Goal: Task Accomplishment & Management: Manage account settings

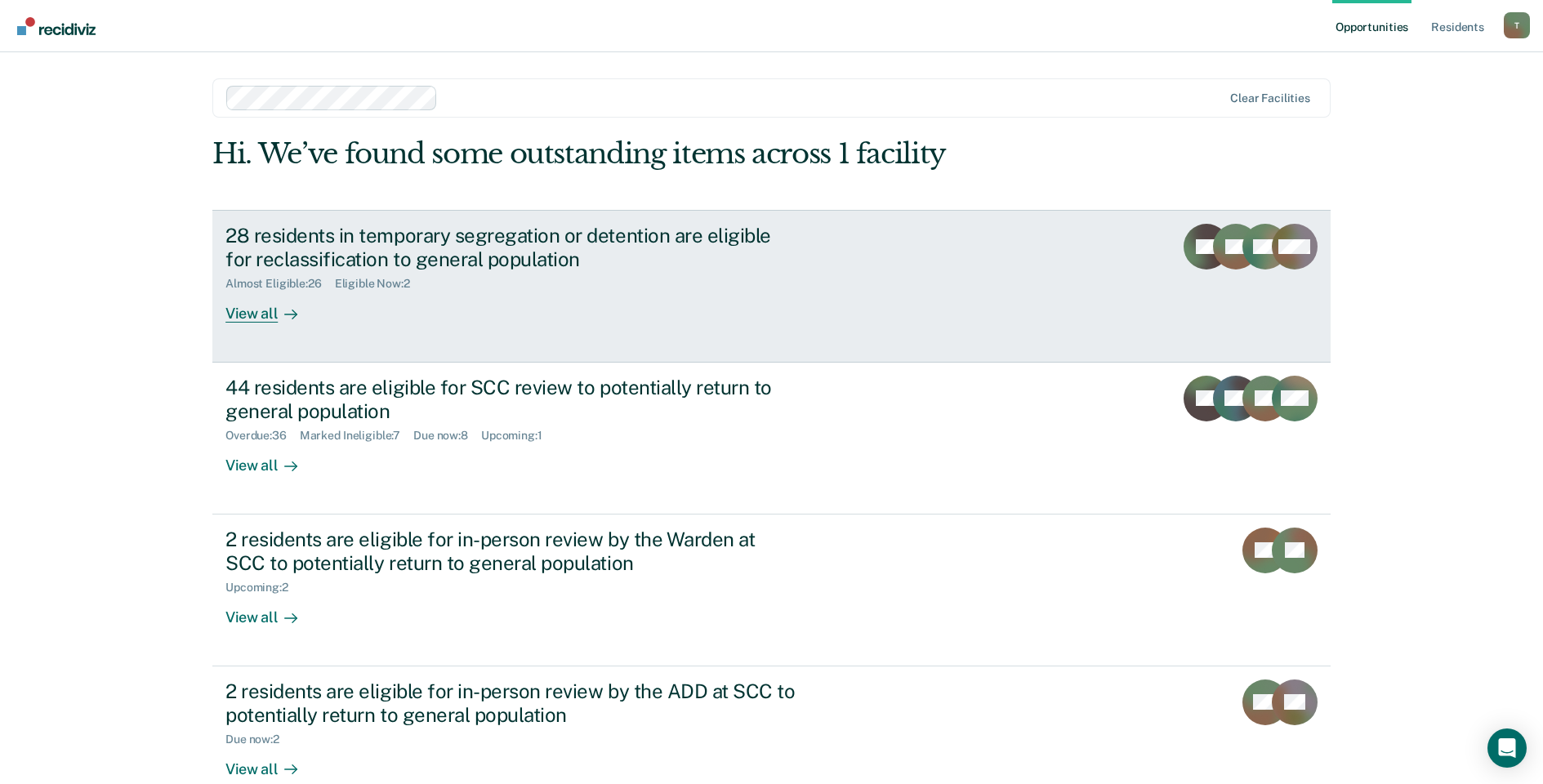
click at [257, 311] on div "View all" at bounding box center [271, 306] width 91 height 32
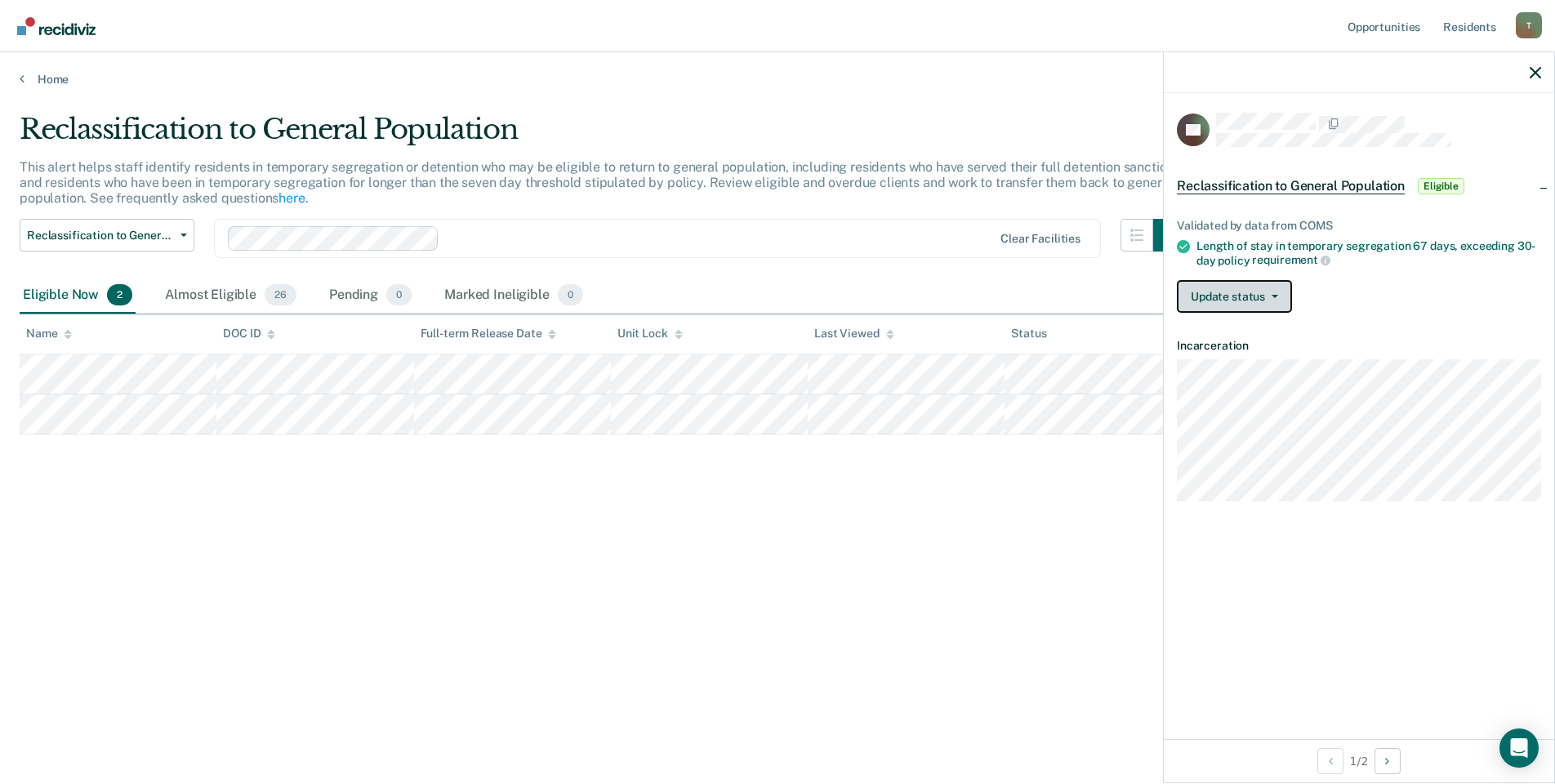
click at [1258, 293] on button "Update status" at bounding box center [1234, 296] width 115 height 32
click at [1242, 358] on button "Mark Ineligible" at bounding box center [1255, 362] width 157 height 26
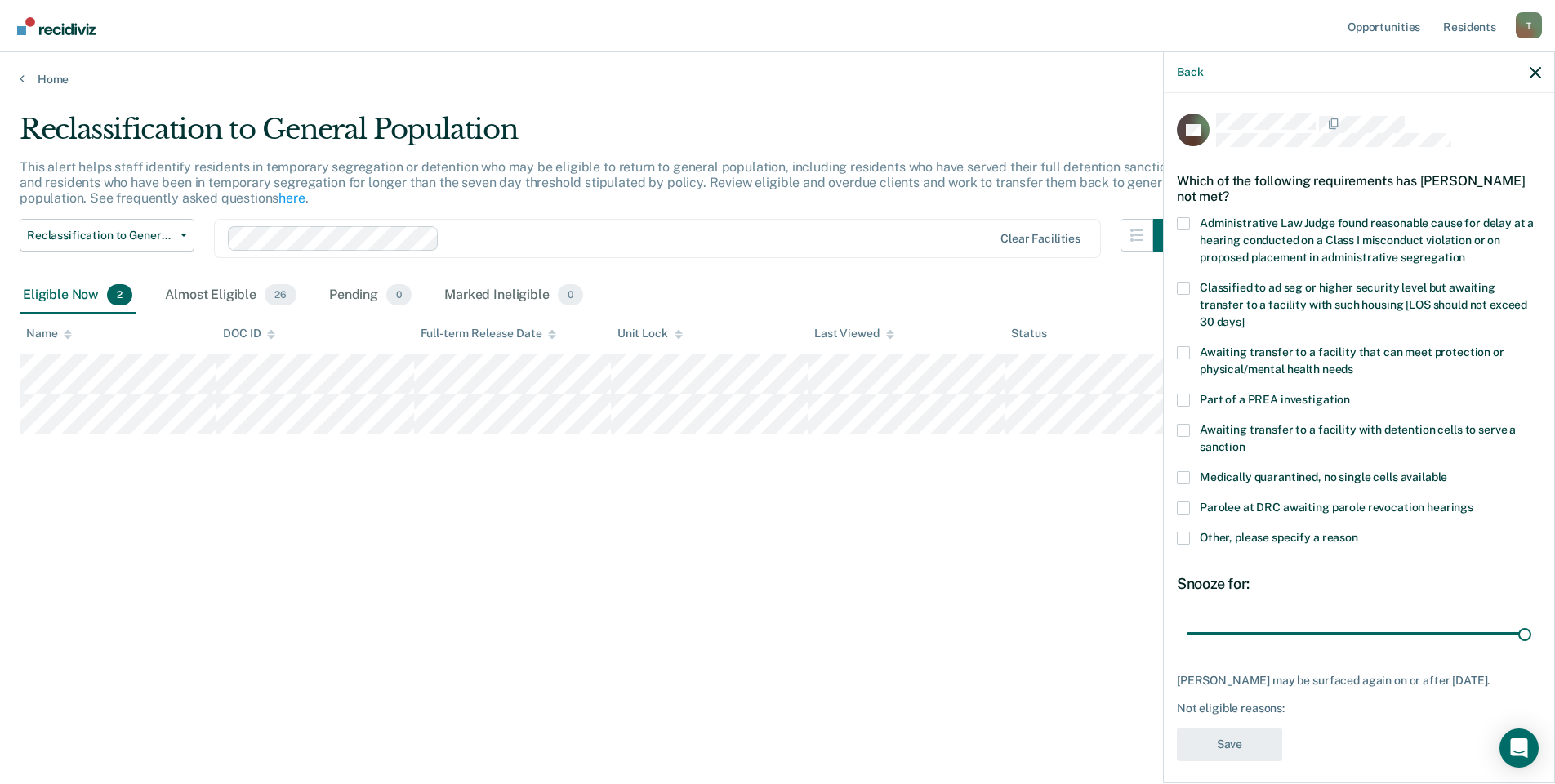
click at [1184, 346] on span at bounding box center [1183, 352] width 13 height 13
click at [1353, 363] on input "Awaiting transfer to a facility that can meet protection or physical/mental hea…" at bounding box center [1353, 363] width 0 height 0
click at [1243, 728] on button "Save" at bounding box center [1229, 744] width 105 height 33
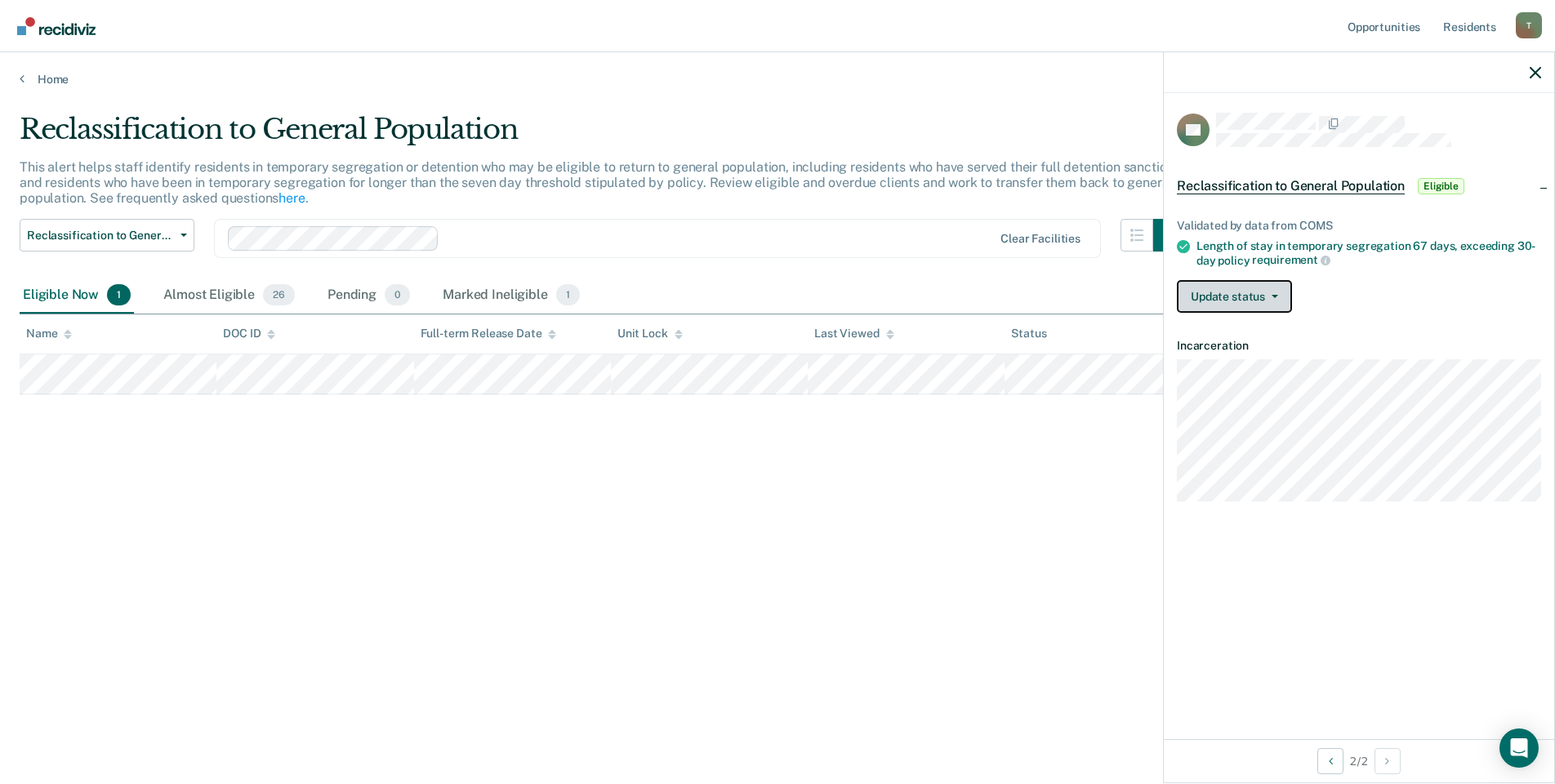
click at [1213, 297] on button "Update status" at bounding box center [1234, 296] width 115 height 32
click at [1214, 349] on button "Mark Ineligible" at bounding box center [1255, 362] width 157 height 26
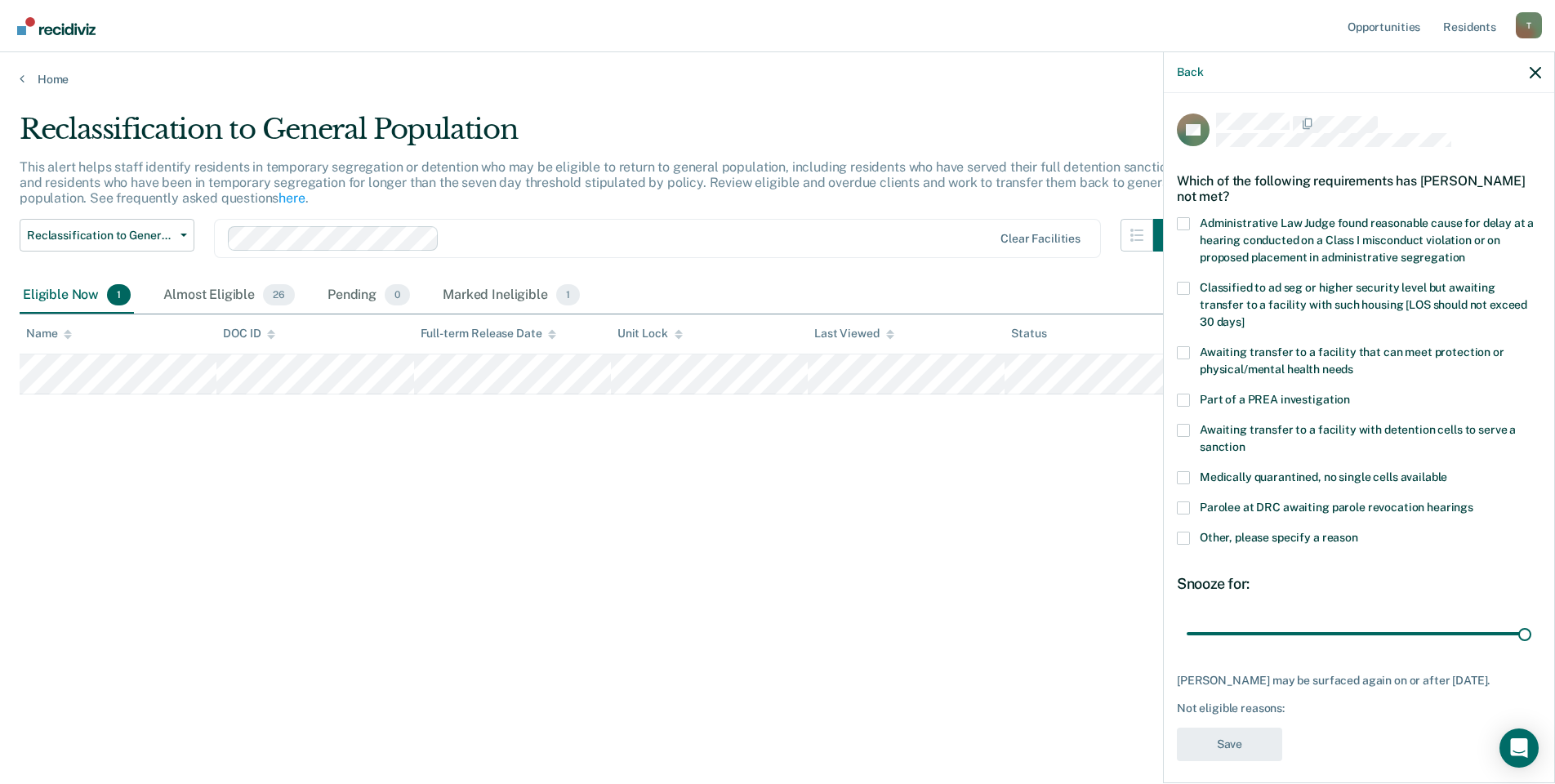
click at [1190, 531] on label "Other, please specify a reason" at bounding box center [1358, 540] width 364 height 18
click at [1357, 531] on input "Other, please specify a reason" at bounding box center [1357, 531] width 0 height 0
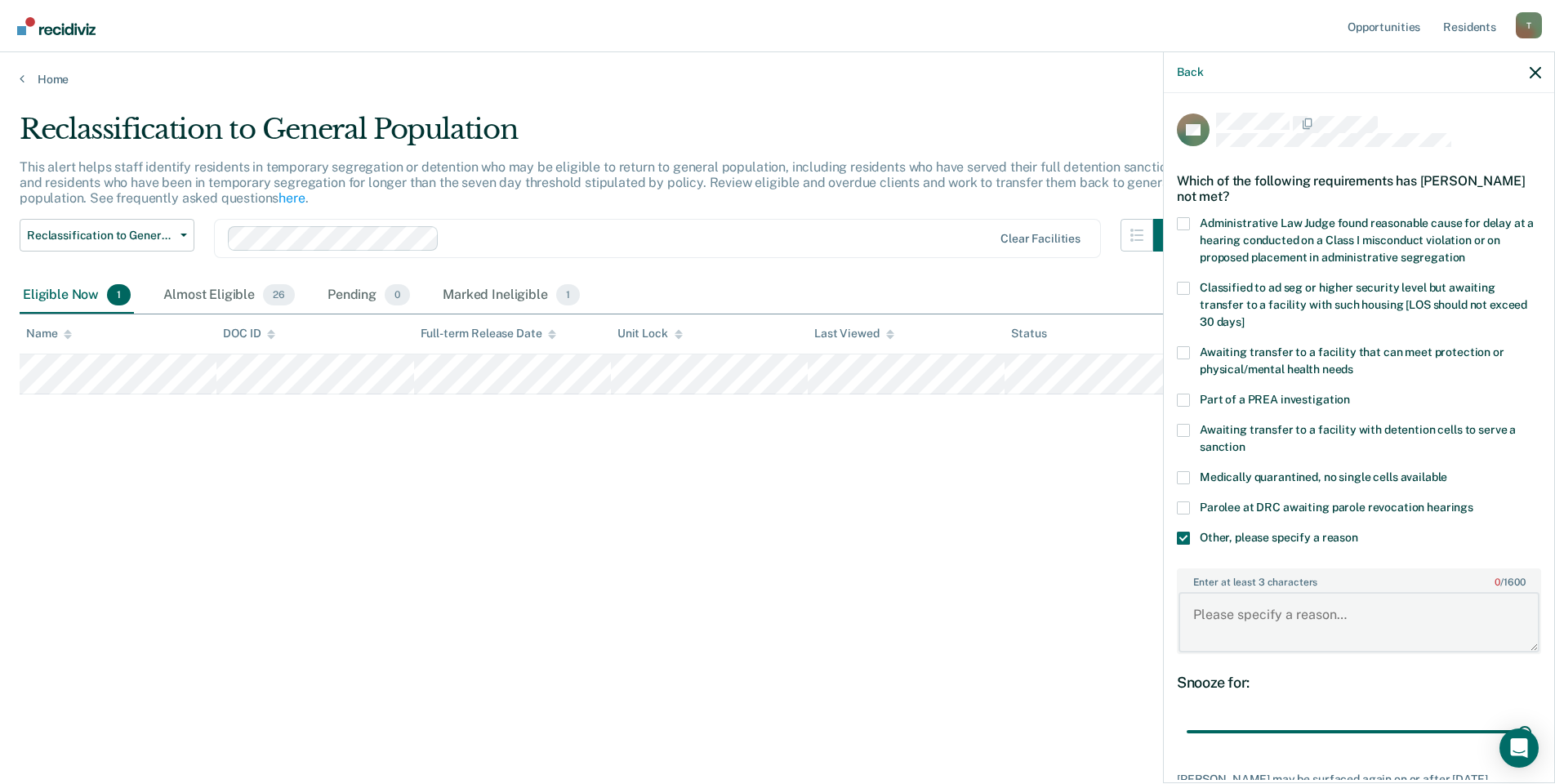
click at [1249, 614] on textarea "Enter at least 3 characters 0 / 1600" at bounding box center [1358, 622] width 361 height 61
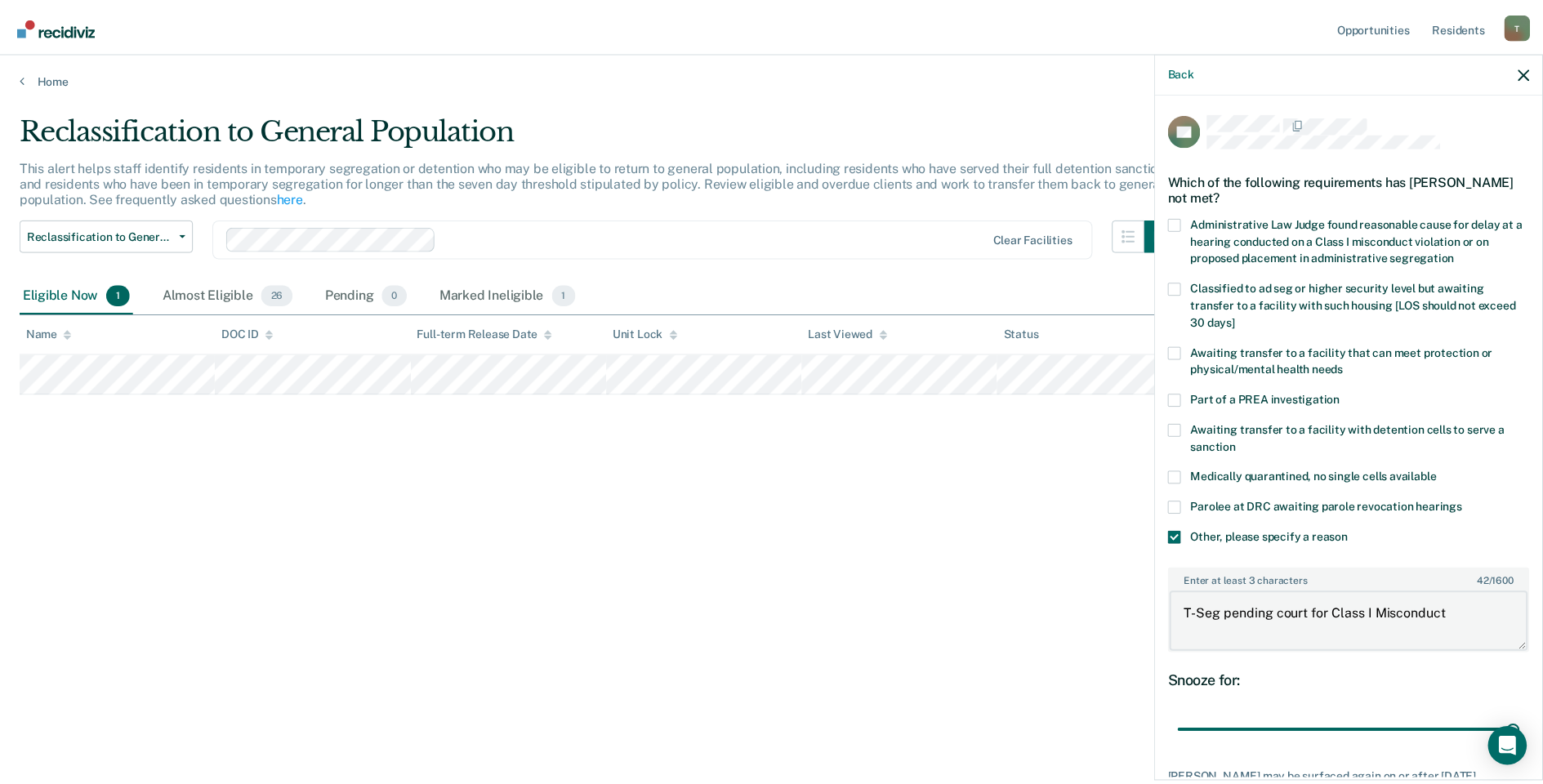
scroll to position [108, 0]
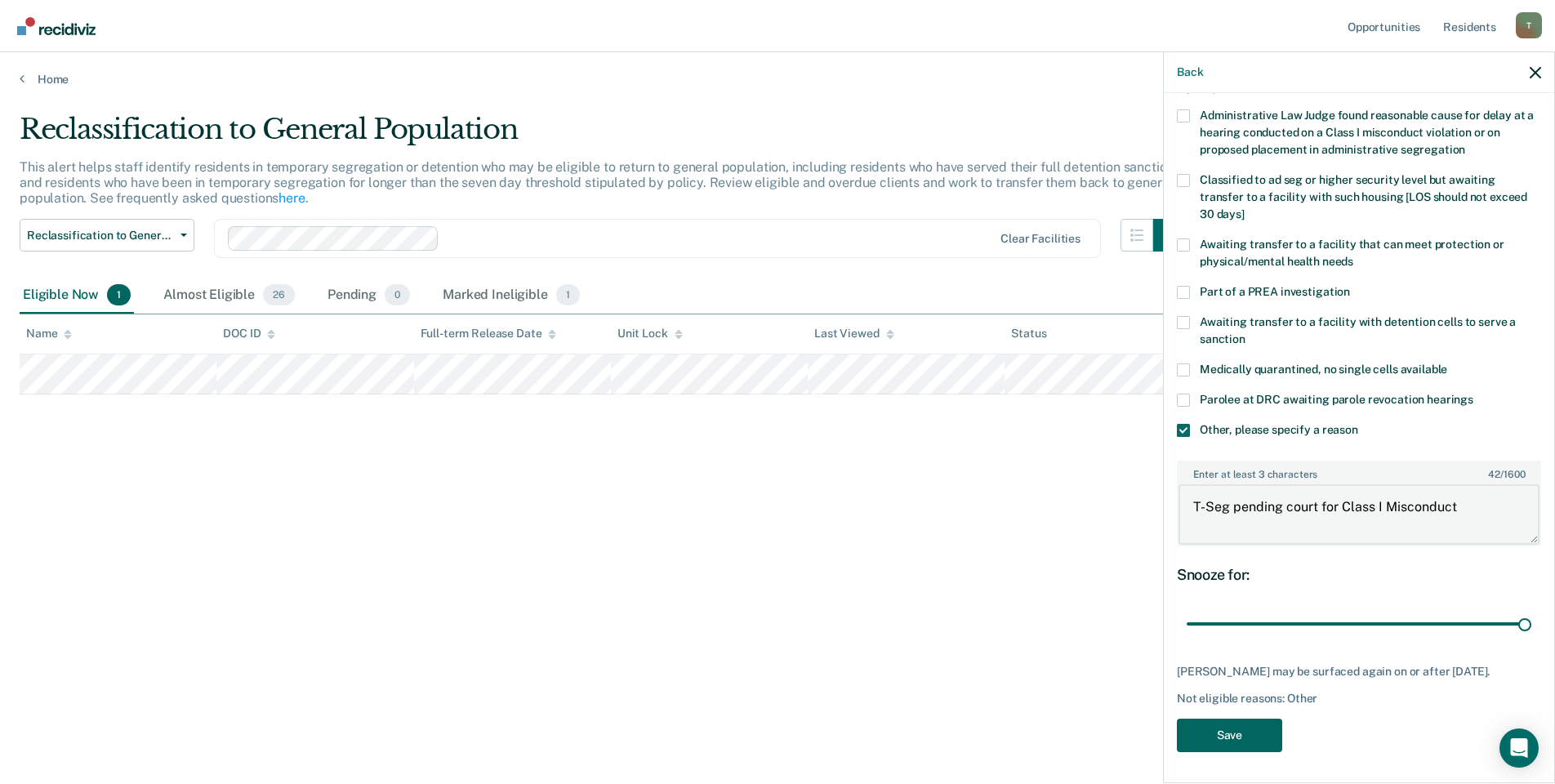
type textarea "T-Seg pending court for Class I Misconduct"
click at [1258, 744] on button "Save" at bounding box center [1229, 735] width 105 height 33
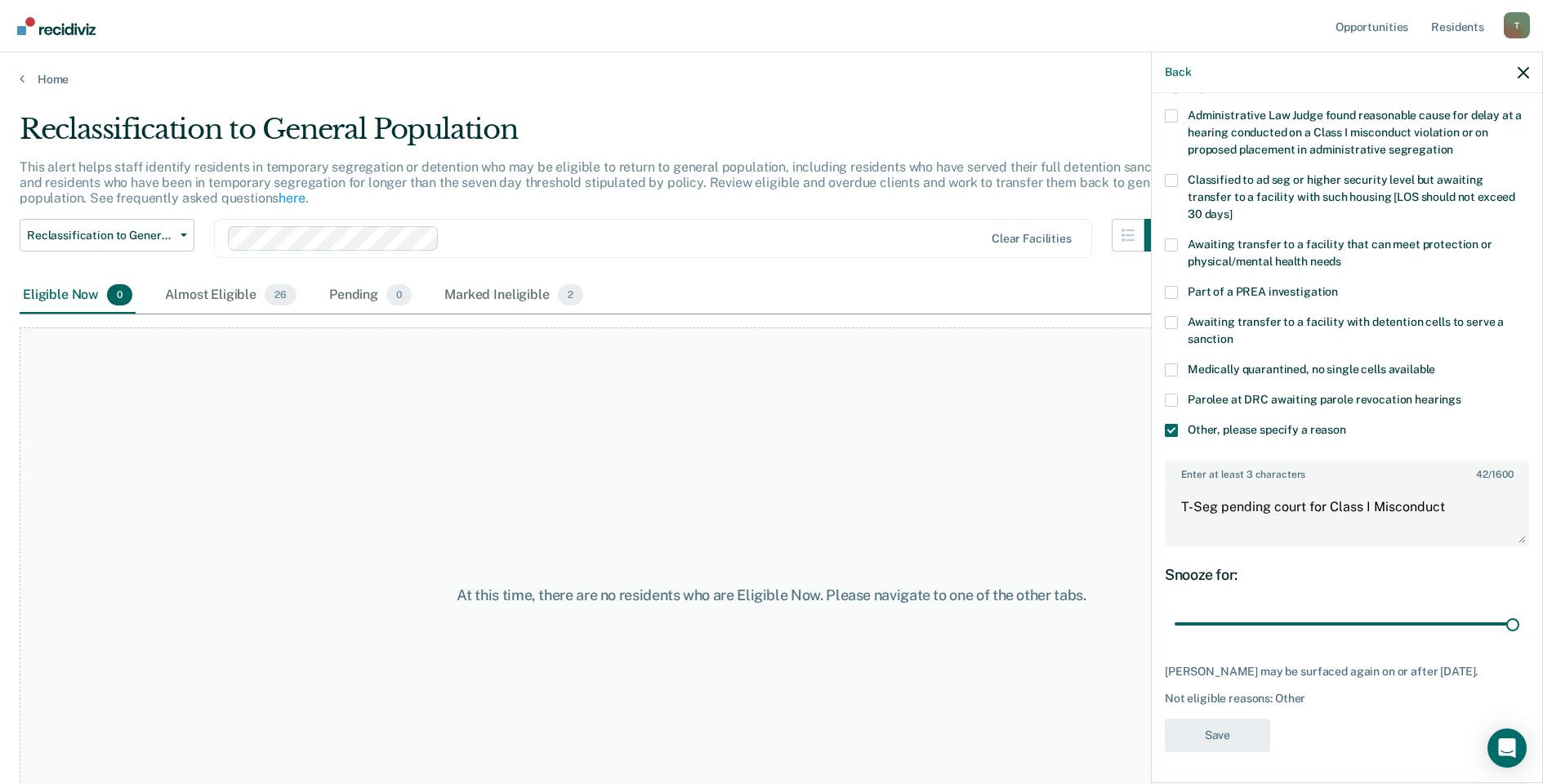
scroll to position [0, 0]
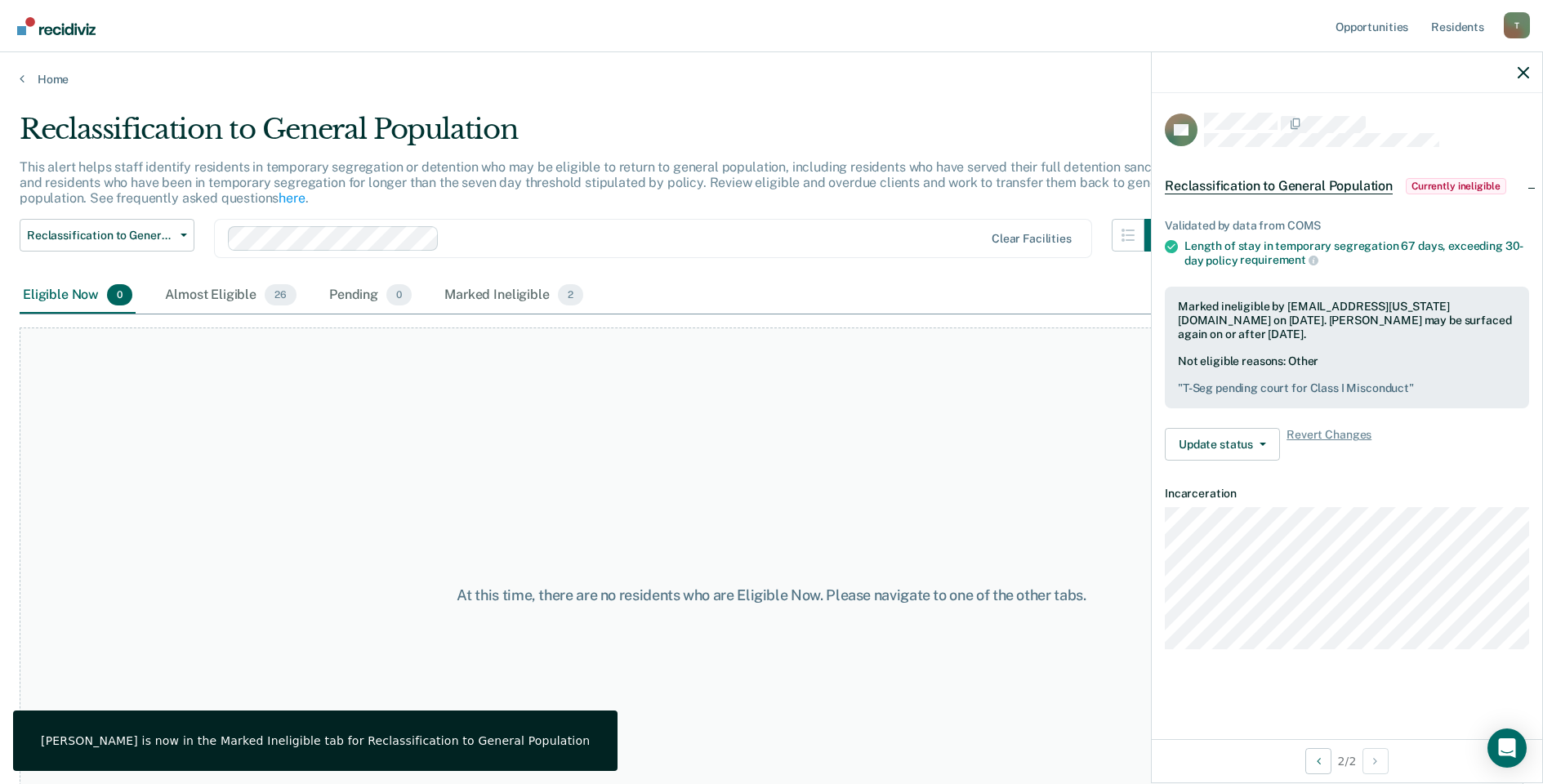
click at [1517, 75] on div at bounding box center [1346, 73] width 391 height 40
click at [1526, 77] on icon "button" at bounding box center [1523, 72] width 11 height 11
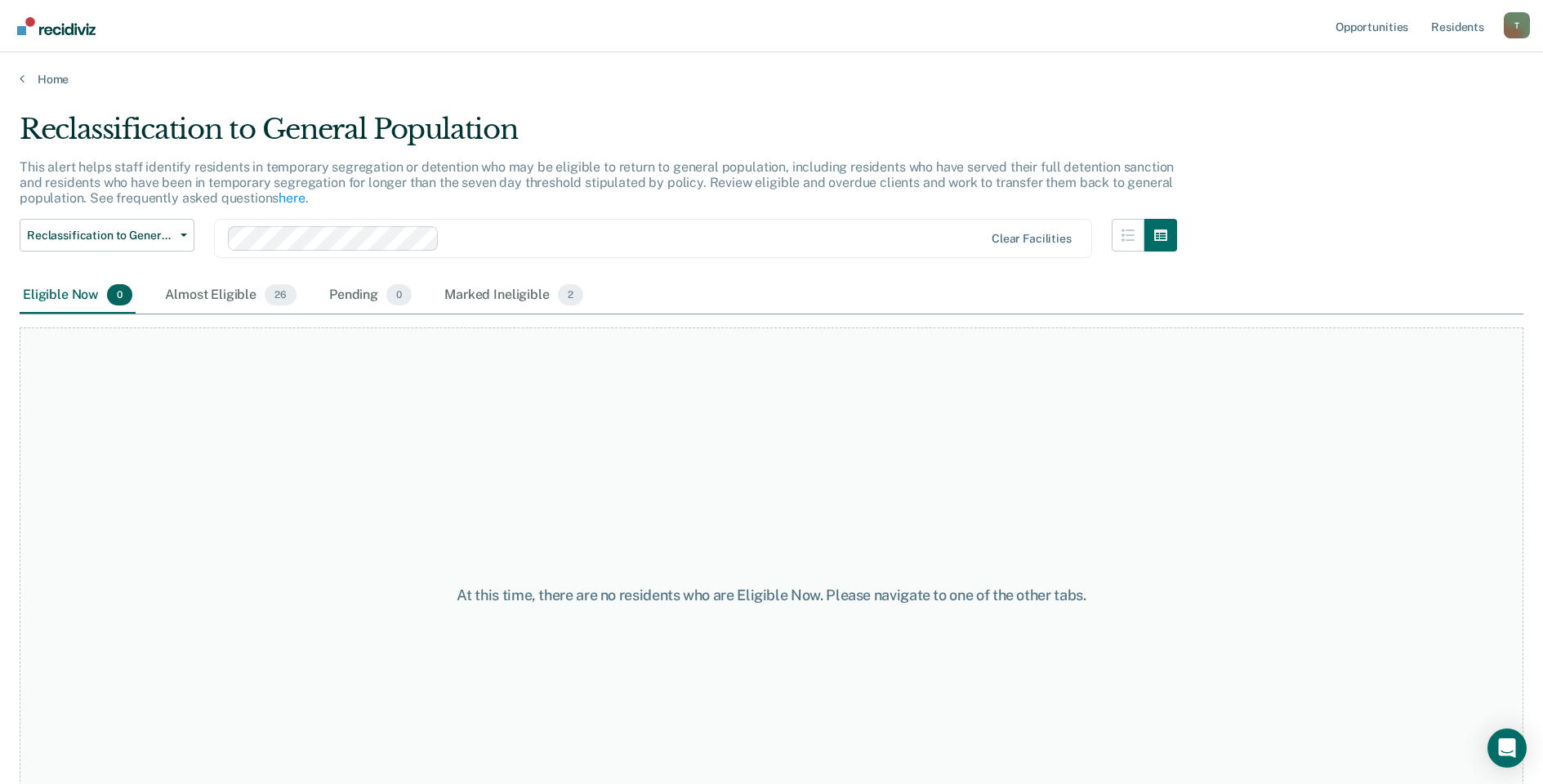
click at [22, 70] on div "Home" at bounding box center [771, 69] width 1543 height 34
click at [22, 74] on icon at bounding box center [22, 78] width 5 height 13
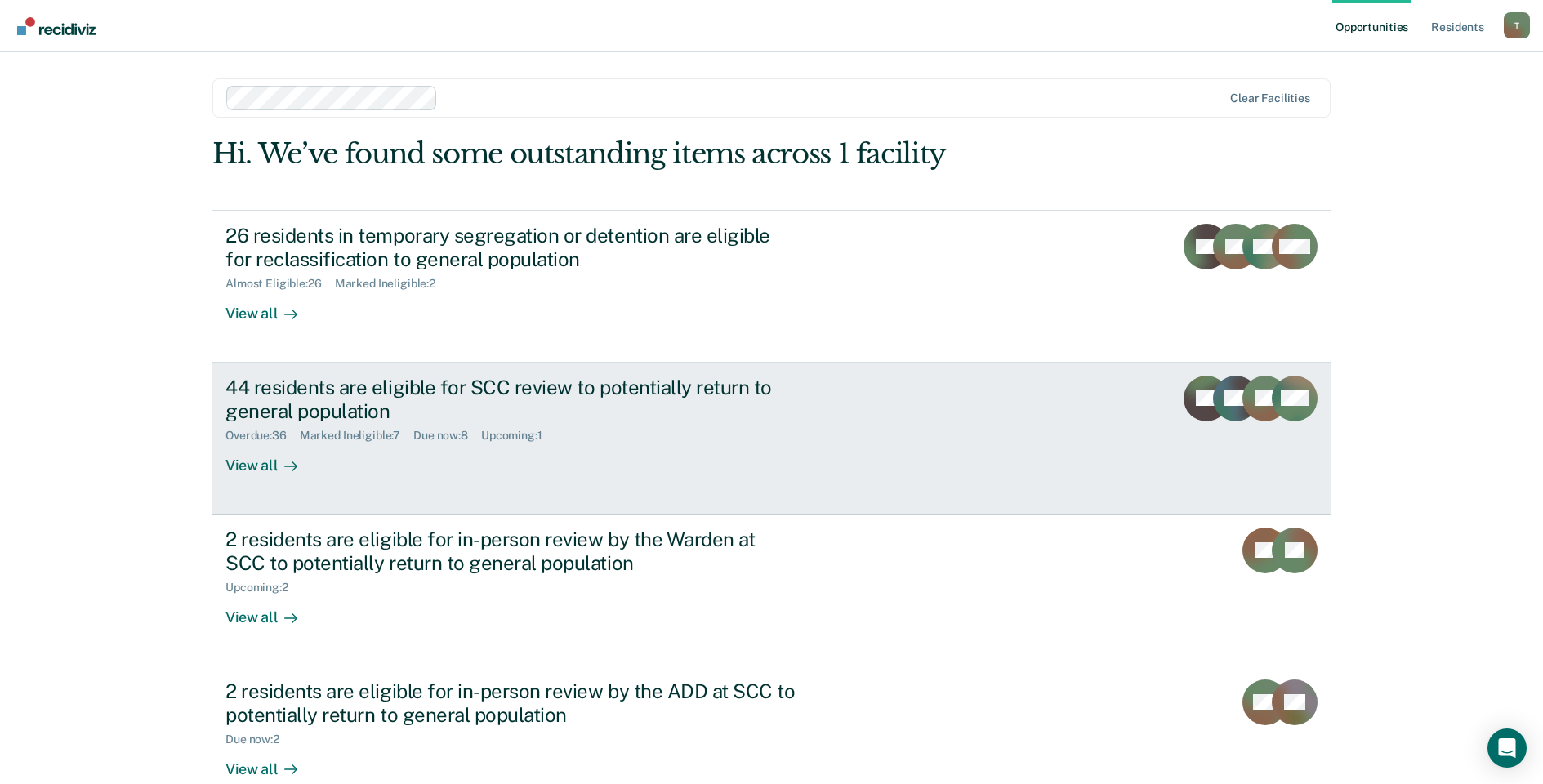
click at [240, 465] on div "View all" at bounding box center [271, 458] width 91 height 32
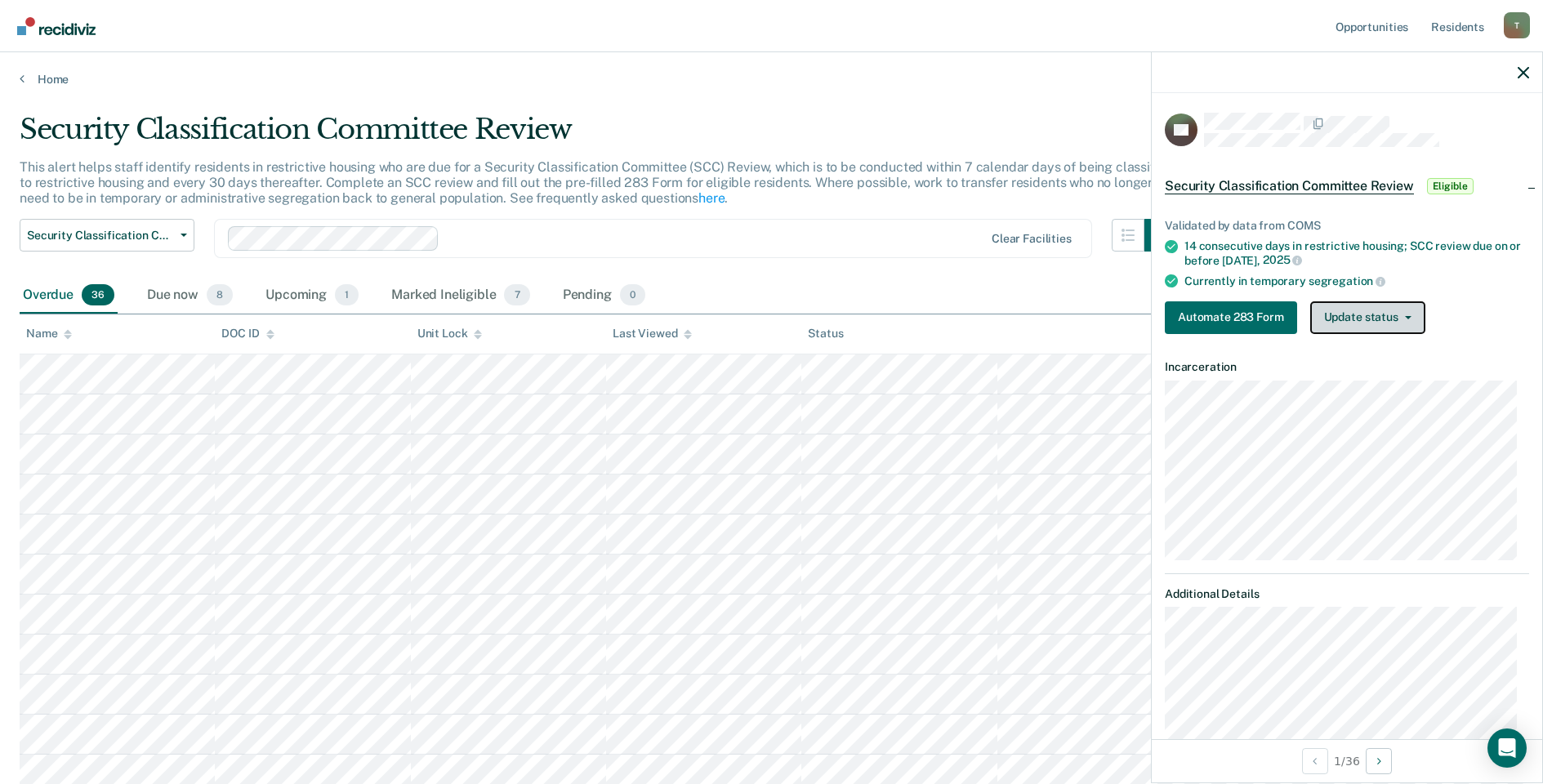
click at [1334, 320] on button "Update status" at bounding box center [1367, 317] width 115 height 32
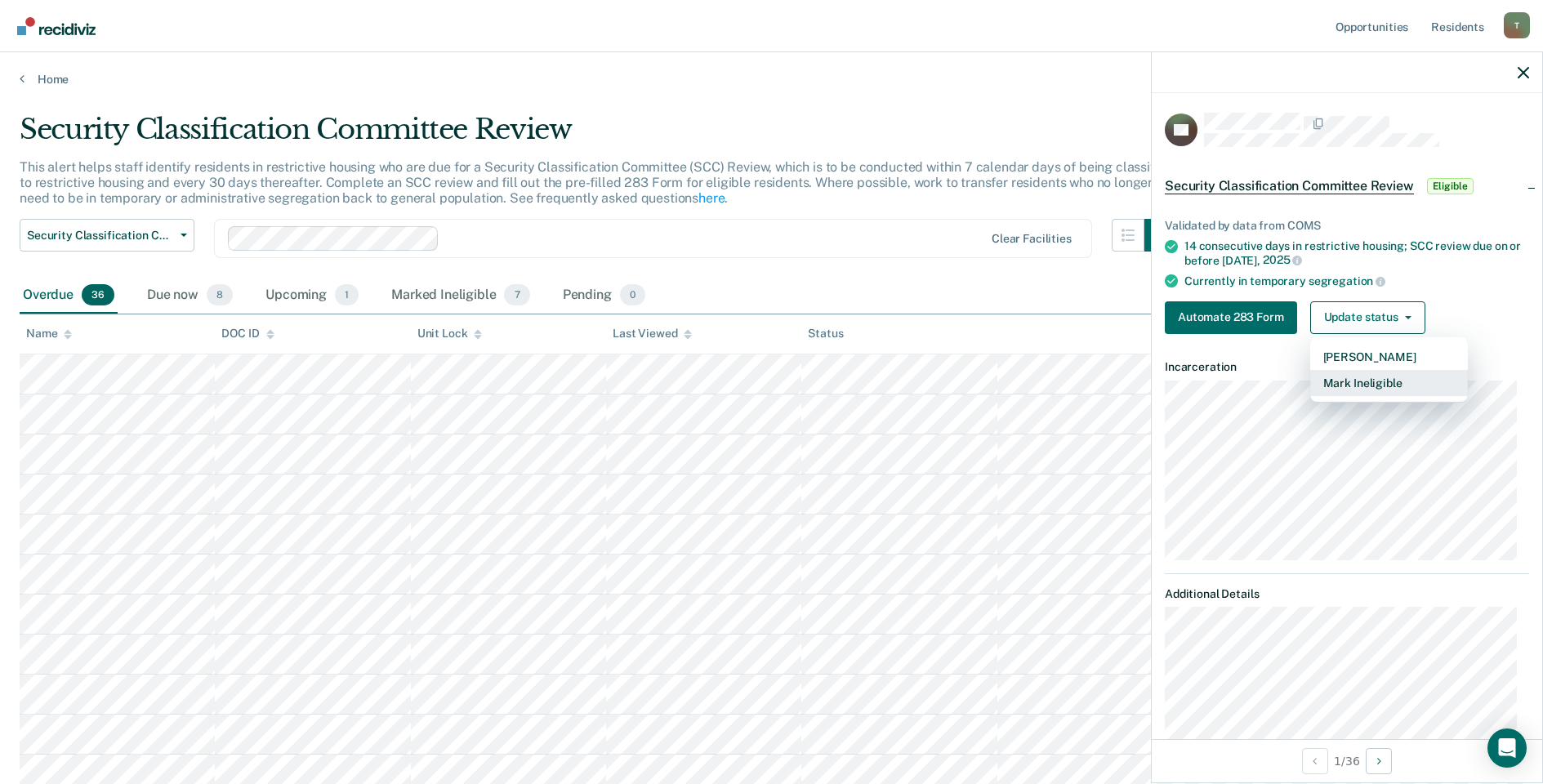
click at [1341, 380] on button "Mark Ineligible" at bounding box center [1388, 383] width 157 height 26
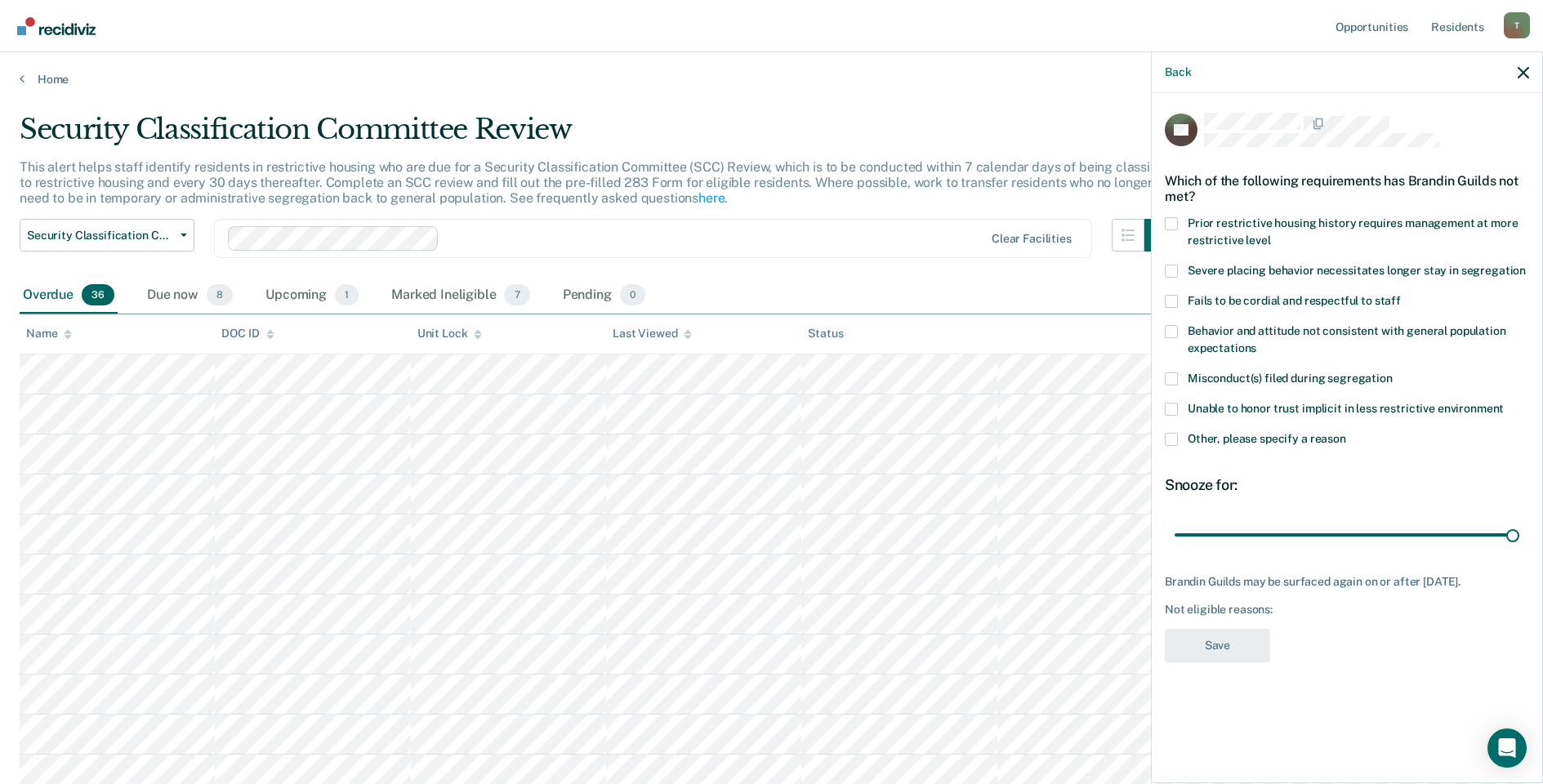
click at [1177, 380] on span at bounding box center [1171, 378] width 13 height 13
click at [1393, 372] on input "Misconduct(s) filed during segregation" at bounding box center [1393, 372] width 0 height 0
click at [1215, 645] on button "Save" at bounding box center [1217, 645] width 105 height 33
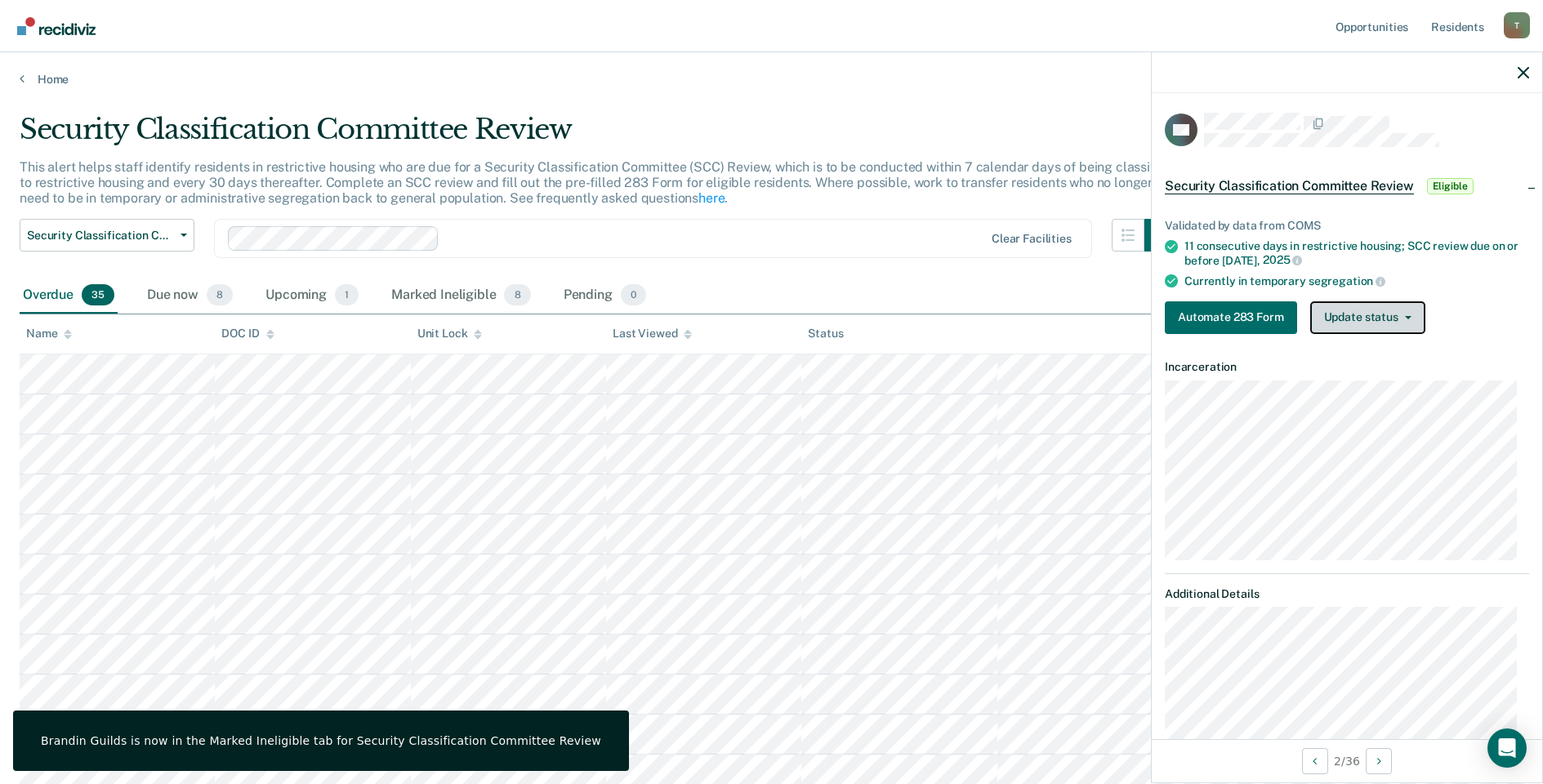
click at [1336, 317] on button "Update status" at bounding box center [1367, 317] width 115 height 32
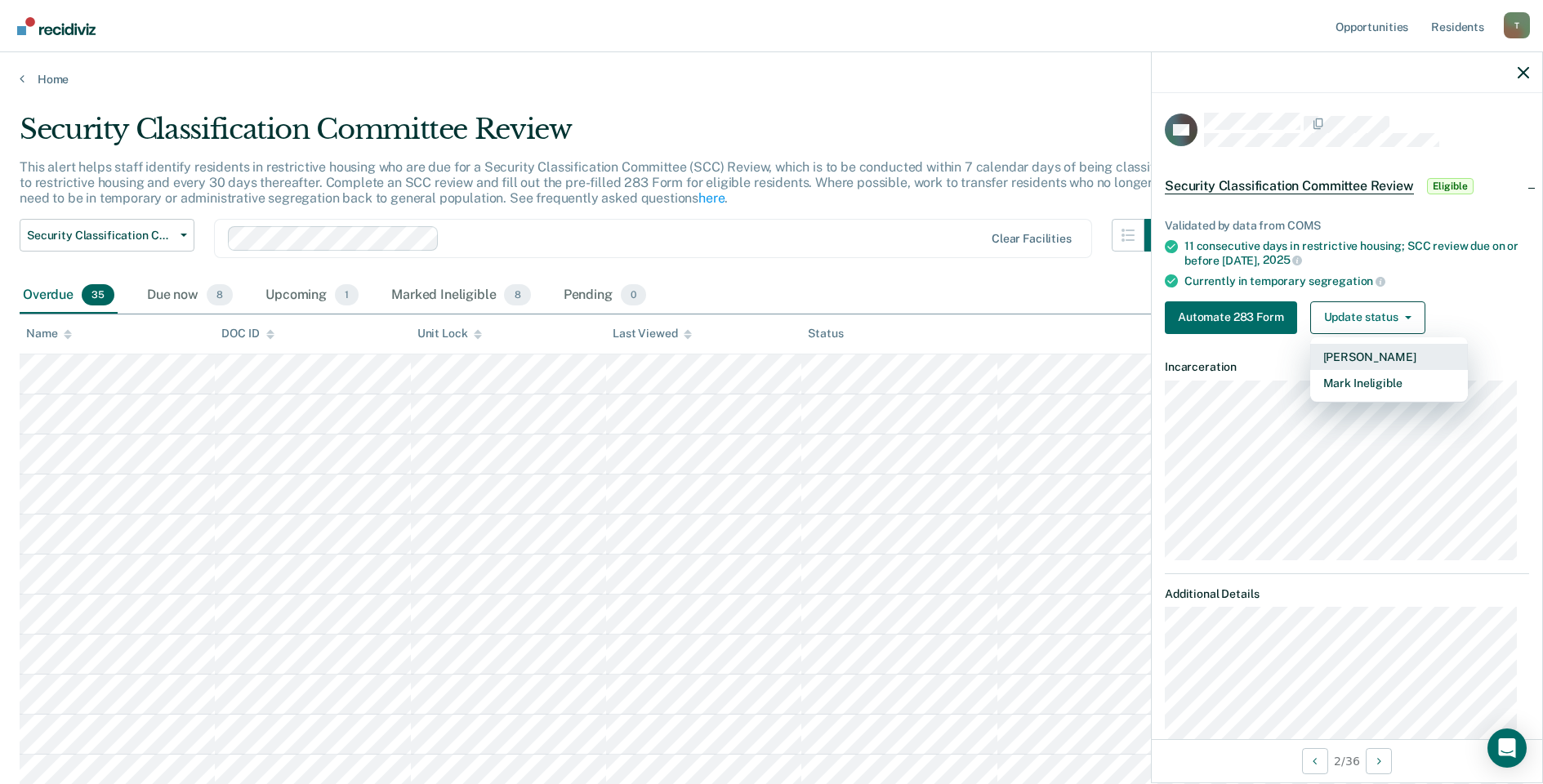
click at [1359, 360] on button "[PERSON_NAME]" at bounding box center [1388, 357] width 157 height 26
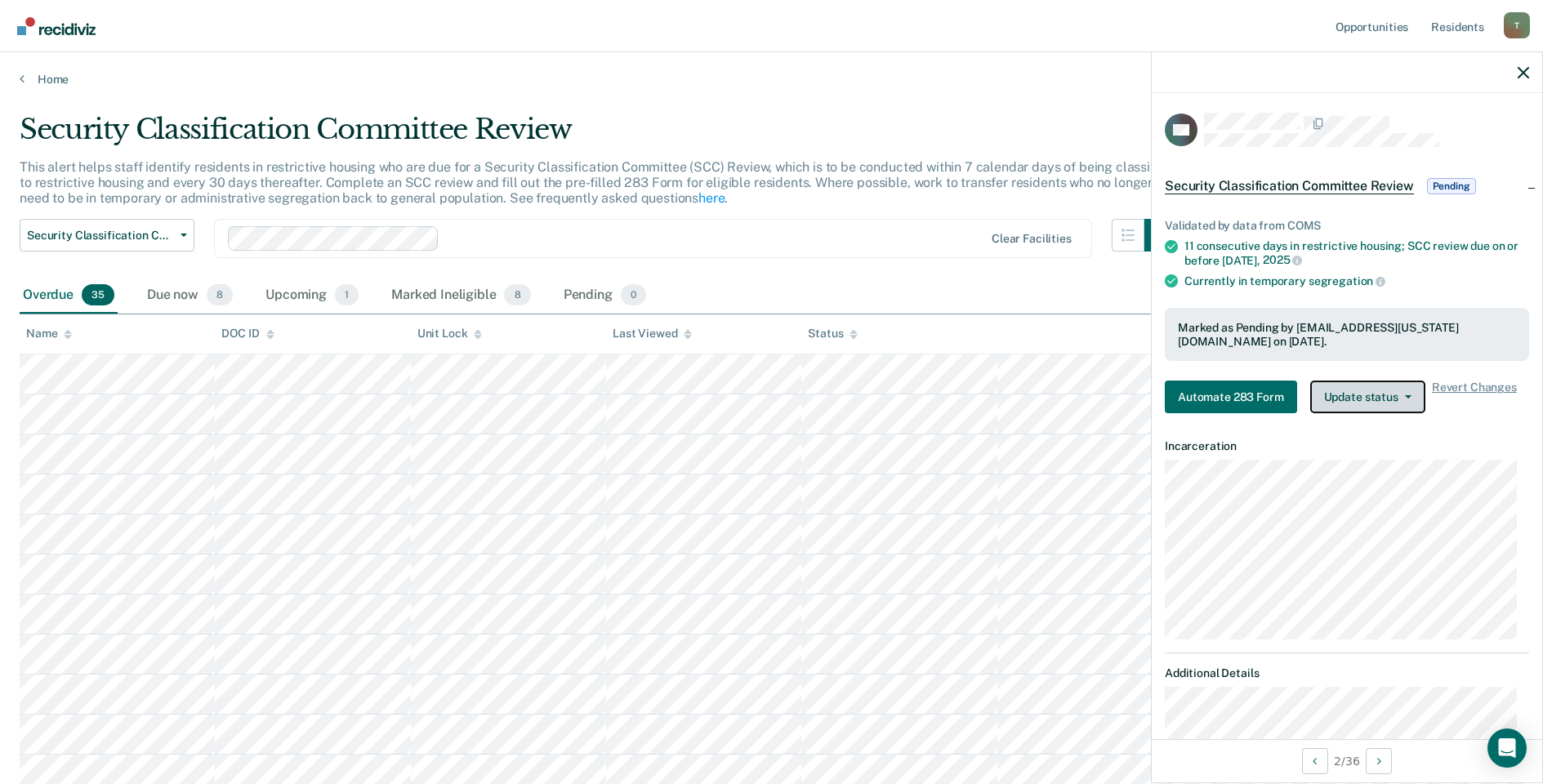
click at [1381, 388] on button "Update status" at bounding box center [1367, 396] width 115 height 32
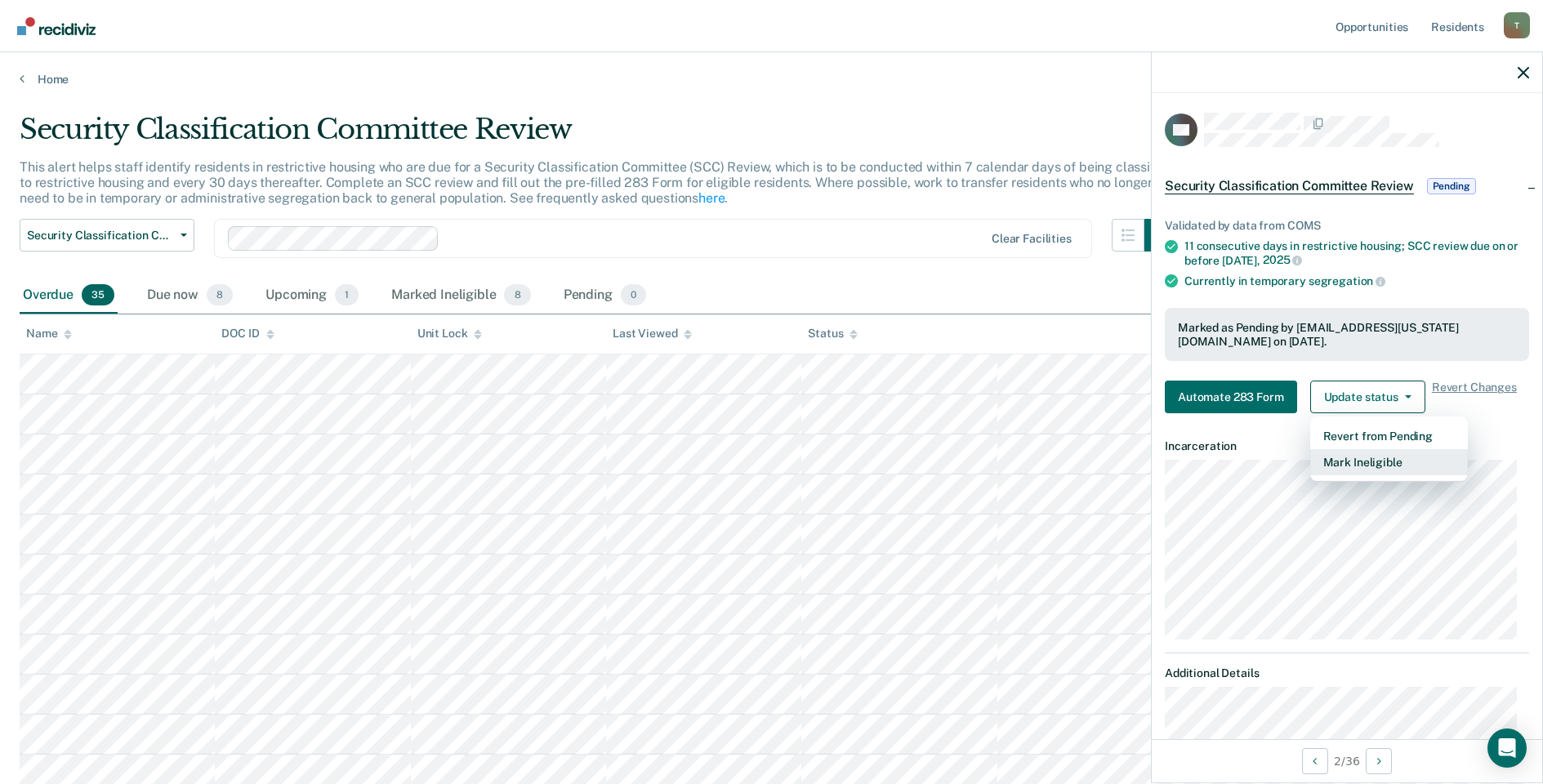
click at [1382, 463] on button "Mark Ineligible" at bounding box center [1388, 462] width 157 height 26
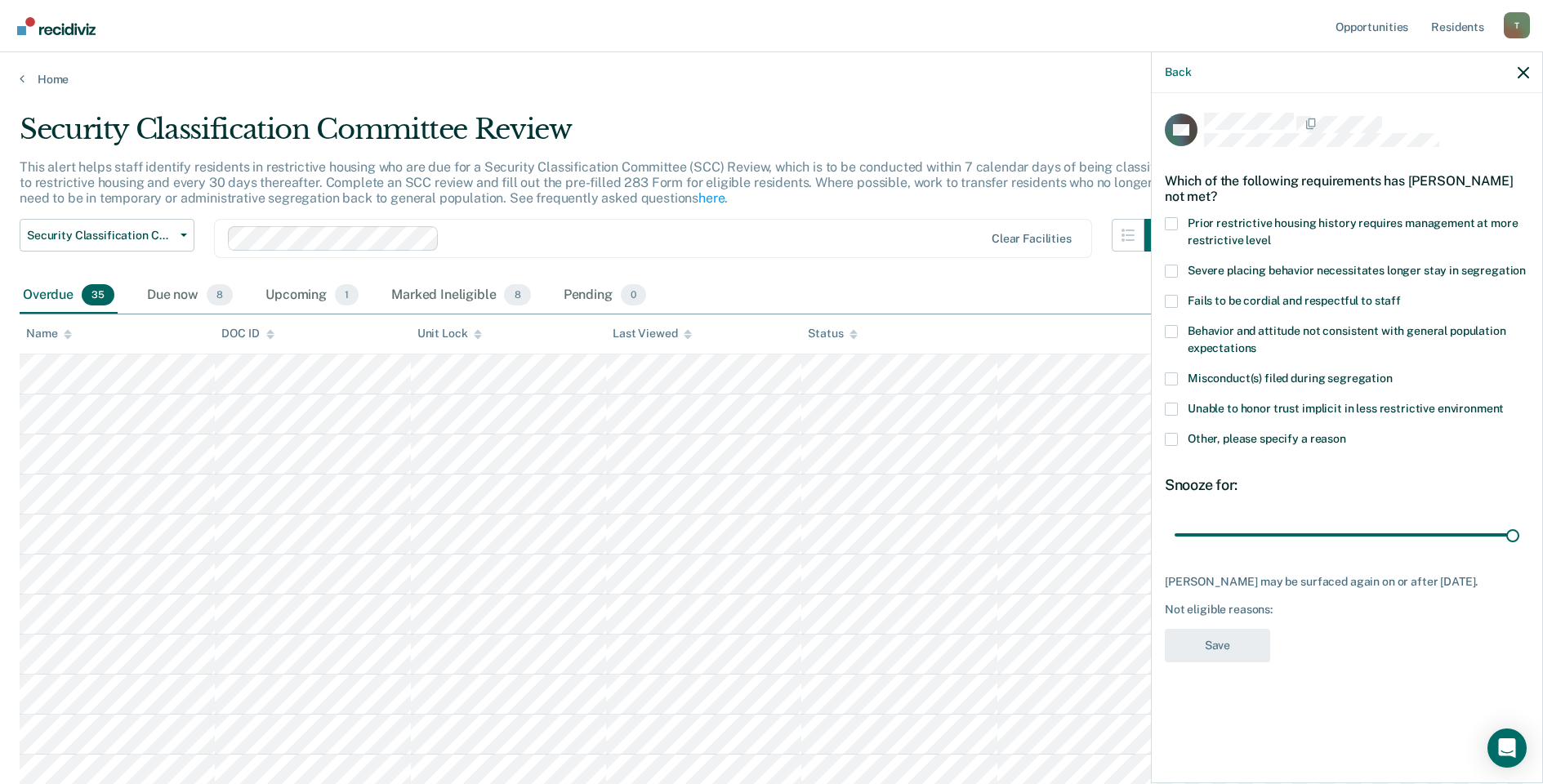
click at [1178, 438] on label "Other, please specify a reason" at bounding box center [1346, 442] width 364 height 18
click at [1346, 433] on input "Other, please specify a reason" at bounding box center [1346, 433] width 0 height 0
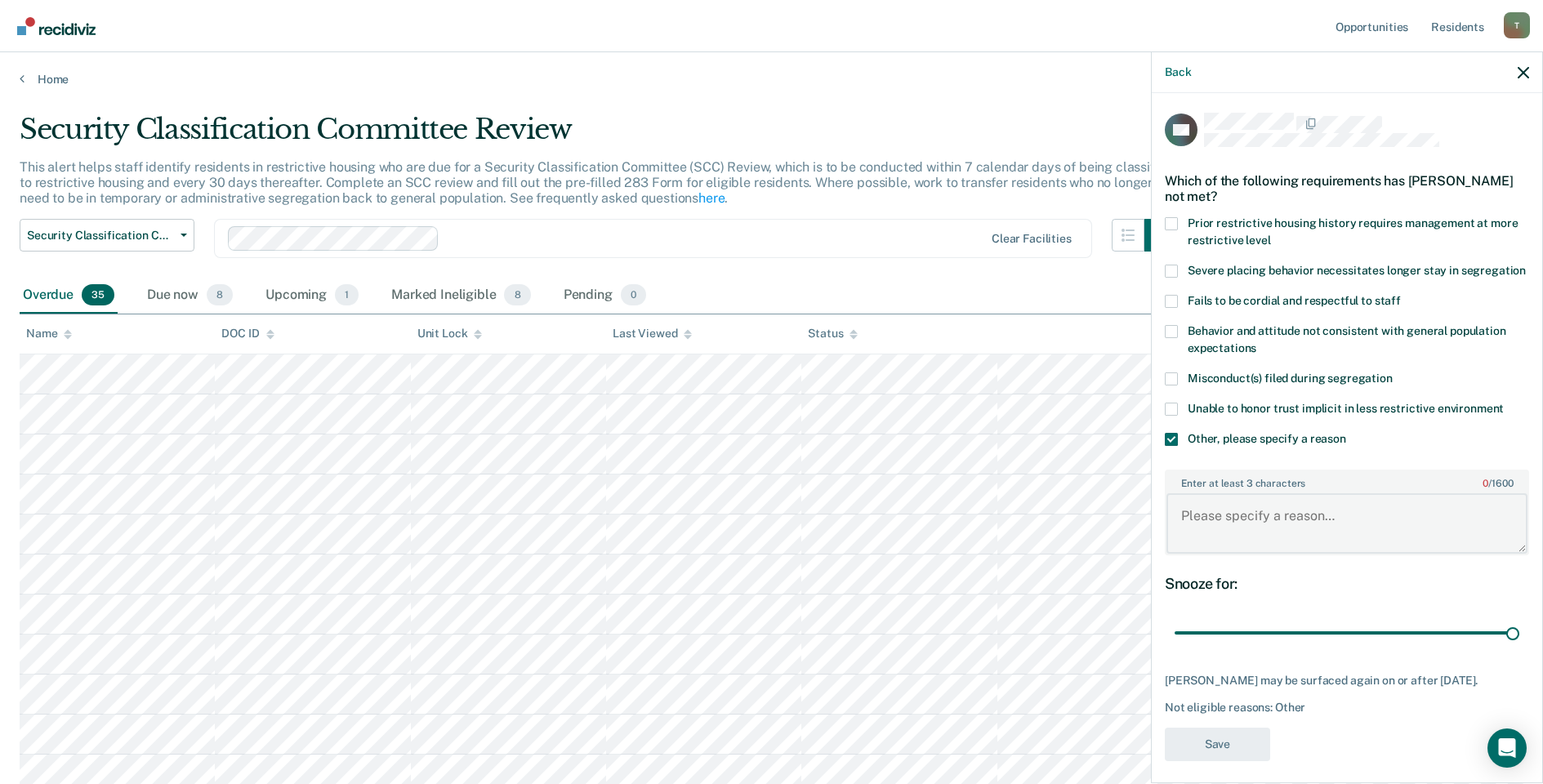
click at [1241, 522] on textarea "Enter at least 3 characters 0 / 1600" at bounding box center [1346, 523] width 361 height 61
type textarea "Released level IV GP"
click at [1180, 760] on button "Save" at bounding box center [1217, 744] width 105 height 33
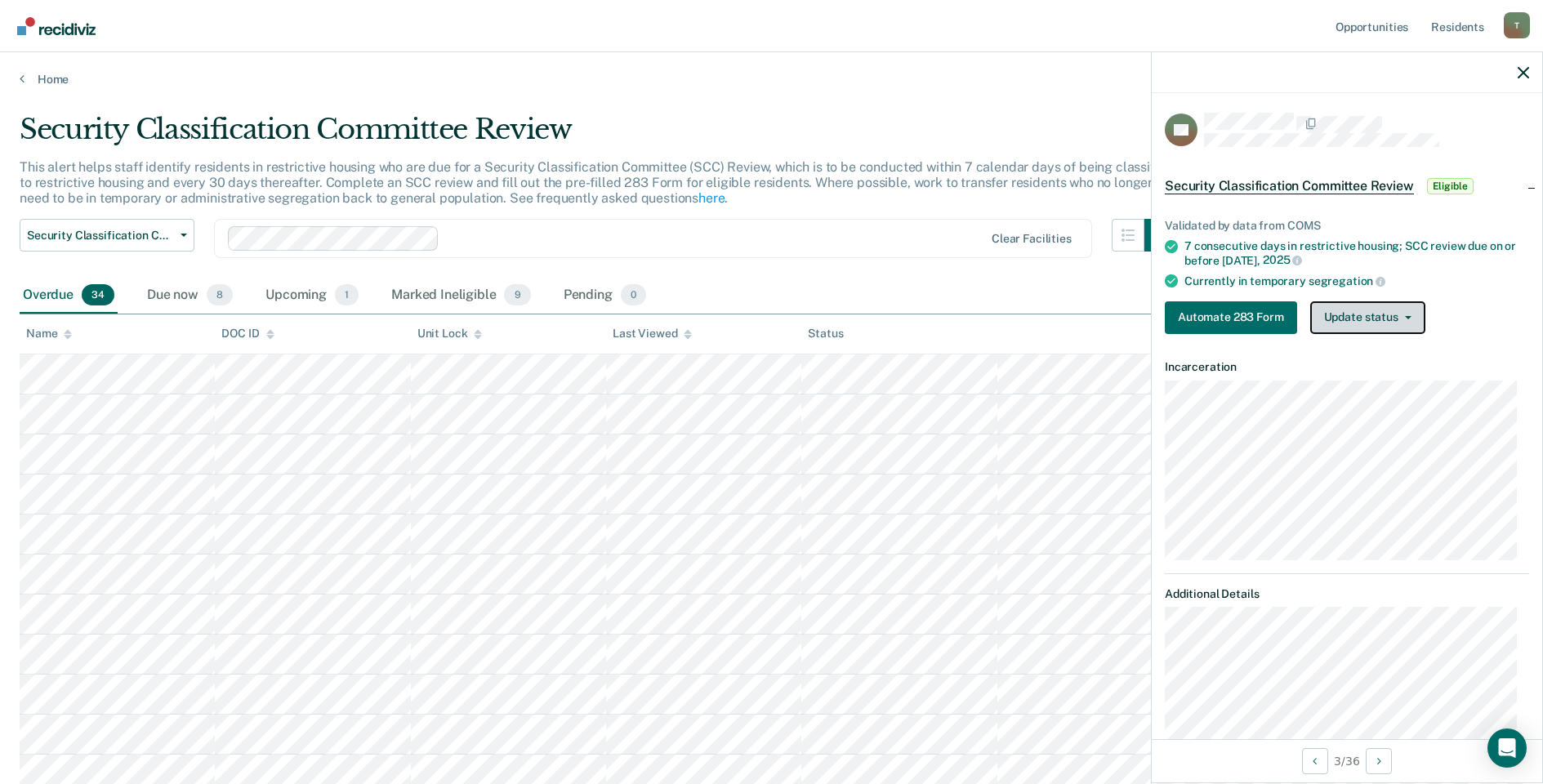
click at [1330, 313] on button "Update status" at bounding box center [1367, 317] width 115 height 32
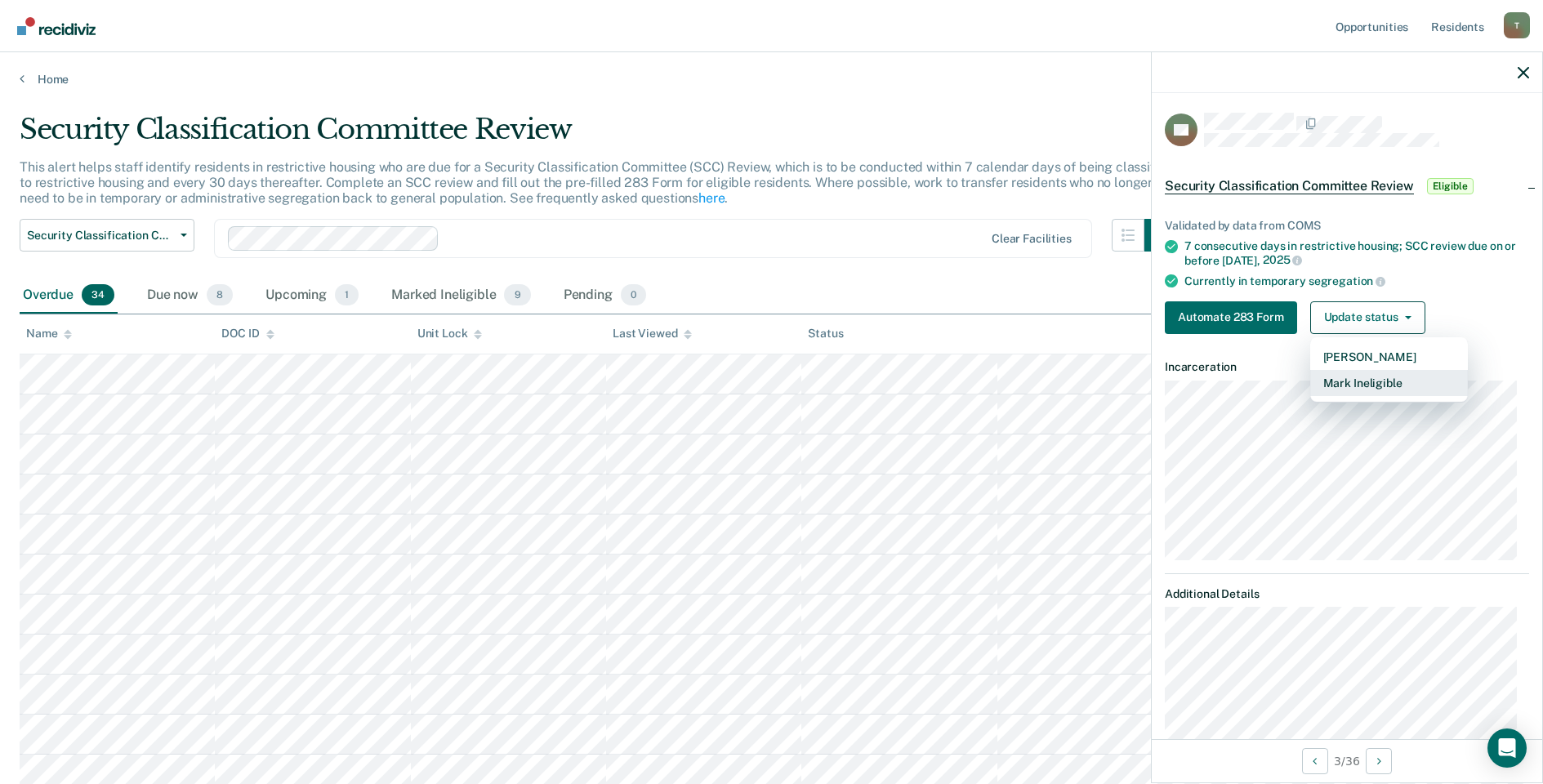
click at [1349, 382] on button "Mark Ineligible" at bounding box center [1388, 383] width 157 height 26
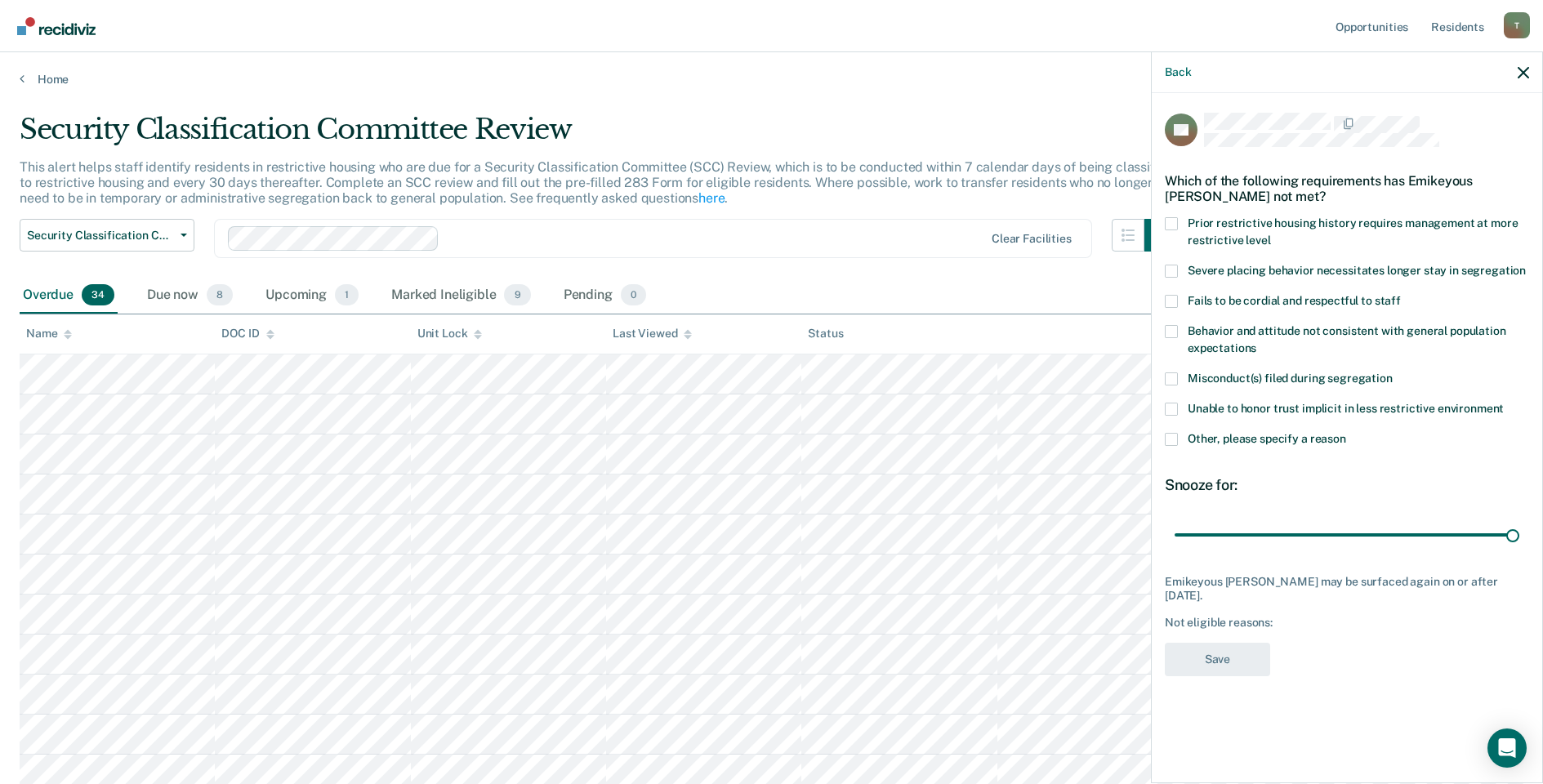
click at [1168, 438] on span at bounding box center [1171, 439] width 13 height 13
click at [1346, 433] on input "Other, please specify a reason" at bounding box center [1346, 433] width 0 height 0
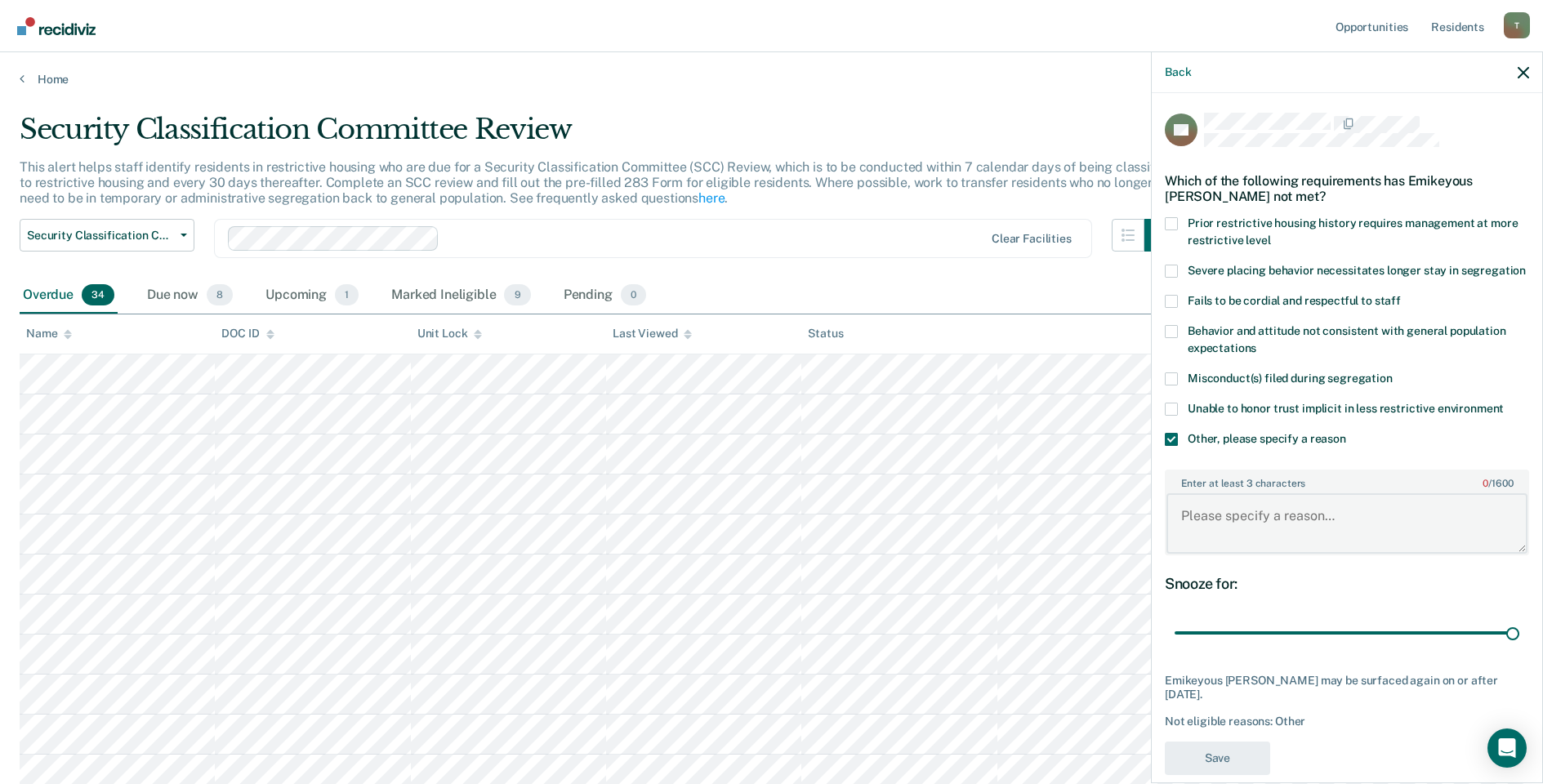
click at [1248, 530] on textarea "Enter at least 3 characters 0 / 1600" at bounding box center [1346, 523] width 361 height 61
click at [1236, 529] on textarea "Released after completion of Detention" at bounding box center [1346, 523] width 361 height 61
type textarea "Release after completion of Detention"
click at [1210, 763] on button "Save" at bounding box center [1217, 758] width 105 height 33
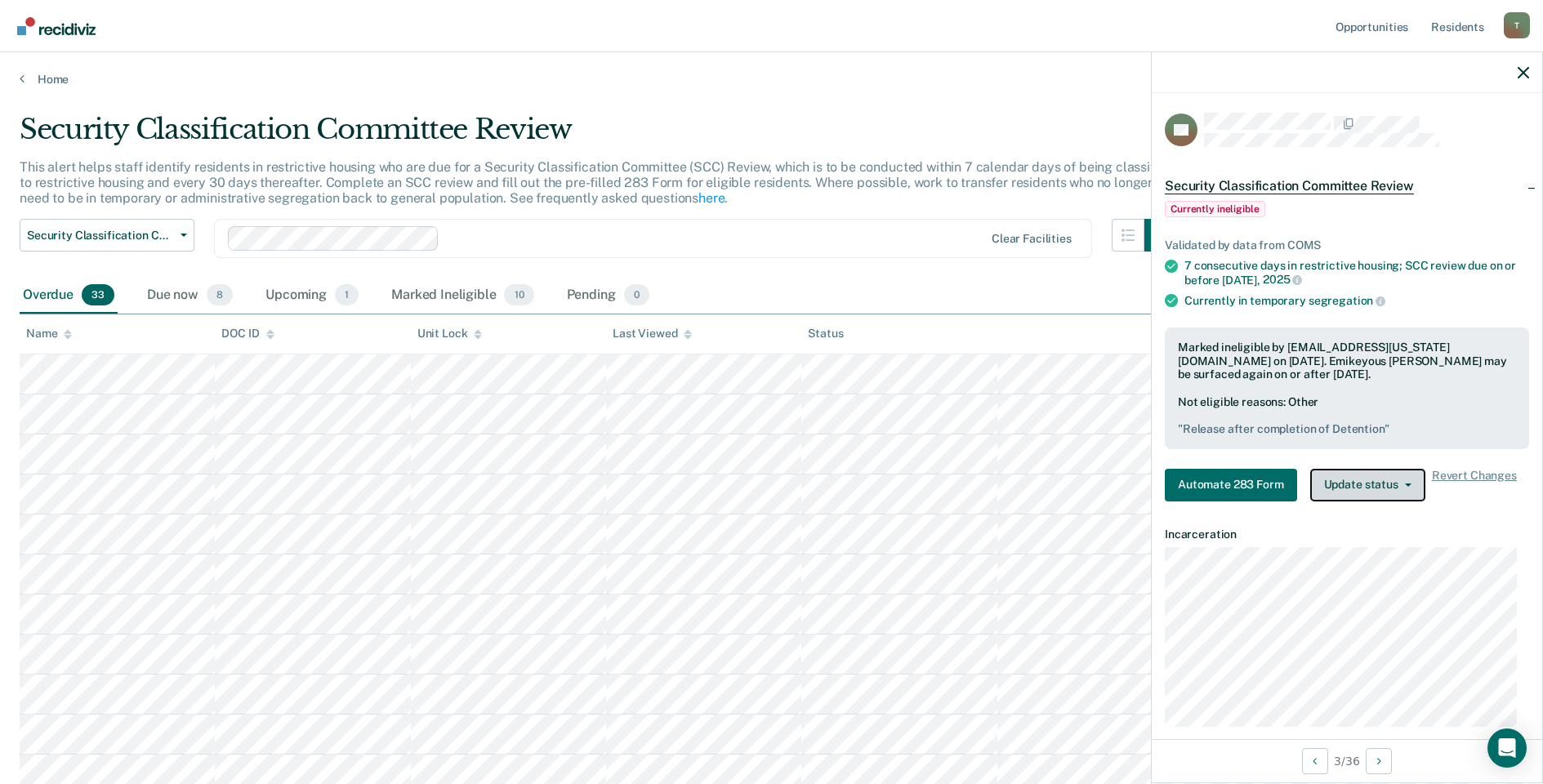
click at [1374, 493] on button "Update status" at bounding box center [1367, 485] width 115 height 32
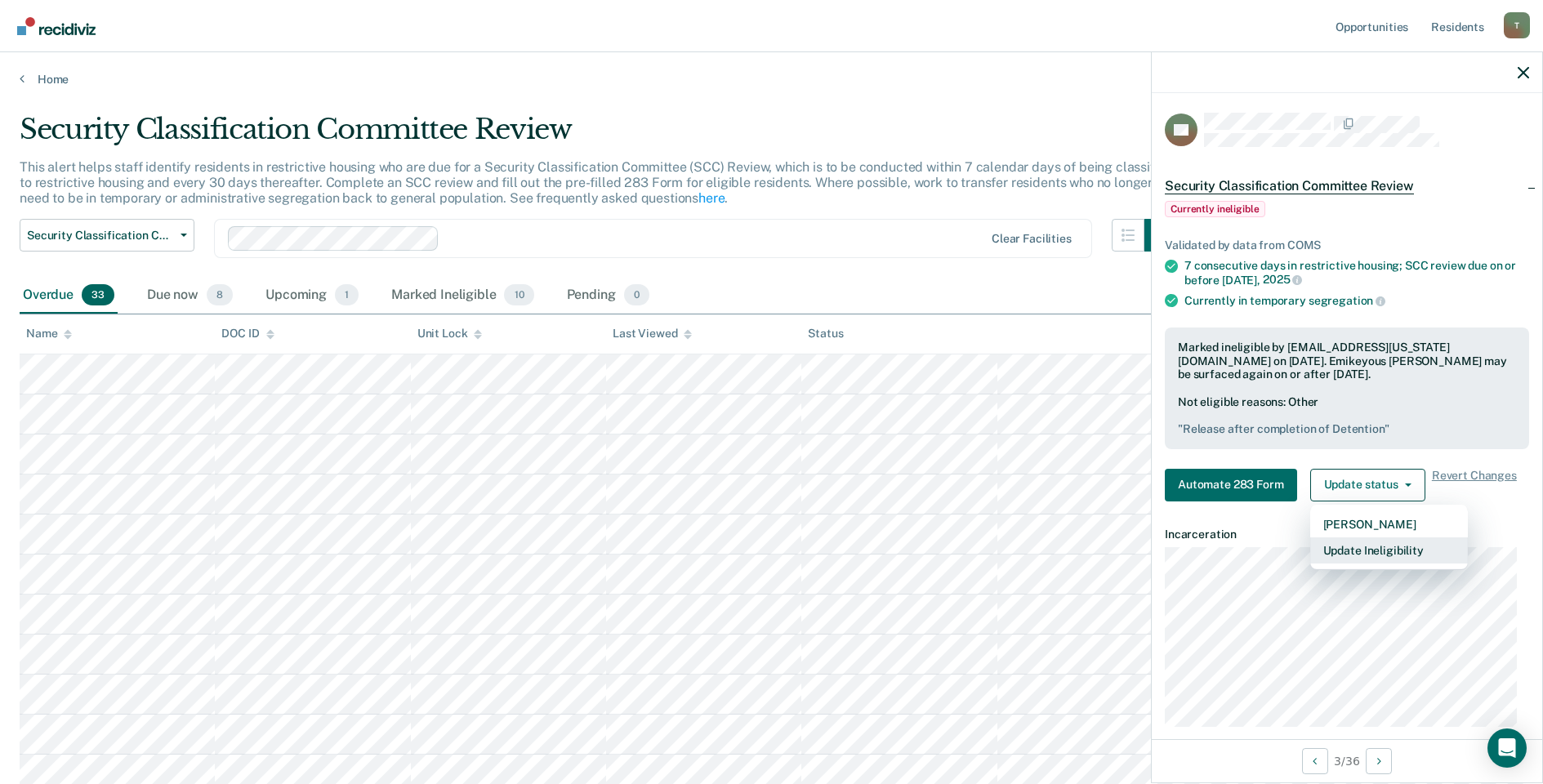
click at [1350, 551] on button "Update Ineligibility" at bounding box center [1388, 550] width 157 height 26
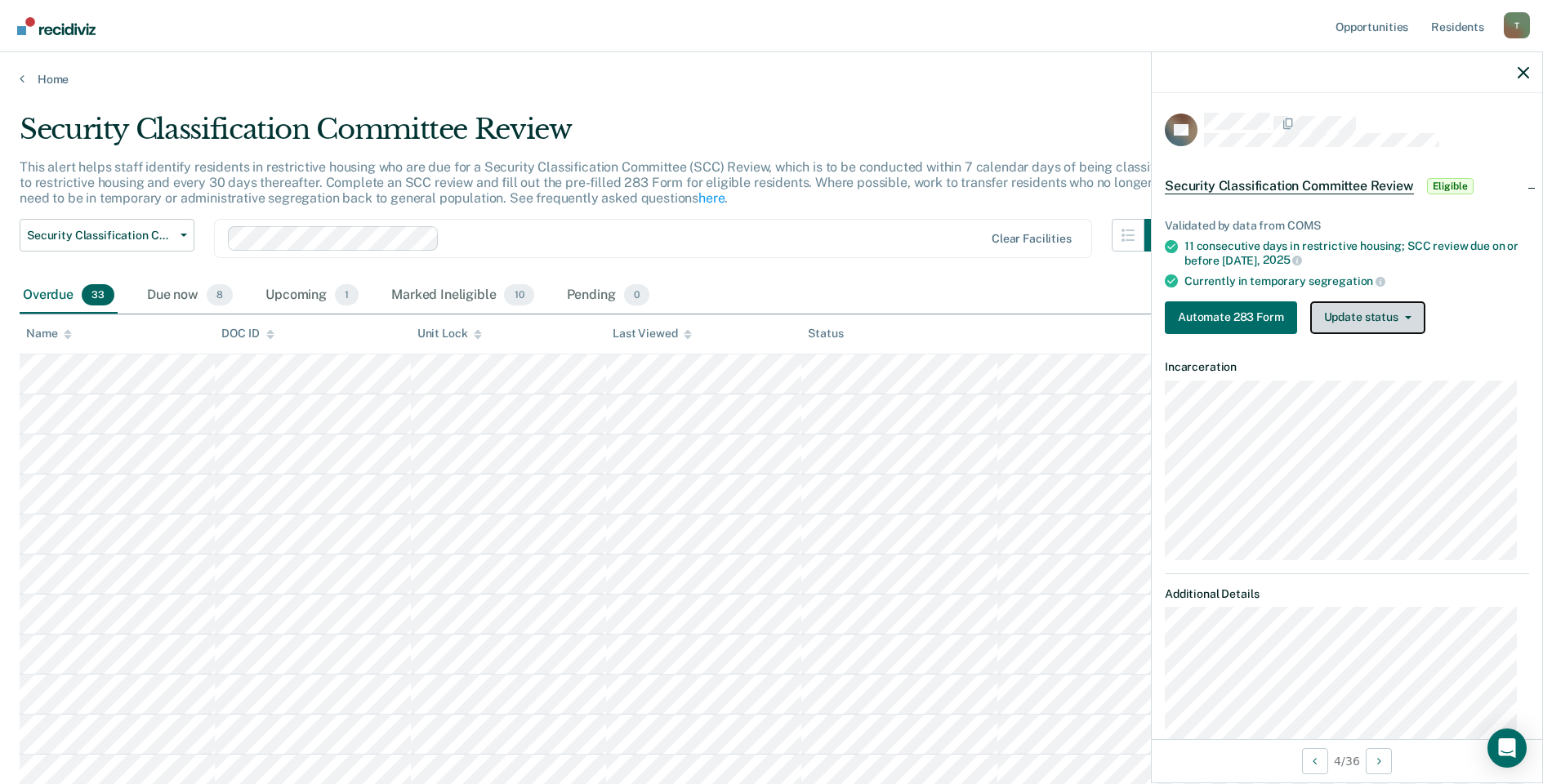
click at [1336, 313] on button "Update status" at bounding box center [1367, 317] width 115 height 32
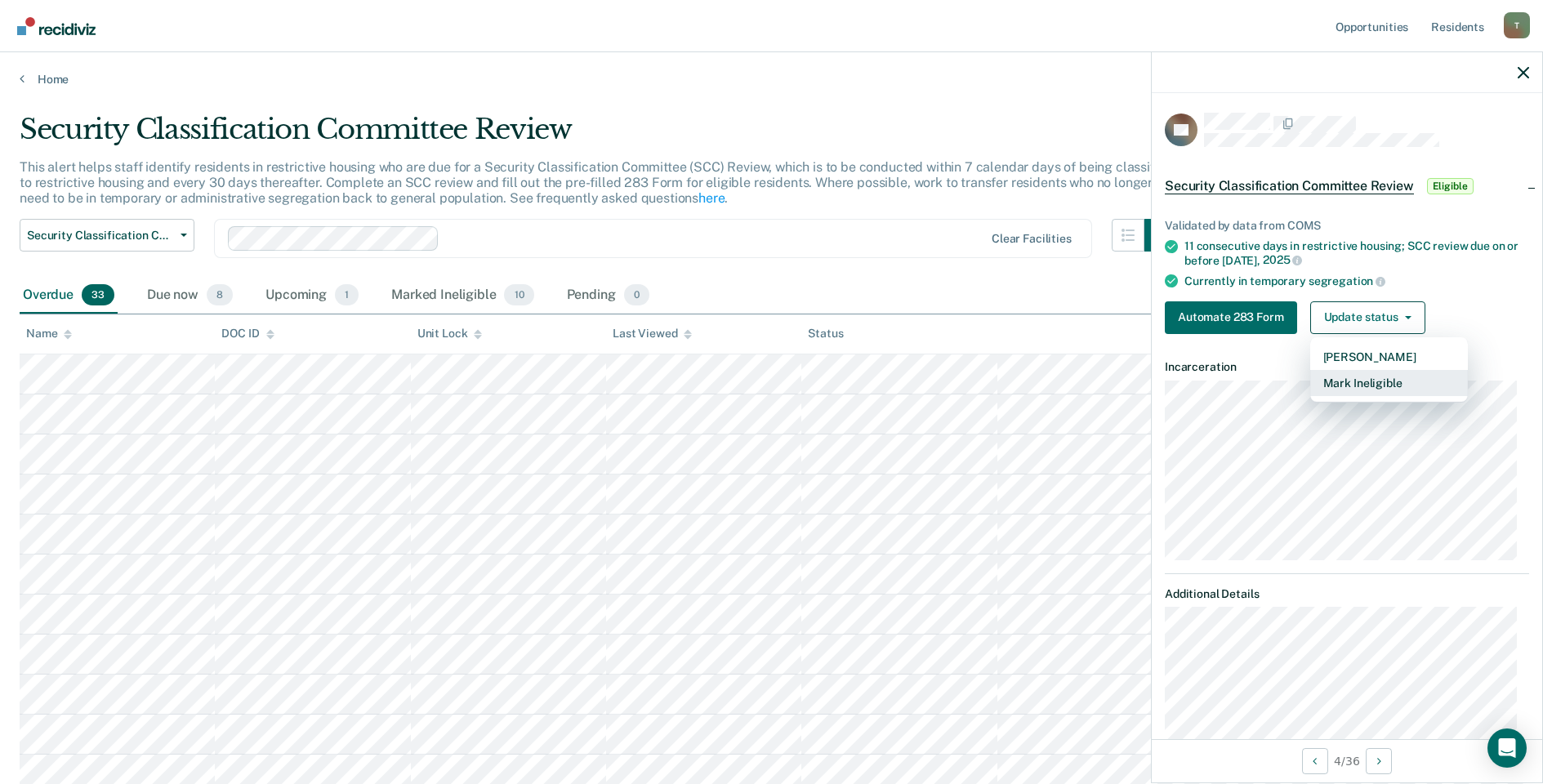
click at [1352, 379] on button "Mark Ineligible" at bounding box center [1388, 383] width 157 height 26
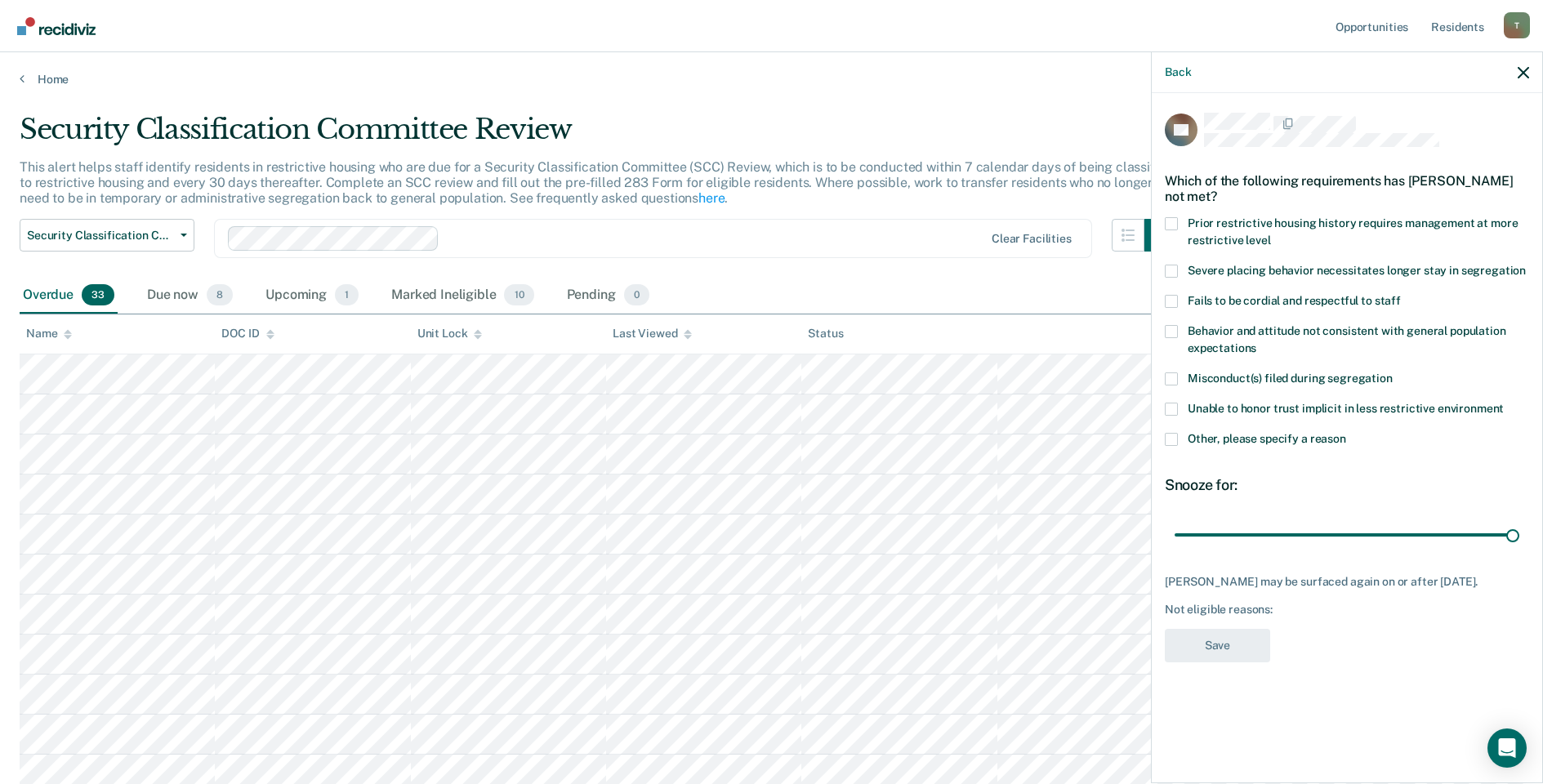
click at [1174, 433] on span at bounding box center [1171, 439] width 13 height 13
click at [1346, 433] on input "Other, please specify a reason" at bounding box center [1346, 433] width 0 height 0
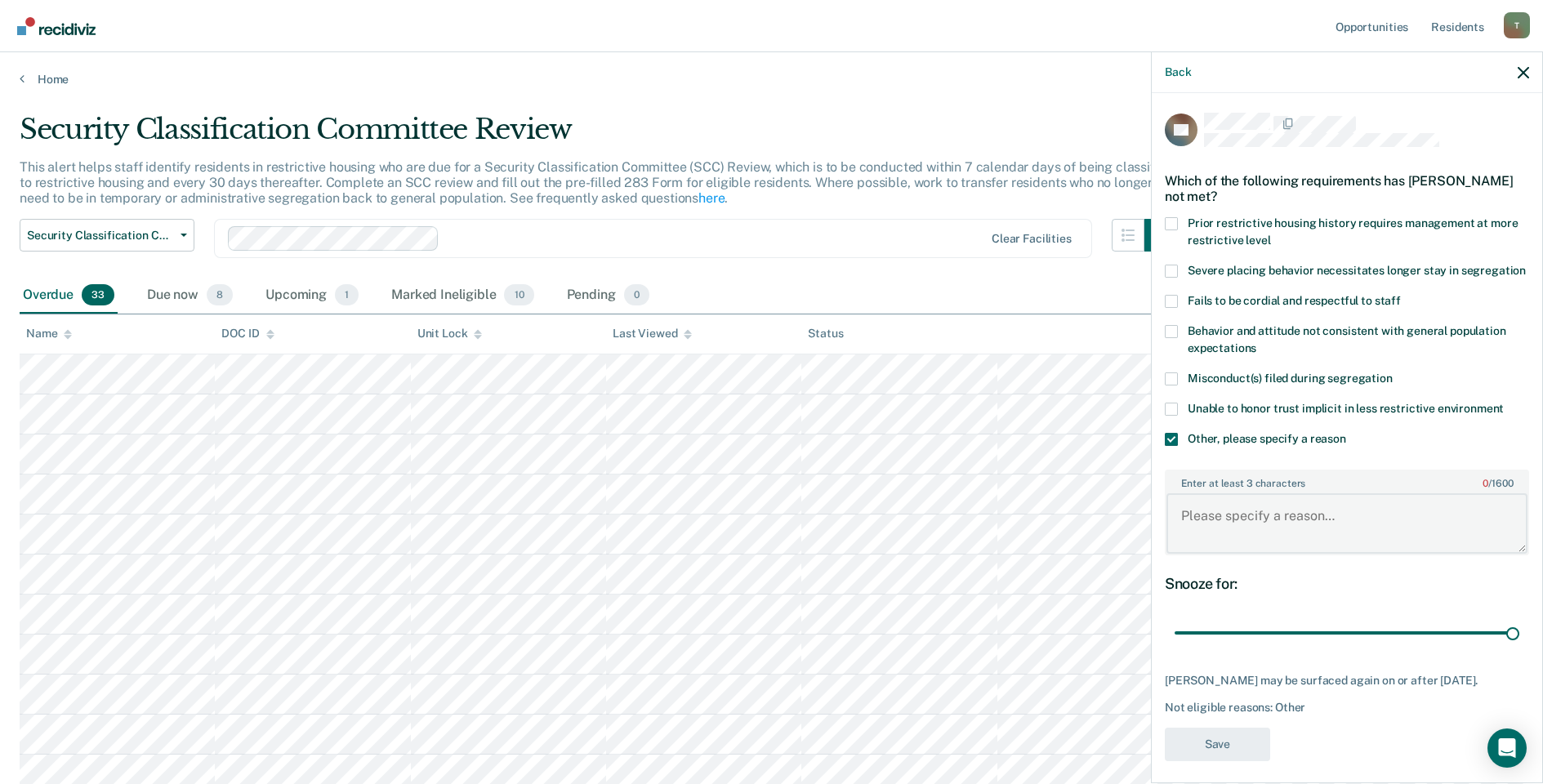
click at [1273, 507] on textarea "Enter at least 3 characters 0 / 1600" at bounding box center [1346, 523] width 361 height 61
type textarea "released level IV GP"
click at [1193, 733] on button "Save" at bounding box center [1217, 744] width 105 height 33
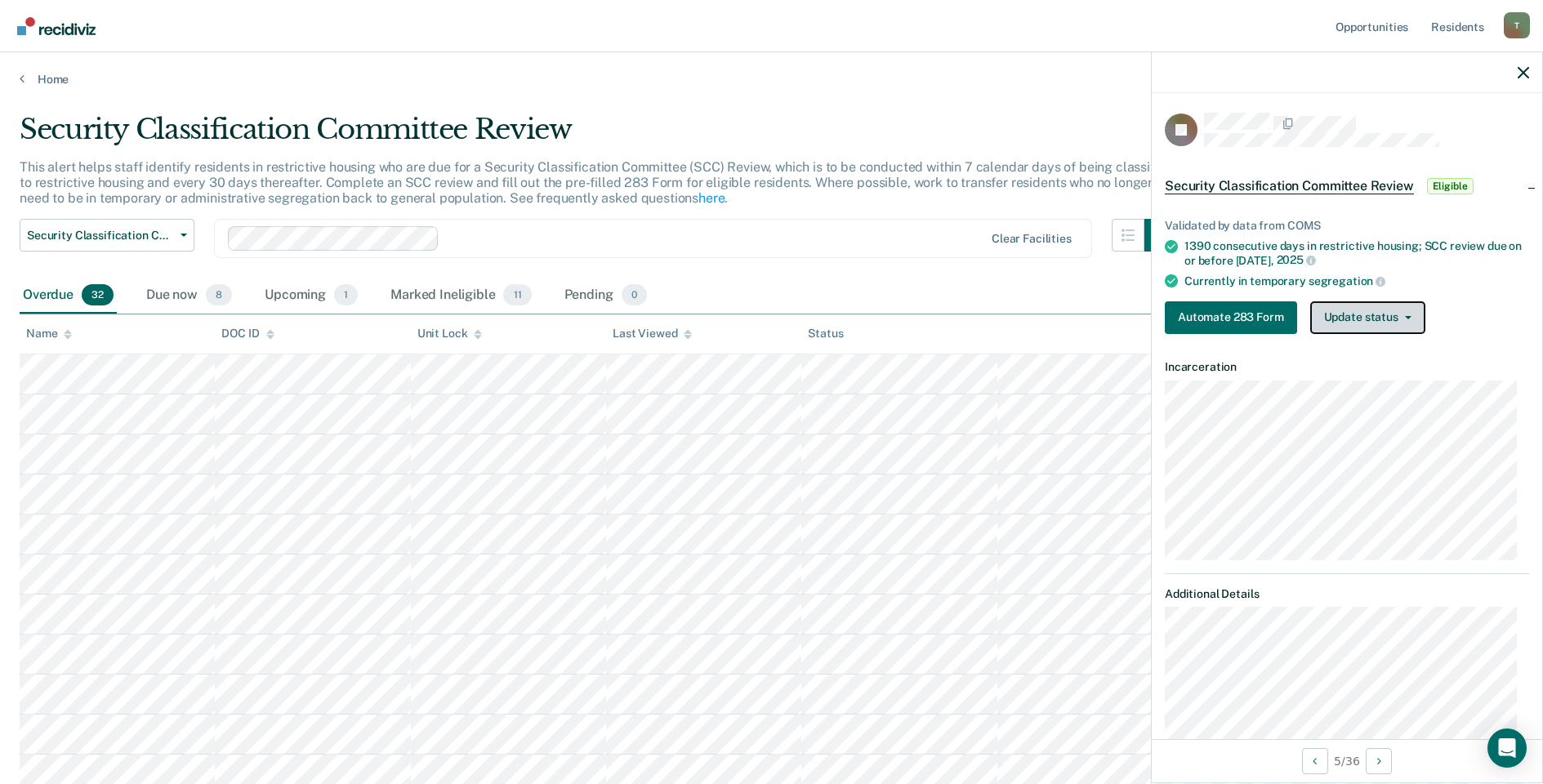
click at [1356, 309] on button "Update status" at bounding box center [1367, 317] width 115 height 32
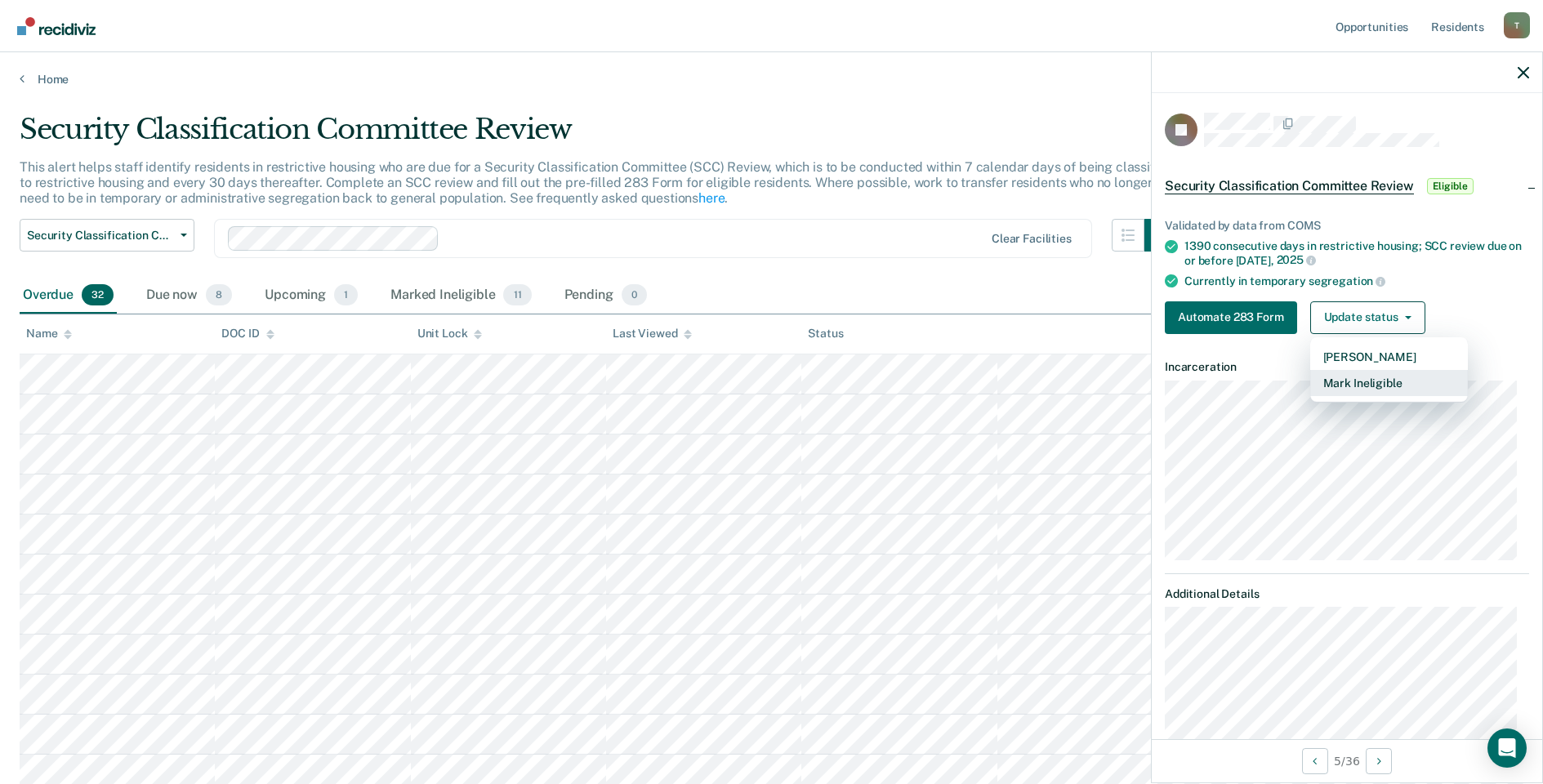
click at [1357, 383] on button "Mark Ineligible" at bounding box center [1388, 383] width 157 height 26
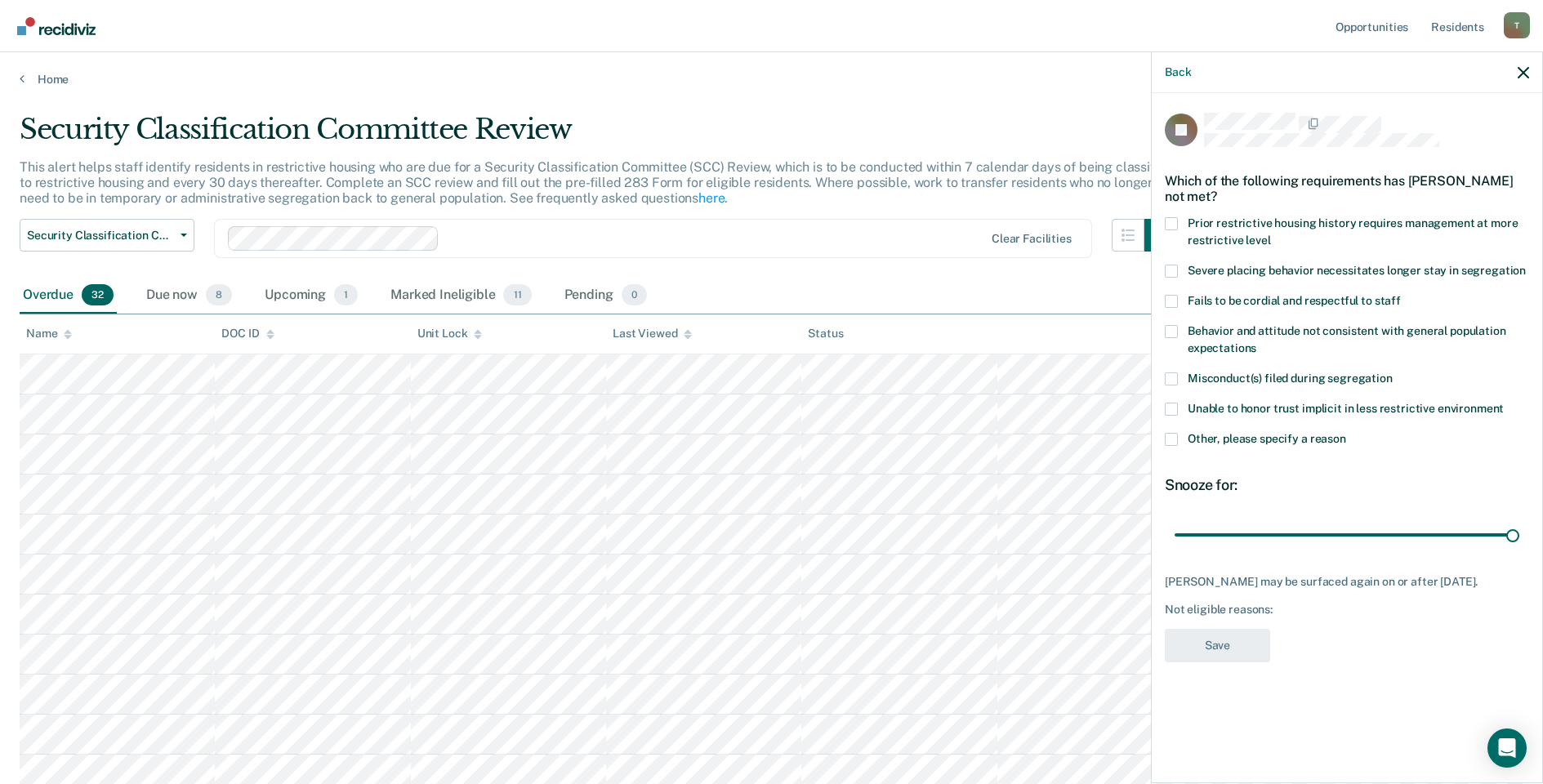
click at [1175, 437] on span at bounding box center [1171, 439] width 13 height 13
click at [1346, 433] on input "Other, please specify a reason" at bounding box center [1346, 433] width 0 height 0
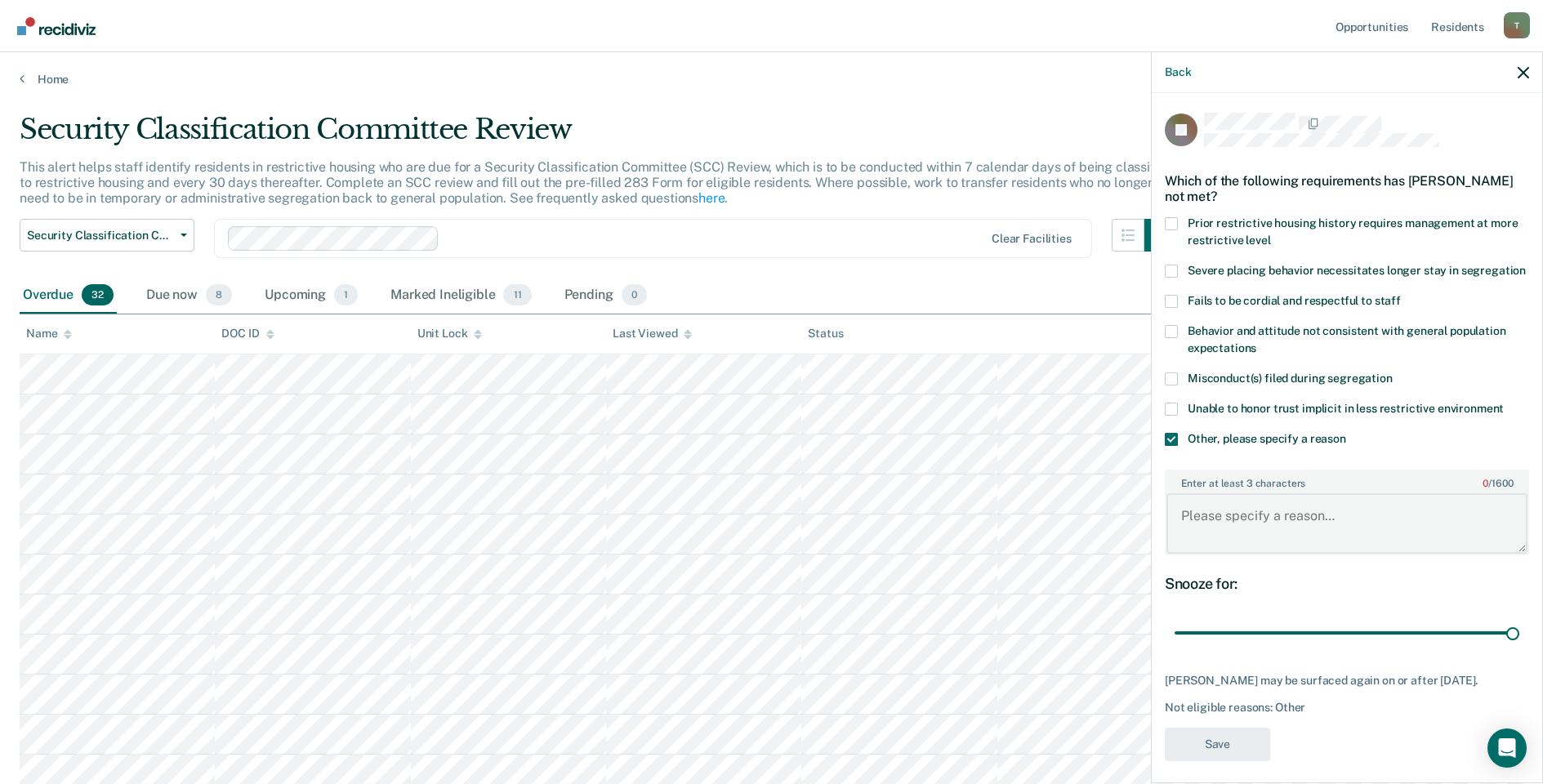
click at [1276, 529] on textarea "Enter at least 3 characters 0 / 1600" at bounding box center [1346, 523] width 361 height 61
click at [1204, 539] on textarea "Enter at least 3 characters 0 / 1600" at bounding box center [1346, 523] width 361 height 61
type textarea "Pending bedspace in ECF START"
click at [1196, 759] on button "Save" at bounding box center [1217, 744] width 105 height 33
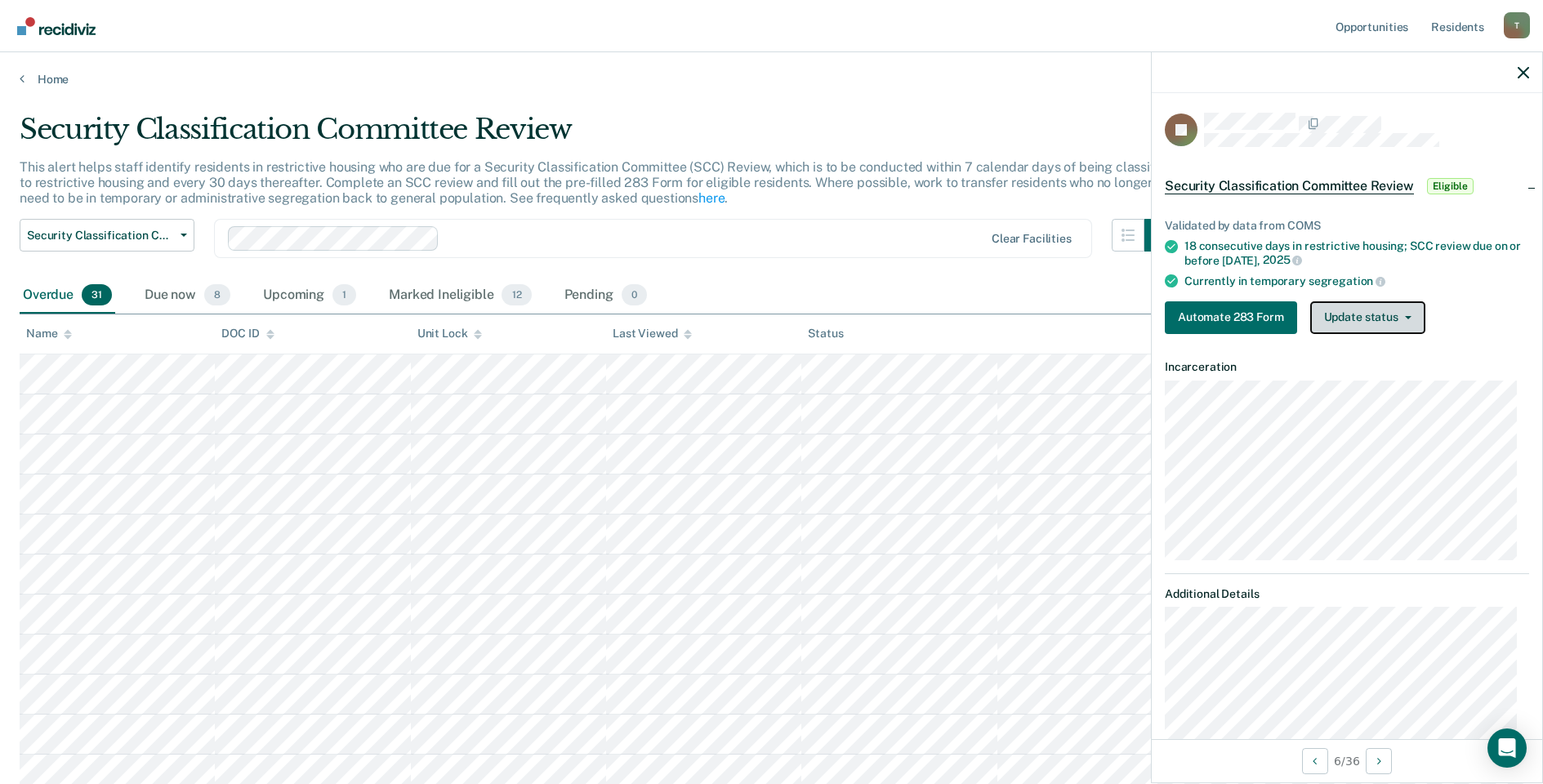
click at [1316, 313] on button "Update status" at bounding box center [1367, 317] width 115 height 32
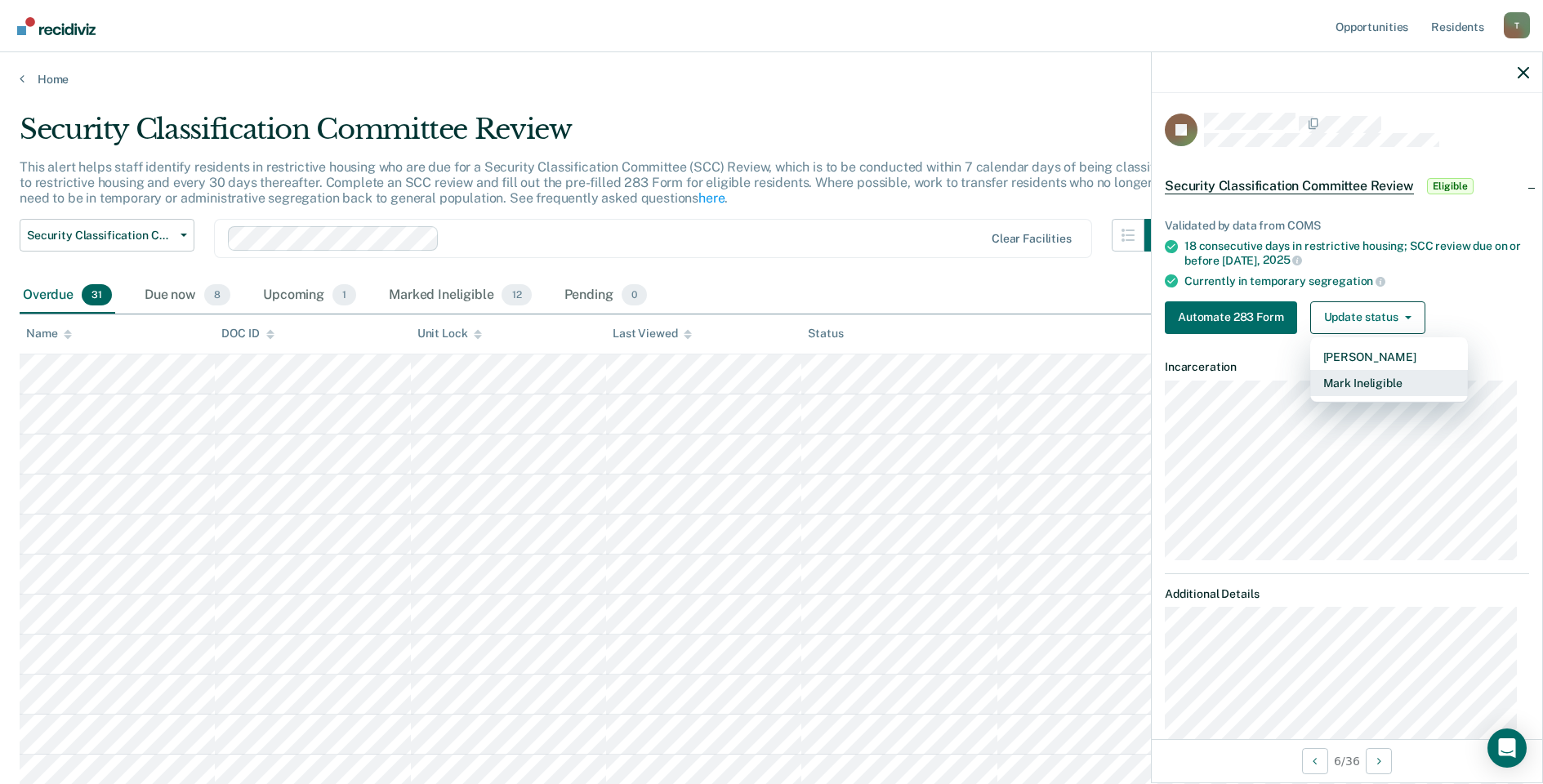
click at [1374, 385] on button "Mark Ineligible" at bounding box center [1388, 383] width 157 height 26
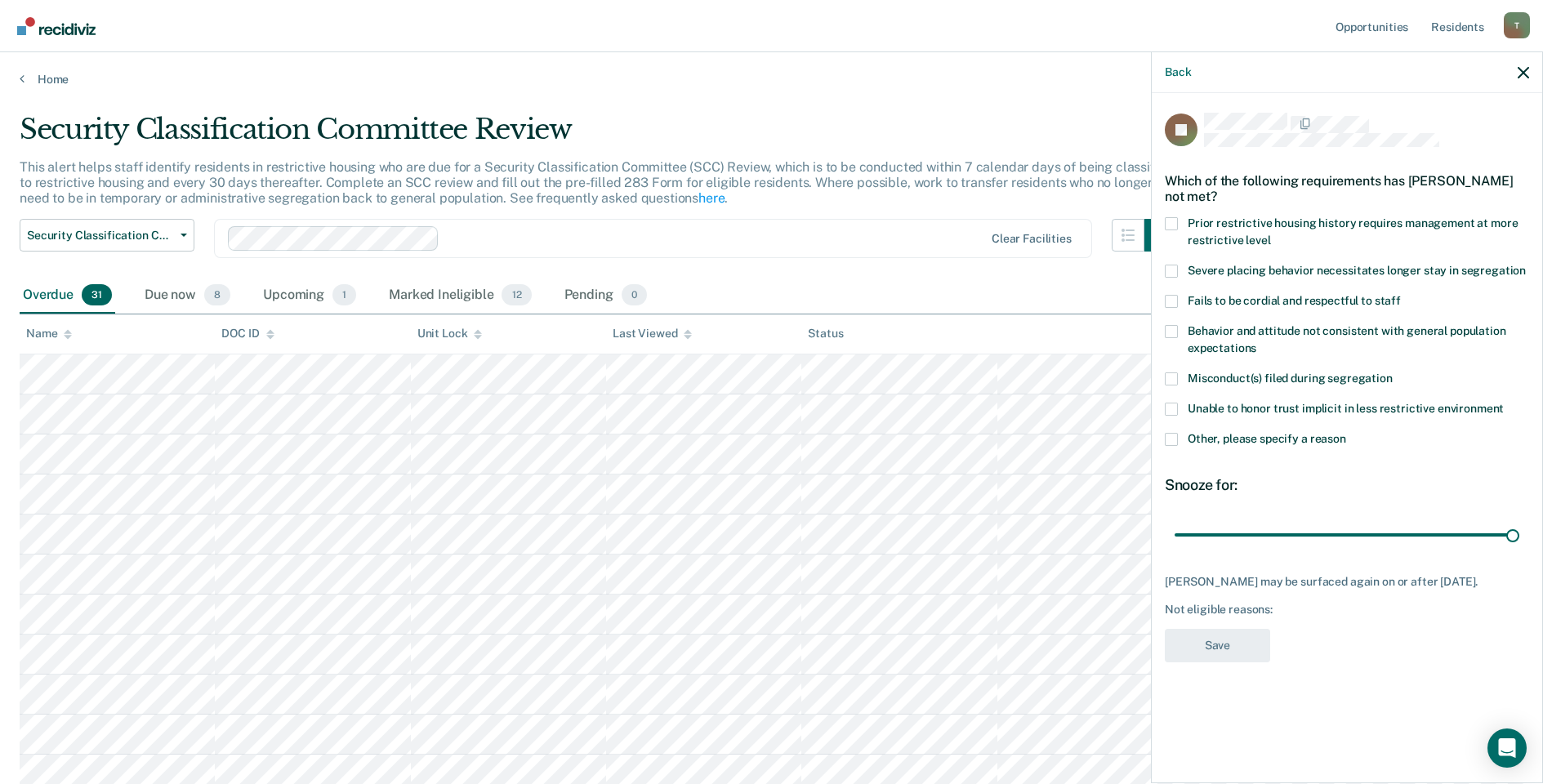
click at [1172, 442] on label "Other, please specify a reason" at bounding box center [1346, 442] width 364 height 18
click at [1346, 433] on input "Other, please specify a reason" at bounding box center [1346, 433] width 0 height 0
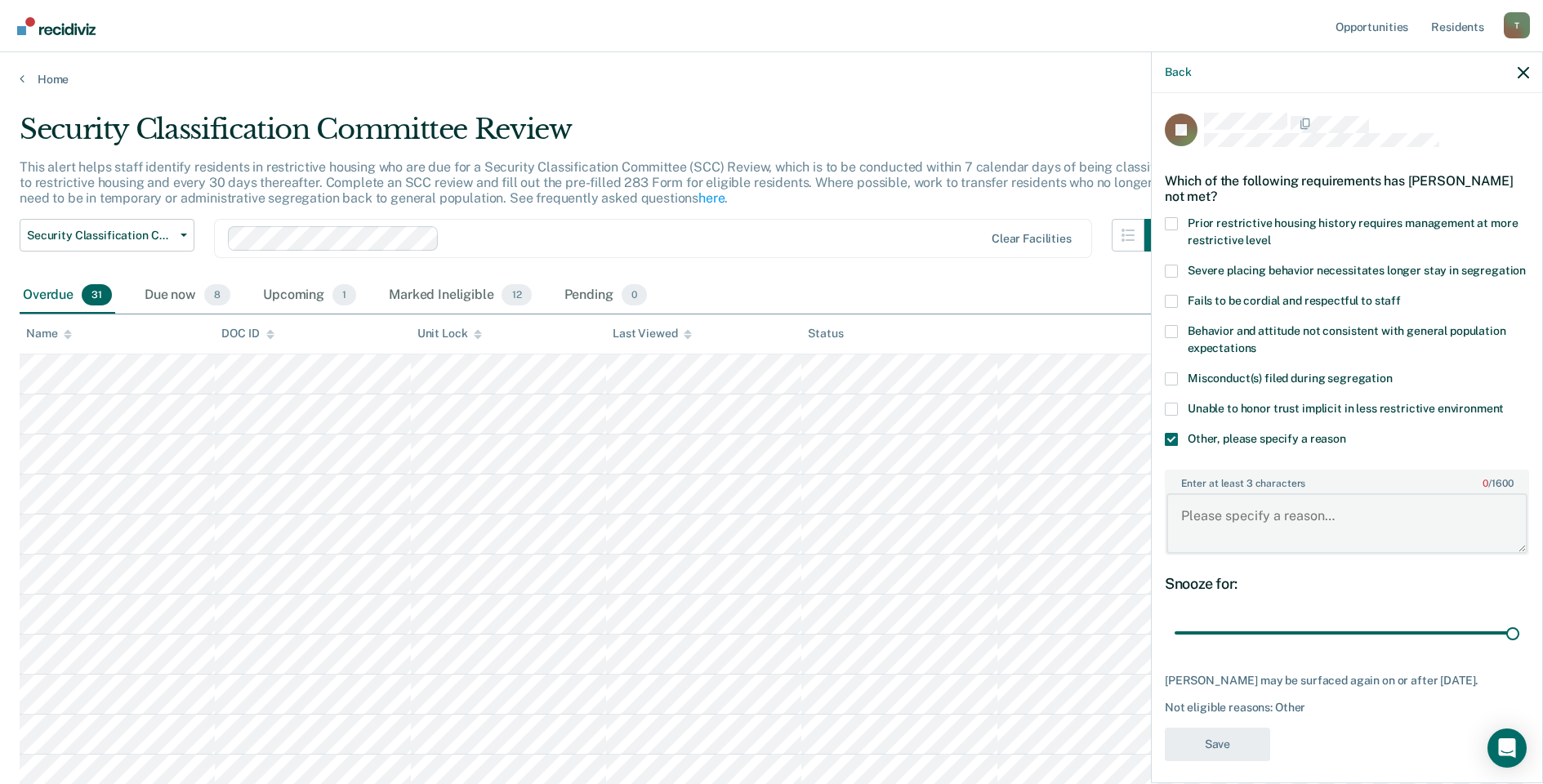
click at [1231, 528] on textarea "Enter at least 3 characters 0 / 1600" at bounding box center [1346, 523] width 361 height 61
type textarea "released level IV GP"
click at [1221, 757] on button "Save" at bounding box center [1217, 744] width 105 height 33
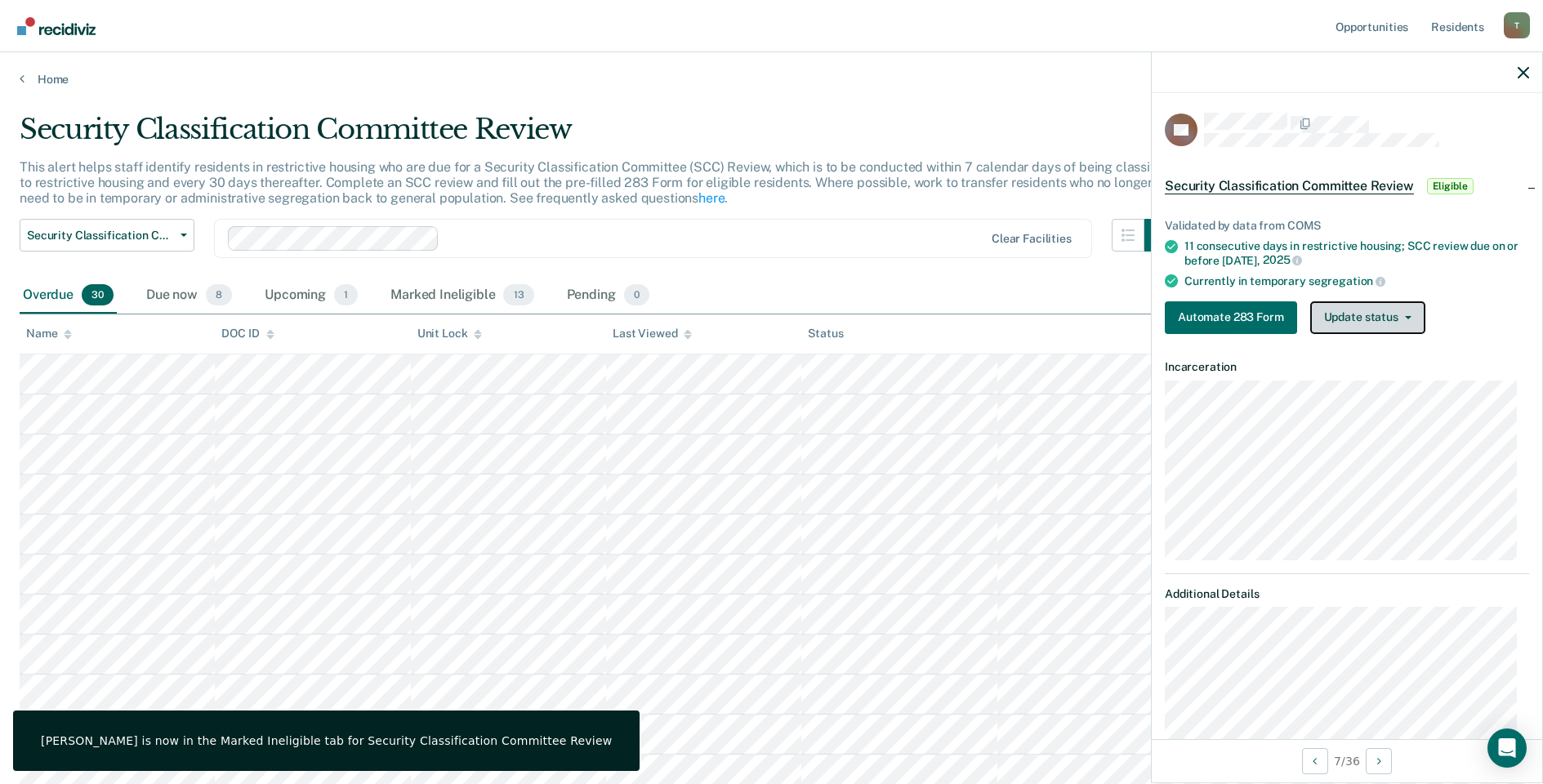
click at [1352, 326] on button "Update status" at bounding box center [1367, 317] width 115 height 32
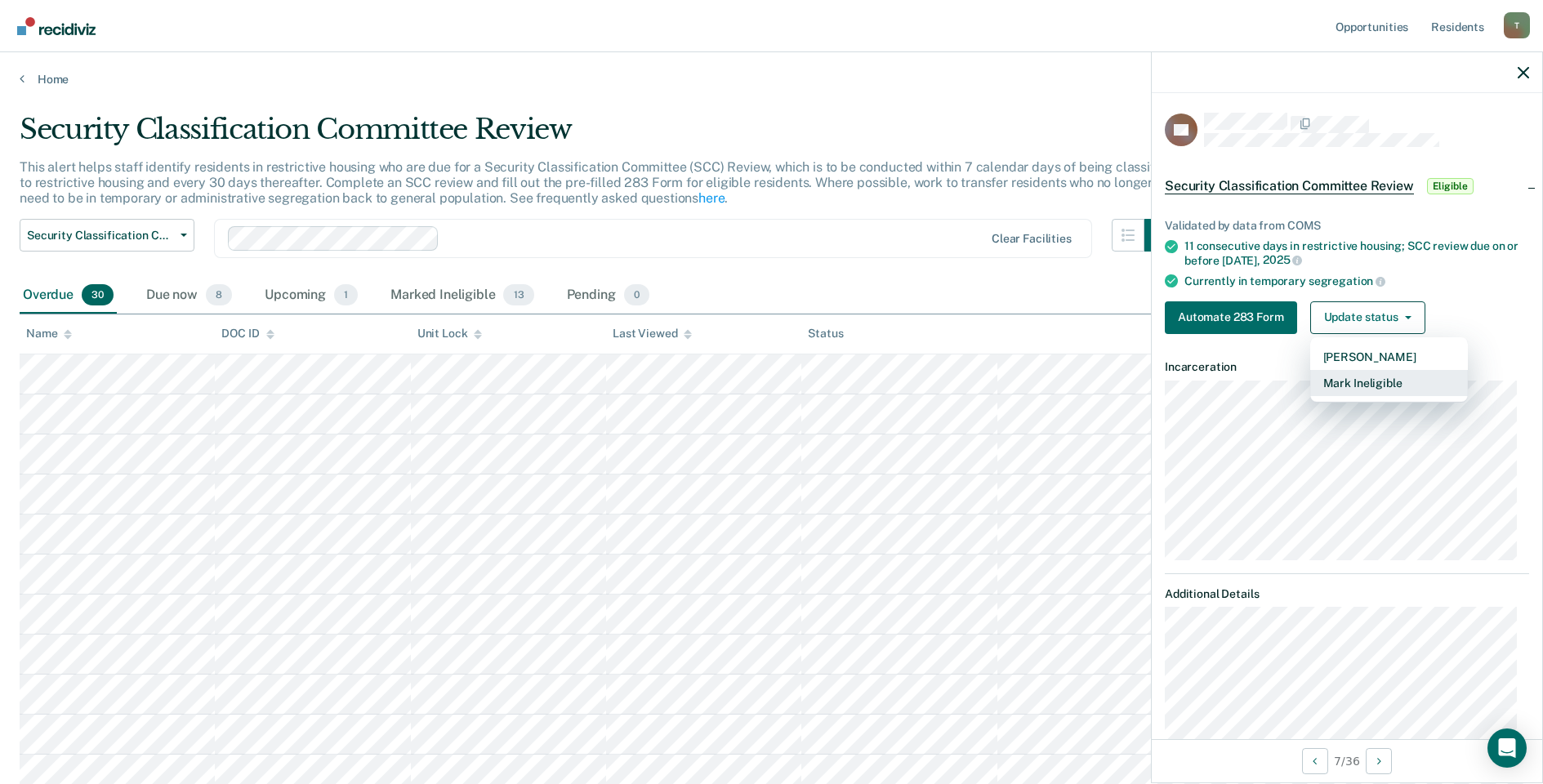
click at [1337, 387] on button "Mark Ineligible" at bounding box center [1388, 383] width 157 height 26
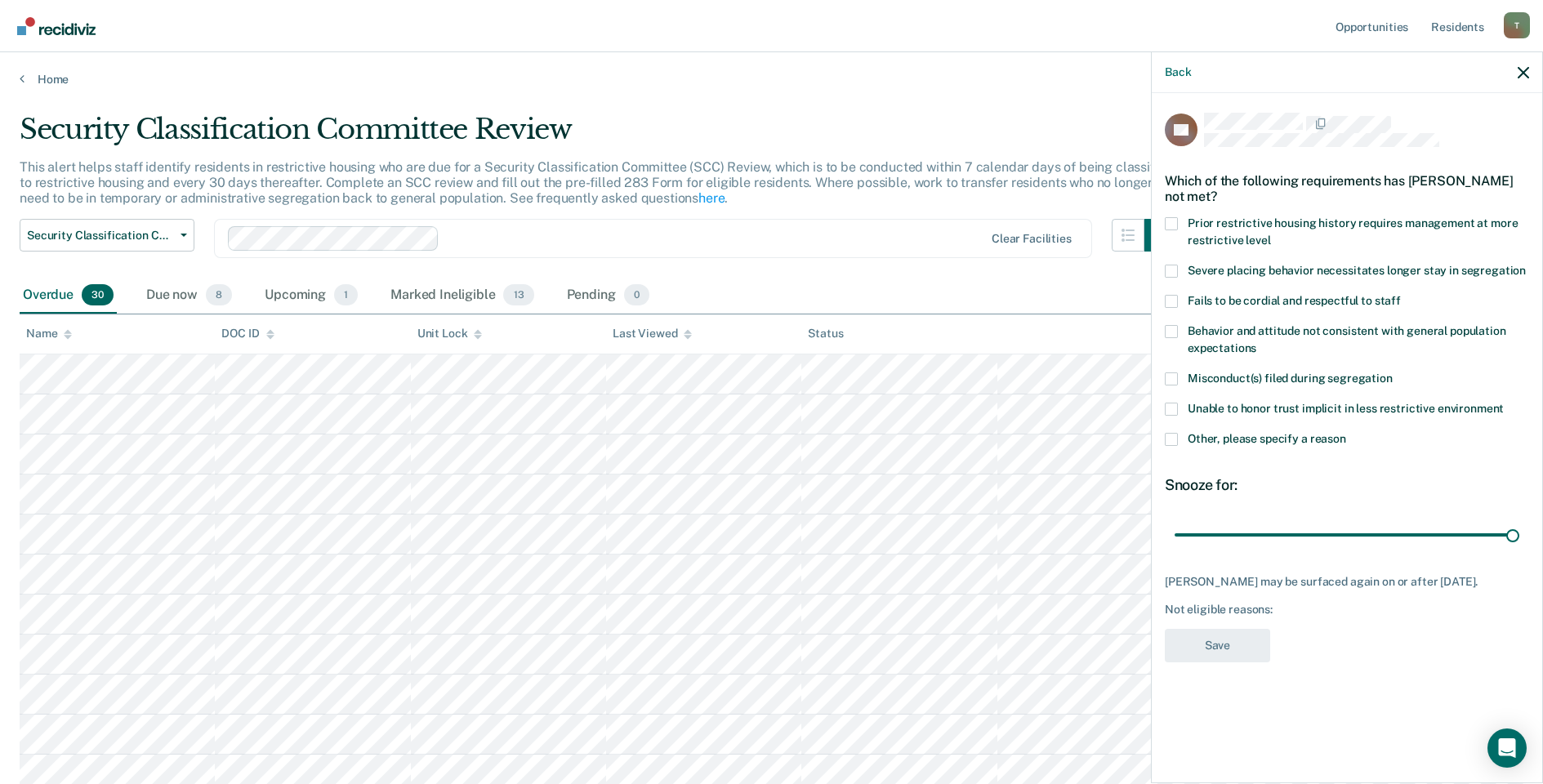
click at [1172, 435] on span at bounding box center [1171, 439] width 13 height 13
click at [1346, 433] on input "Other, please specify a reason" at bounding box center [1346, 433] width 0 height 0
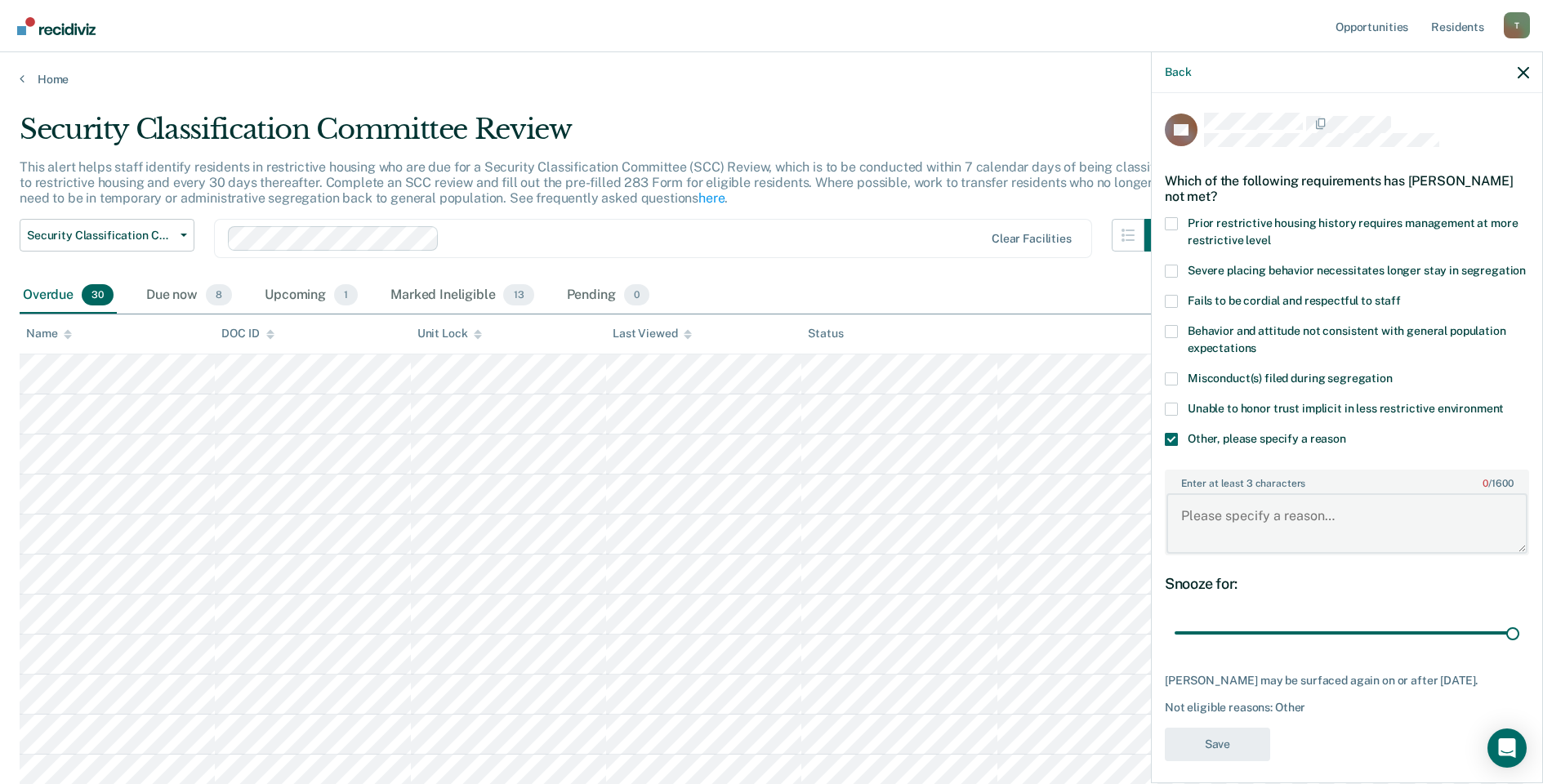
click at [1250, 528] on textarea "Enter at least 3 characters 0 / 1600" at bounding box center [1346, 523] width 361 height 61
type textarea "released level IV GP"
click at [1192, 761] on button "Save" at bounding box center [1217, 744] width 105 height 33
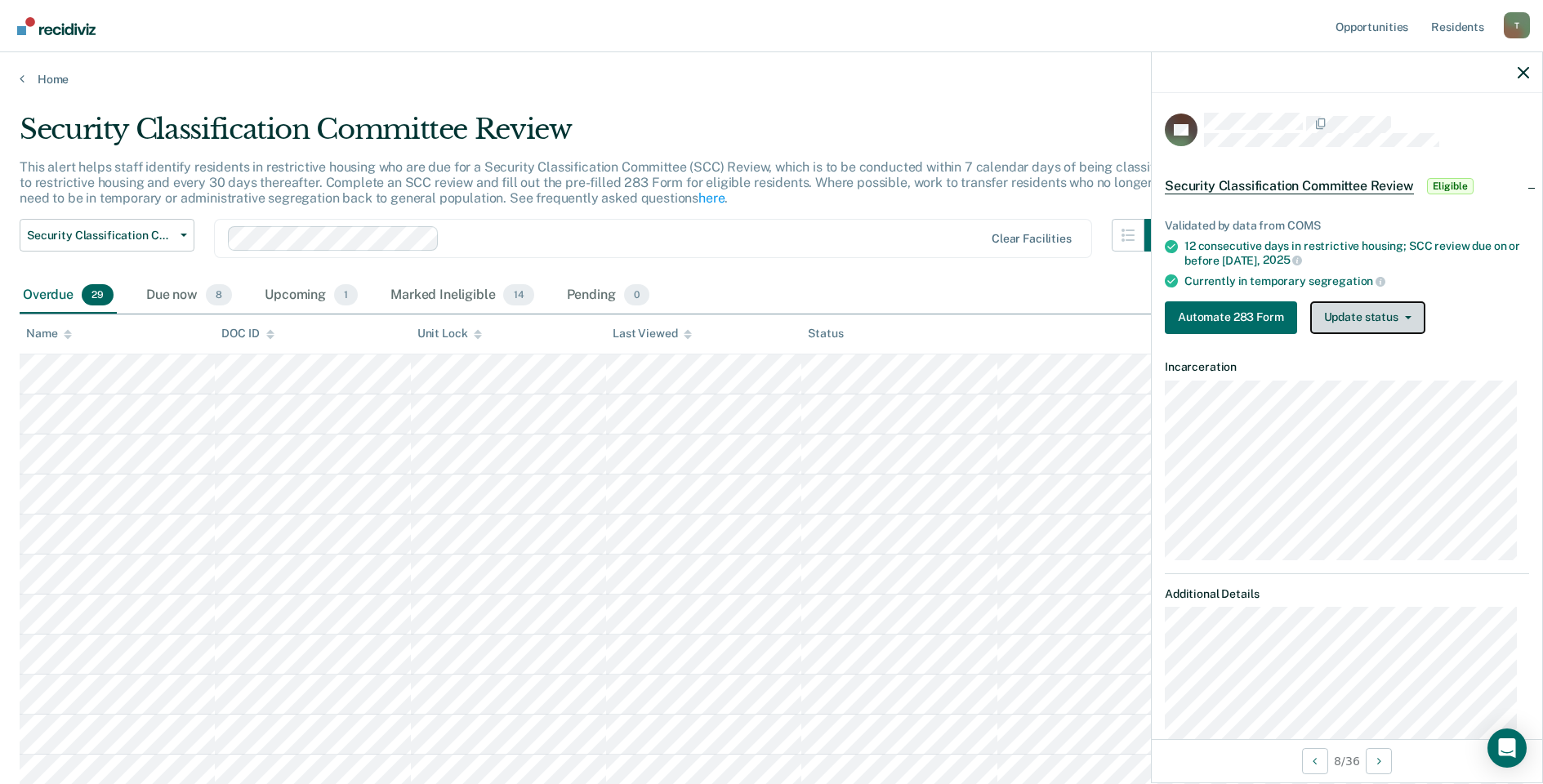
click at [1359, 315] on button "Update status" at bounding box center [1367, 317] width 115 height 32
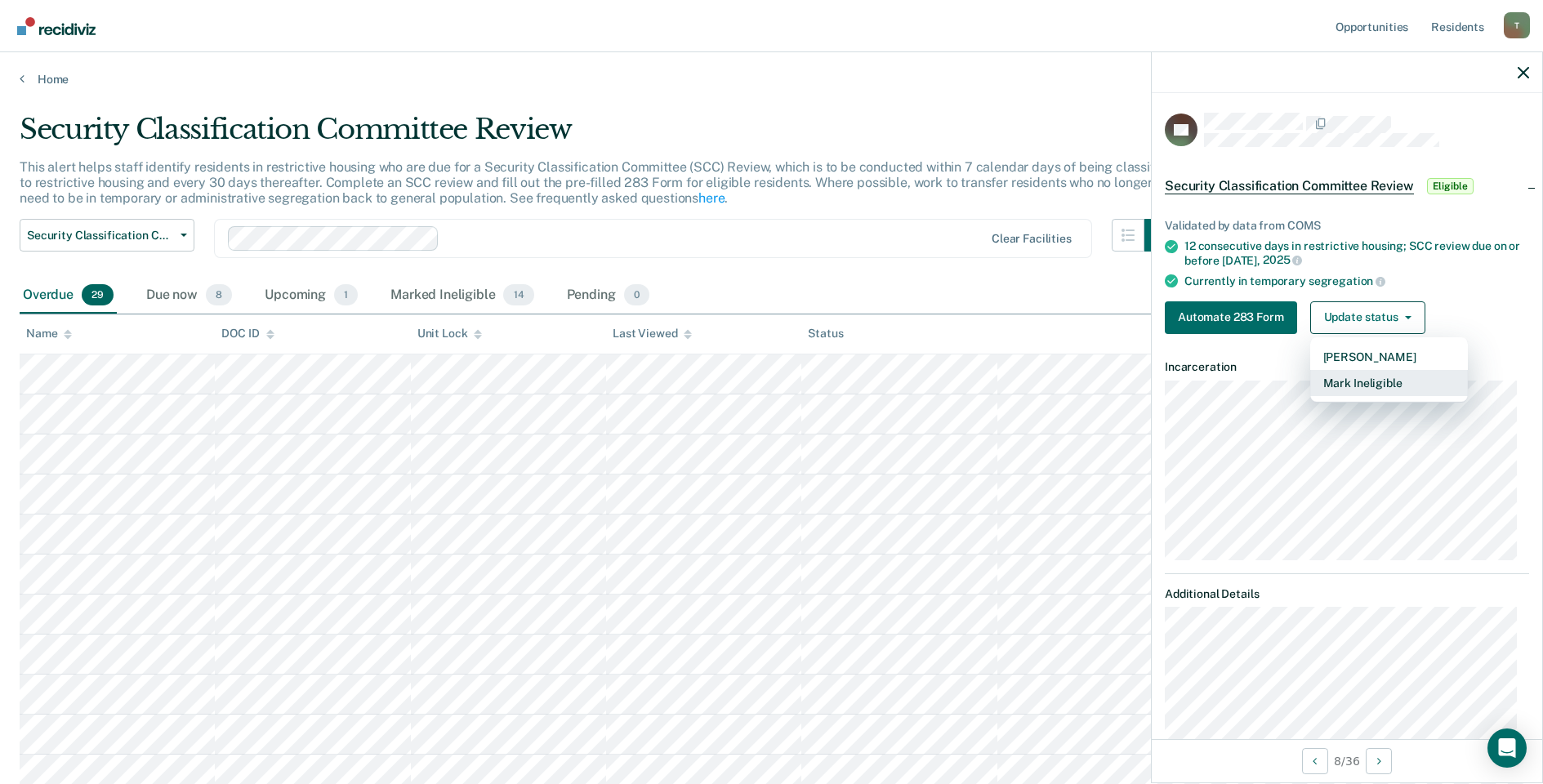
click at [1366, 379] on button "Mark Ineligible" at bounding box center [1388, 383] width 157 height 26
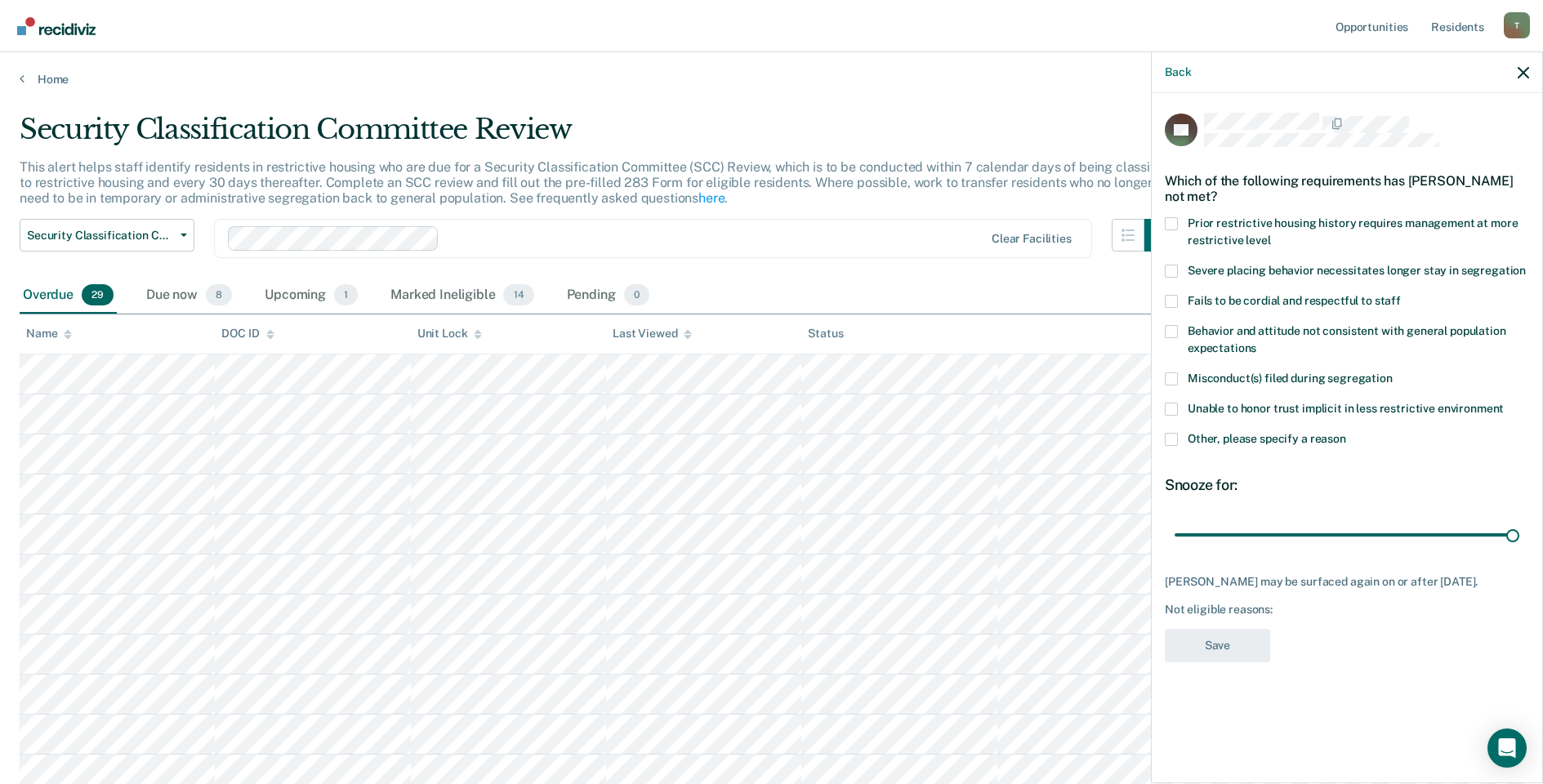
click at [1160, 445] on div "MJ Which of the following requirements has [PERSON_NAME] not met? Prior restric…" at bounding box center [1346, 436] width 391 height 687
click at [1166, 439] on span at bounding box center [1171, 439] width 13 height 13
click at [1346, 433] on input "Other, please specify a reason" at bounding box center [1346, 433] width 0 height 0
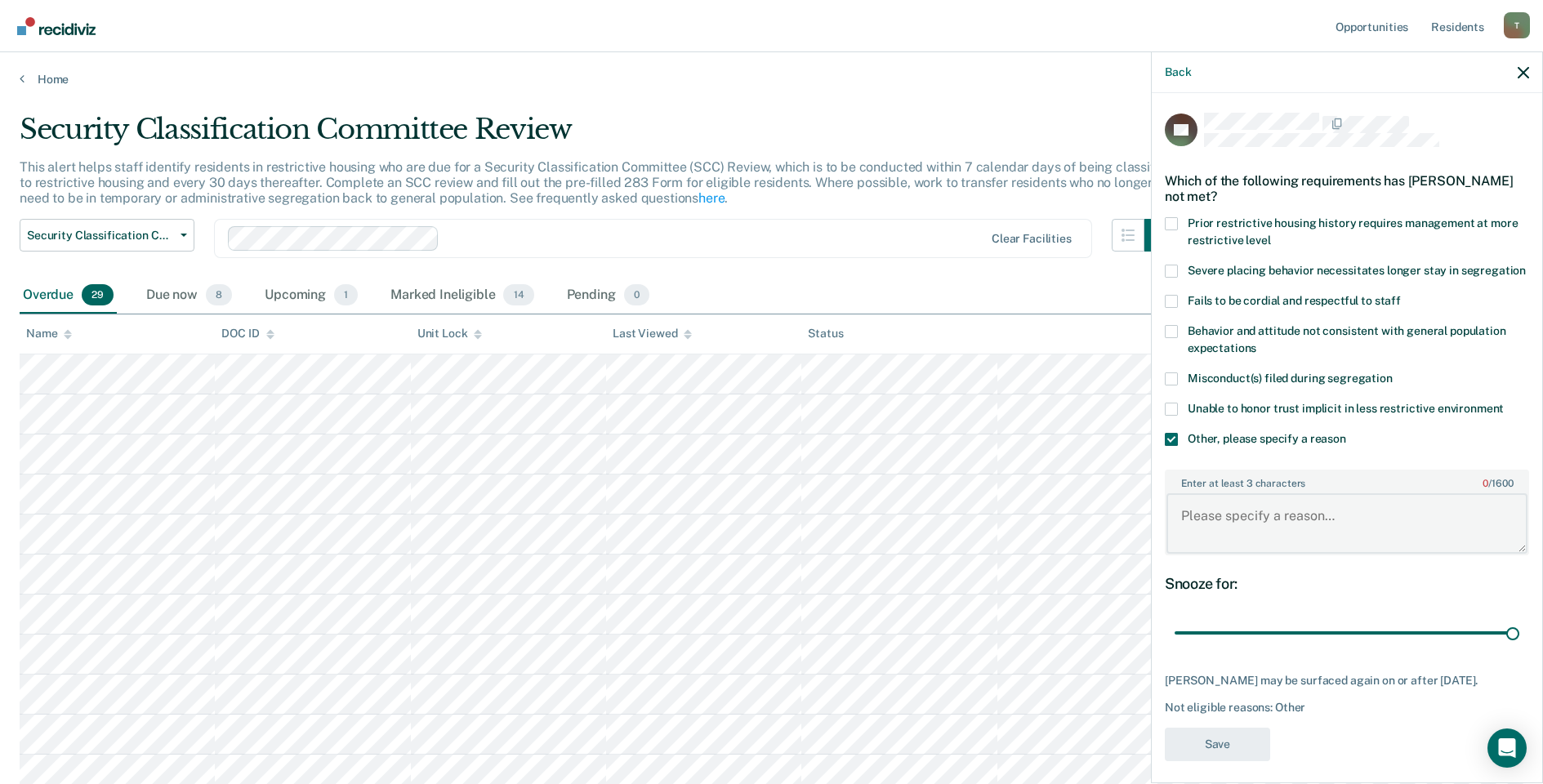
click at [1353, 534] on textarea "Enter at least 3 characters 0 / 1600" at bounding box center [1346, 523] width 361 height 61
type textarea "released level II GP"
click at [1226, 761] on button "Save" at bounding box center [1217, 744] width 105 height 33
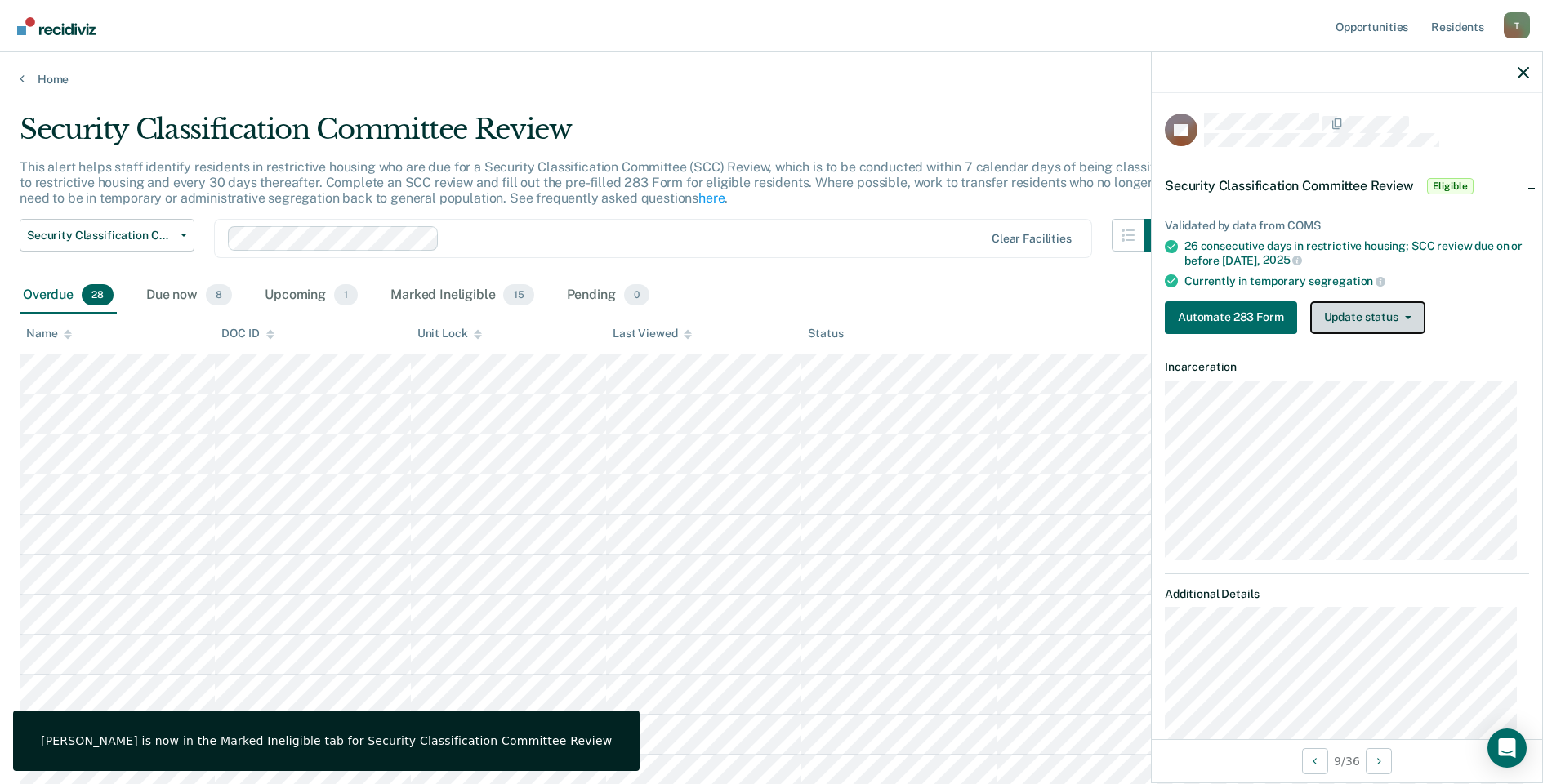
click at [1364, 312] on button "Update status" at bounding box center [1367, 317] width 115 height 32
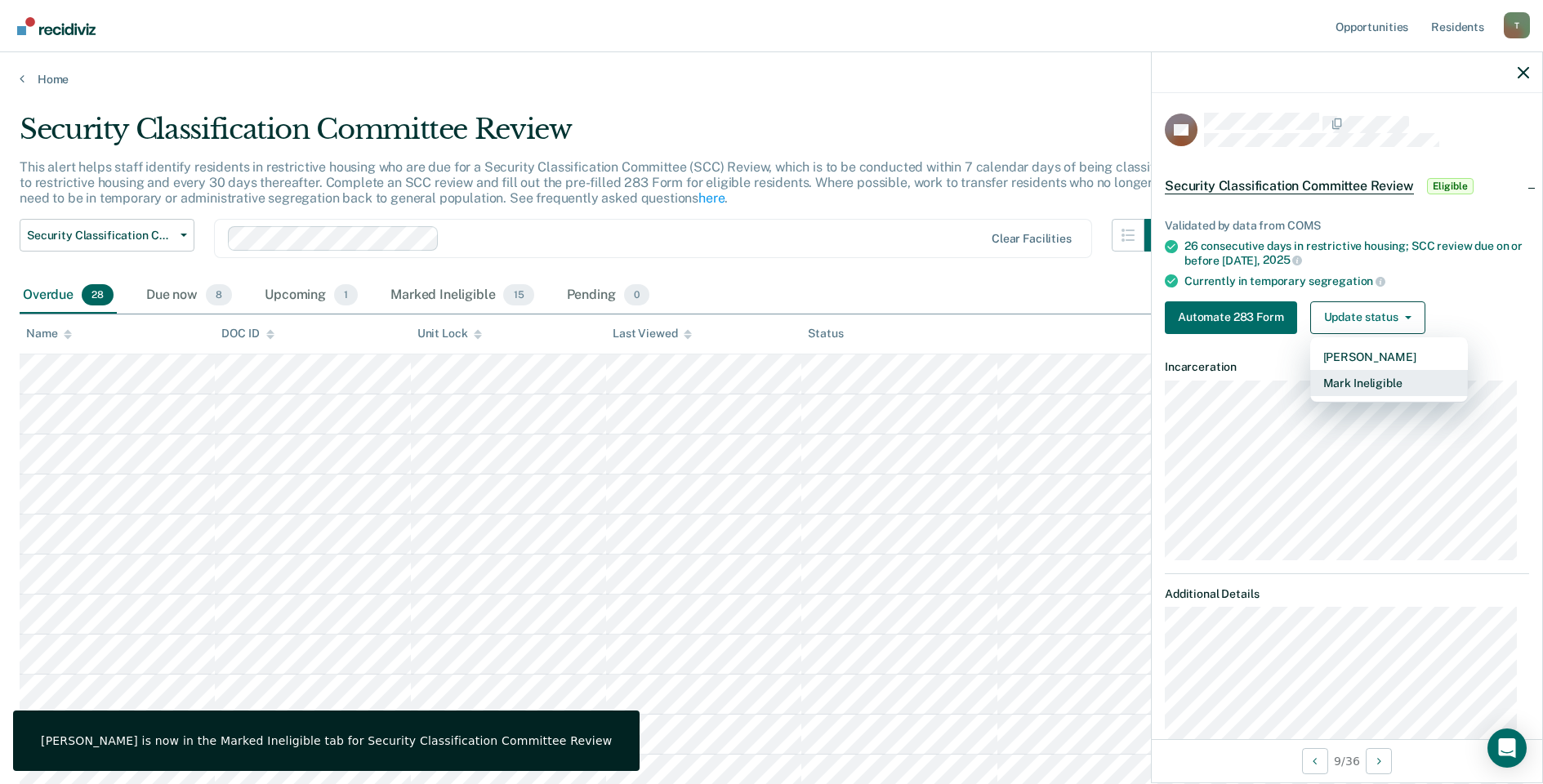
click at [1345, 388] on button "Mark Ineligible" at bounding box center [1388, 383] width 157 height 26
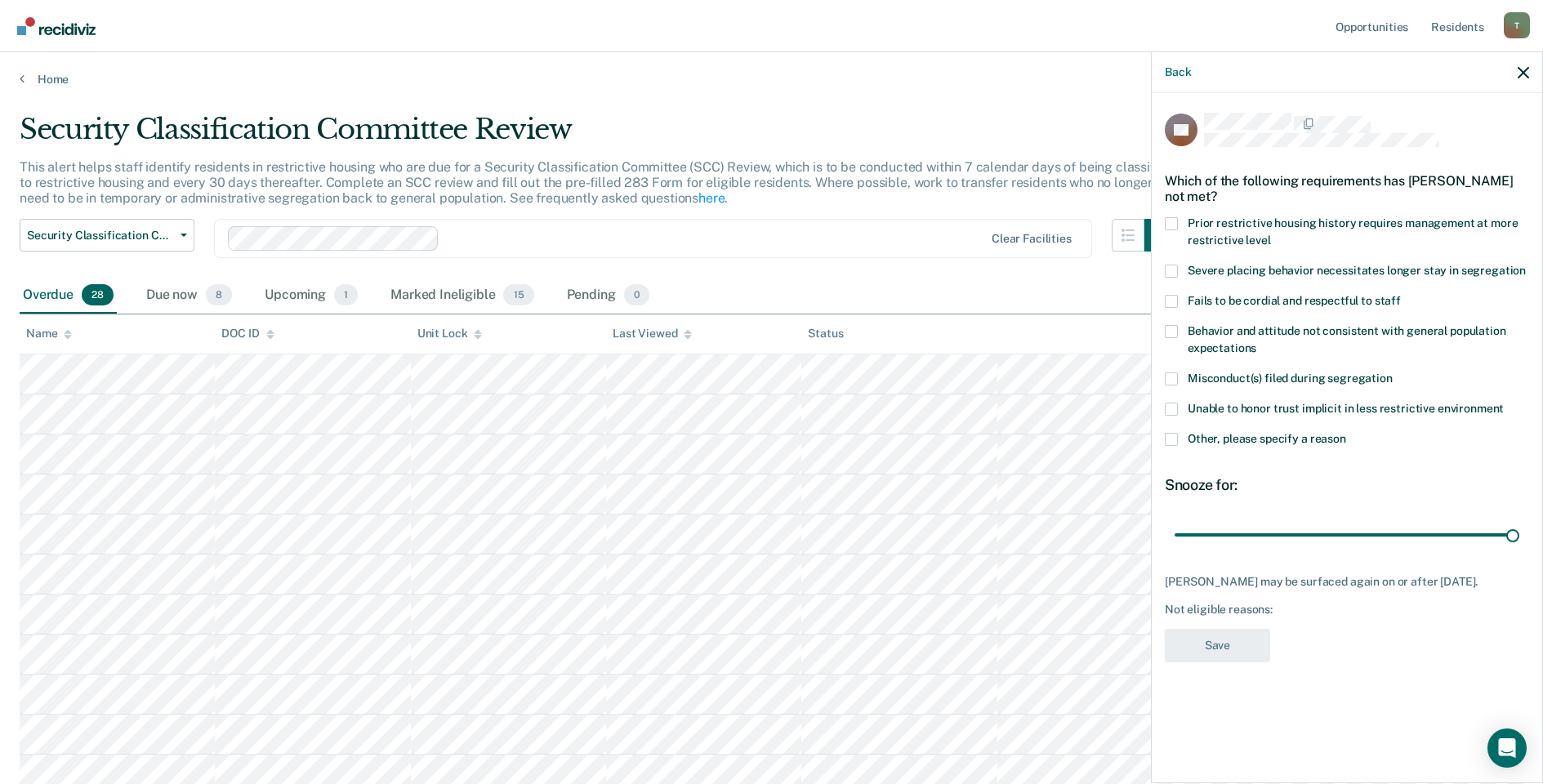
click at [1174, 442] on span at bounding box center [1171, 439] width 13 height 13
click at [1346, 433] on input "Other, please specify a reason" at bounding box center [1346, 433] width 0 height 0
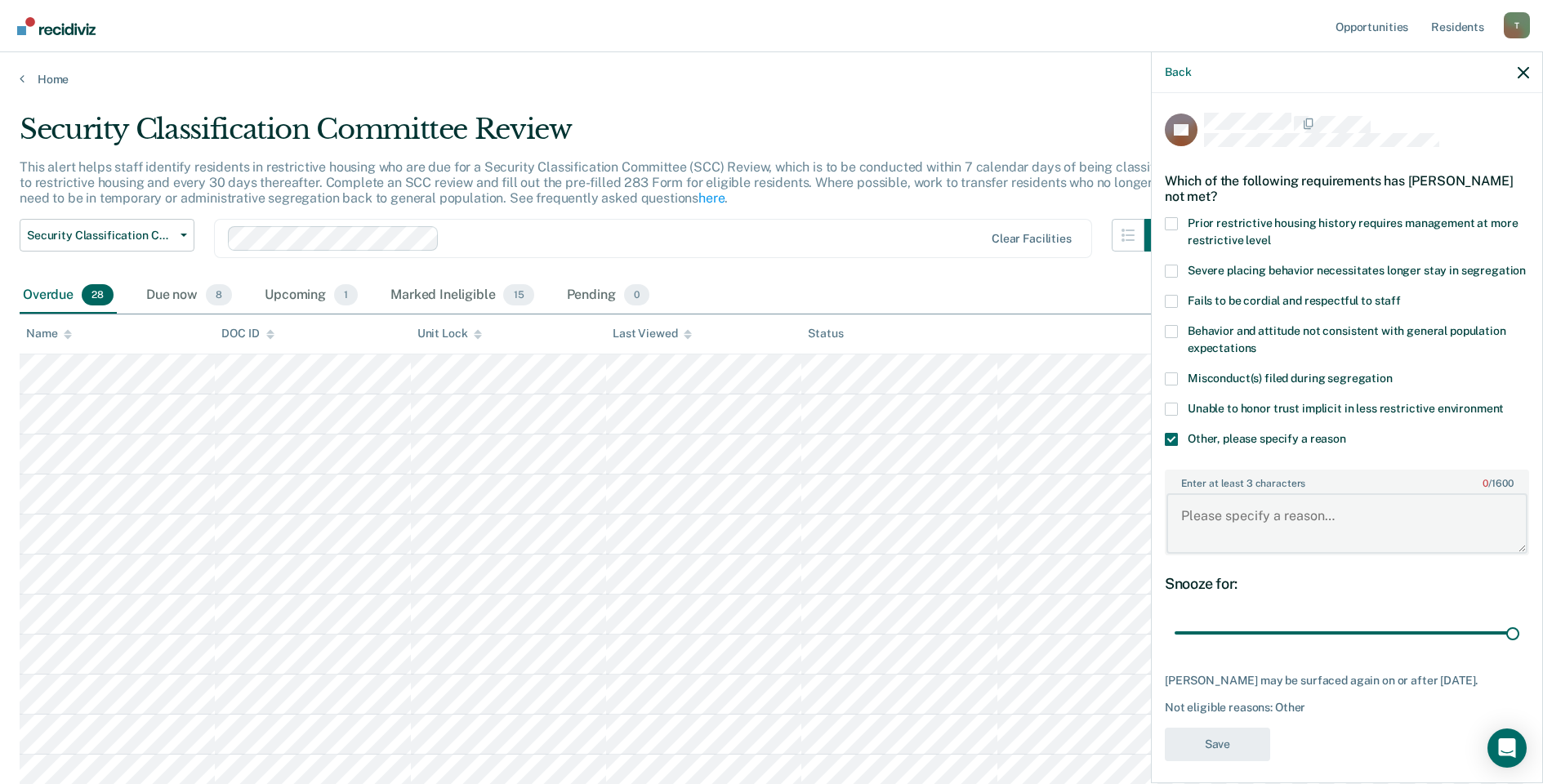
click at [1232, 536] on textarea "Enter at least 3 characters 0 / 1600" at bounding box center [1346, 523] width 361 height 61
type textarea "Pending ECF START Referral"
click at [1230, 761] on button "Save" at bounding box center [1217, 744] width 105 height 33
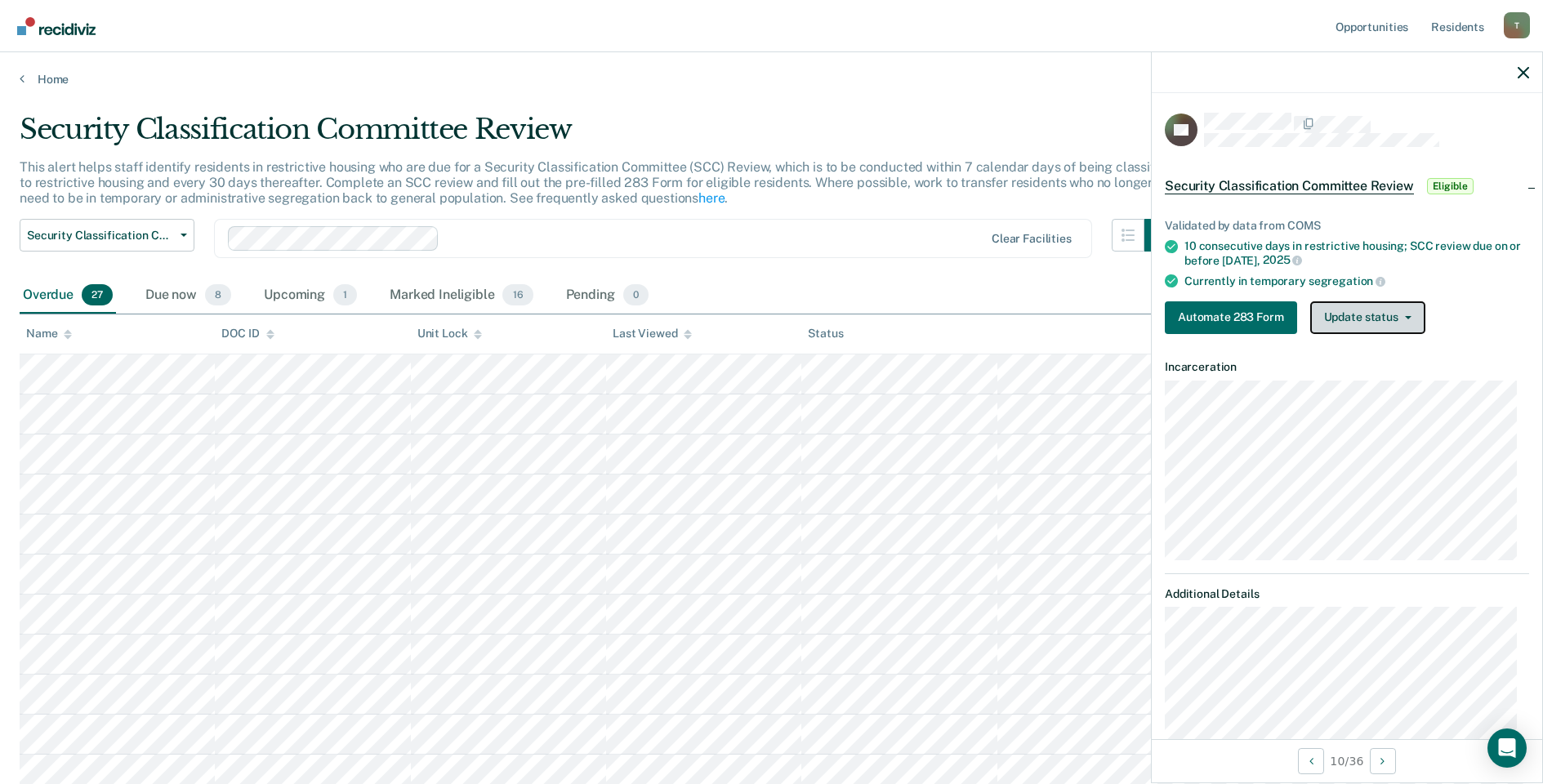
click at [1357, 306] on button "Update status" at bounding box center [1367, 317] width 115 height 32
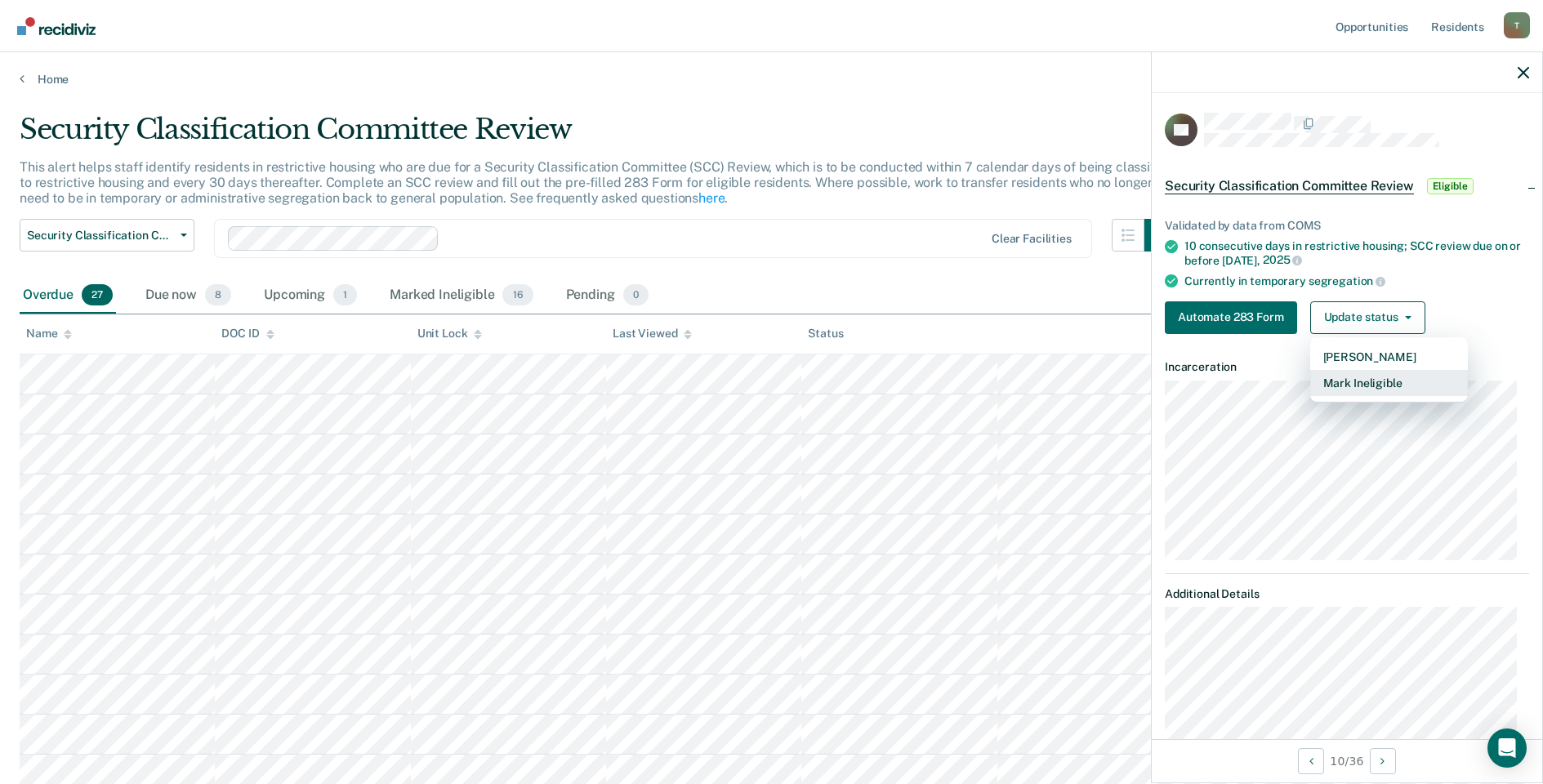
click at [1351, 382] on button "Mark Ineligible" at bounding box center [1388, 383] width 157 height 26
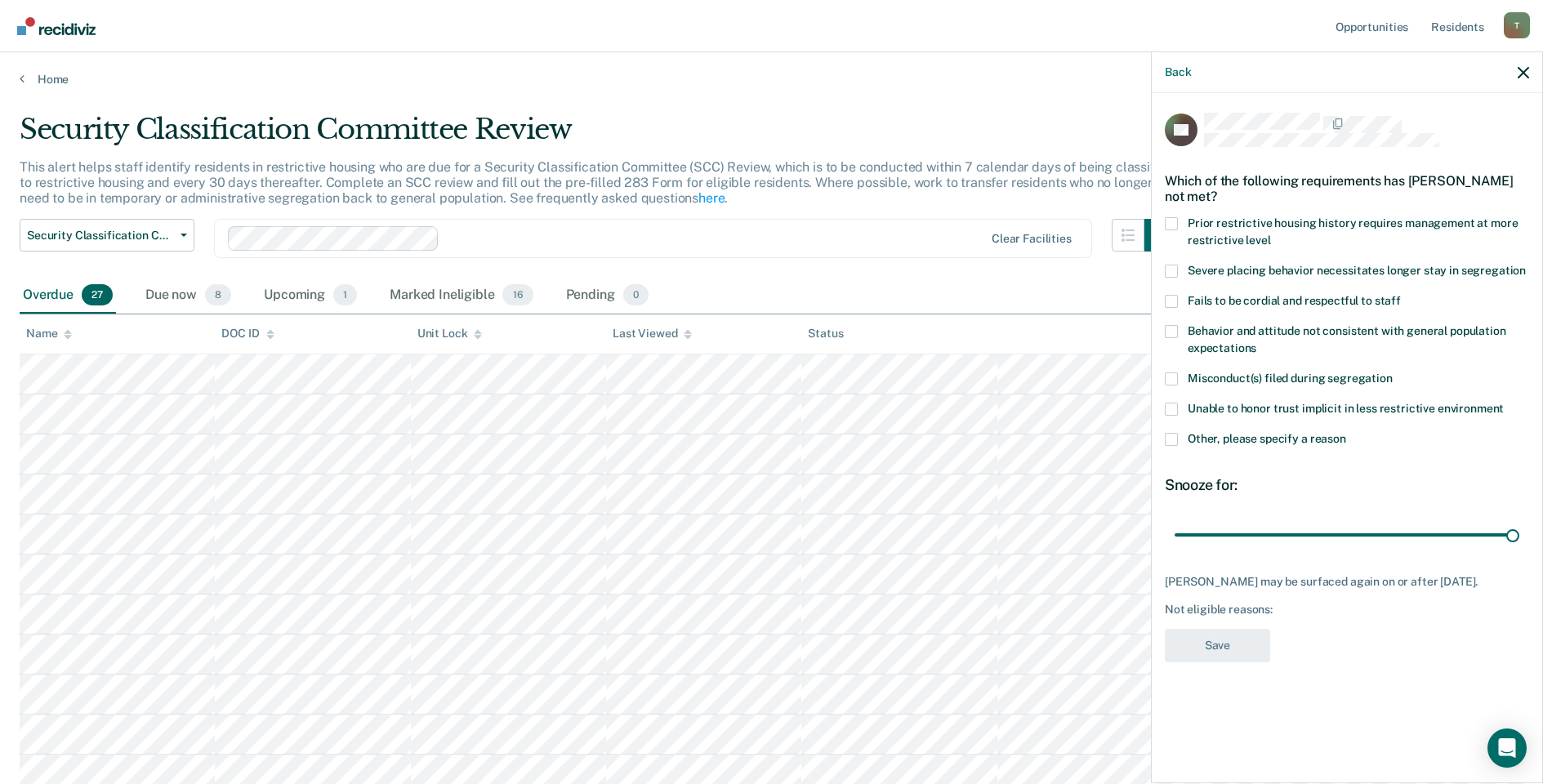
click at [1172, 438] on span at bounding box center [1171, 439] width 13 height 13
click at [1346, 433] on input "Other, please specify a reason" at bounding box center [1346, 433] width 0 height 0
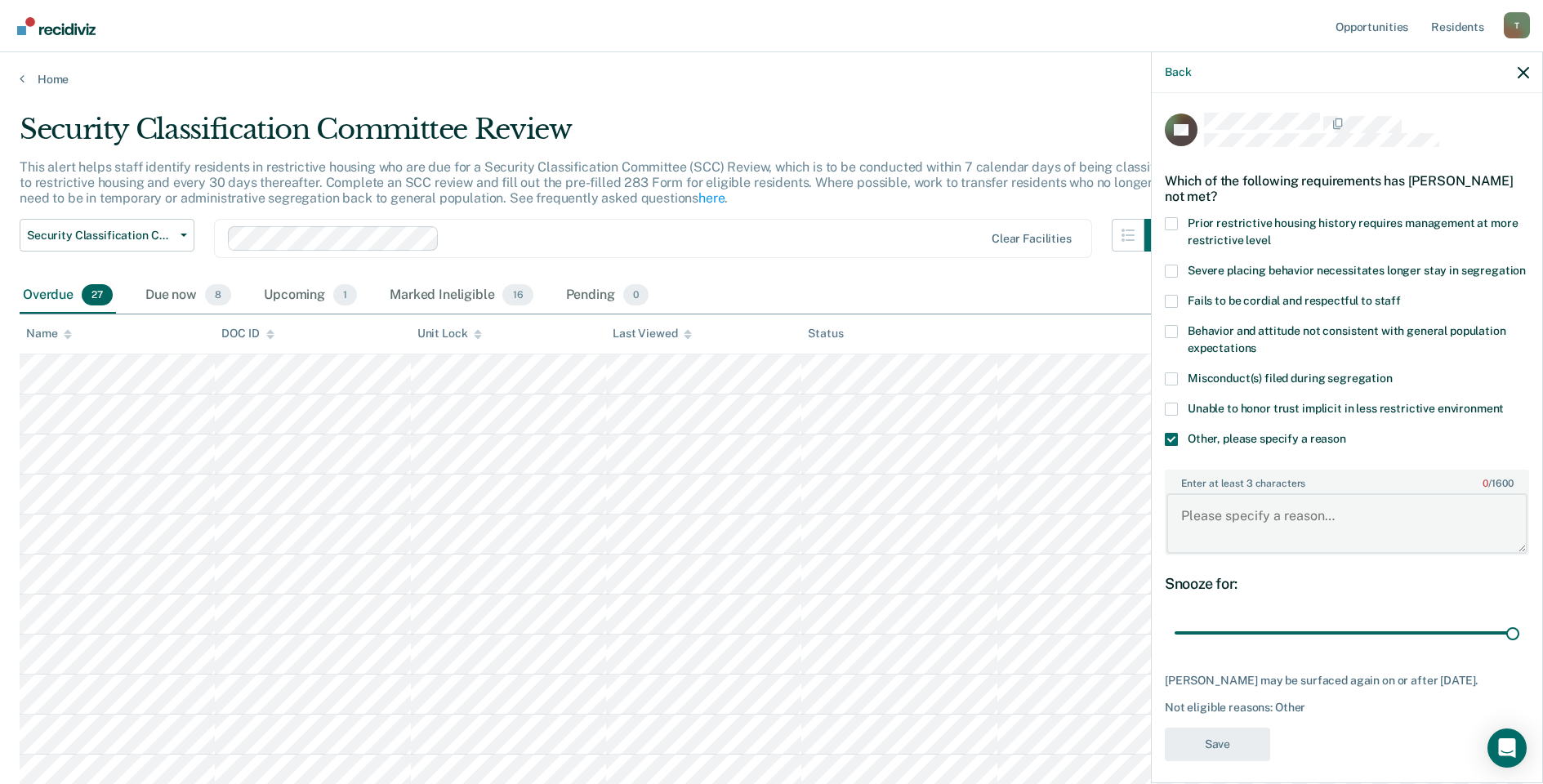
click at [1258, 531] on textarea "Enter at least 3 characters 0 / 1600" at bounding box center [1346, 523] width 361 height 61
type textarea "Released level IV GP"
click at [1212, 761] on button "Save" at bounding box center [1217, 744] width 105 height 33
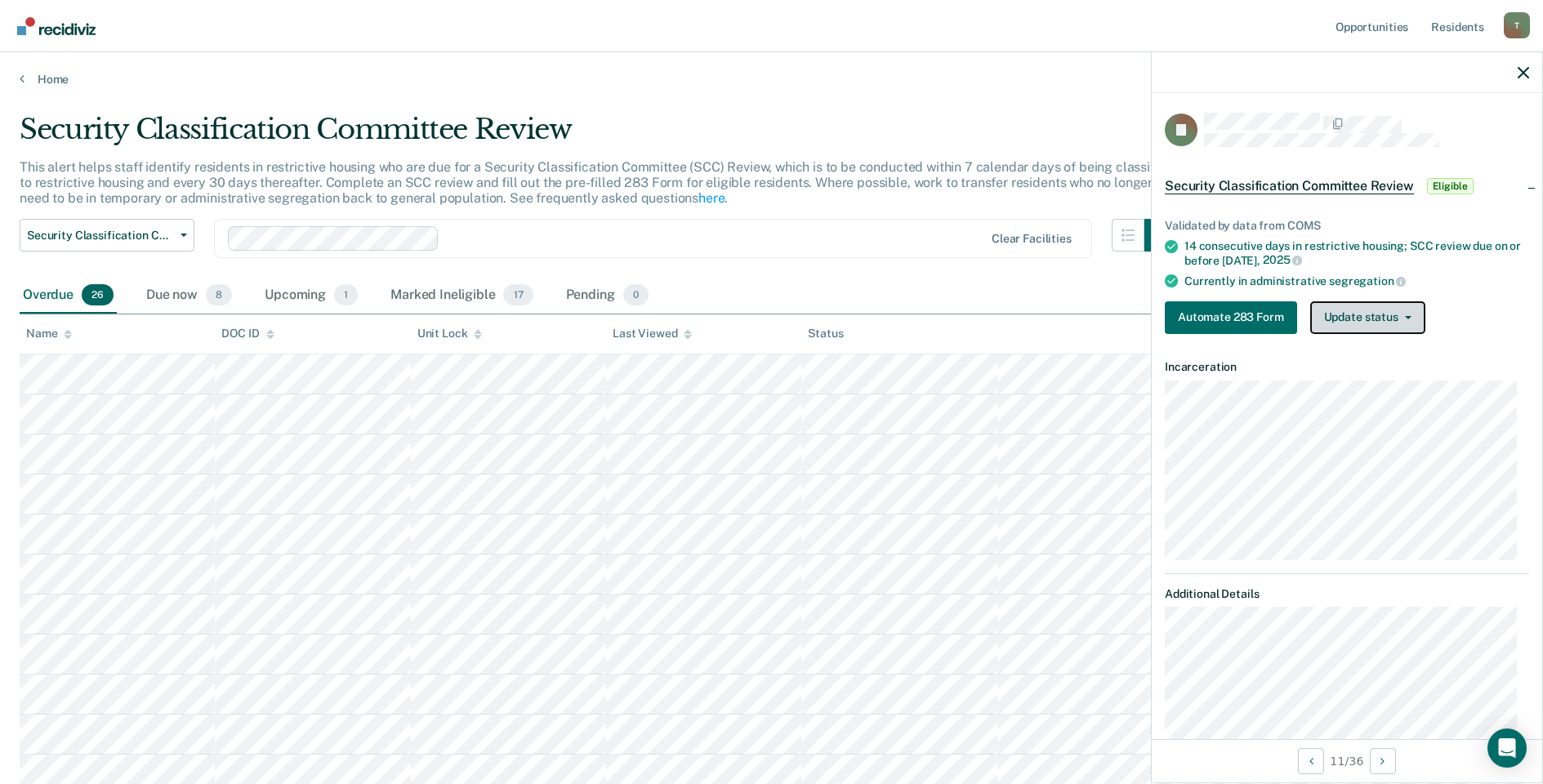
click at [1359, 319] on button "Update status" at bounding box center [1367, 317] width 115 height 32
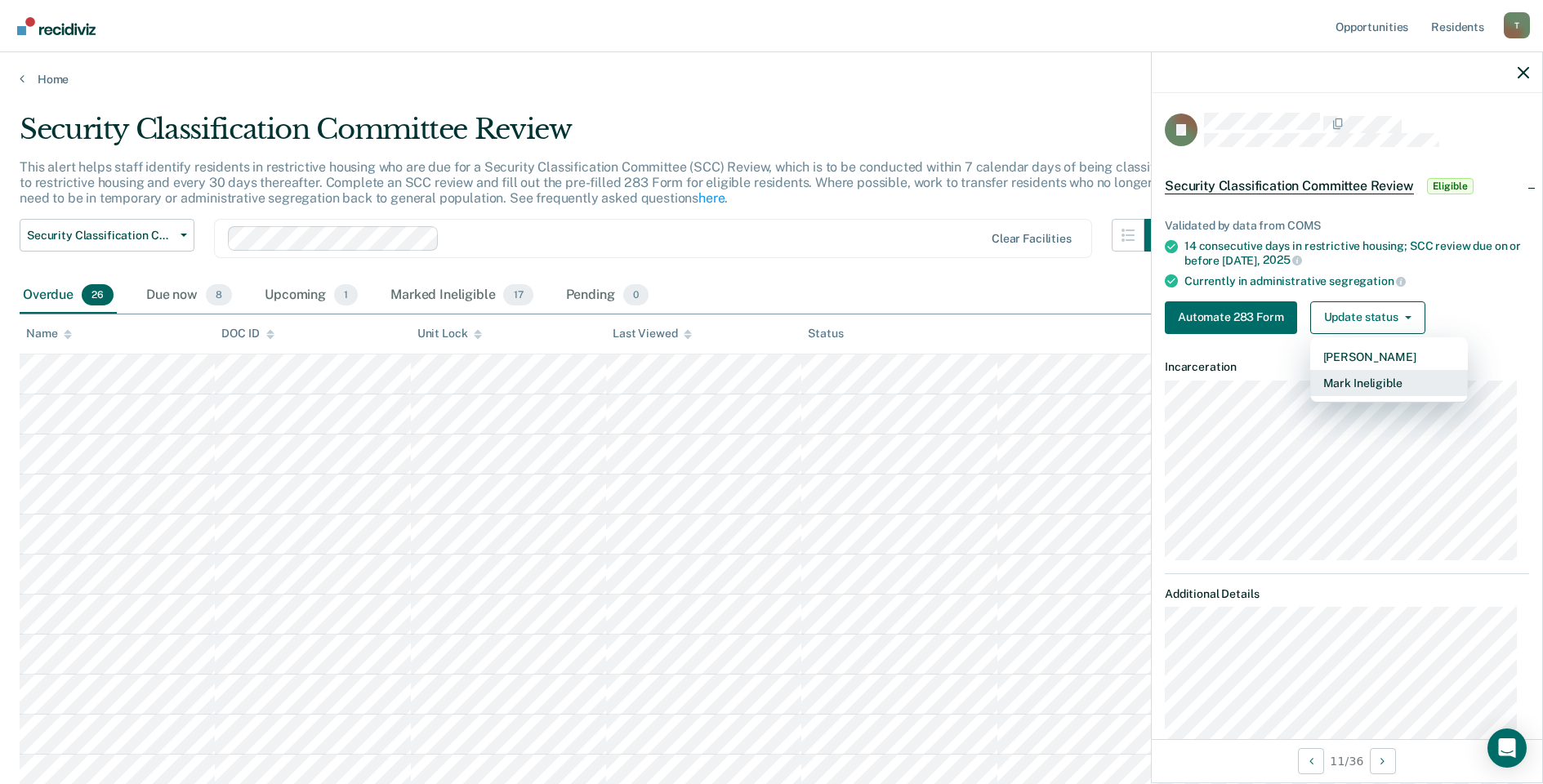
click at [1343, 377] on button "Mark Ineligible" at bounding box center [1388, 383] width 157 height 26
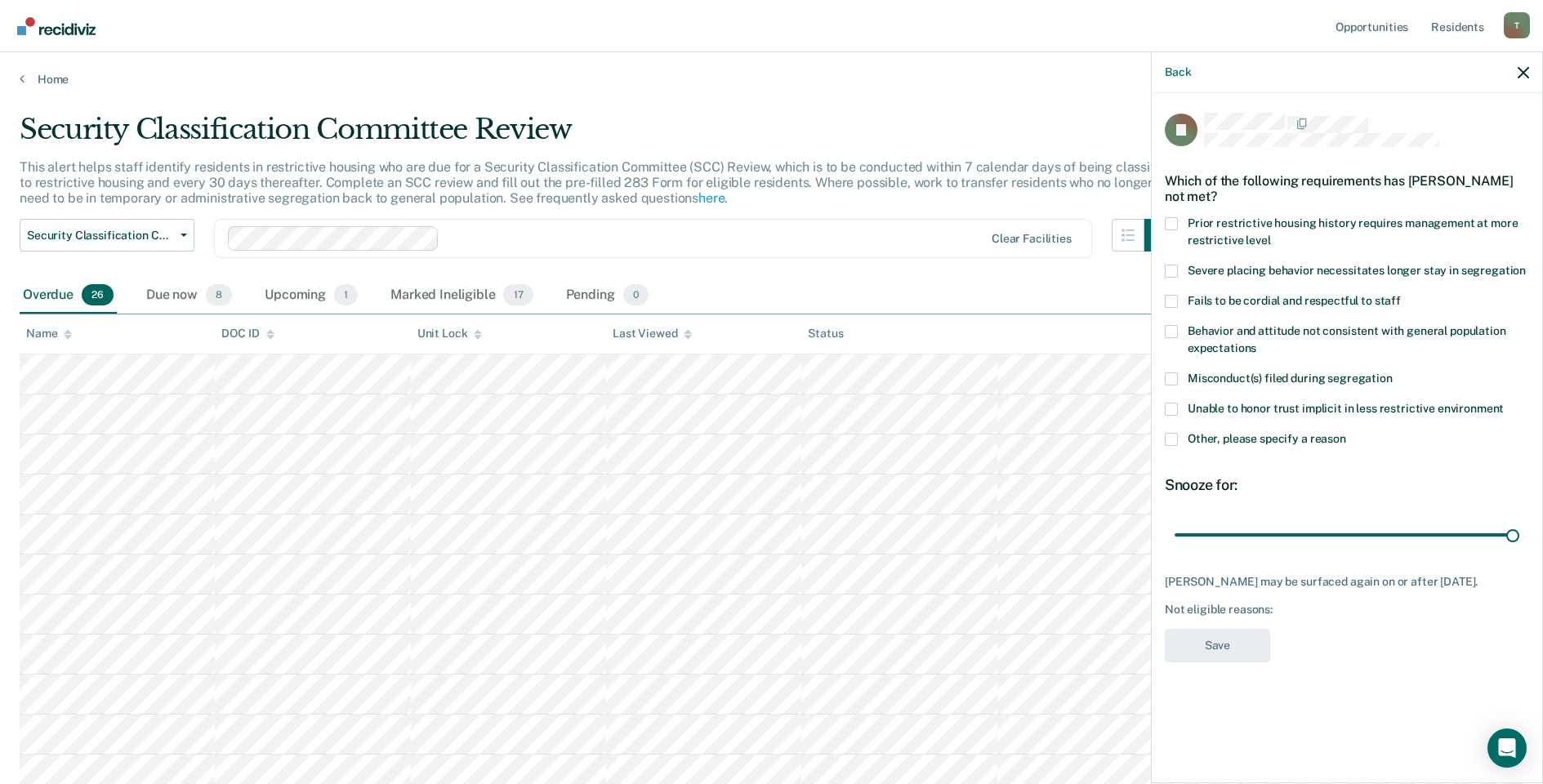
click at [1171, 438] on span at bounding box center [1171, 439] width 13 height 13
click at [1346, 433] on input "Other, please specify a reason" at bounding box center [1346, 433] width 0 height 0
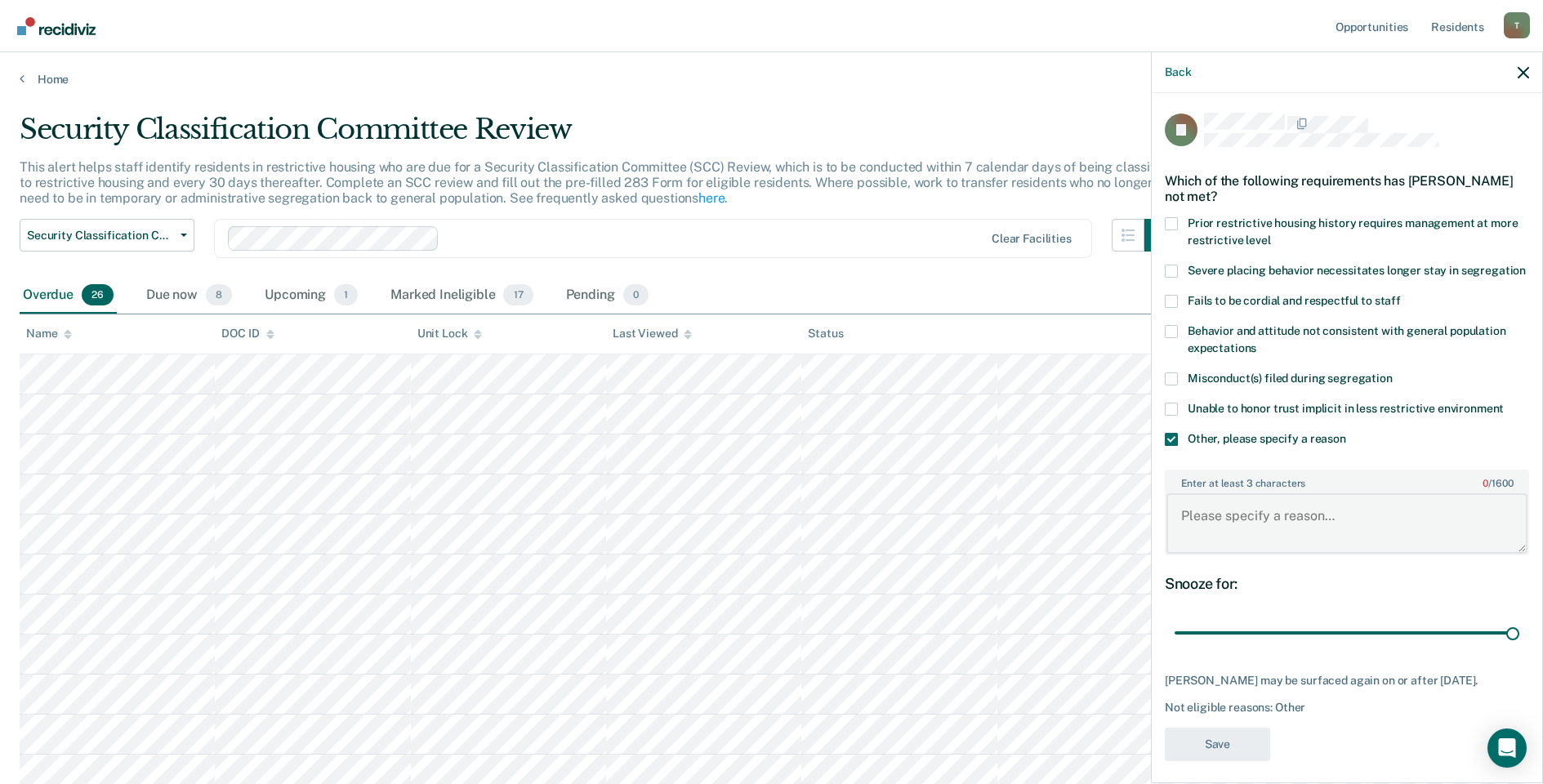
click at [1276, 532] on textarea "Enter at least 3 characters 0 / 1600" at bounding box center [1346, 523] width 361 height 61
type textarea "S"
type textarea "ECF START Approved / Pending bedspace"
click at [1226, 753] on button "Save" at bounding box center [1217, 744] width 105 height 33
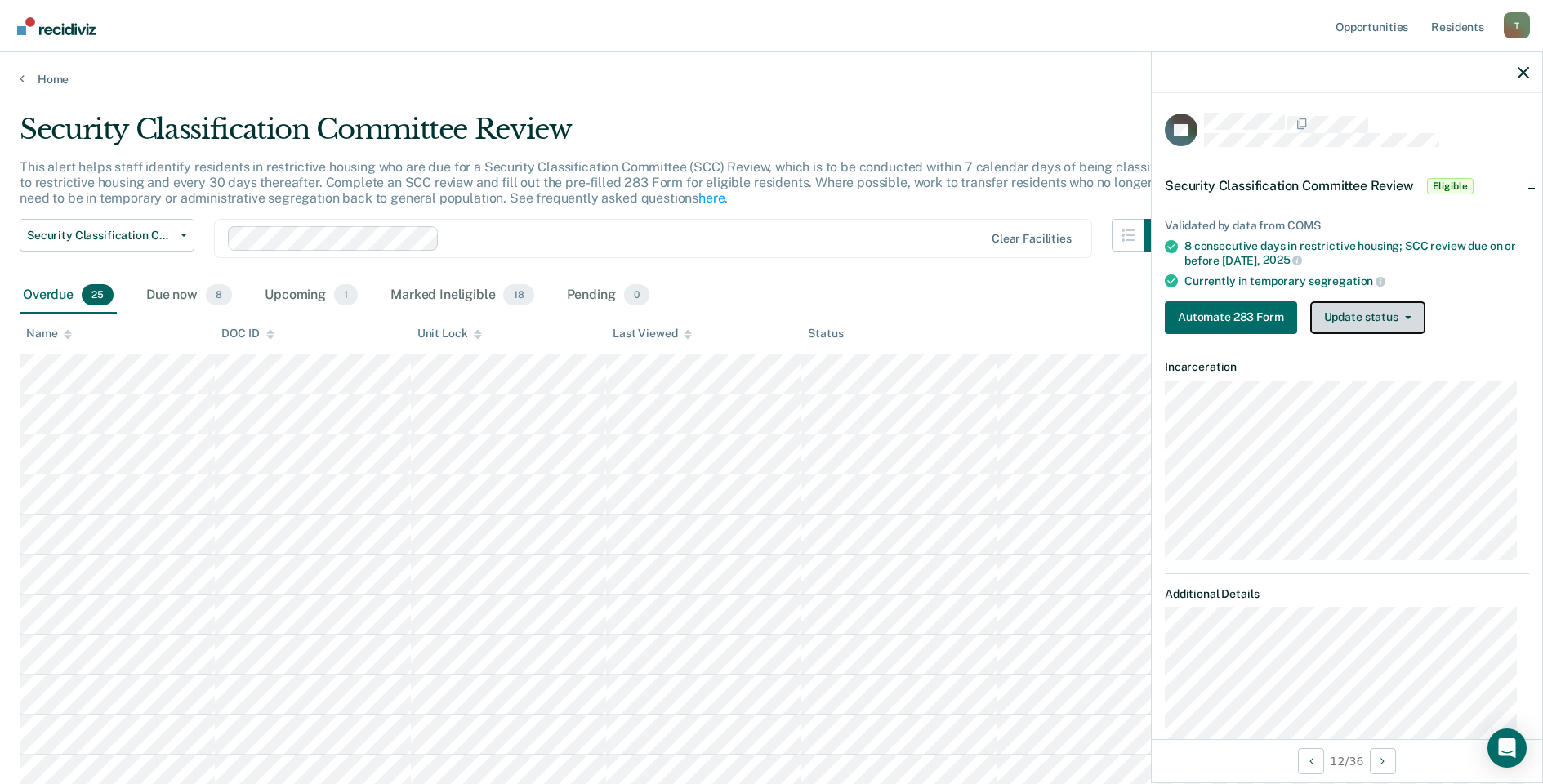
click at [1369, 316] on button "Update status" at bounding box center [1367, 317] width 115 height 32
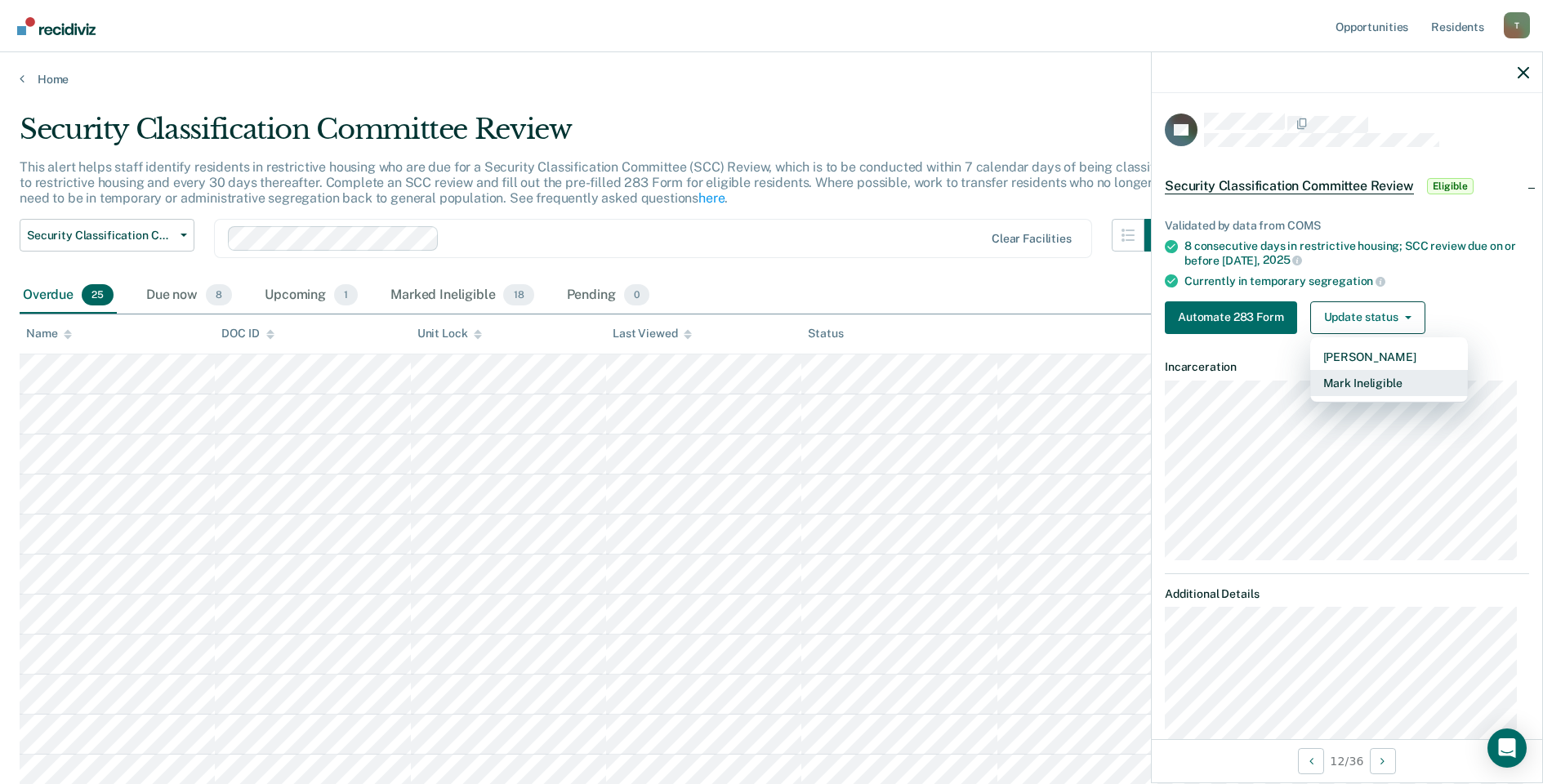
click at [1351, 380] on button "Mark Ineligible" at bounding box center [1388, 383] width 157 height 26
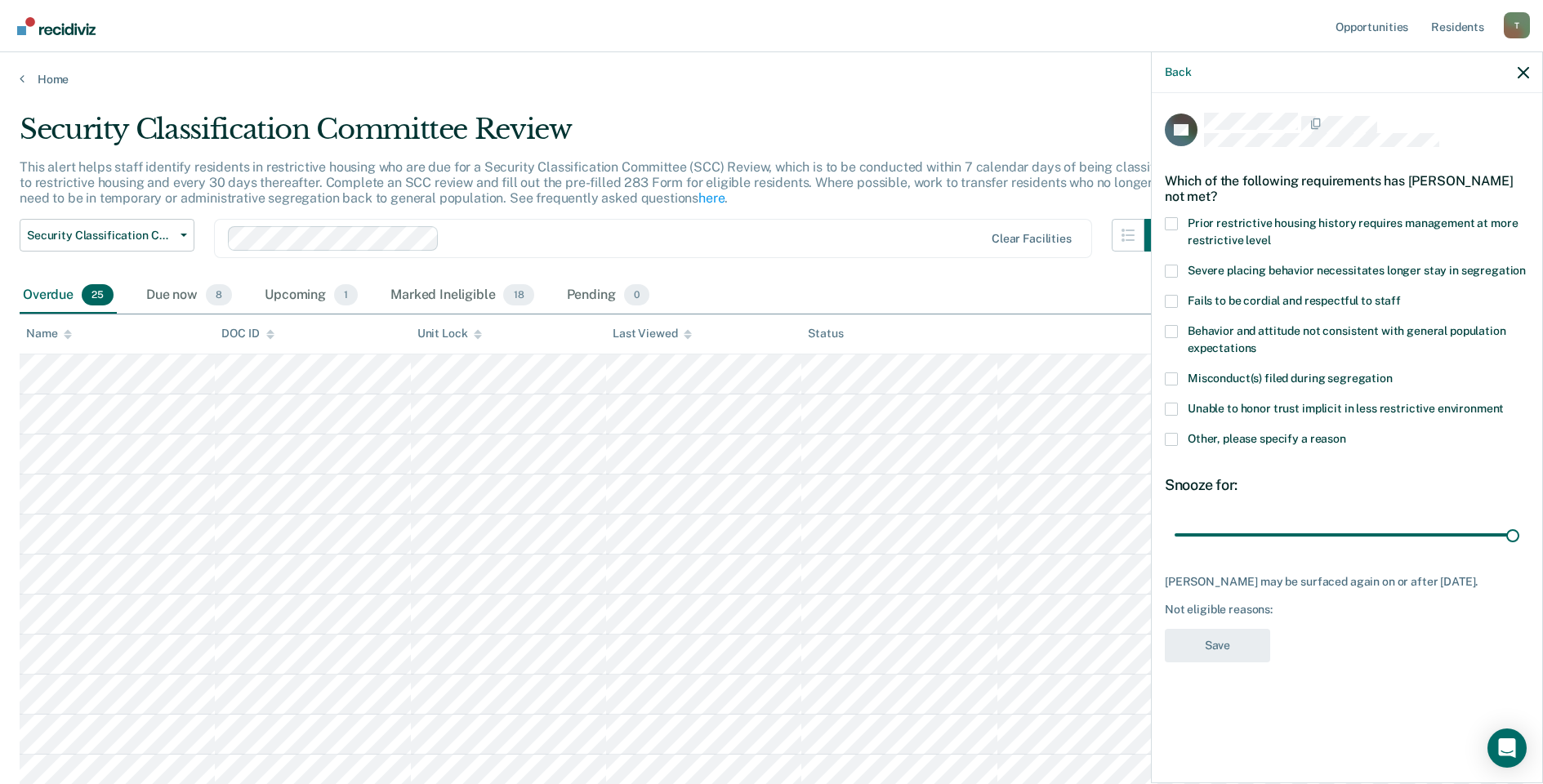
click at [1164, 434] on span at bounding box center [1171, 439] width 13 height 13
click at [1346, 433] on input "Other, please specify a reason" at bounding box center [1346, 433] width 0 height 0
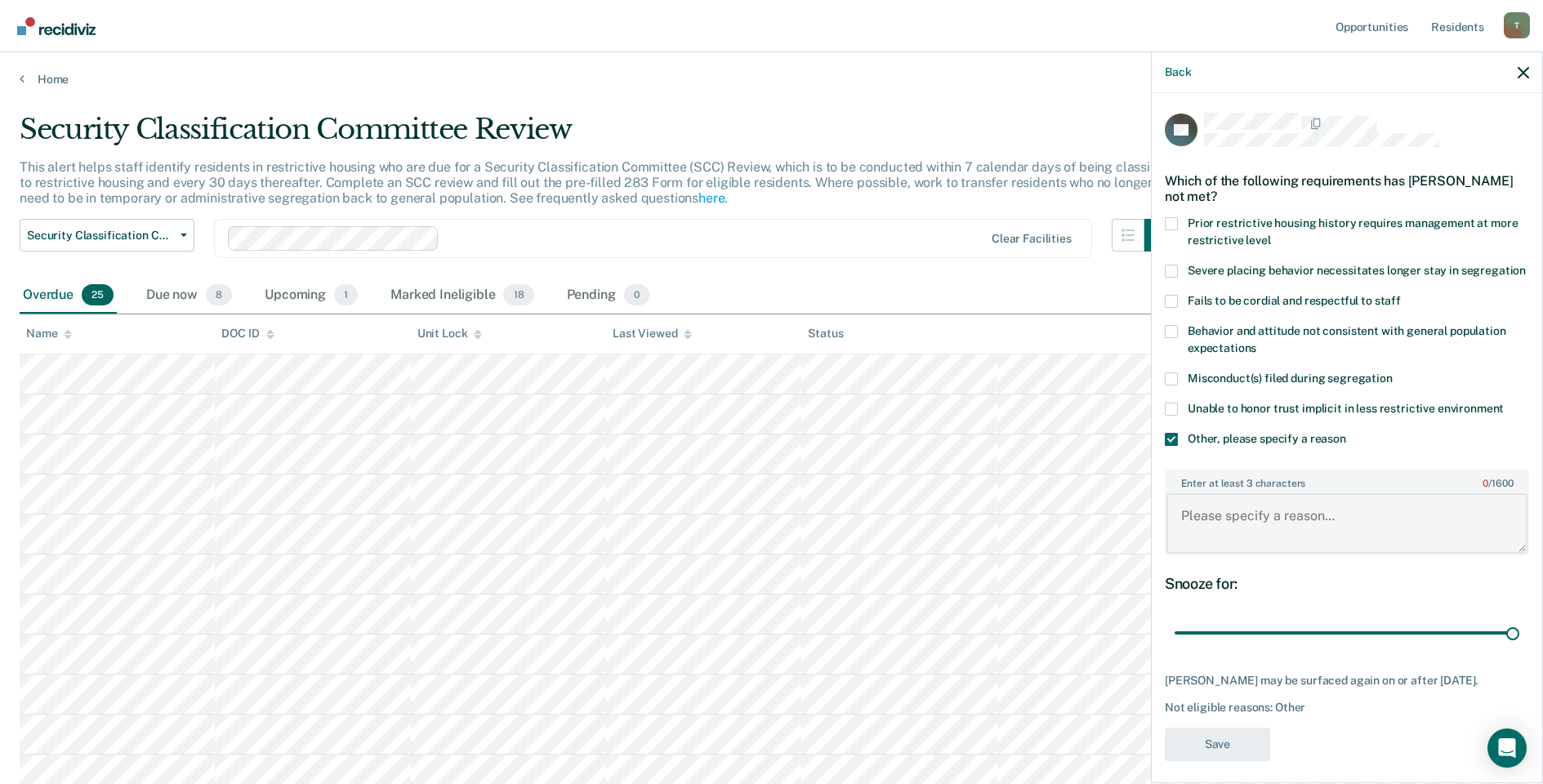
click at [1209, 536] on textarea "Enter at least 3 characters 0 / 1600" at bounding box center [1346, 523] width 361 height 61
type textarea "S"
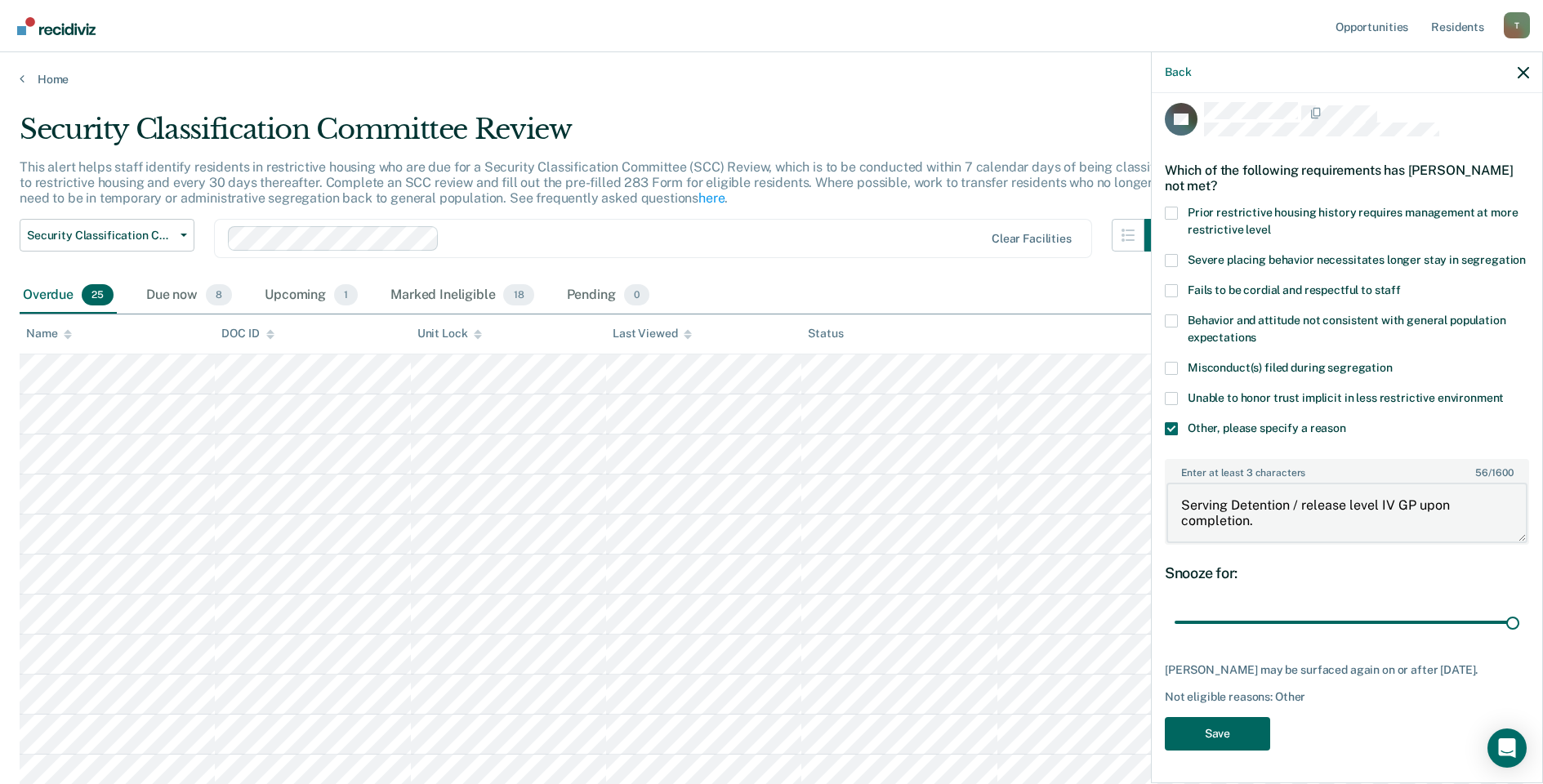
type textarea "Serving Detention / release level IV GP upon completion."
click at [1211, 737] on button "Save" at bounding box center [1217, 733] width 105 height 33
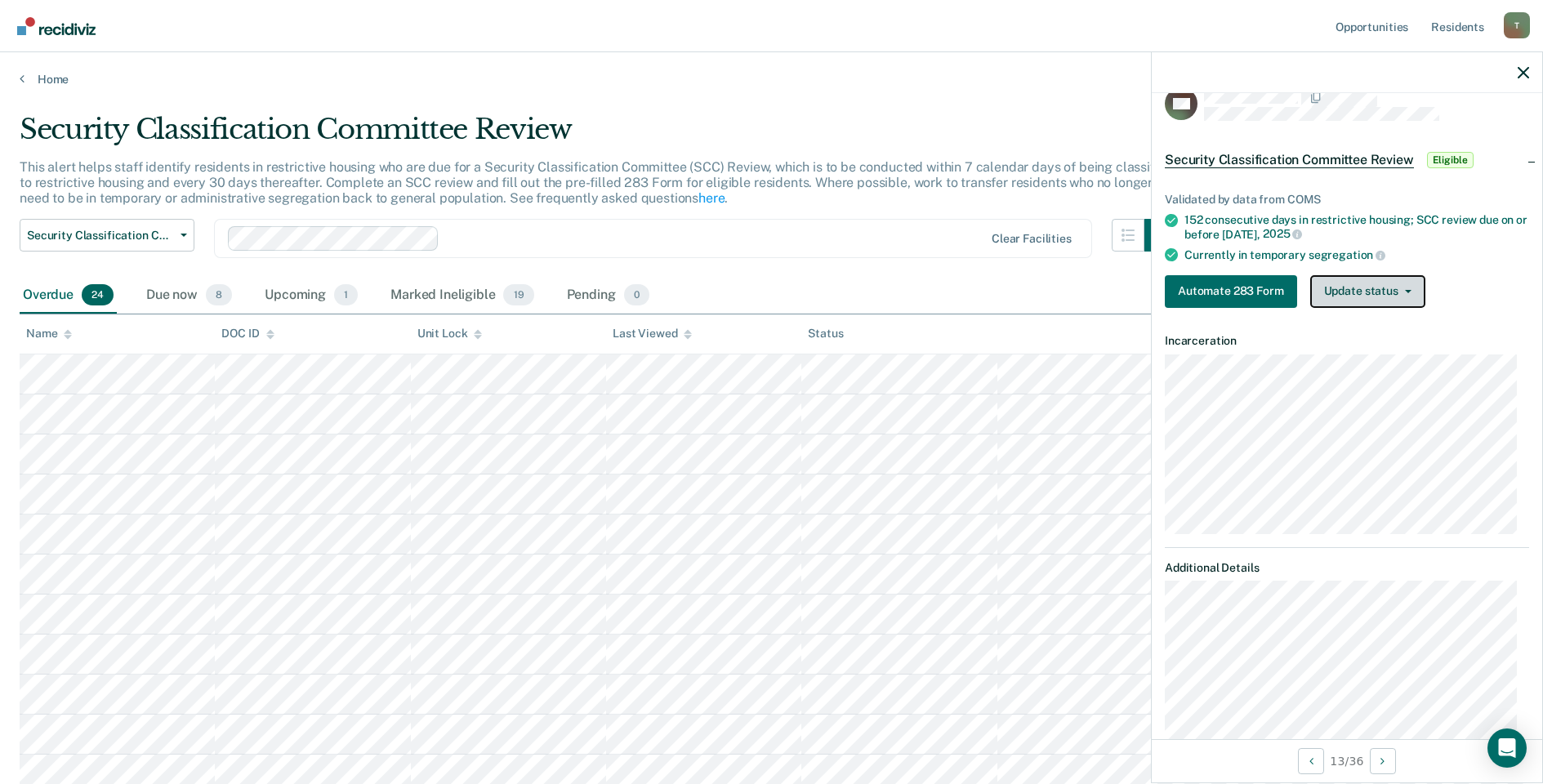
click at [1354, 291] on button "Update status" at bounding box center [1367, 291] width 115 height 32
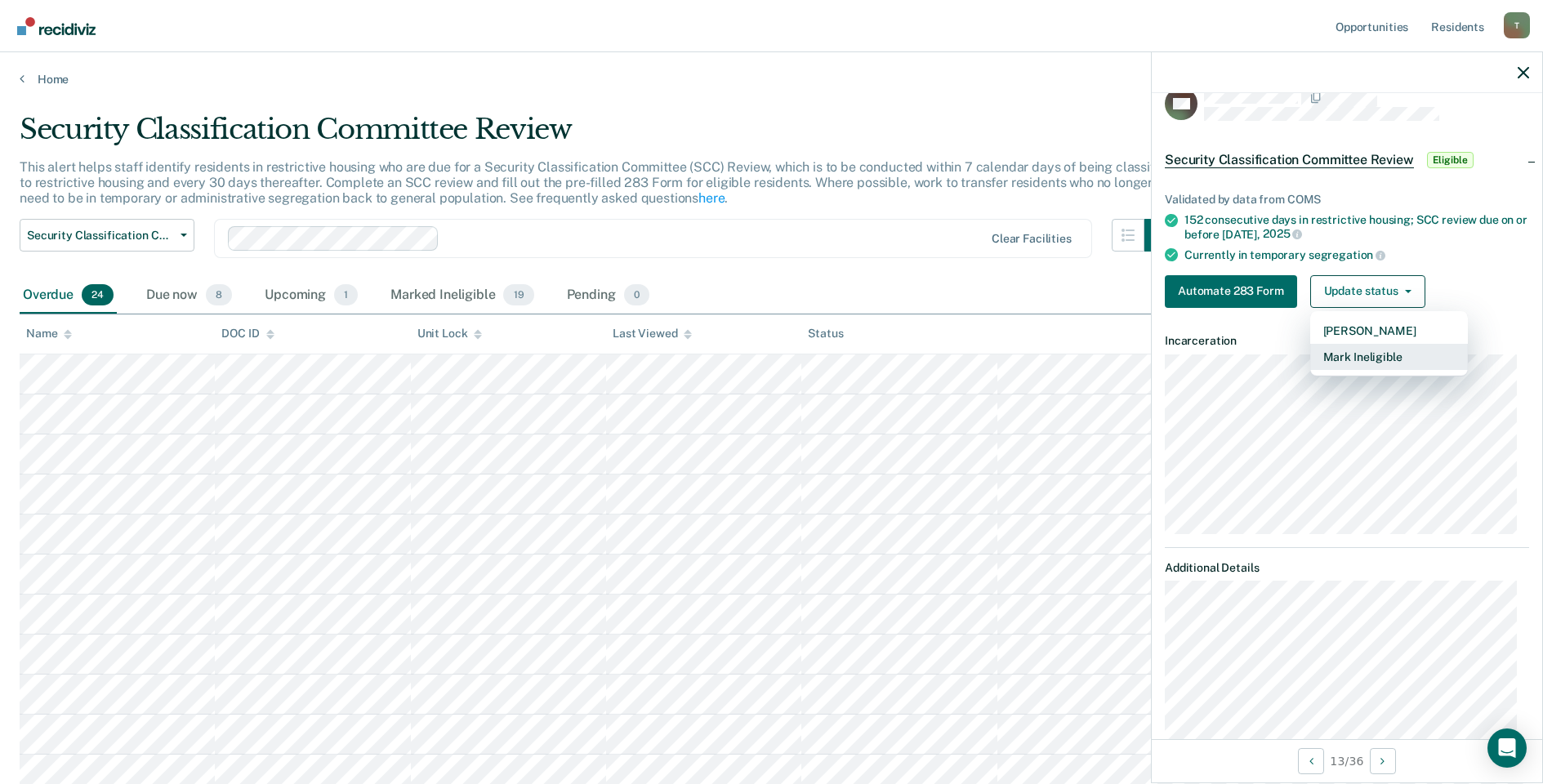
click at [1361, 356] on button "Mark Ineligible" at bounding box center [1388, 357] width 157 height 26
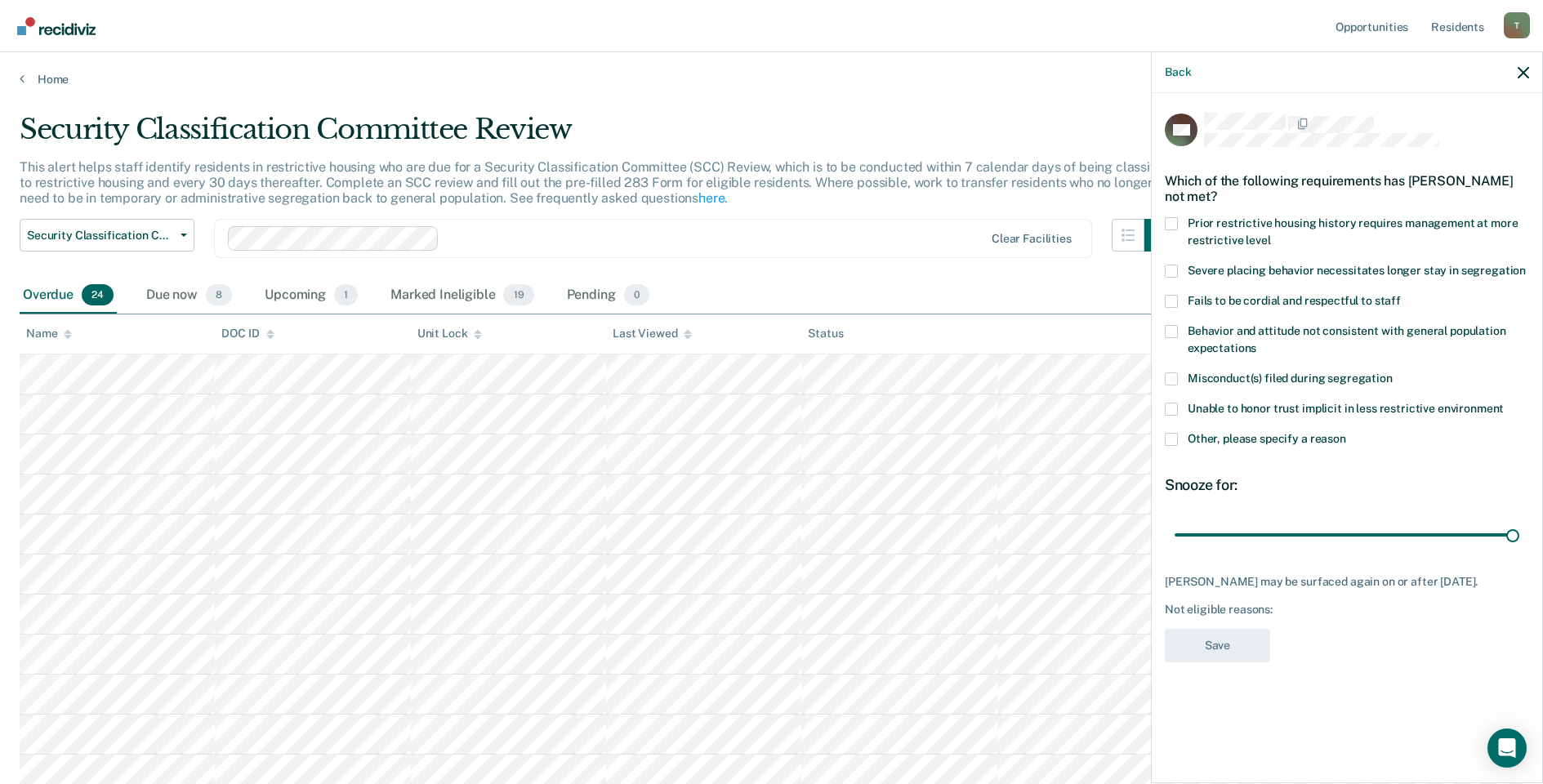
click at [1176, 437] on span at bounding box center [1171, 439] width 13 height 13
click at [1346, 433] on input "Other, please specify a reason" at bounding box center [1346, 433] width 0 height 0
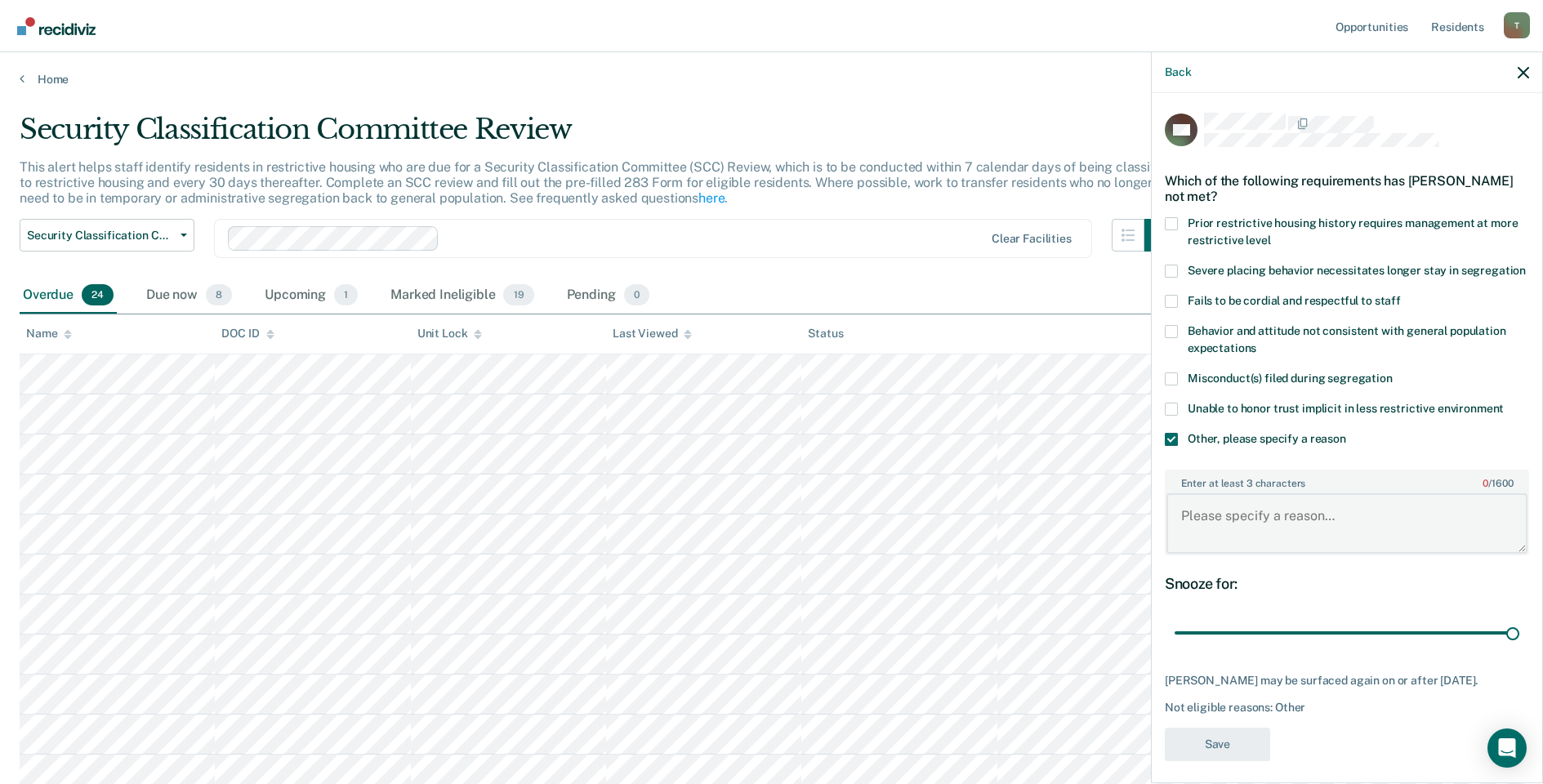
click at [1230, 536] on textarea "Enter at least 3 characters 0 / 1600" at bounding box center [1346, 523] width 361 height 61
type textarea "Pending Court for misconduct"
click at [1195, 761] on button "Save" at bounding box center [1217, 744] width 105 height 33
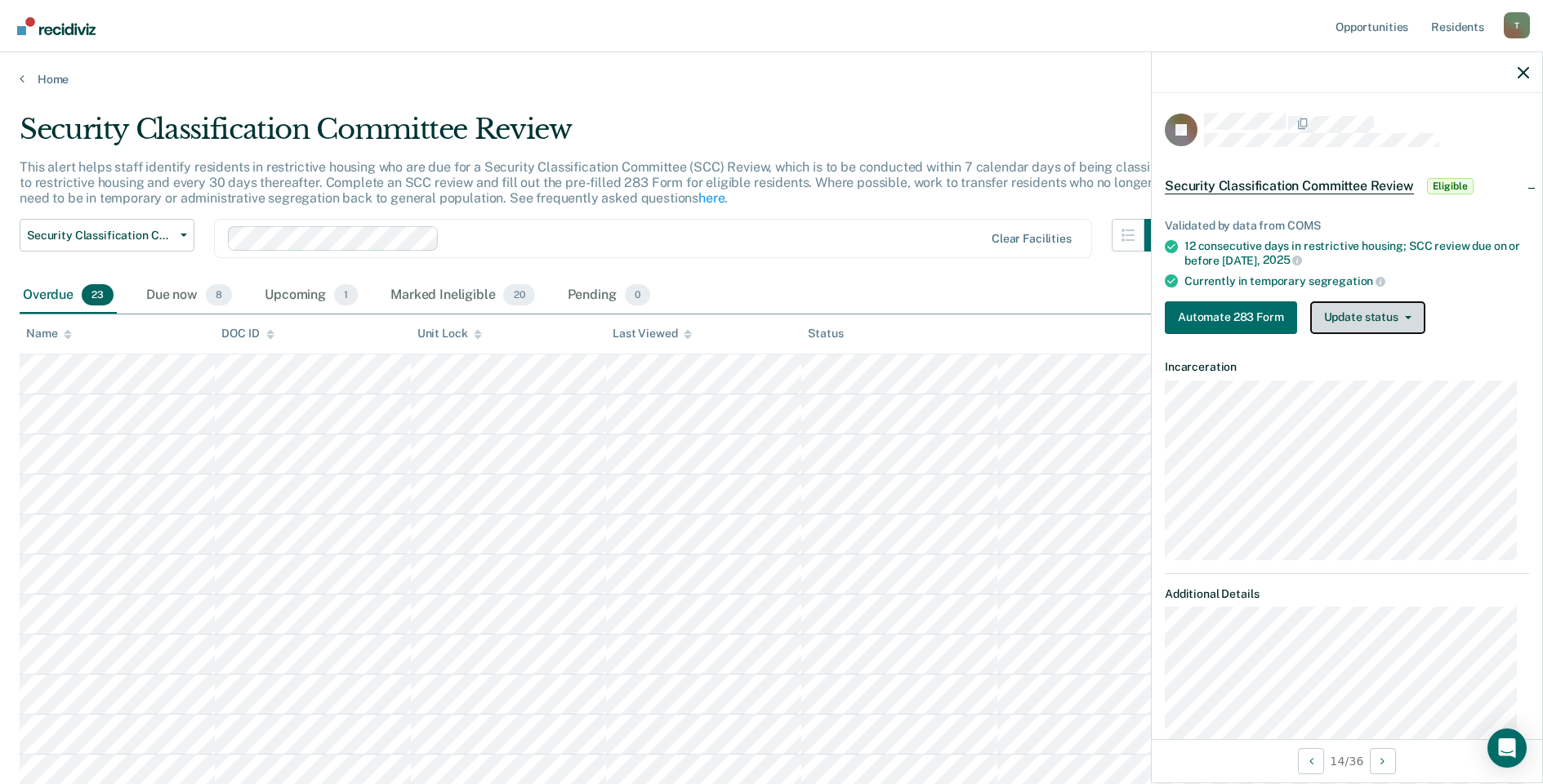
click at [1373, 319] on button "Update status" at bounding box center [1367, 317] width 115 height 32
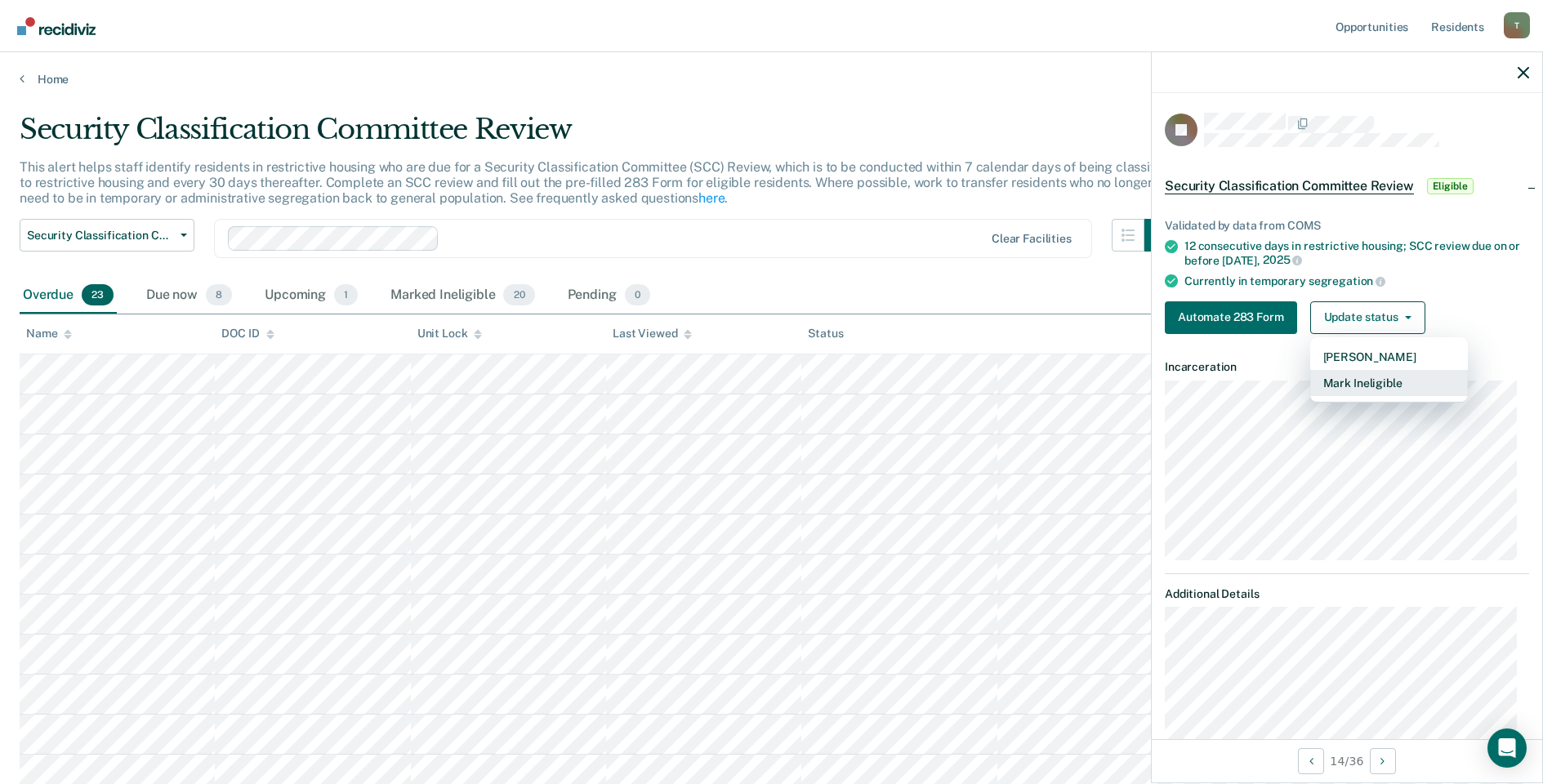
click at [1360, 379] on button "Mark Ineligible" at bounding box center [1388, 383] width 157 height 26
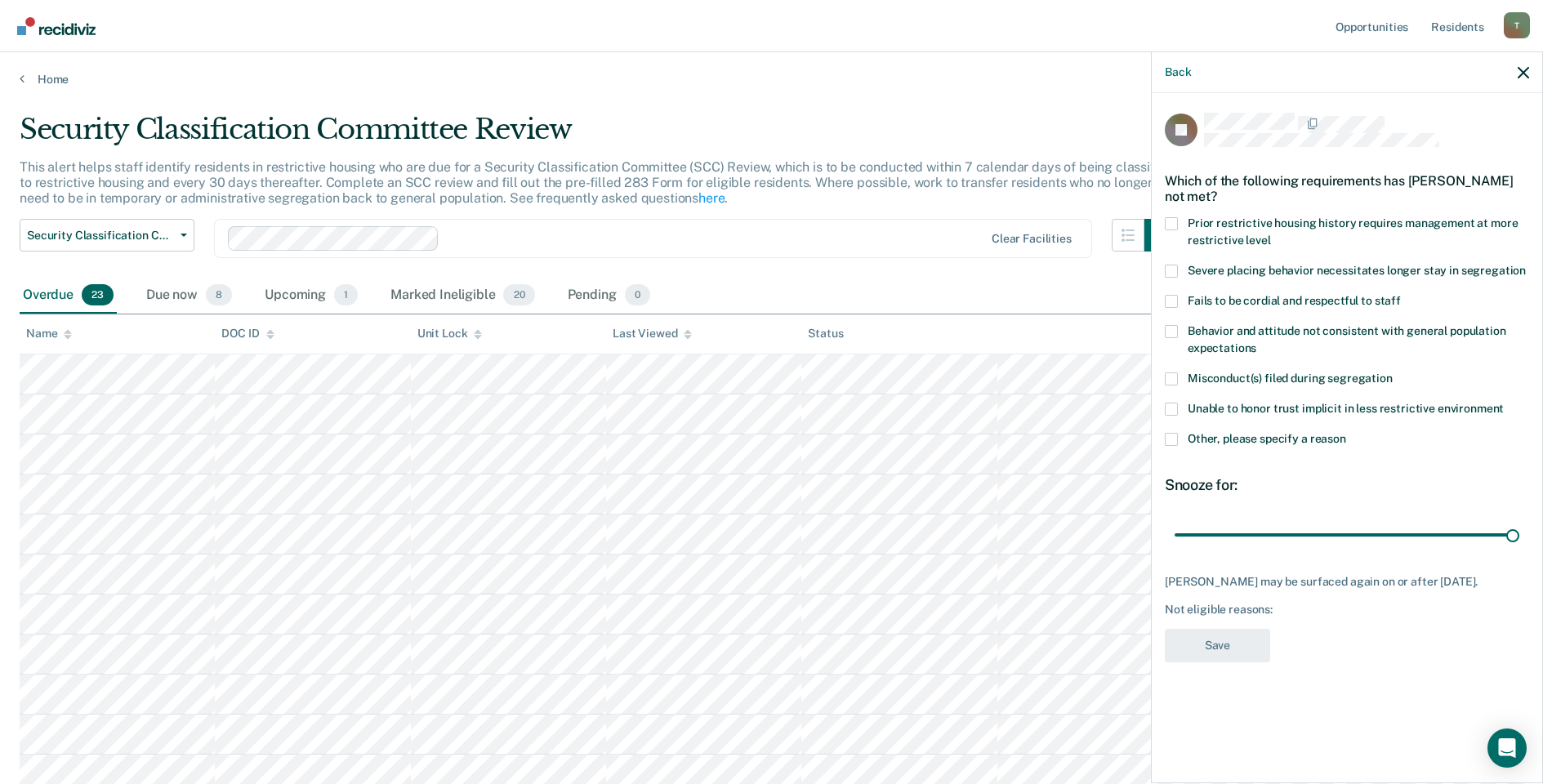
click at [1170, 438] on span at bounding box center [1171, 439] width 13 height 13
click at [1346, 433] on input "Other, please specify a reason" at bounding box center [1346, 433] width 0 height 0
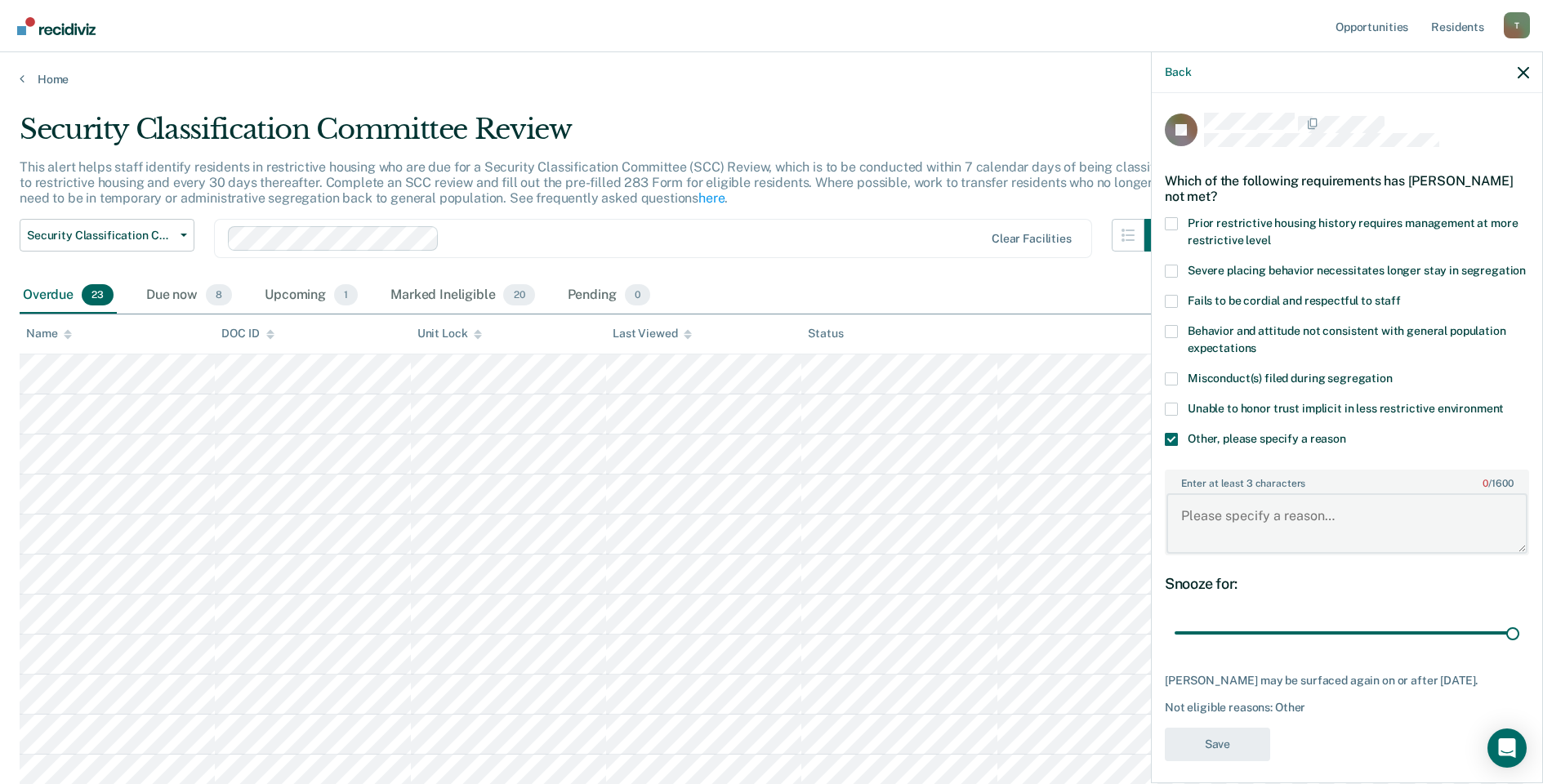
click at [1255, 539] on textarea "Enter at least 3 characters 0 / 1600" at bounding box center [1346, 523] width 361 height 61
type textarea "released level IV GP"
click at [1221, 761] on button "Save" at bounding box center [1217, 744] width 105 height 33
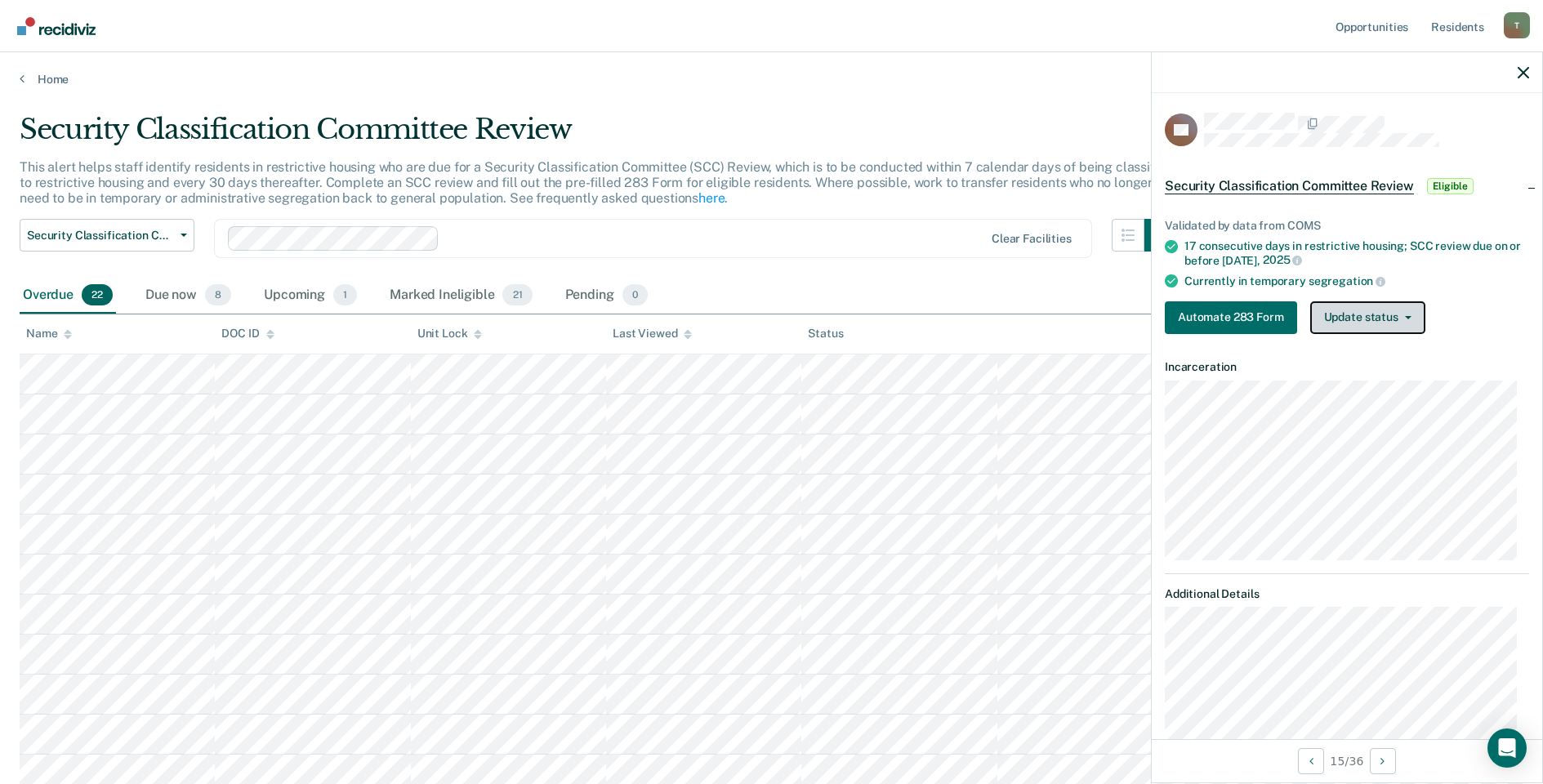
click at [1374, 320] on button "Update status" at bounding box center [1367, 317] width 115 height 32
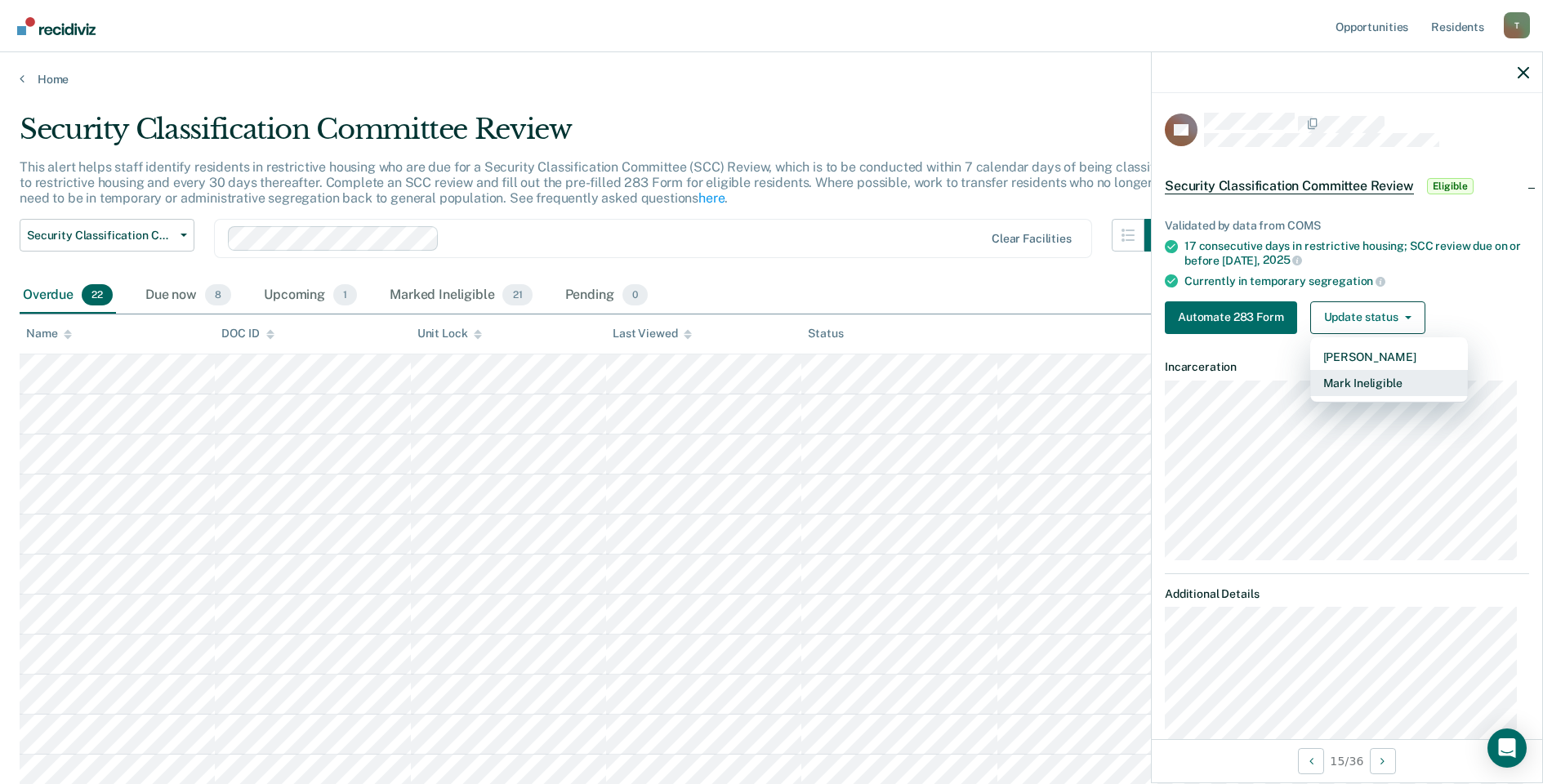
click at [1358, 385] on button "Mark Ineligible" at bounding box center [1388, 383] width 157 height 26
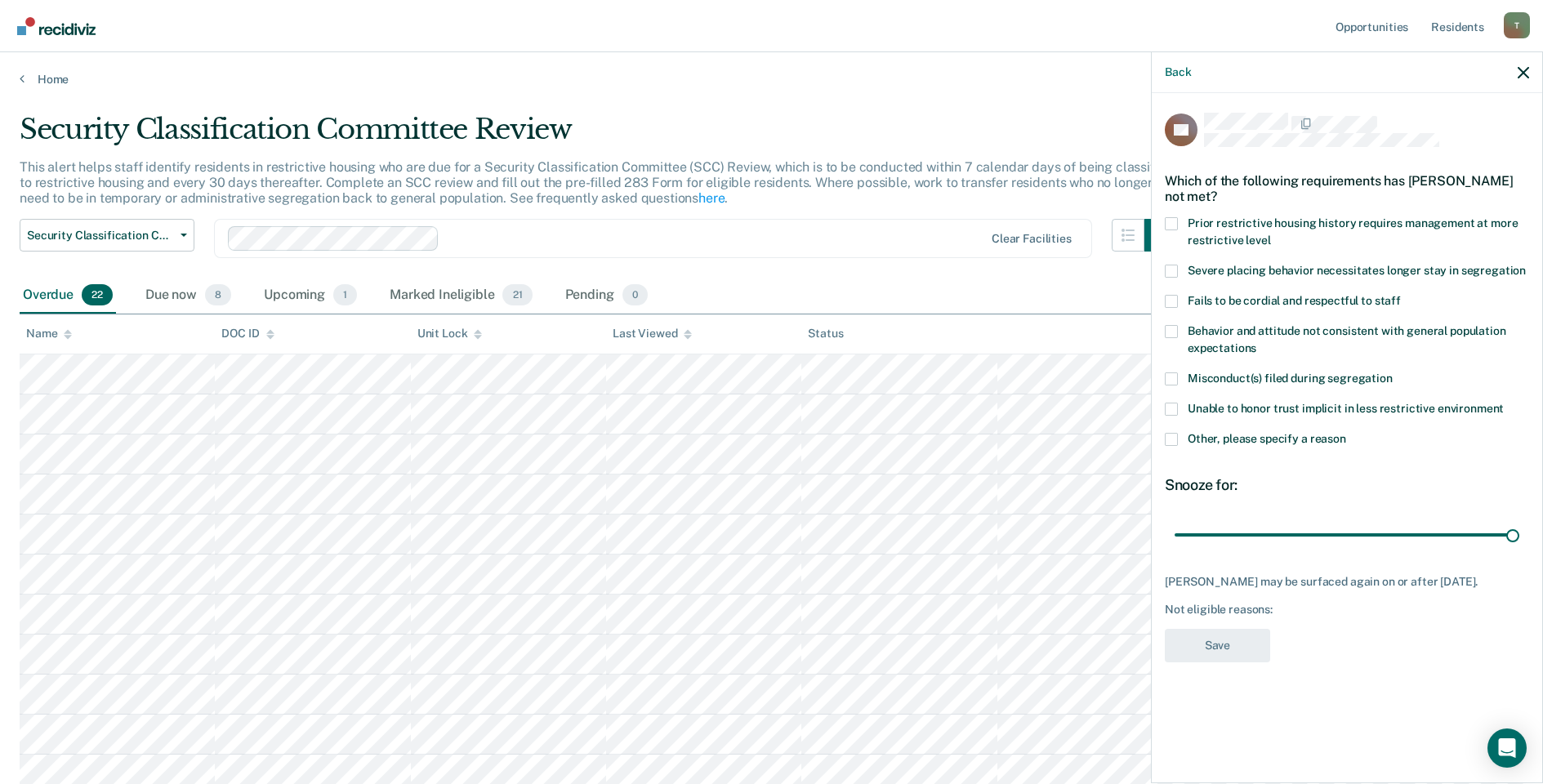
click at [1176, 437] on span at bounding box center [1171, 439] width 13 height 13
click at [1346, 433] on input "Other, please specify a reason" at bounding box center [1346, 433] width 0 height 0
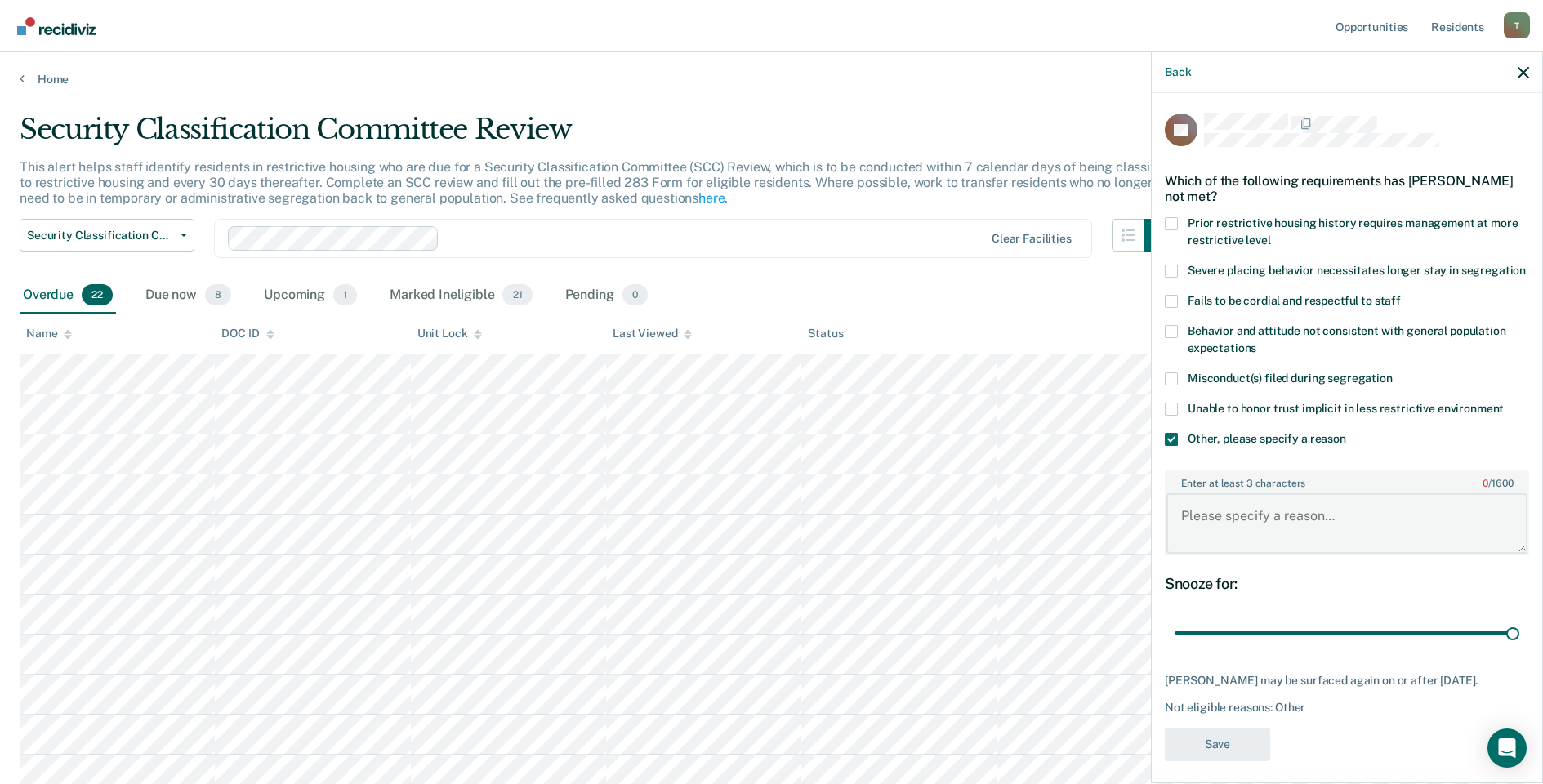
click at [1272, 547] on textarea "Enter at least 3 characters 0 / 1600" at bounding box center [1346, 523] width 361 height 61
type textarea "released level IV GP"
click at [1226, 755] on button "Save" at bounding box center [1217, 744] width 105 height 33
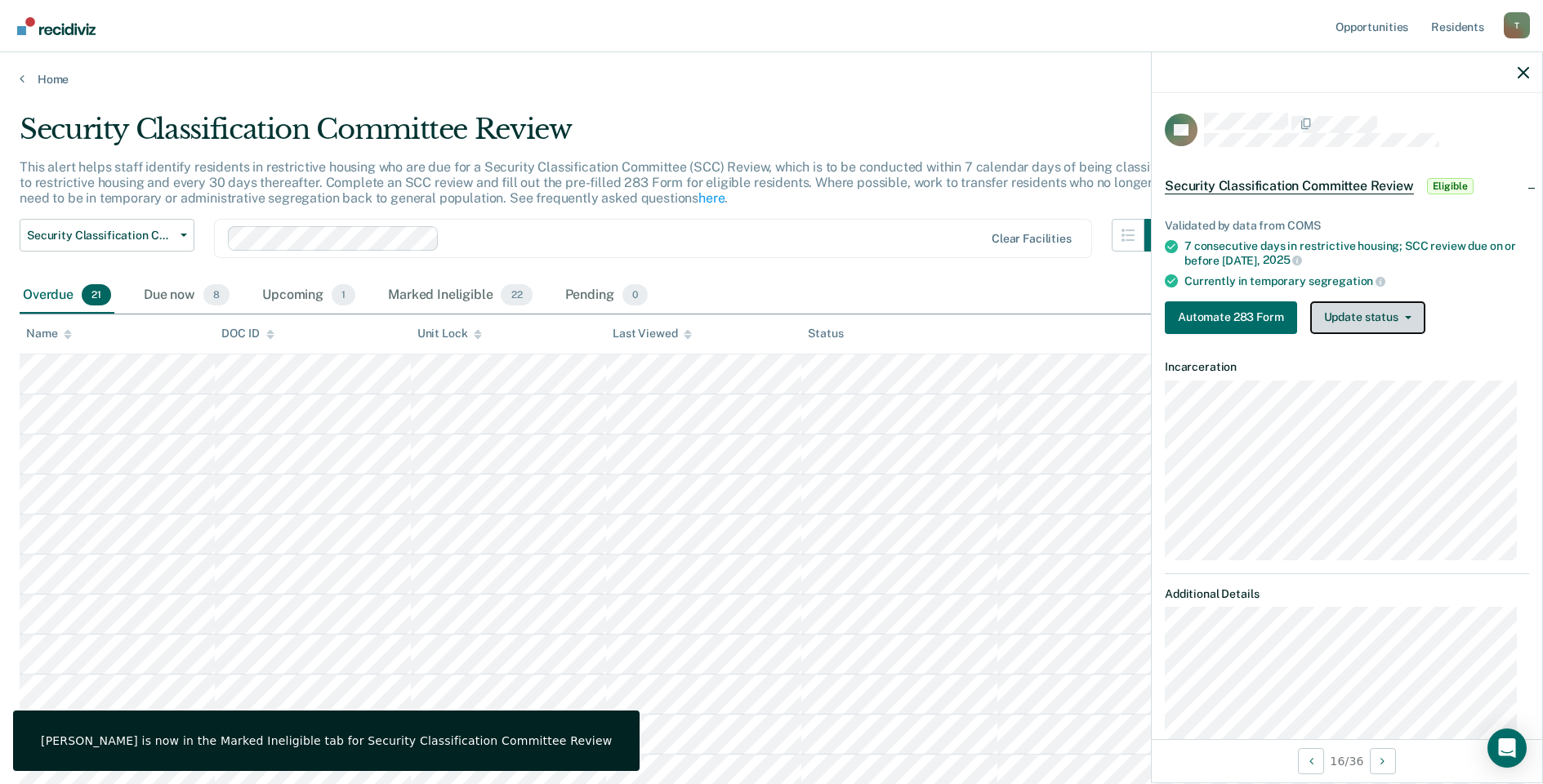
click at [1379, 307] on button "Update status" at bounding box center [1367, 317] width 115 height 32
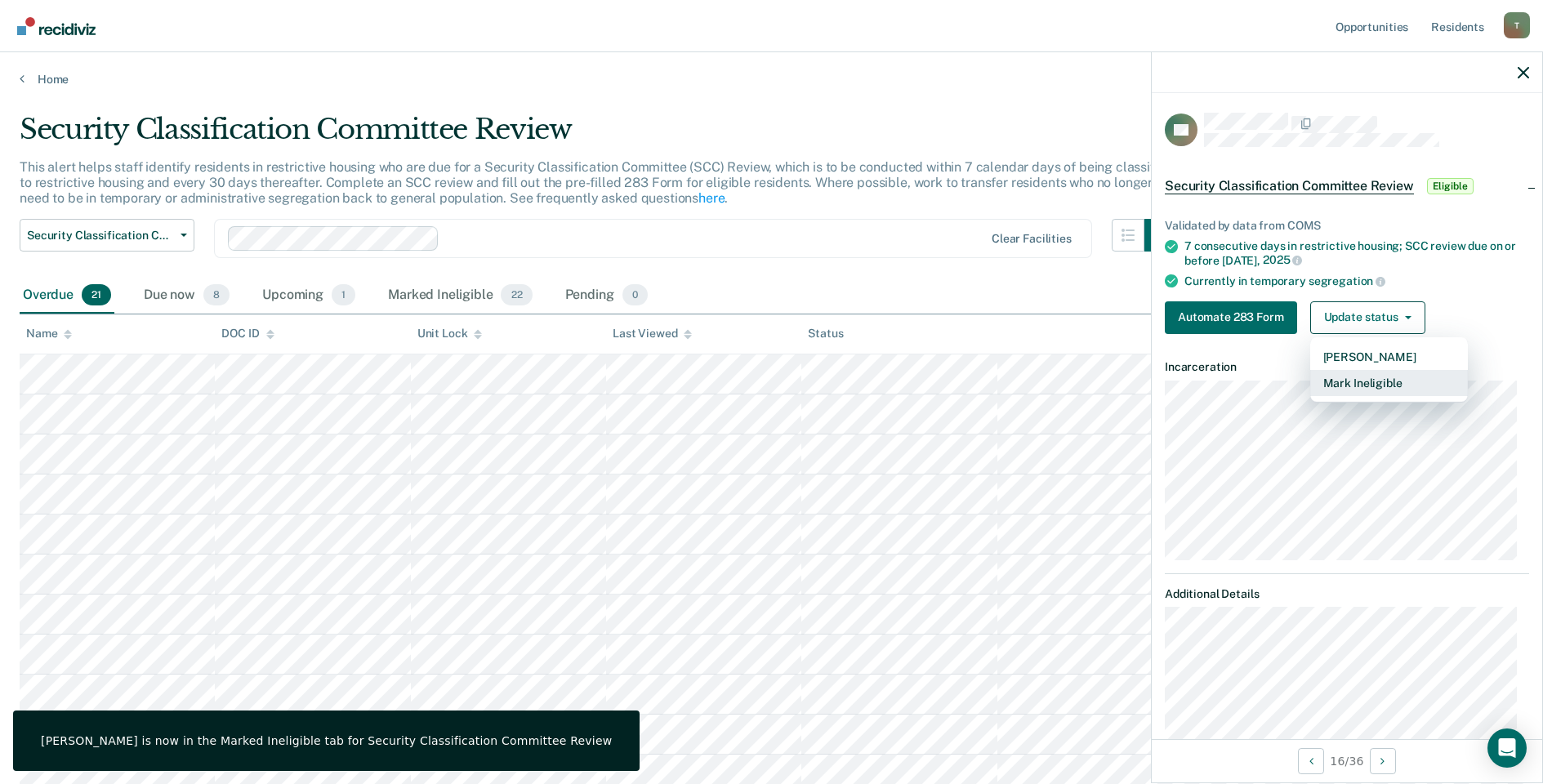
click at [1368, 378] on button "Mark Ineligible" at bounding box center [1388, 383] width 157 height 26
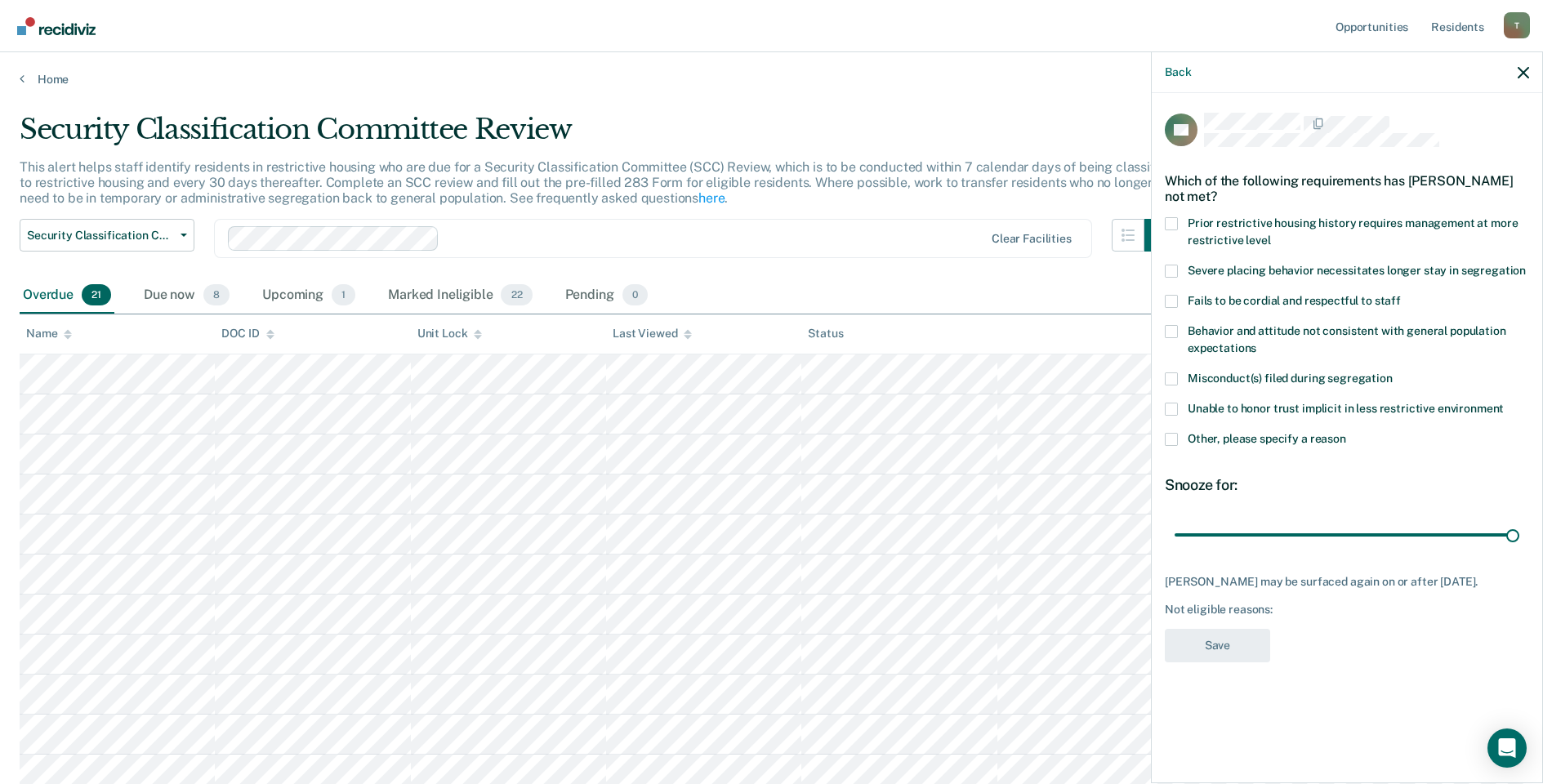
click at [1172, 436] on span at bounding box center [1171, 439] width 13 height 13
click at [1346, 433] on input "Other, please specify a reason" at bounding box center [1346, 433] width 0 height 0
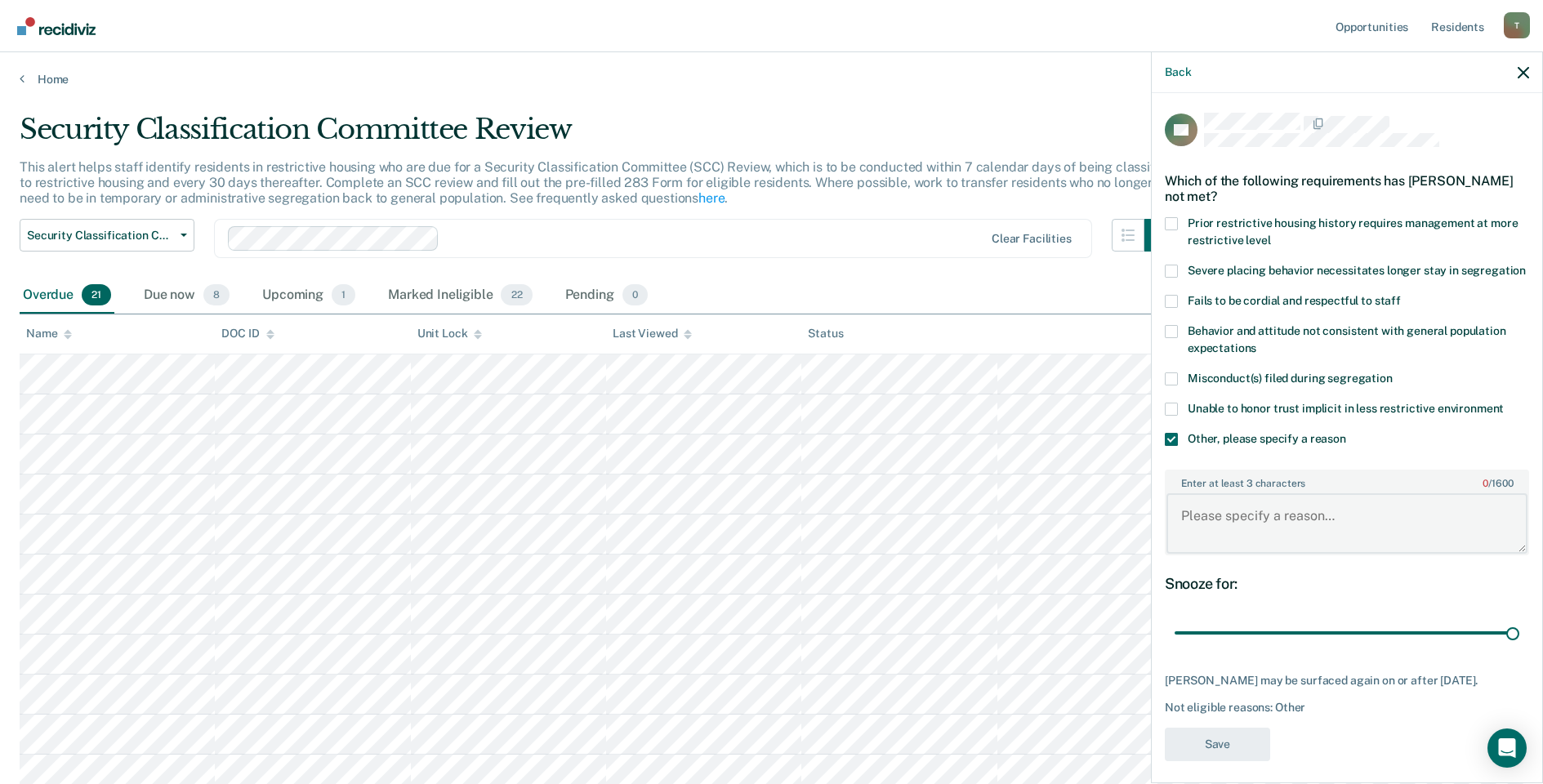
click at [1236, 536] on textarea "Enter at least 3 characters 0 / 1600" at bounding box center [1346, 523] width 361 height 61
type textarea "serving detention. Will be released upon completion"
click at [1193, 761] on button "Save" at bounding box center [1217, 744] width 105 height 33
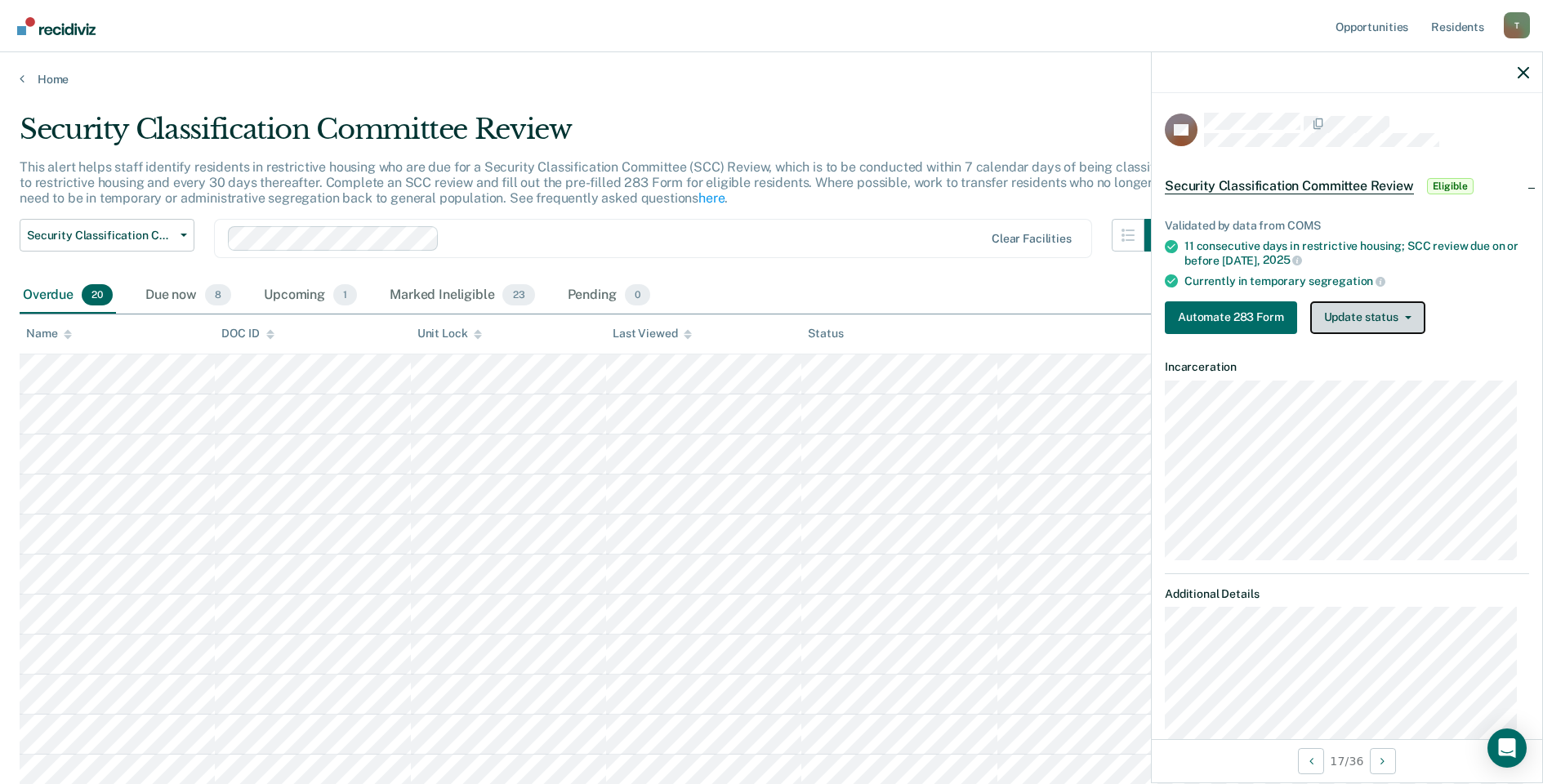
click at [1344, 318] on button "Update status" at bounding box center [1367, 317] width 115 height 32
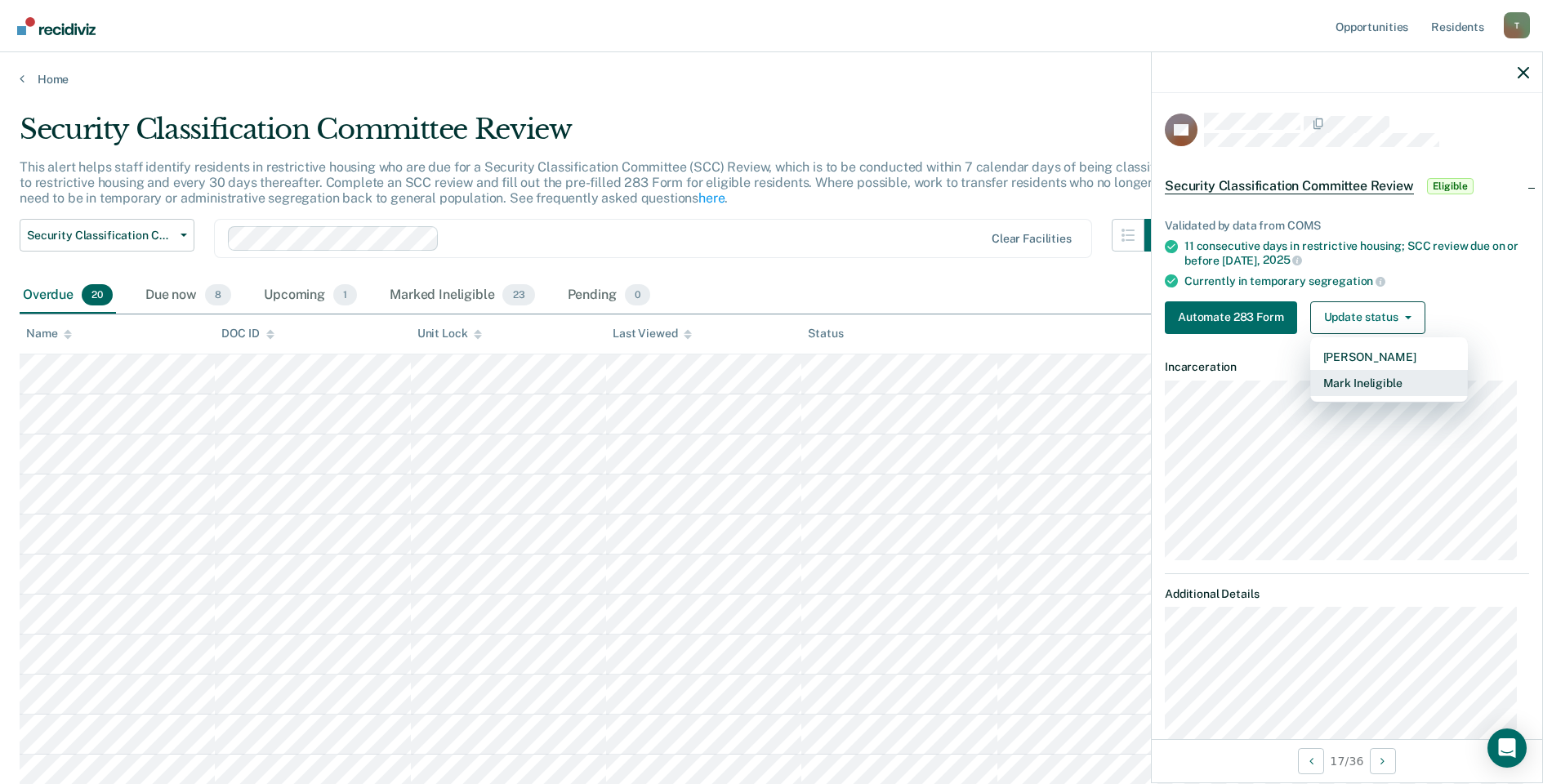
click at [1338, 385] on button "Mark Ineligible" at bounding box center [1388, 383] width 157 height 26
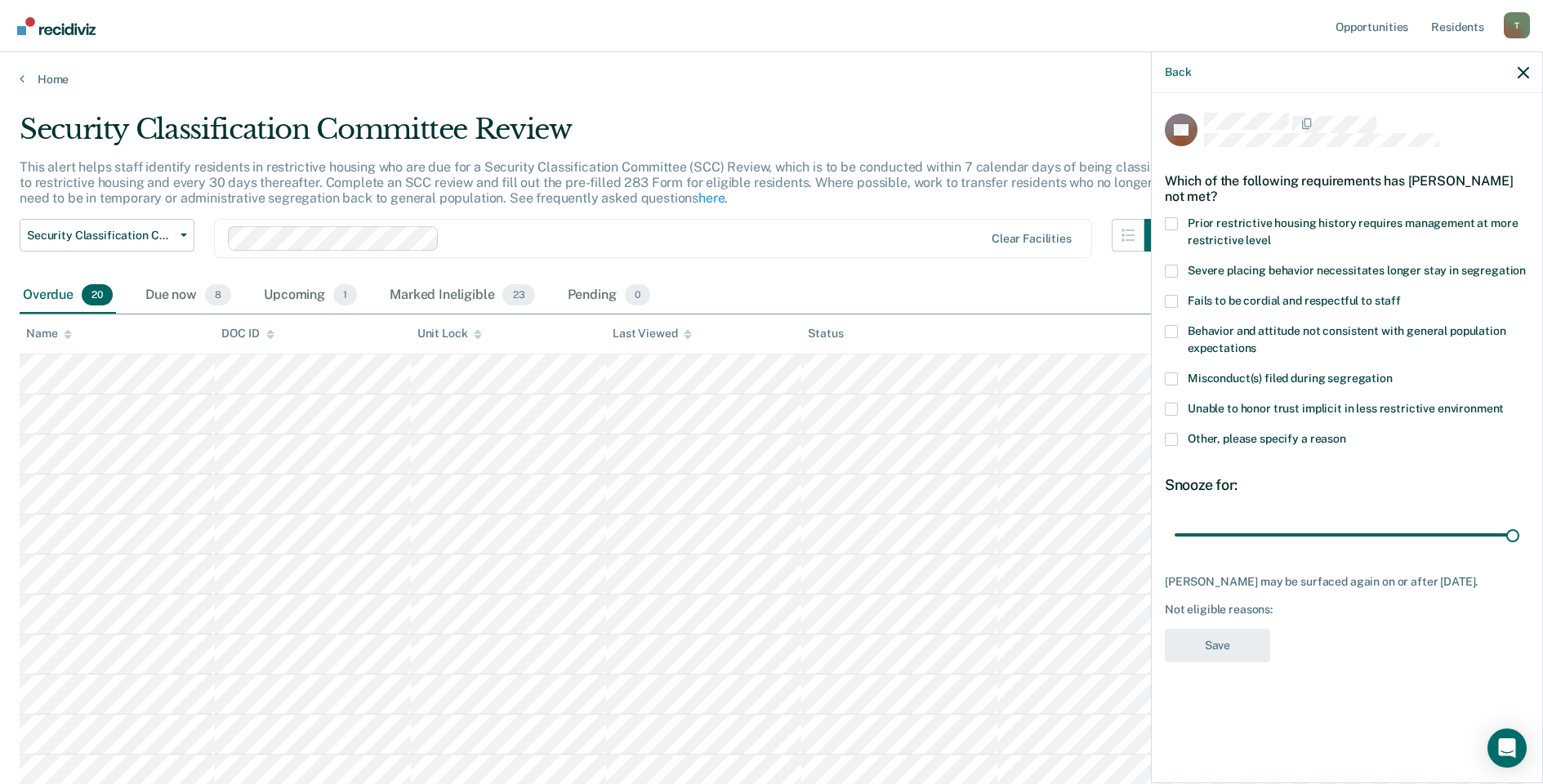
click at [1172, 438] on span at bounding box center [1171, 439] width 13 height 13
click at [1346, 433] on input "Other, please specify a reason" at bounding box center [1346, 433] width 0 height 0
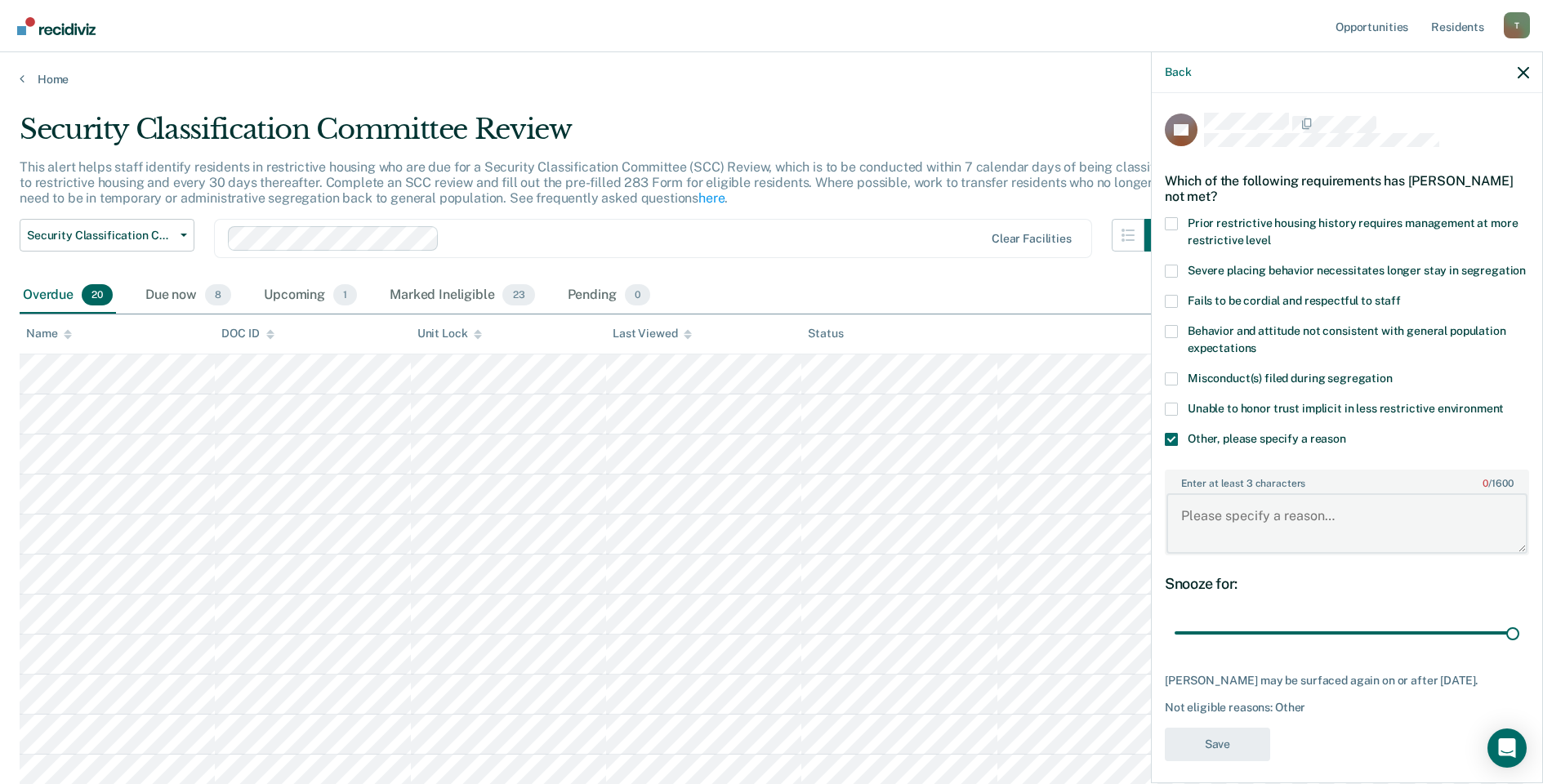
click at [1256, 535] on textarea "Enter at least 3 characters 0 / 1600" at bounding box center [1346, 523] width 361 height 61
type textarea "serving detention. will be released upon completion."
click at [1201, 761] on button "Save" at bounding box center [1217, 744] width 105 height 33
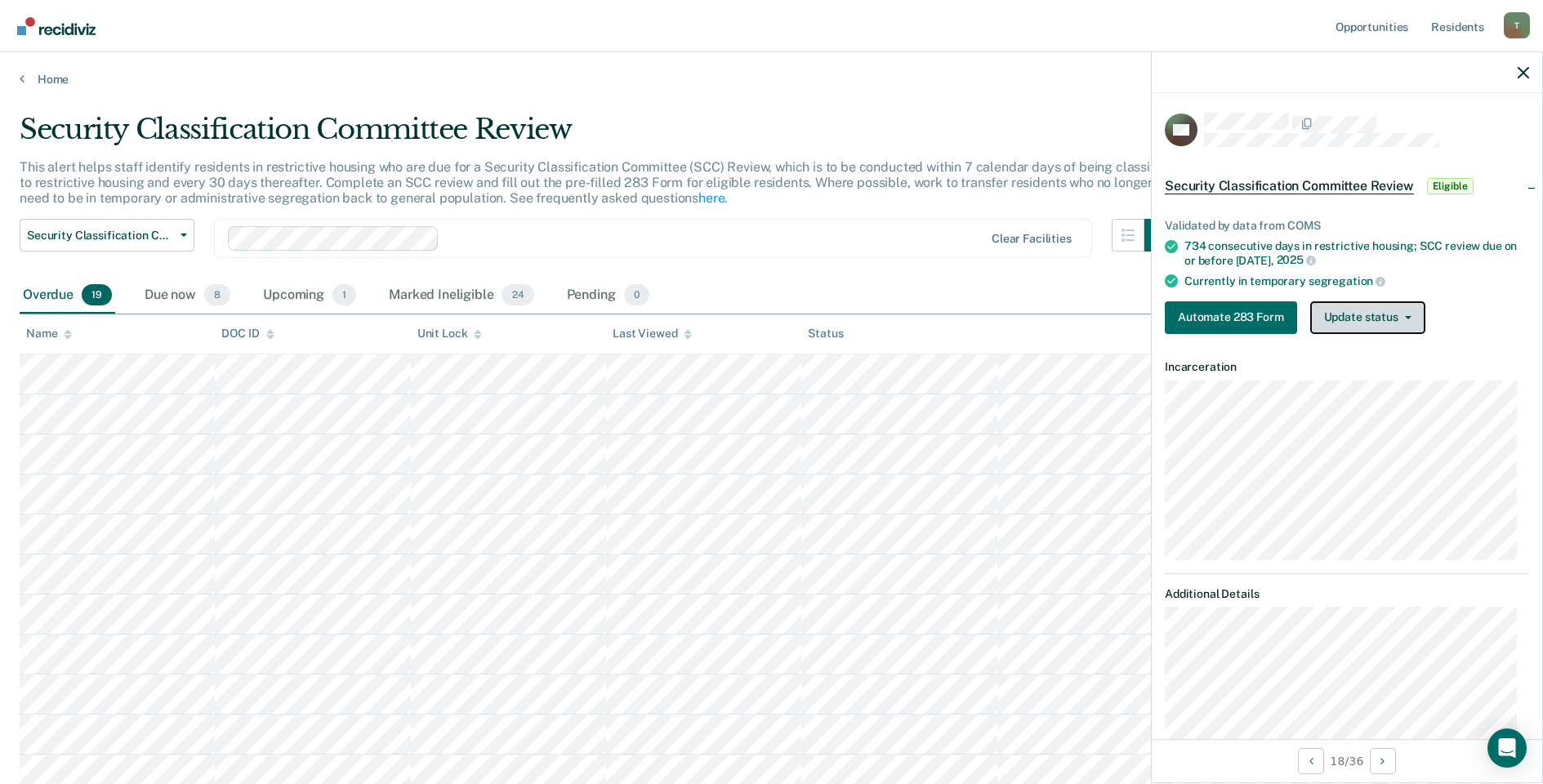
click at [1397, 318] on button "Update status" at bounding box center [1367, 317] width 115 height 32
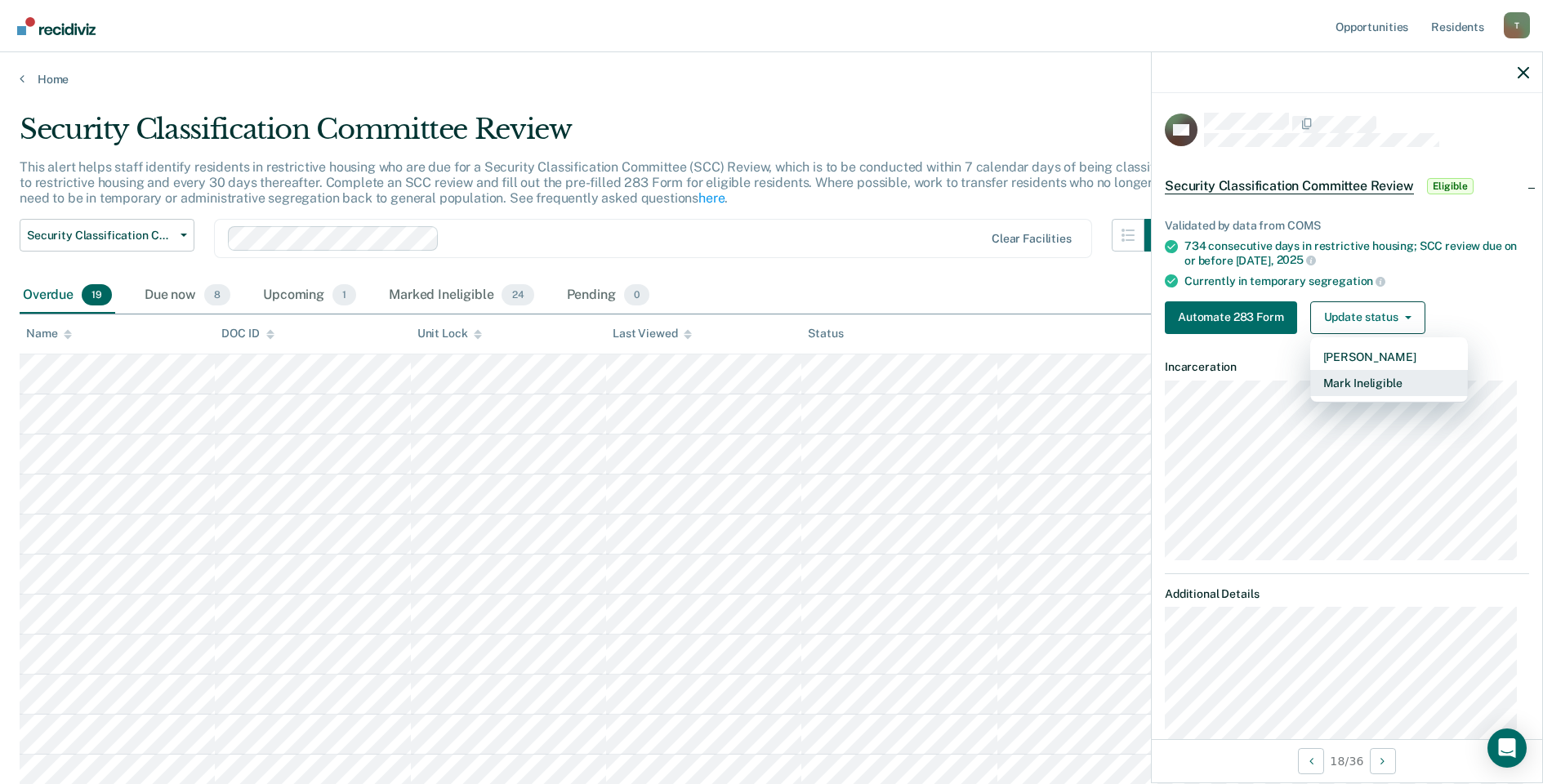
click at [1371, 384] on button "Mark Ineligible" at bounding box center [1388, 383] width 157 height 26
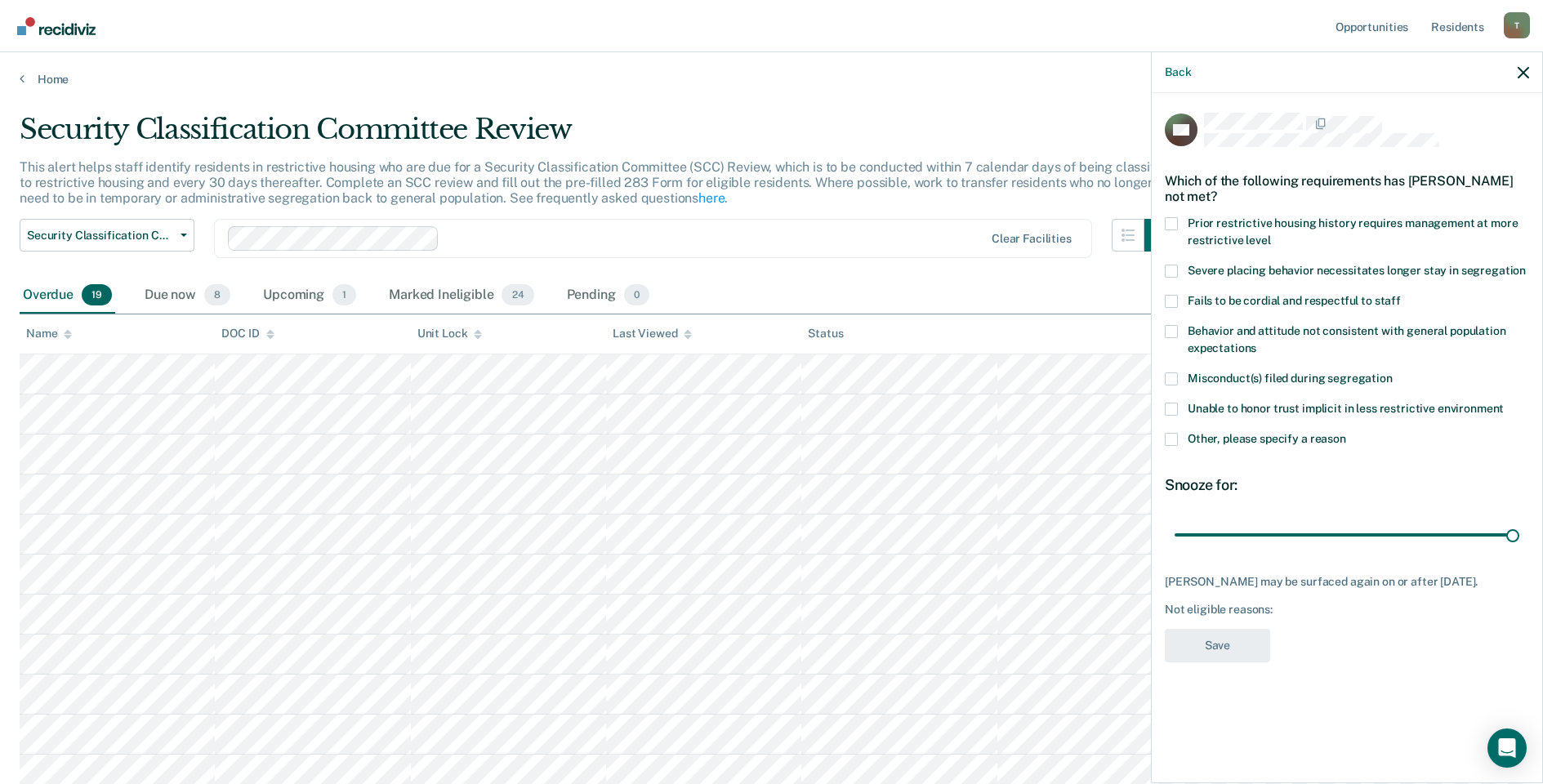
click at [1177, 437] on span at bounding box center [1171, 439] width 13 height 13
click at [1346, 433] on input "Other, please specify a reason" at bounding box center [1346, 433] width 0 height 0
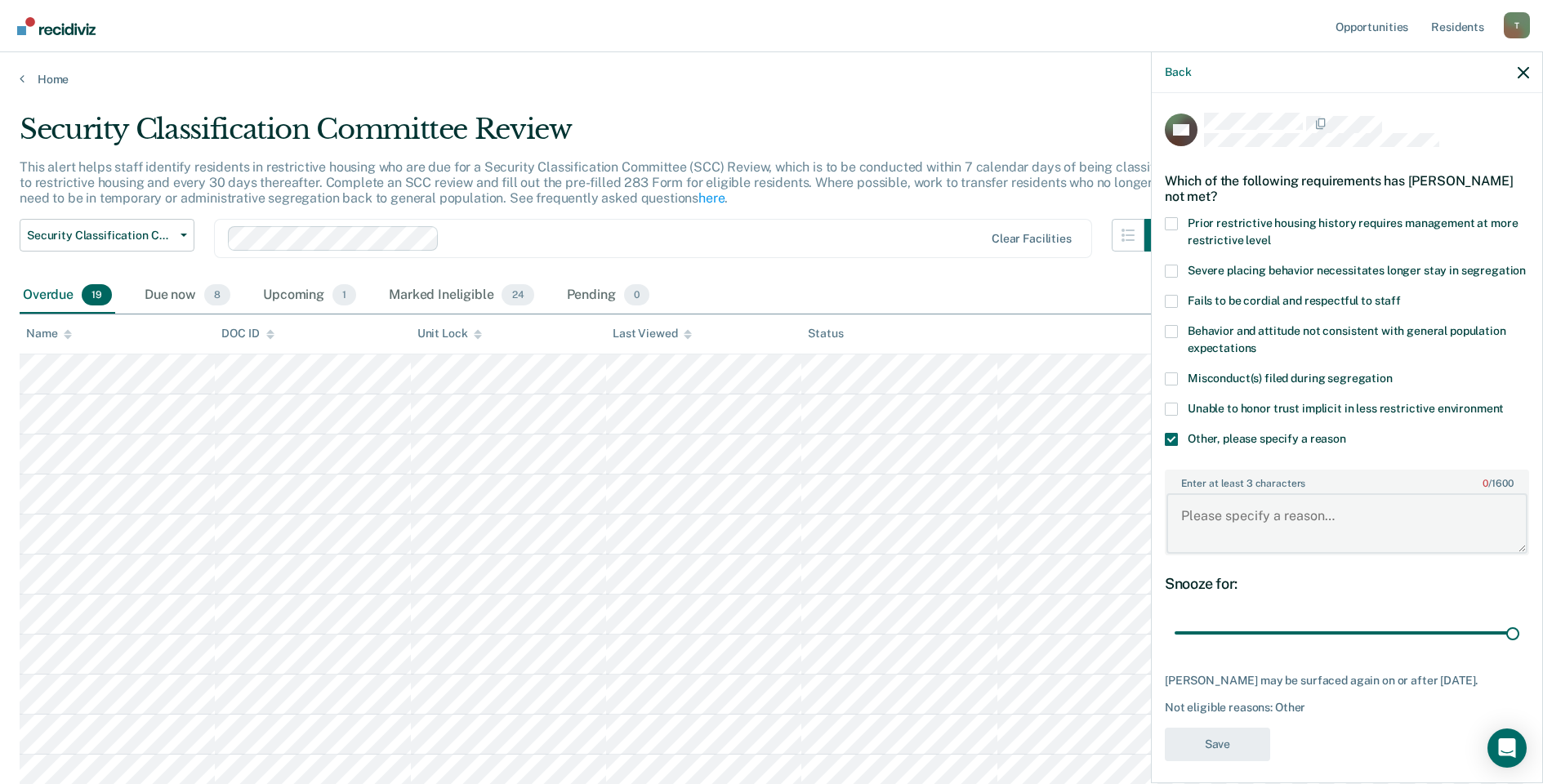
click at [1225, 542] on textarea "Enter at least 3 characters 0 / 1600" at bounding box center [1346, 523] width 361 height 61
type textarea "being released to ECF START [DATE]."
click at [1208, 759] on button "Save" at bounding box center [1217, 744] width 105 height 33
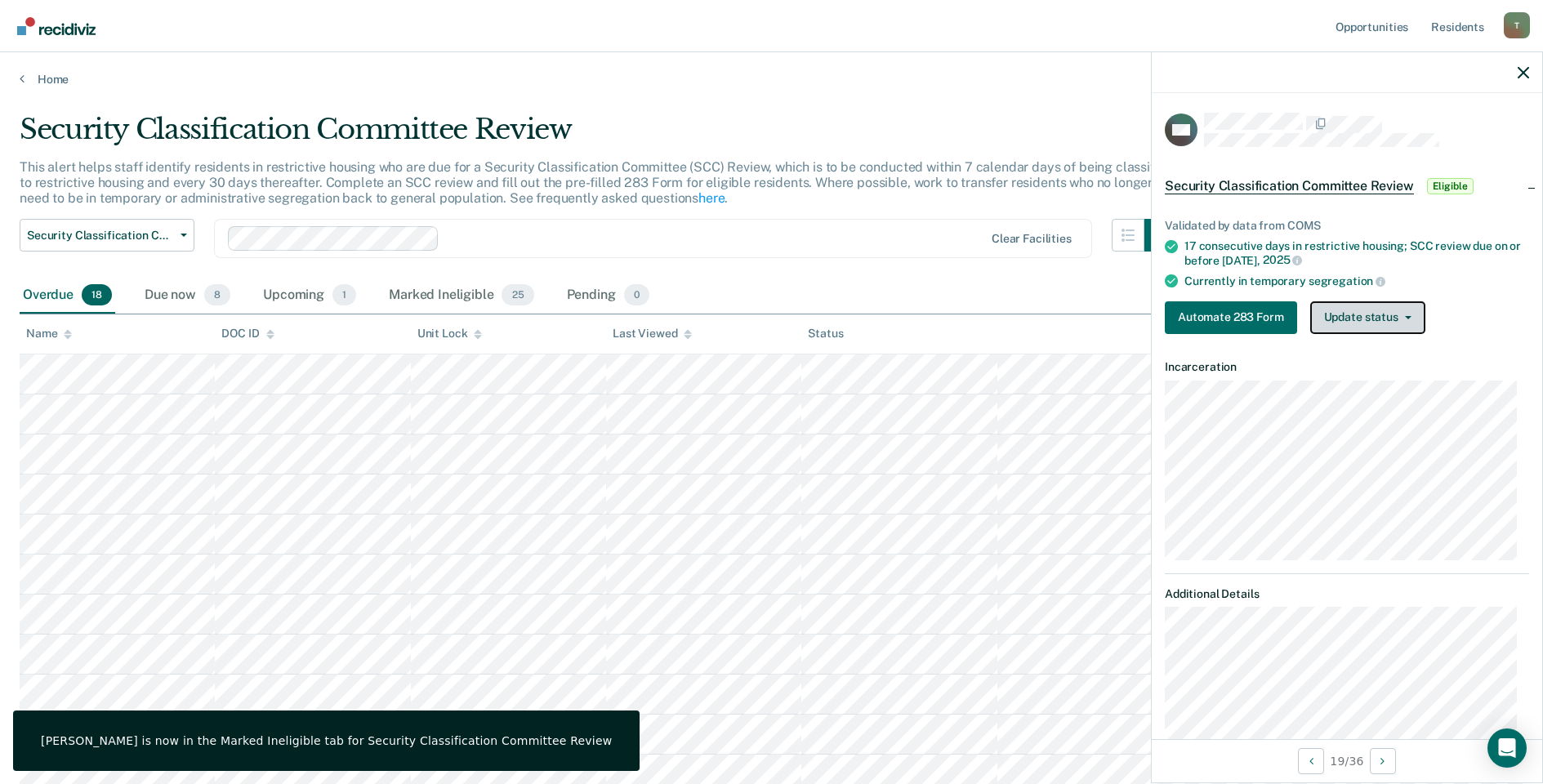
drag, startPoint x: 1347, startPoint y: 307, endPoint x: 1345, endPoint y: 316, distance: 9.2
click at [1346, 308] on button "Update status" at bounding box center [1367, 317] width 115 height 32
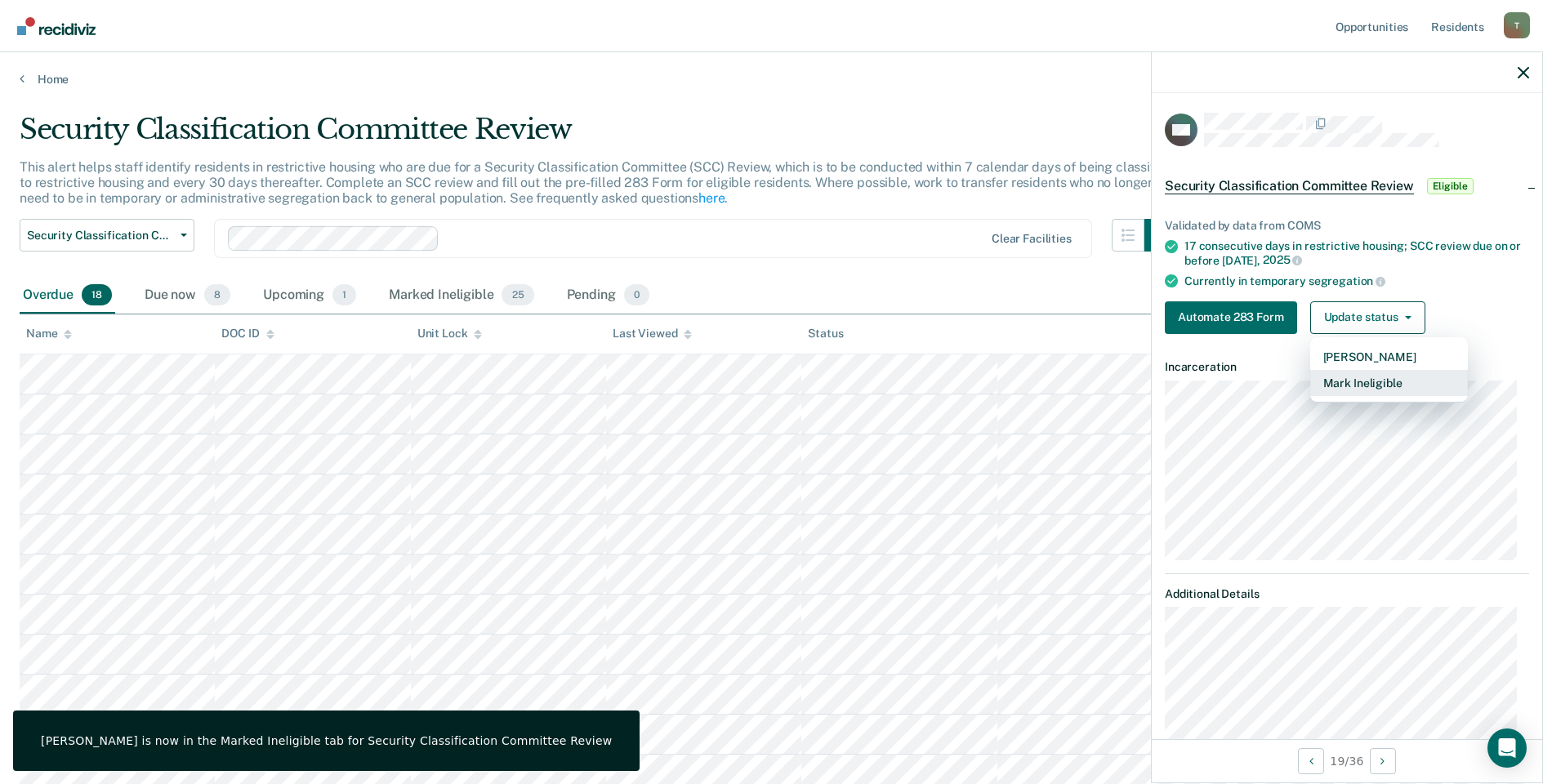
click at [1345, 389] on button "Mark Ineligible" at bounding box center [1388, 383] width 157 height 26
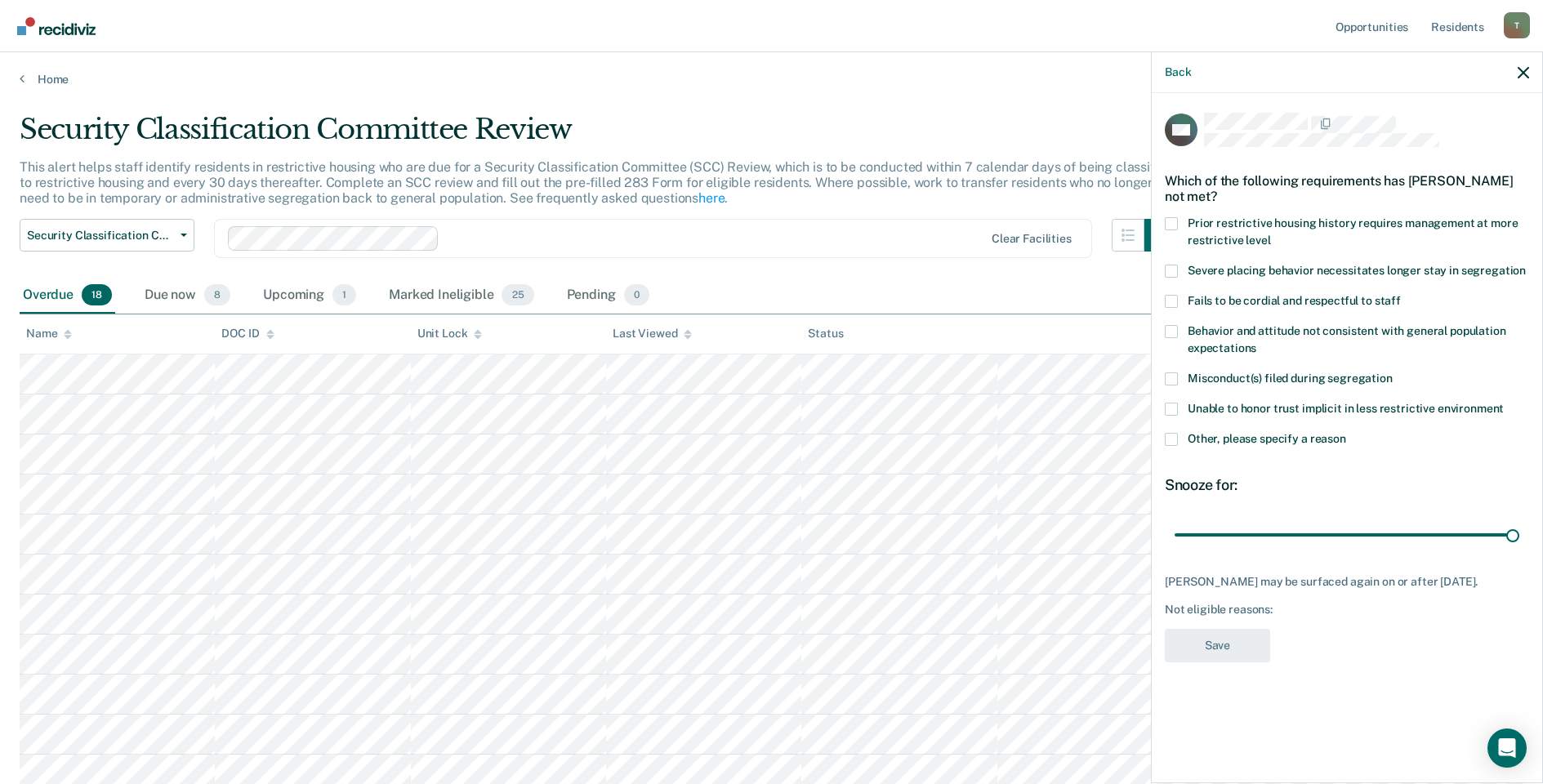
click at [1171, 440] on span at bounding box center [1171, 439] width 13 height 13
click at [1346, 433] on input "Other, please specify a reason" at bounding box center [1346, 433] width 0 height 0
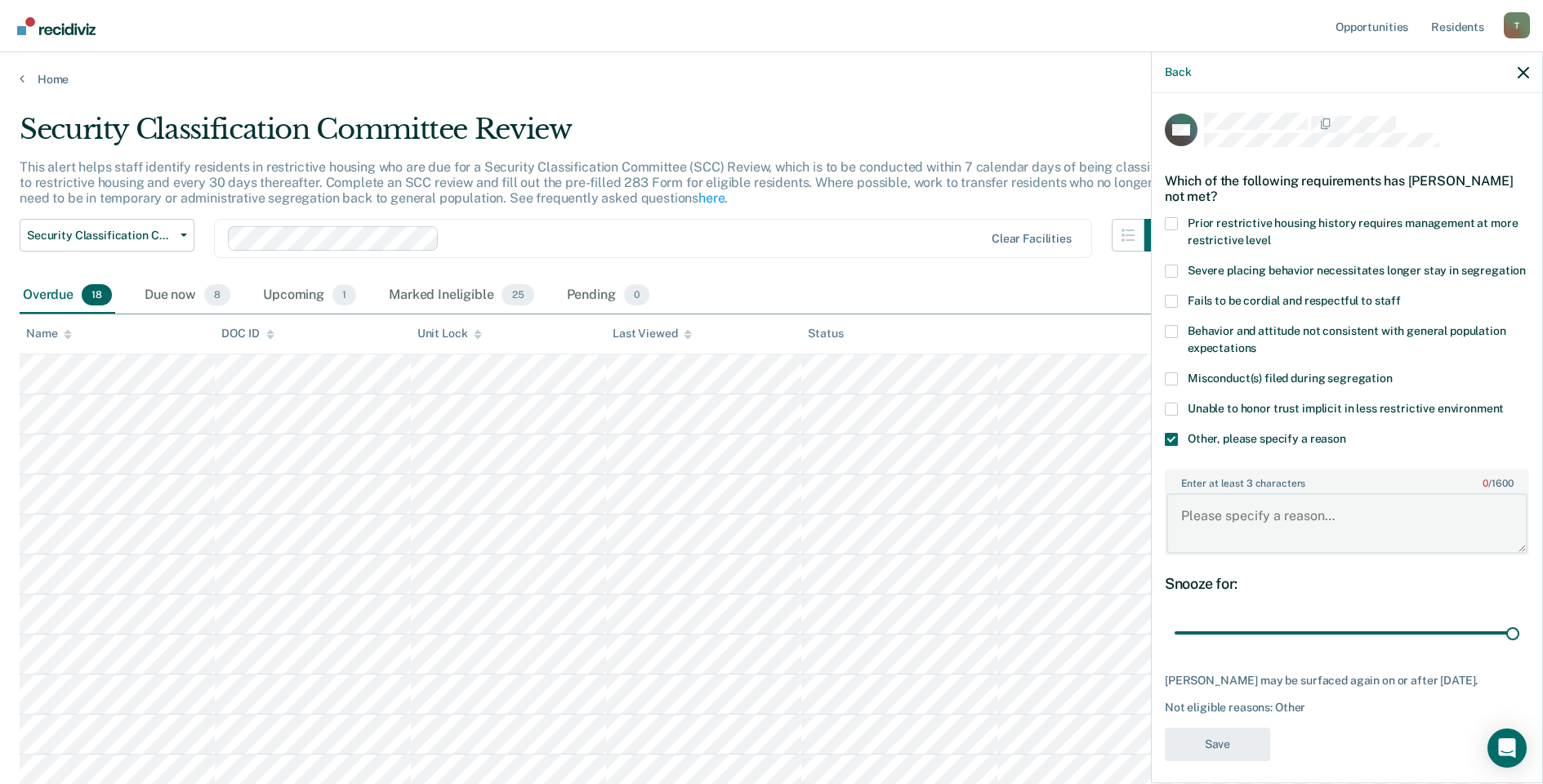
click at [1290, 533] on textarea "Enter at least 3 characters 0 / 1600" at bounding box center [1346, 523] width 361 height 61
type textarea "released to PC"
click at [1246, 761] on button "Save" at bounding box center [1217, 744] width 105 height 33
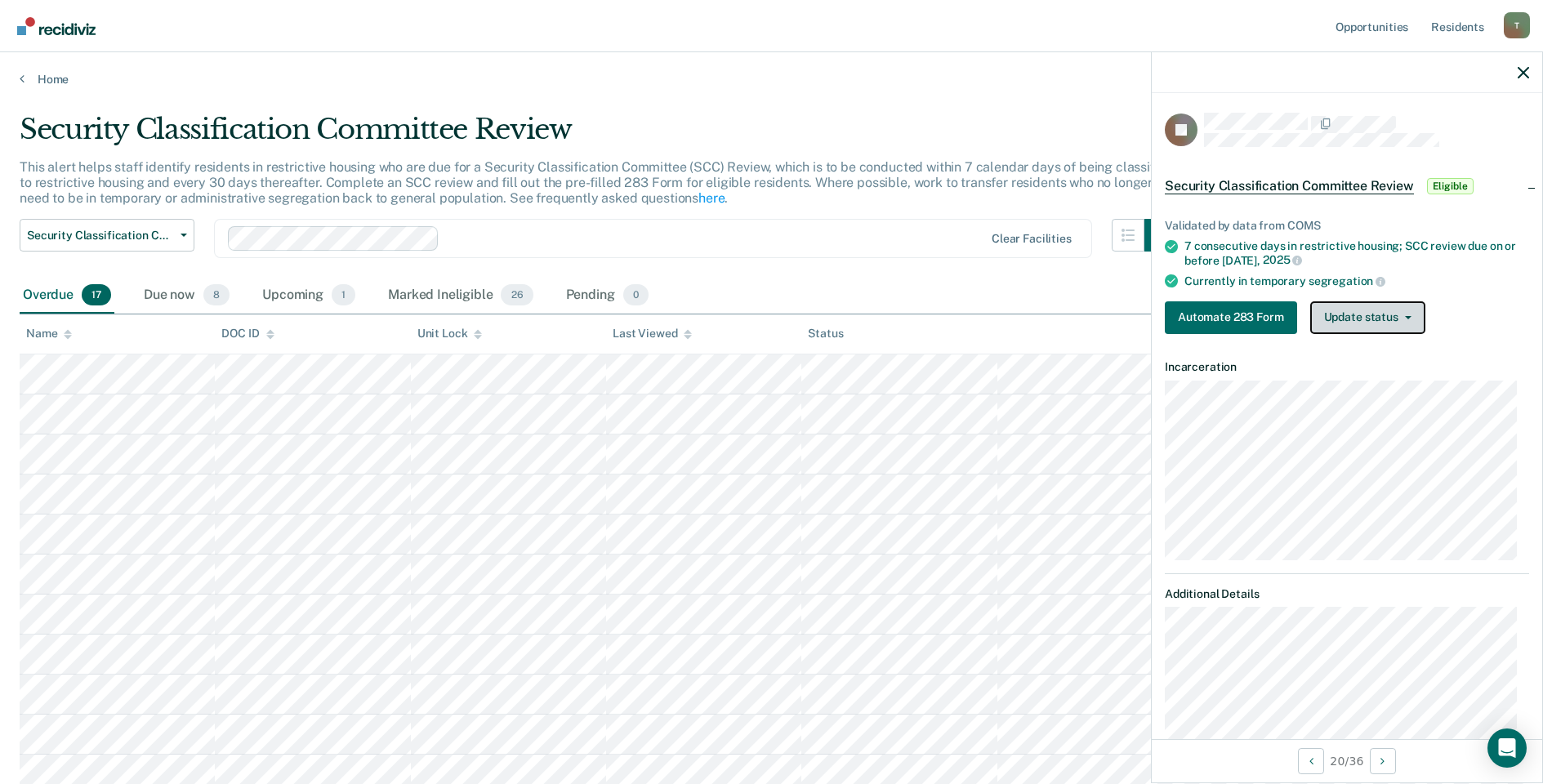
click at [1332, 316] on button "Update status" at bounding box center [1367, 317] width 115 height 32
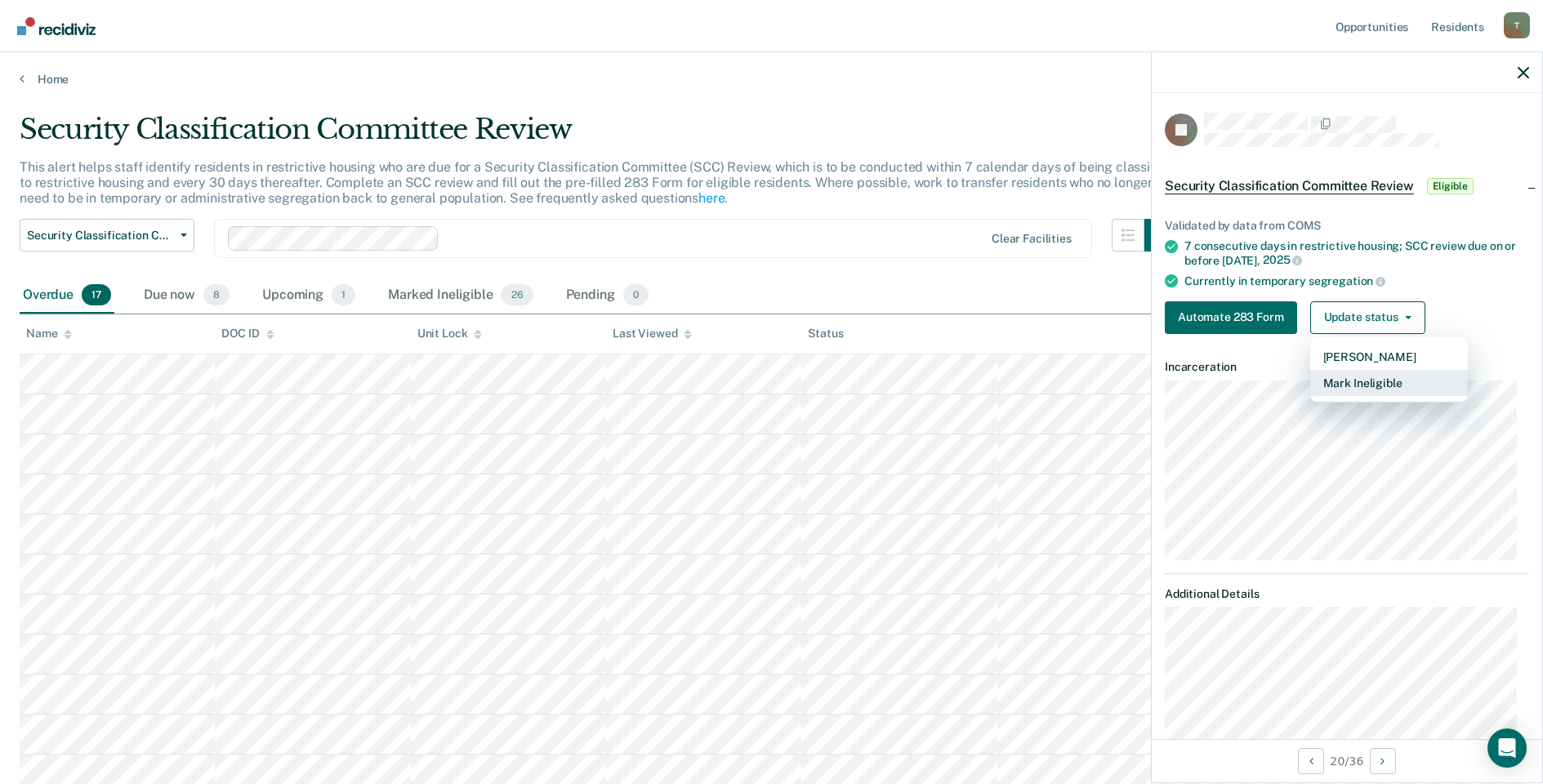
click at [1339, 388] on button "Mark Ineligible" at bounding box center [1388, 383] width 157 height 26
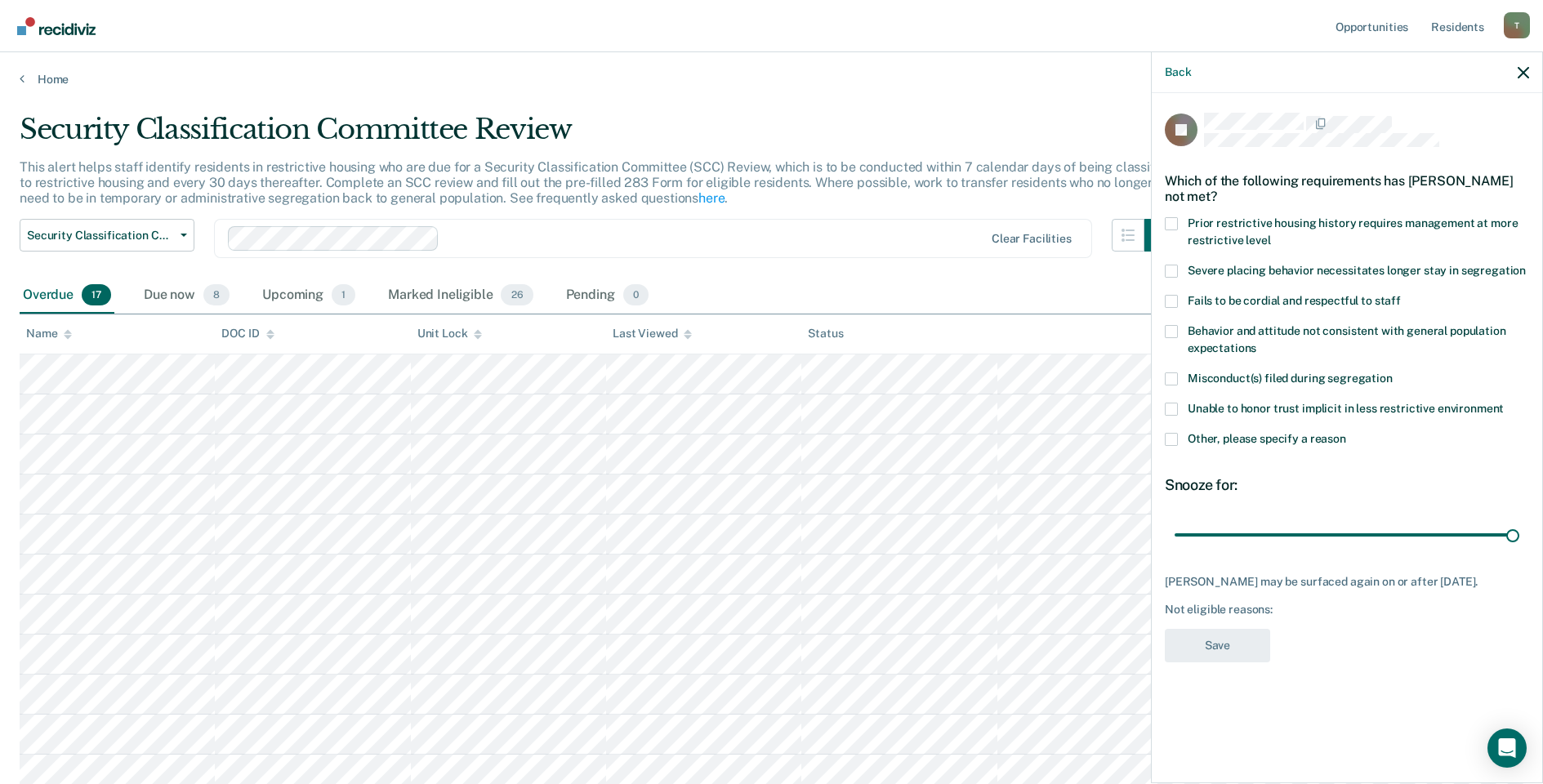
click at [1172, 437] on span at bounding box center [1171, 439] width 13 height 13
click at [1346, 433] on input "Other, please specify a reason" at bounding box center [1346, 433] width 0 height 0
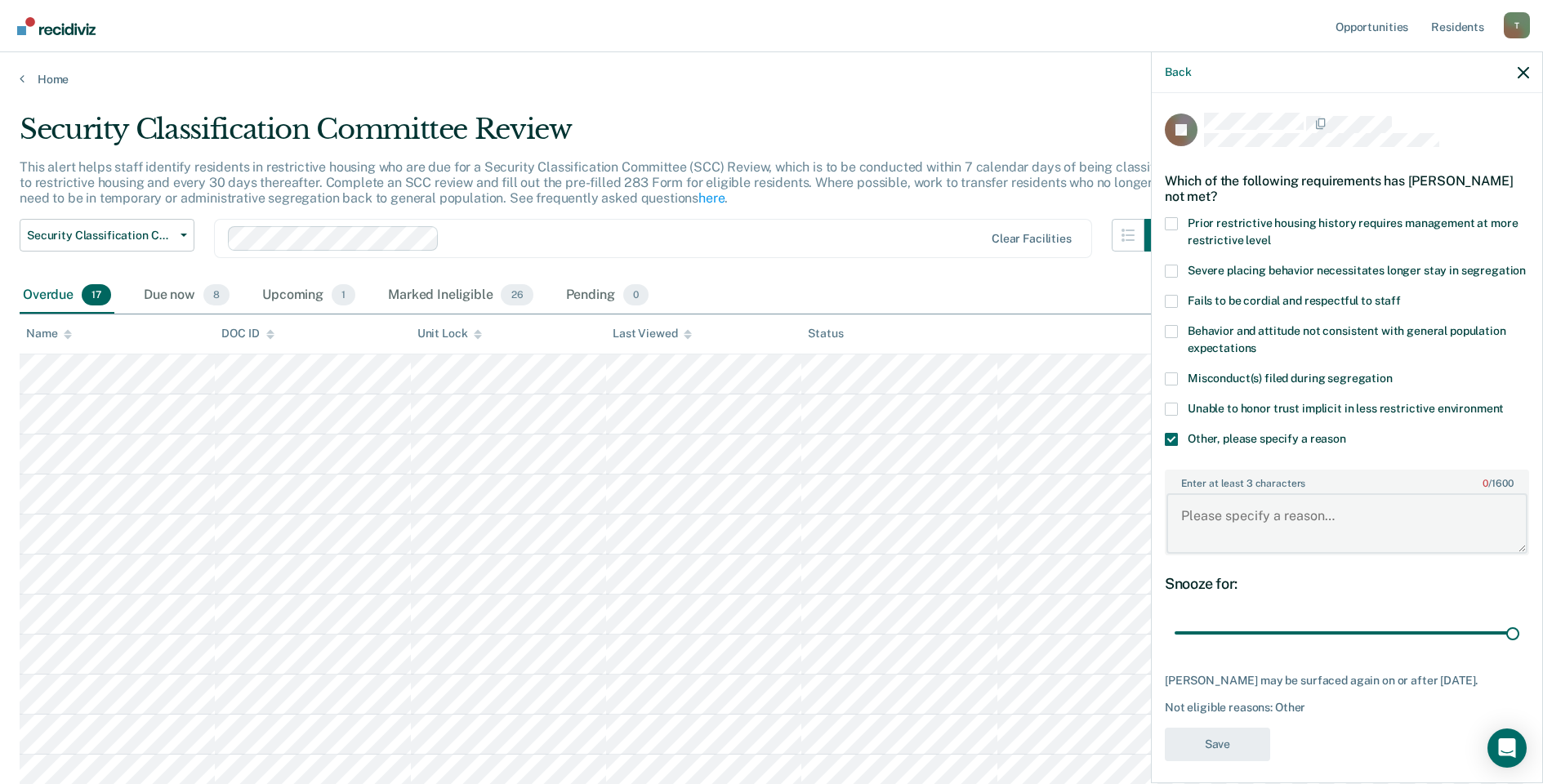
click at [1312, 542] on textarea "Enter at least 3 characters 0 / 1600" at bounding box center [1346, 523] width 361 height 61
type textarea "released level IV GP"
click at [1226, 761] on button "Save" at bounding box center [1217, 744] width 105 height 33
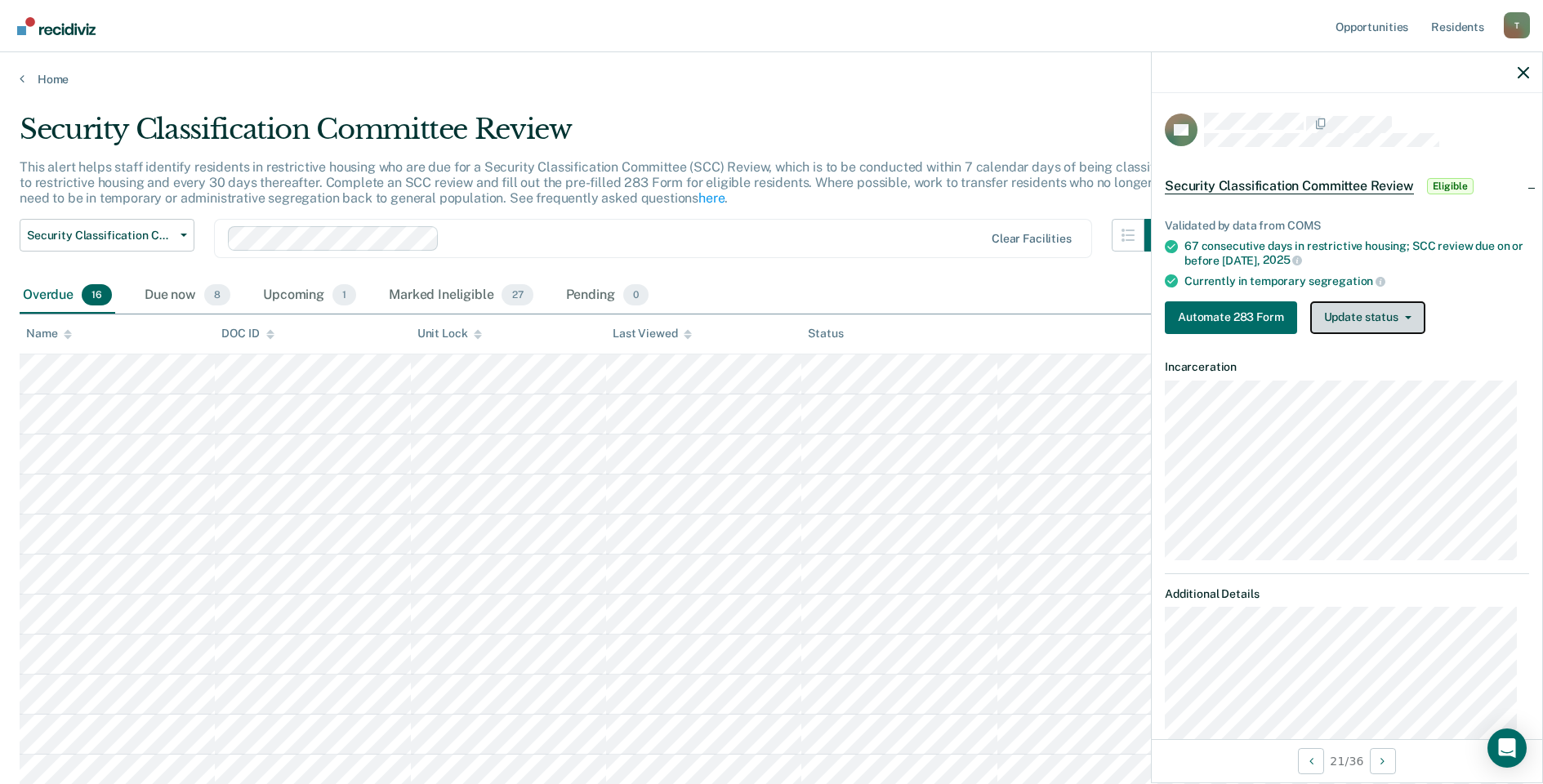
click at [1369, 322] on button "Update status" at bounding box center [1367, 317] width 115 height 32
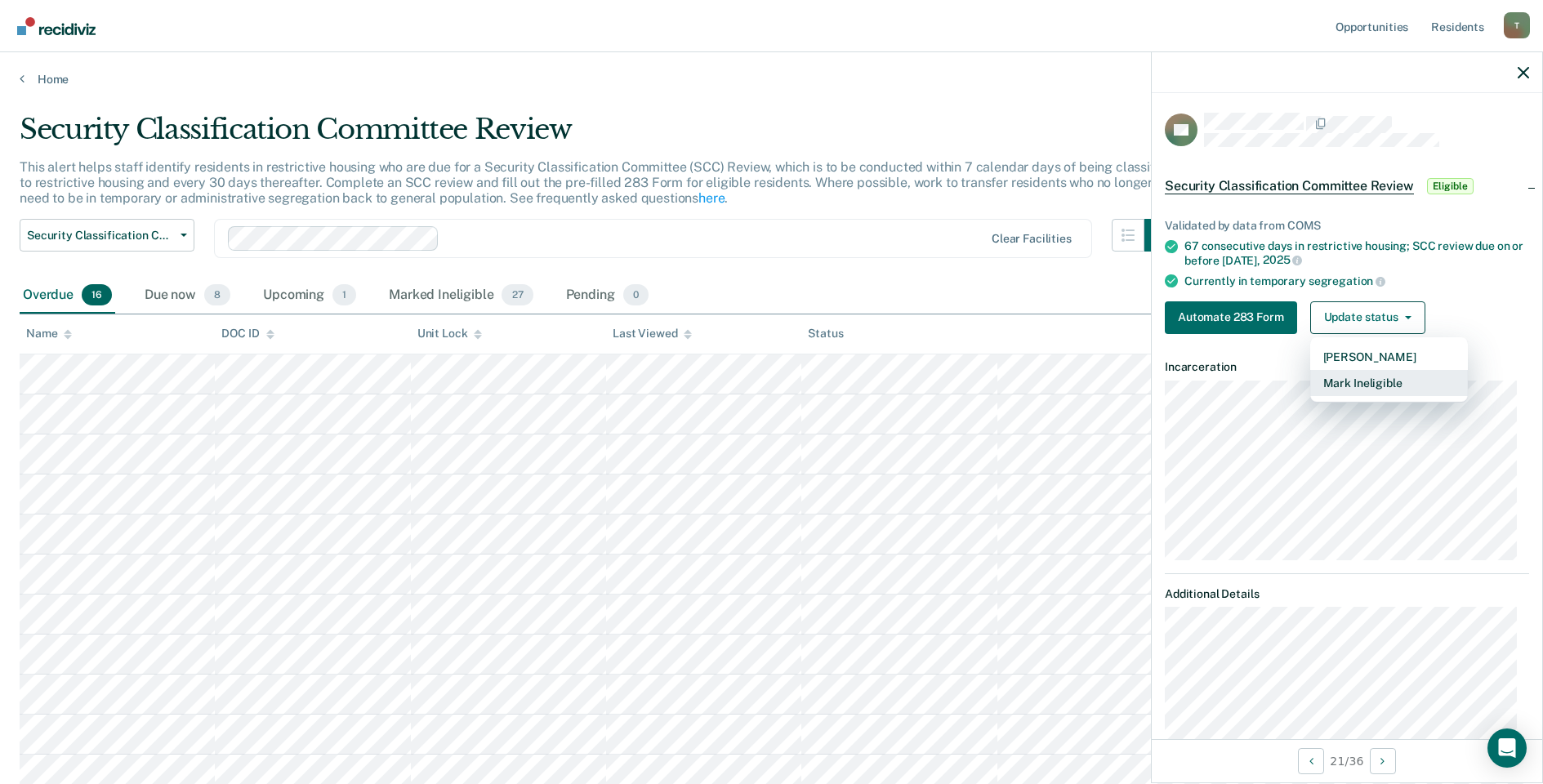
click at [1366, 382] on button "Mark Ineligible" at bounding box center [1388, 383] width 157 height 26
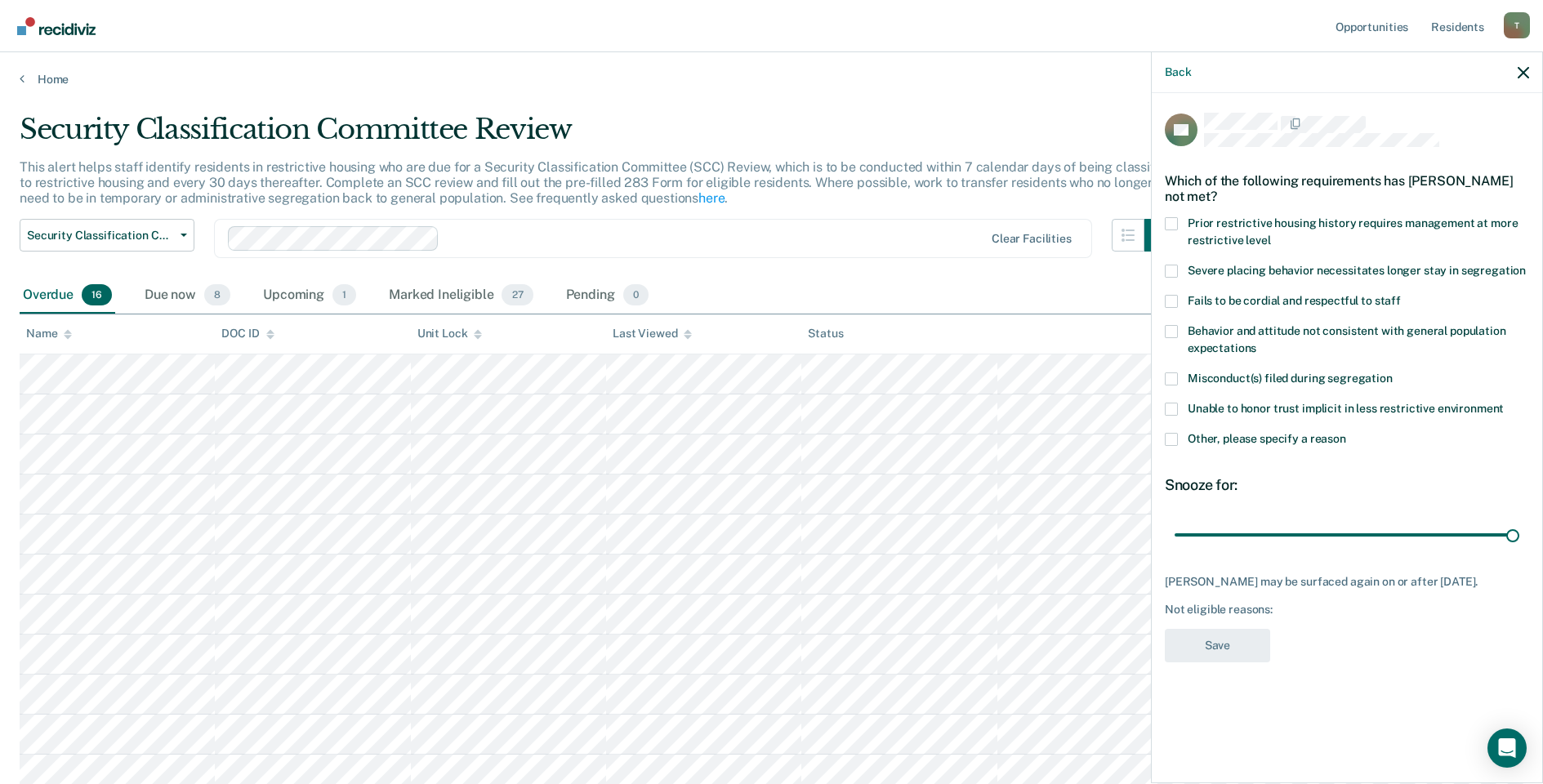
click at [1172, 437] on span at bounding box center [1171, 439] width 13 height 13
click at [1346, 433] on input "Other, please specify a reason" at bounding box center [1346, 433] width 0 height 0
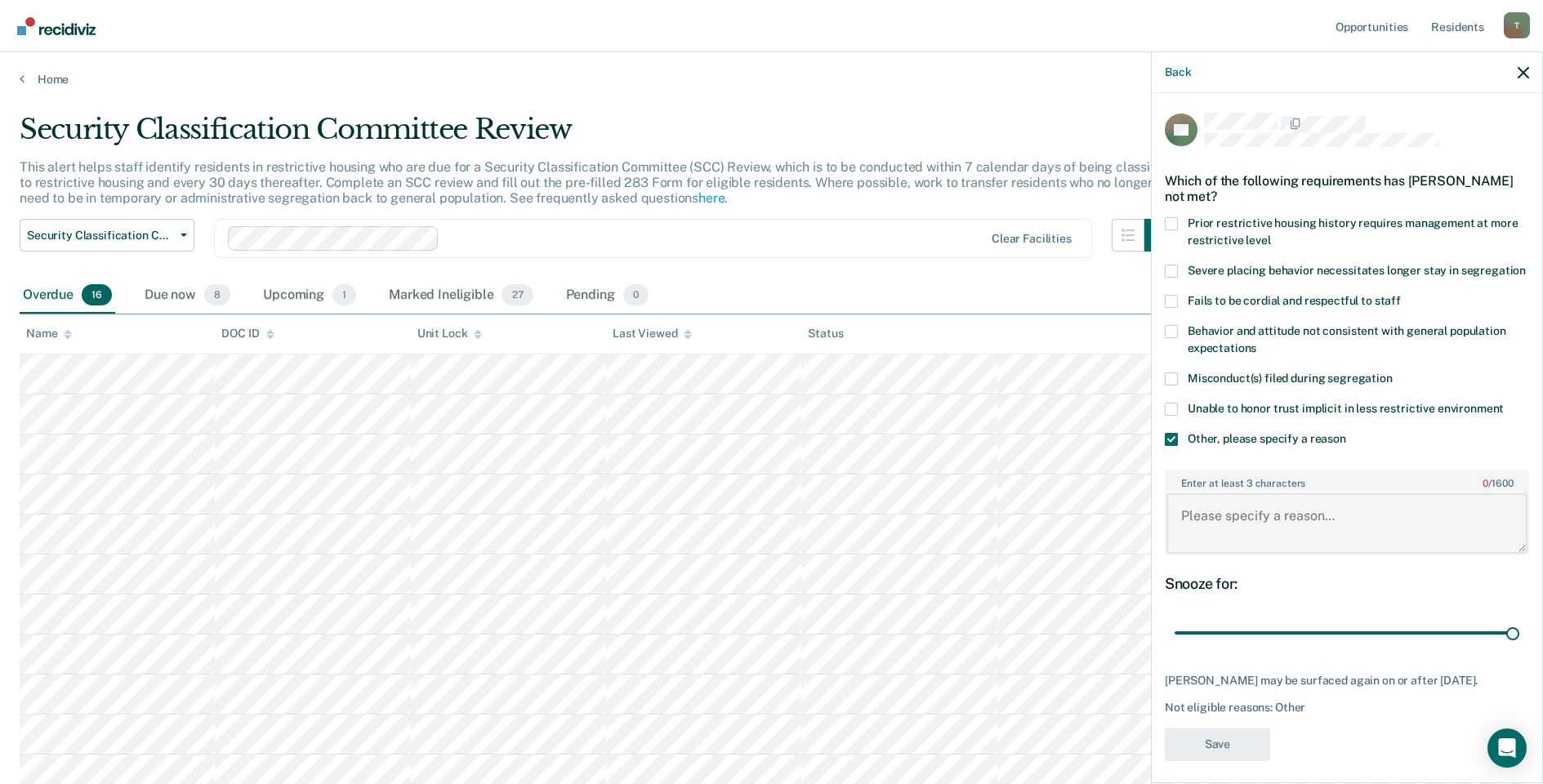
click at [1229, 543] on textarea "Enter at least 3 characters 0 / 1600" at bounding box center [1346, 523] width 361 height 61
type textarea "pending misconduct."
click at [1207, 761] on button "Save" at bounding box center [1217, 744] width 105 height 33
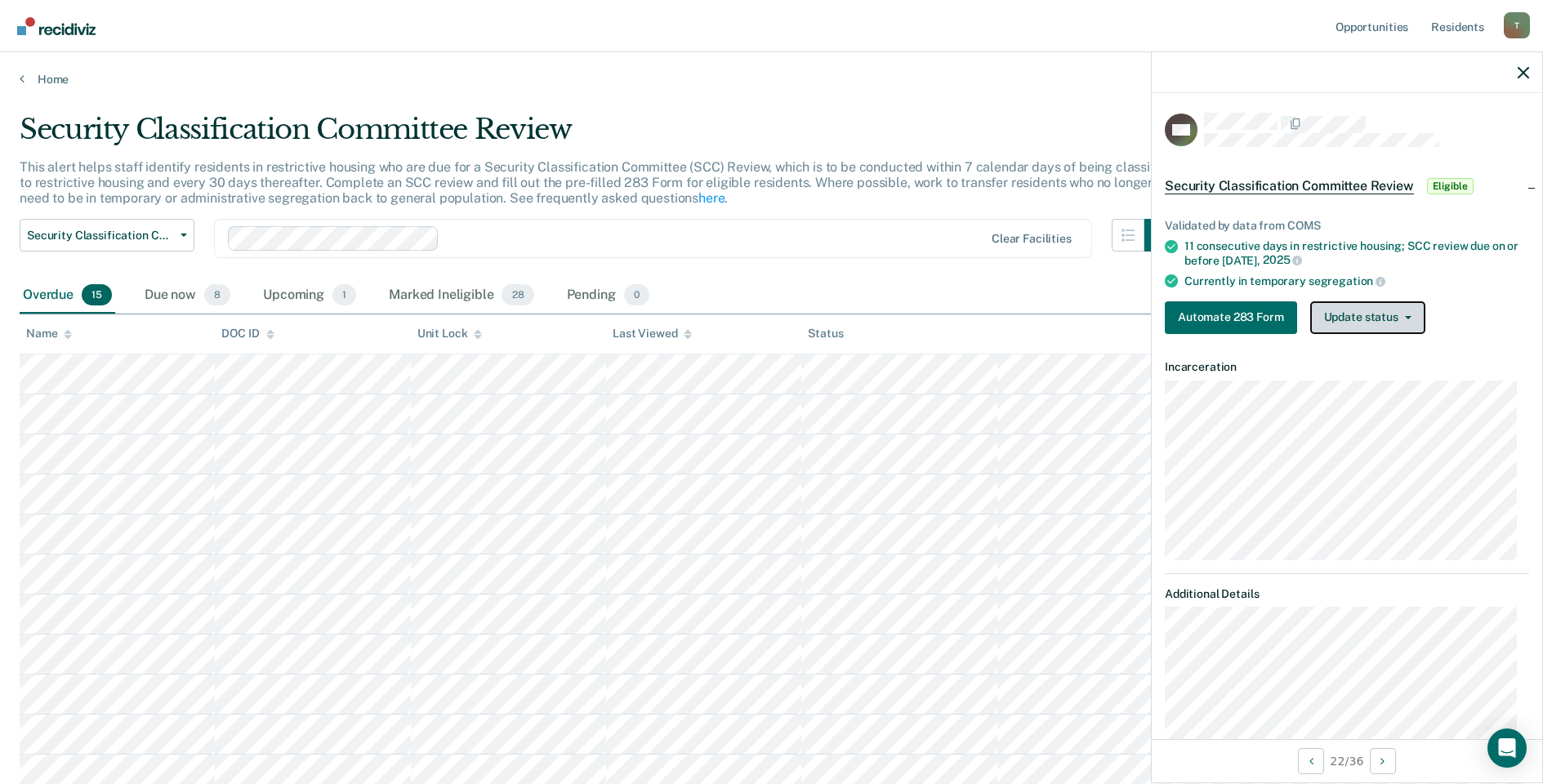
click at [1358, 325] on button "Update status" at bounding box center [1367, 317] width 115 height 32
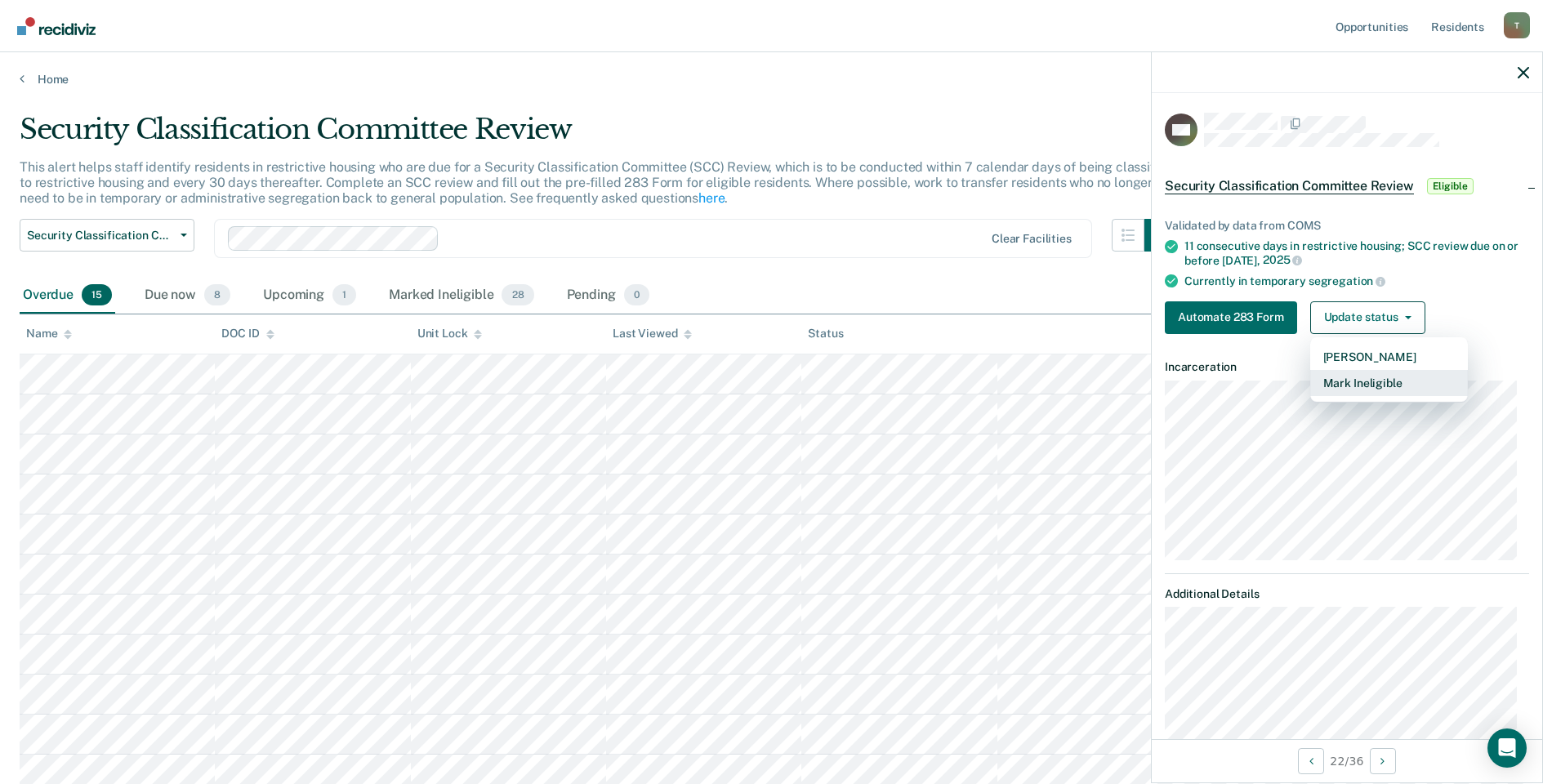
click at [1357, 383] on button "Mark Ineligible" at bounding box center [1388, 383] width 157 height 26
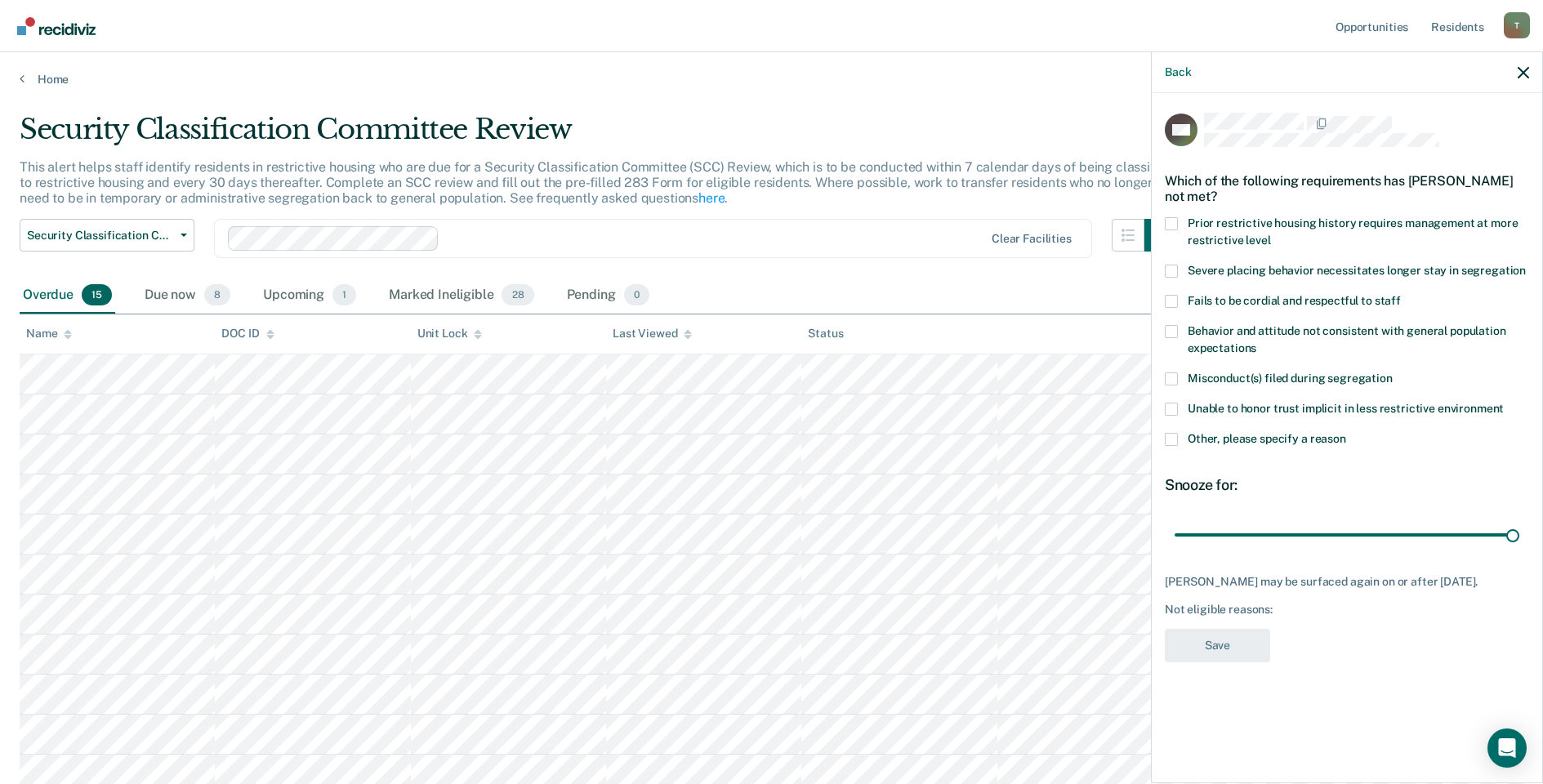
click at [1171, 435] on span at bounding box center [1171, 439] width 13 height 13
click at [1346, 433] on input "Other, please specify a reason" at bounding box center [1346, 433] width 0 height 0
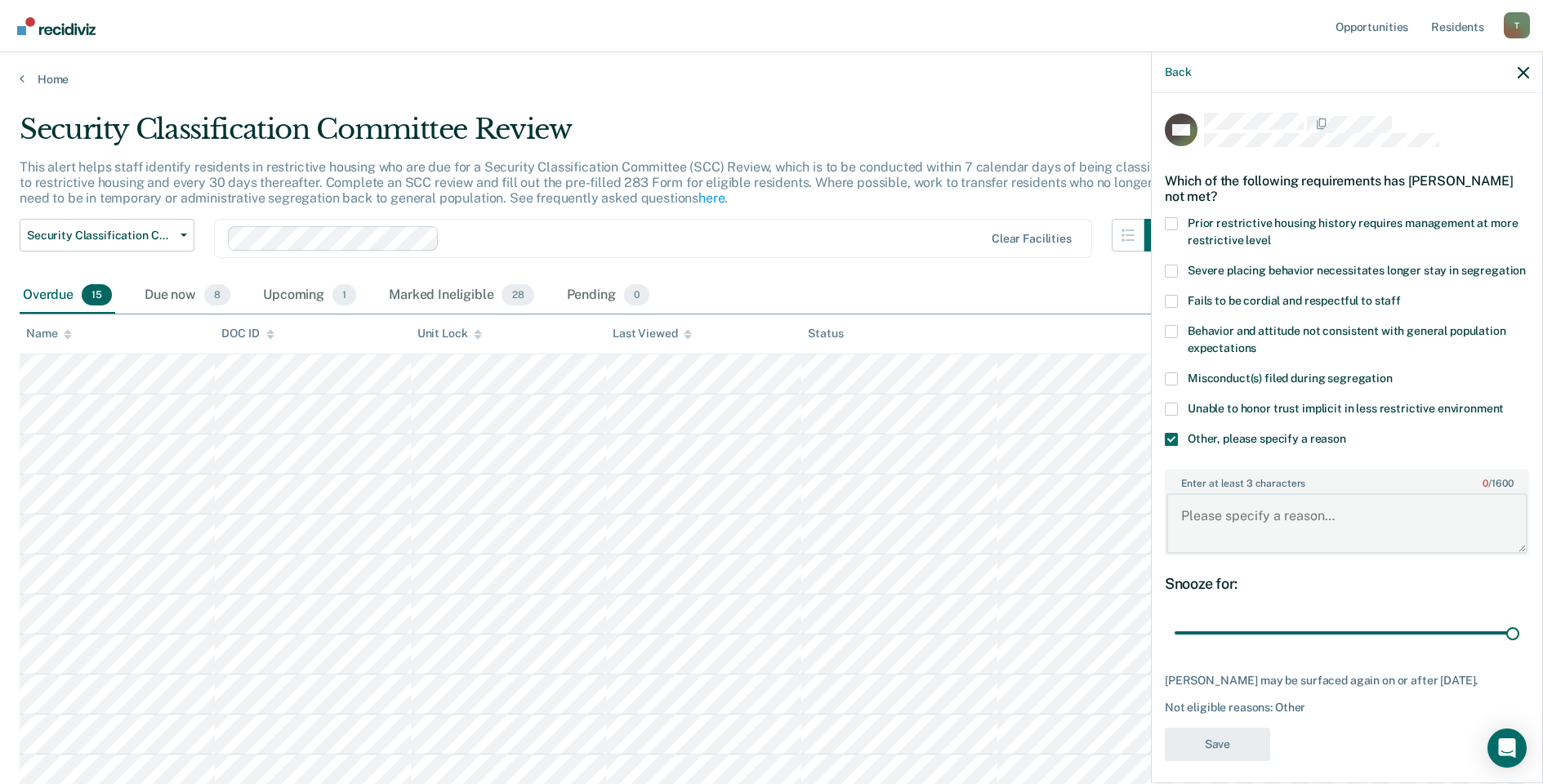
click at [1264, 542] on textarea "Enter at least 3 characters 0 / 1600" at bounding box center [1346, 523] width 361 height 61
type textarea "released level IV GP"
click at [1216, 758] on button "Save" at bounding box center [1217, 744] width 105 height 33
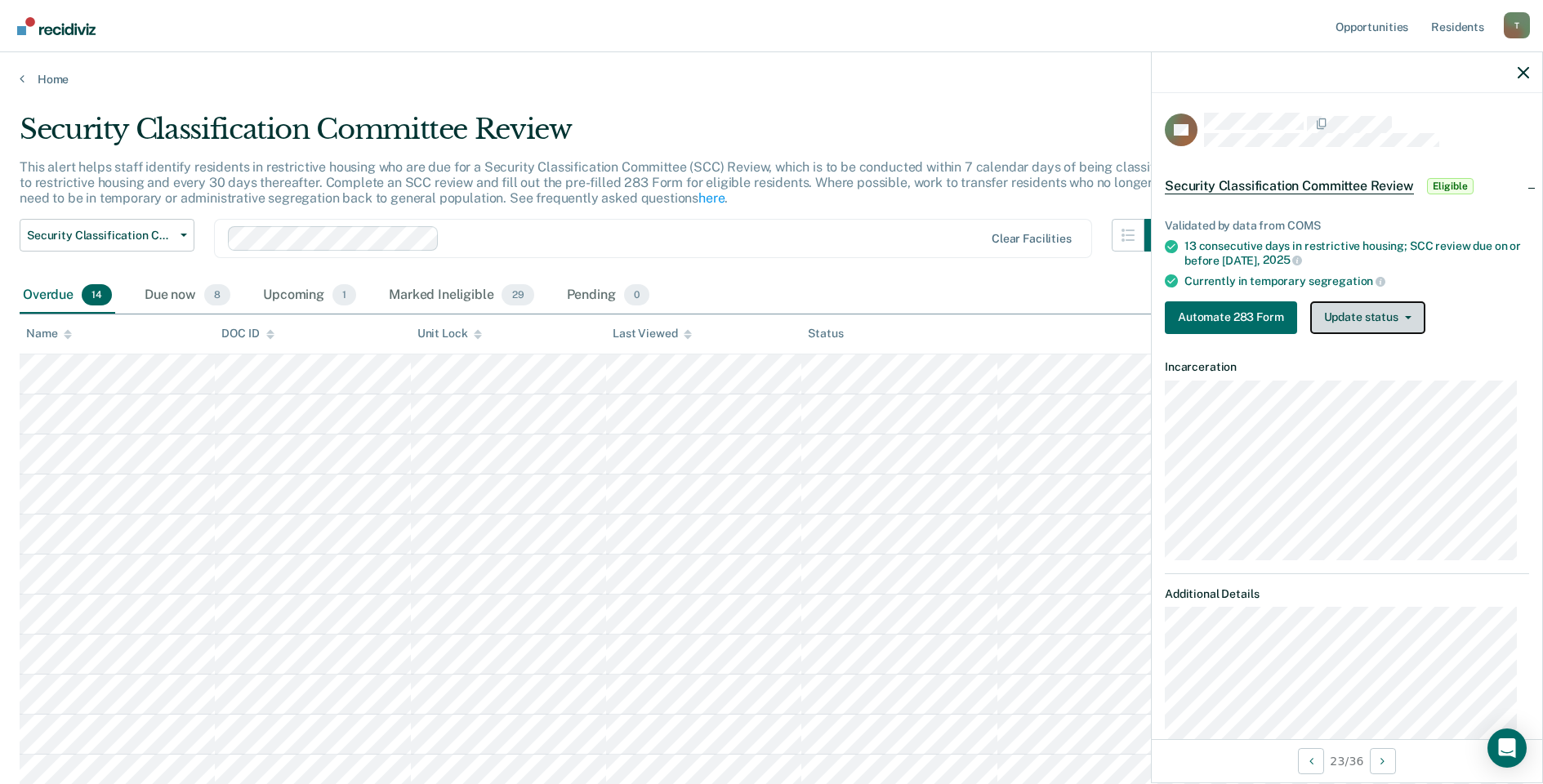
click at [1348, 315] on button "Update status" at bounding box center [1367, 317] width 115 height 32
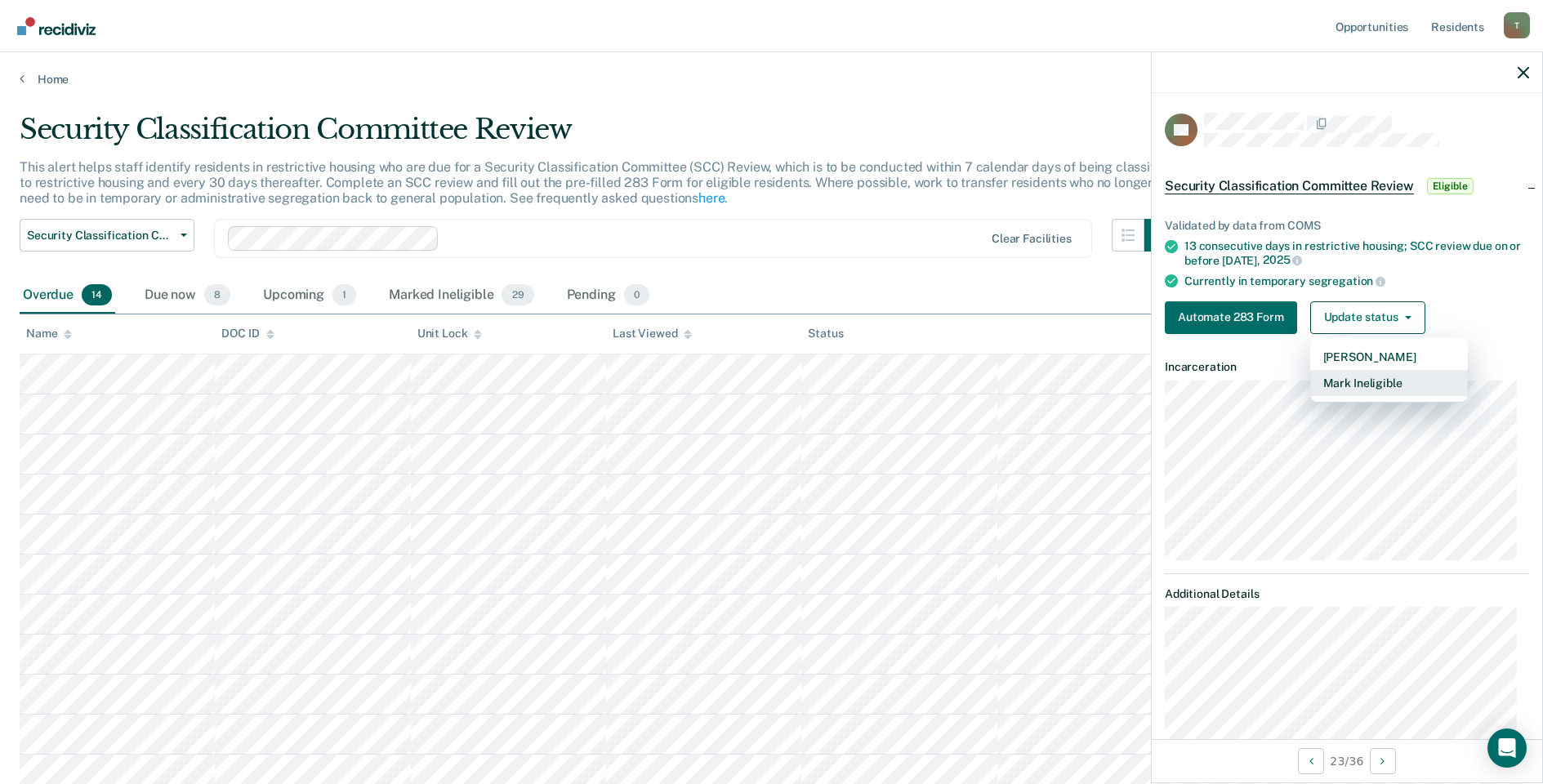
click at [1341, 385] on button "Mark Ineligible" at bounding box center [1388, 383] width 157 height 26
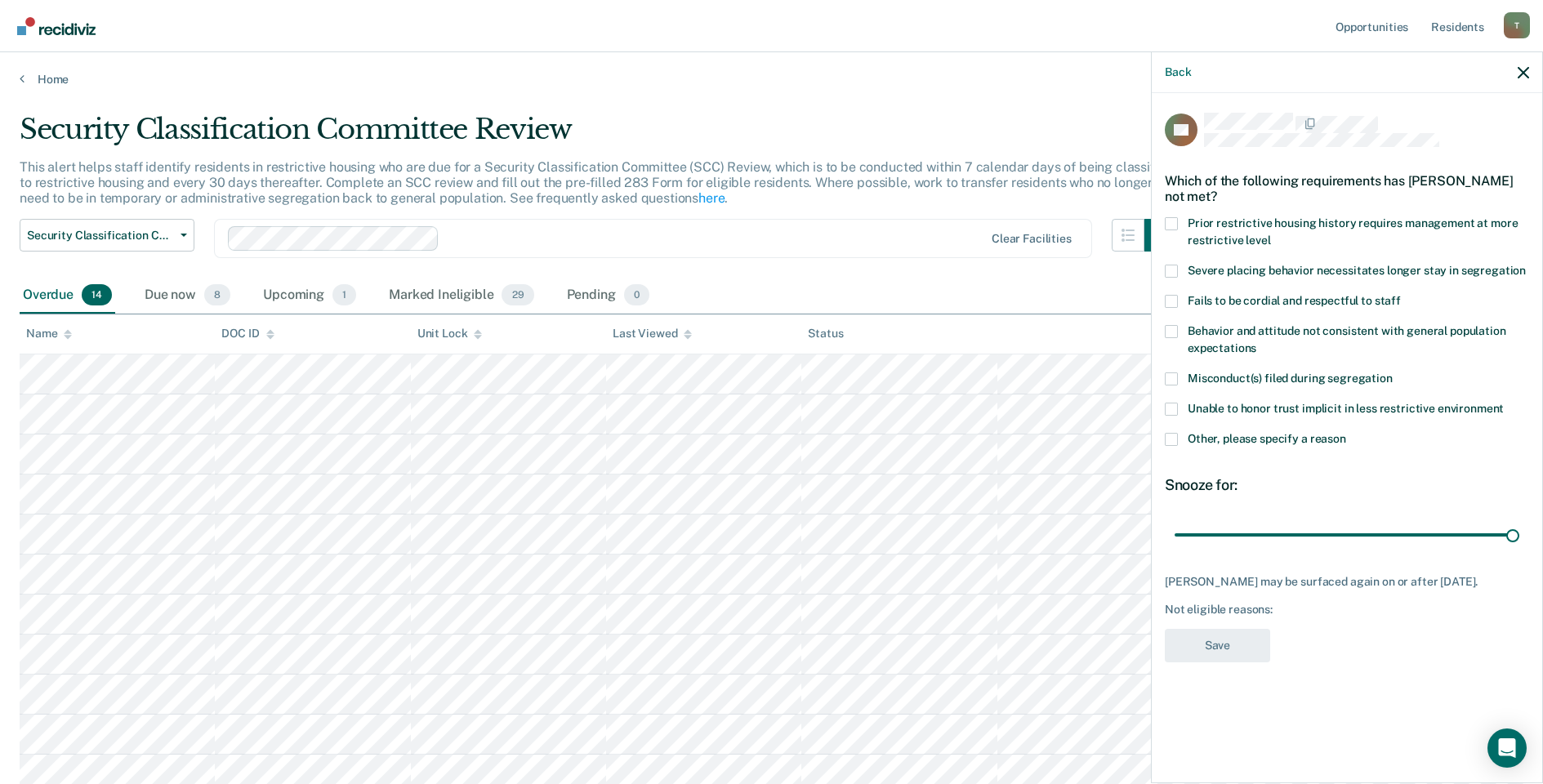
click at [1171, 436] on span at bounding box center [1171, 439] width 13 height 13
click at [1346, 433] on input "Other, please specify a reason" at bounding box center [1346, 433] width 0 height 0
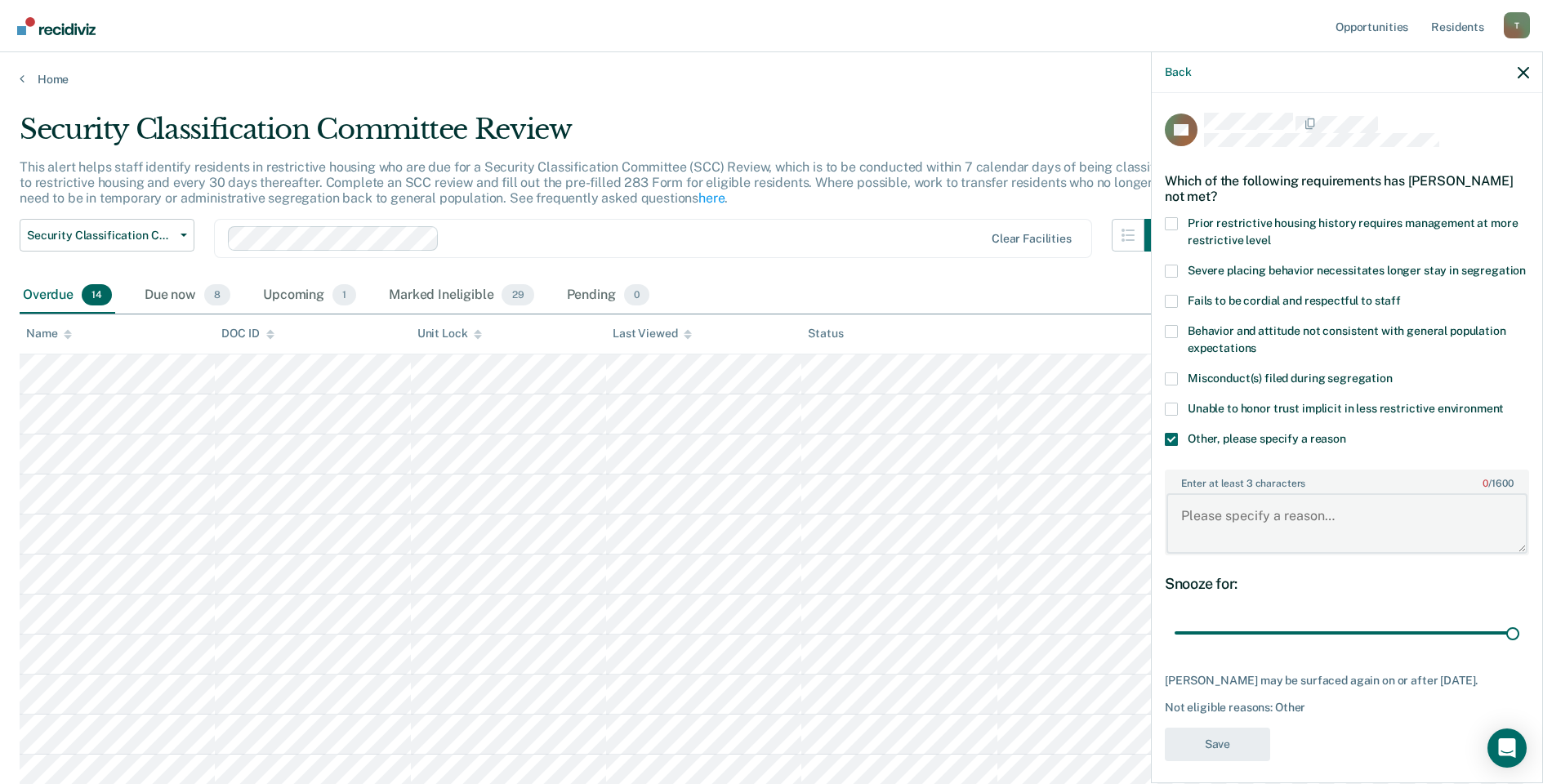
click at [1221, 526] on textarea "Enter at least 3 characters 0 / 1600" at bounding box center [1346, 523] width 361 height 61
type textarea "Xfer alt II"
click at [1211, 761] on button "Save" at bounding box center [1217, 744] width 105 height 33
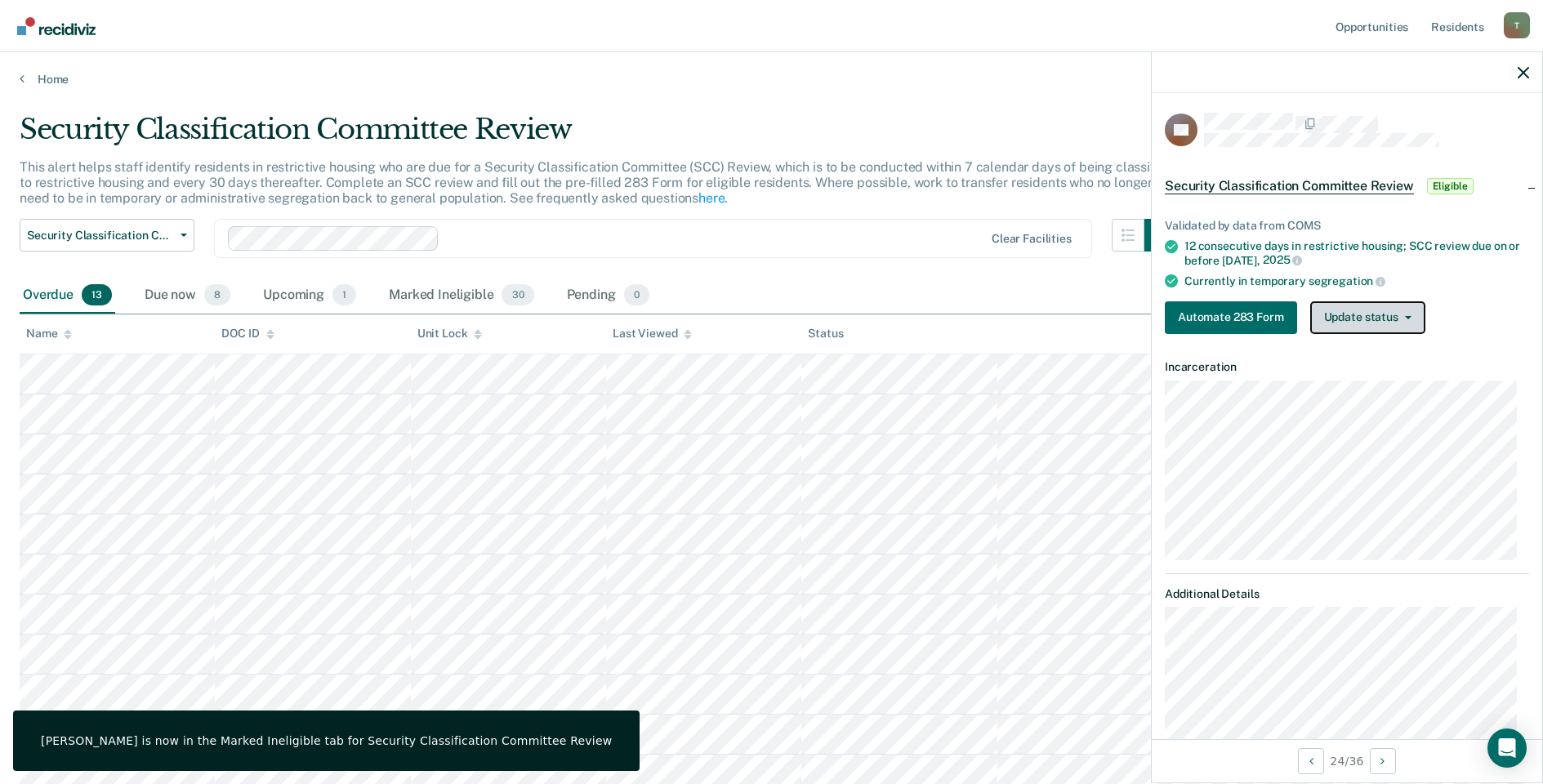
click at [1391, 313] on button "Update status" at bounding box center [1367, 317] width 115 height 32
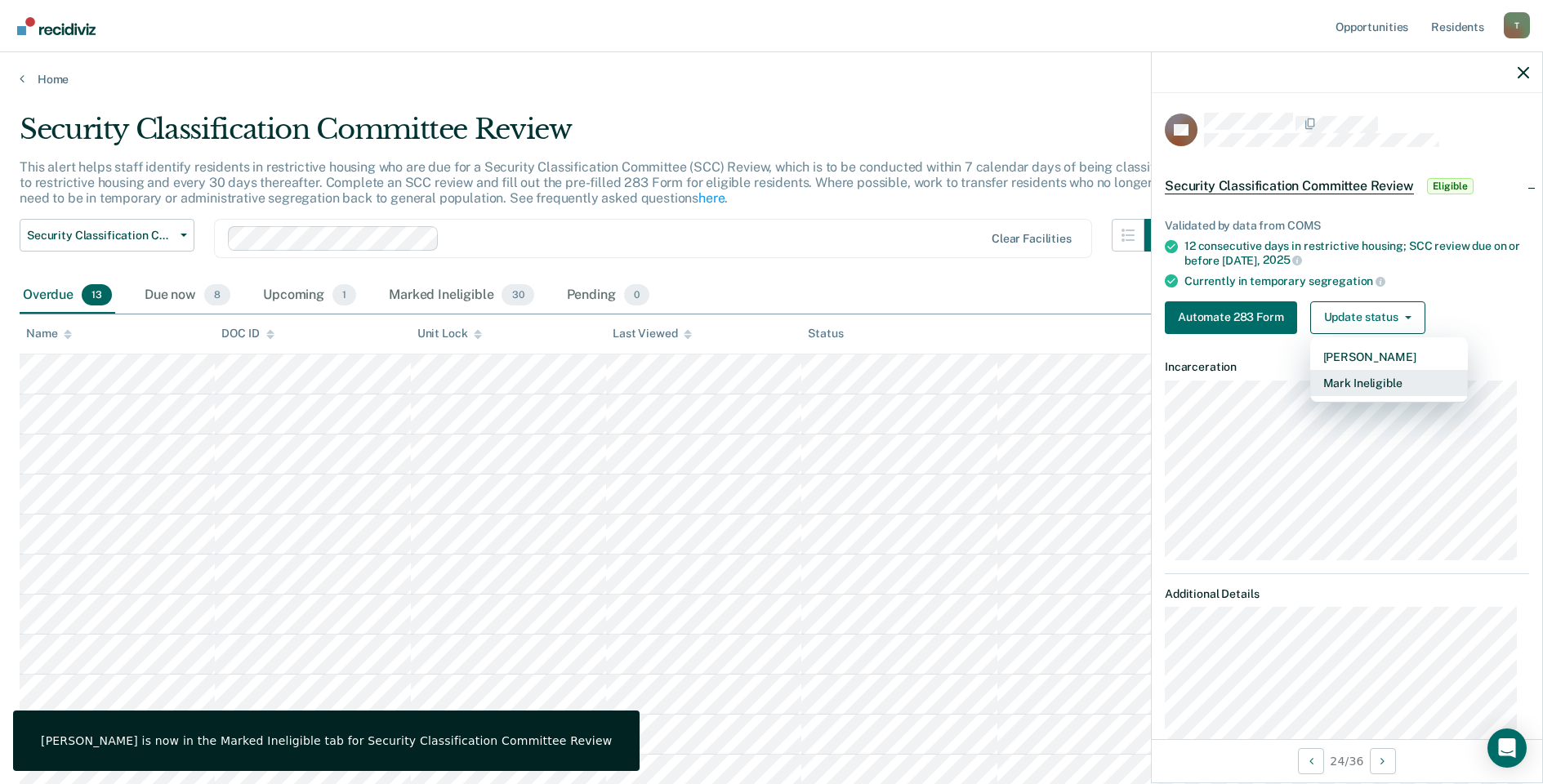
click at [1378, 385] on button "Mark Ineligible" at bounding box center [1388, 383] width 157 height 26
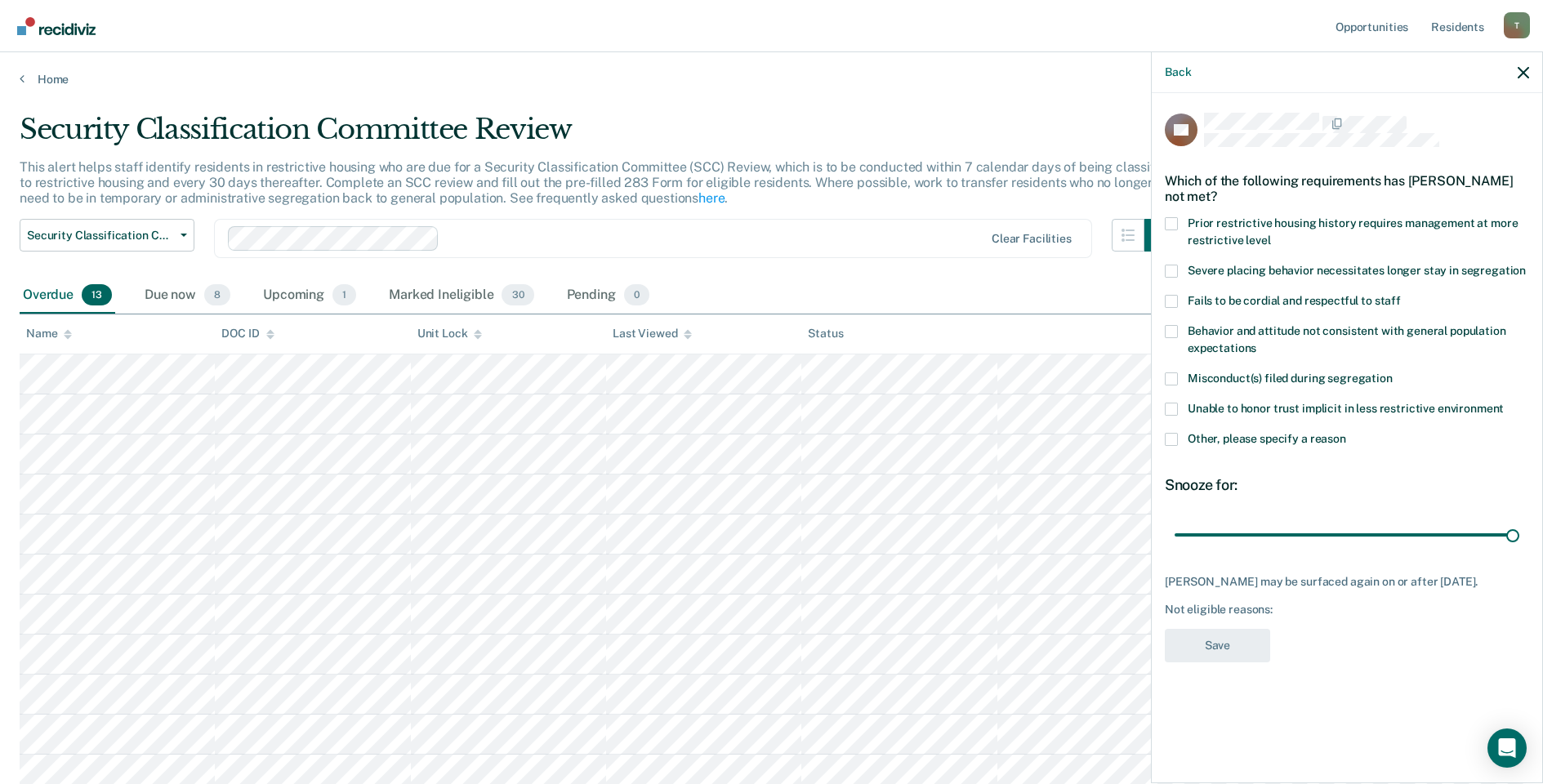
click at [1172, 443] on span at bounding box center [1171, 439] width 13 height 13
click at [1346, 433] on input "Other, please specify a reason" at bounding box center [1346, 433] width 0 height 0
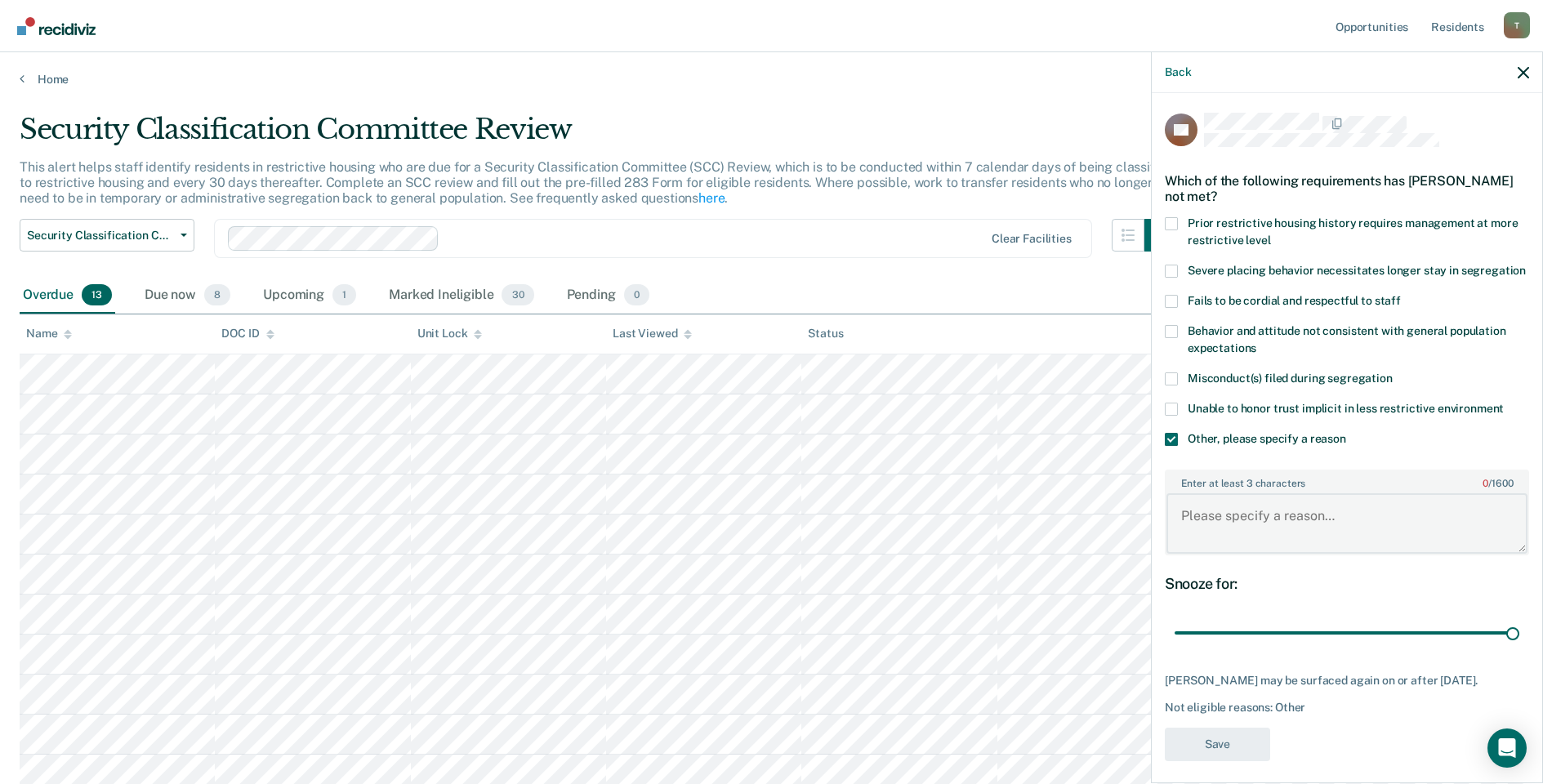
click at [1244, 527] on textarea "Enter at least 3 characters 0 / 1600" at bounding box center [1346, 523] width 361 height 61
type textarea "Xfer Alt IV"
click at [1209, 761] on button "Save" at bounding box center [1217, 744] width 105 height 33
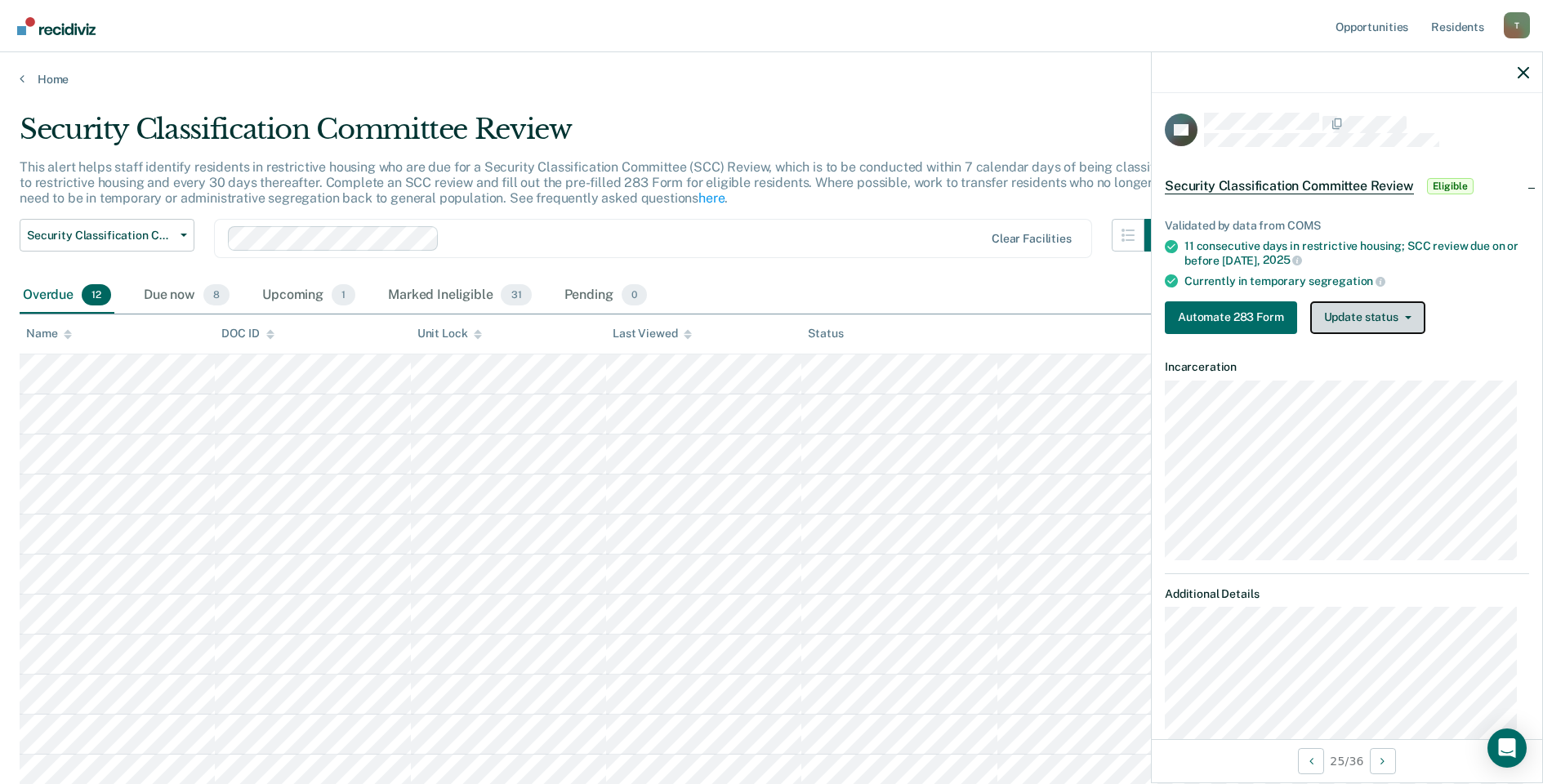
click at [1359, 318] on button "Update status" at bounding box center [1367, 317] width 115 height 32
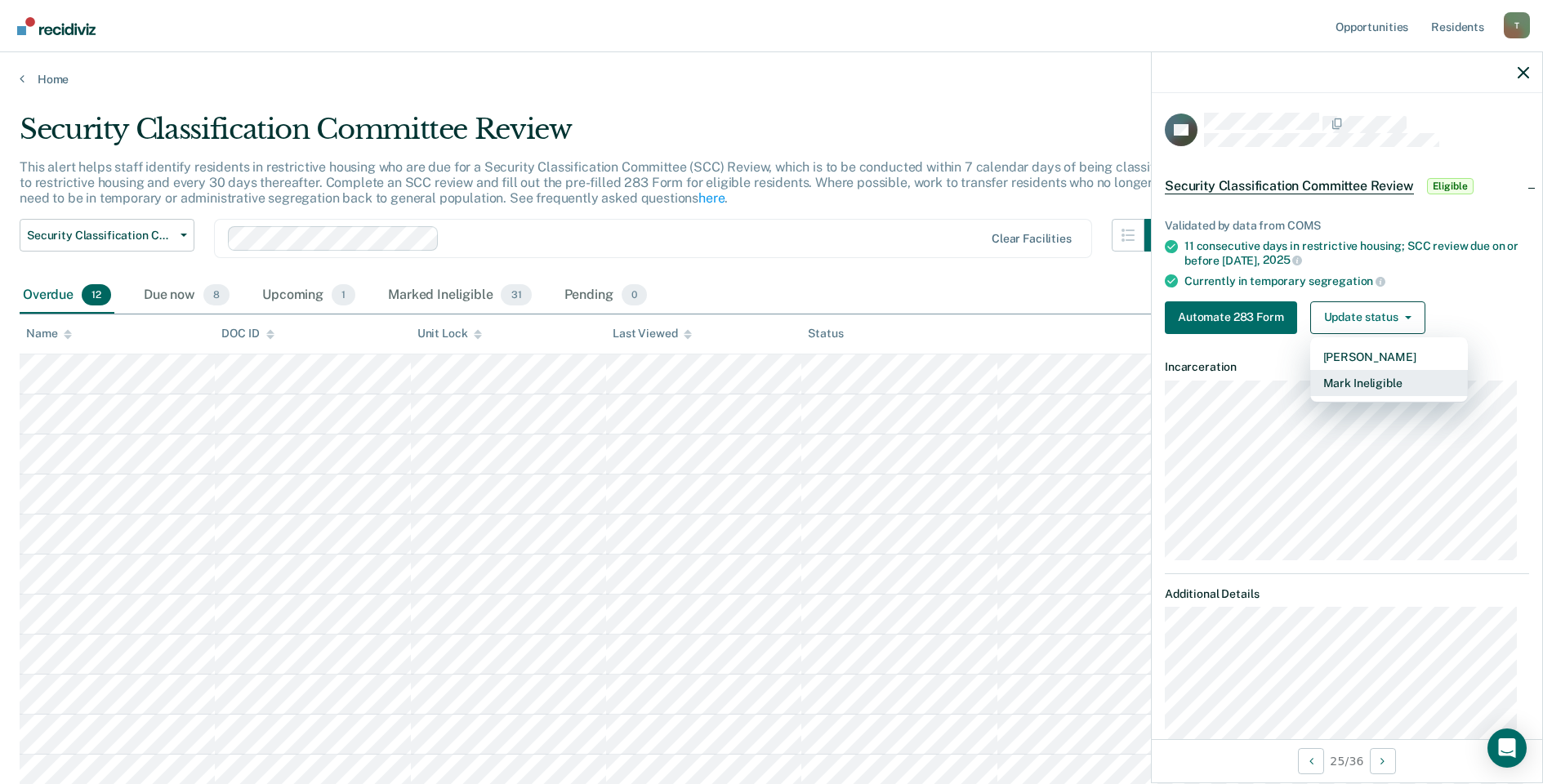
click at [1355, 373] on button "Mark Ineligible" at bounding box center [1388, 383] width 157 height 26
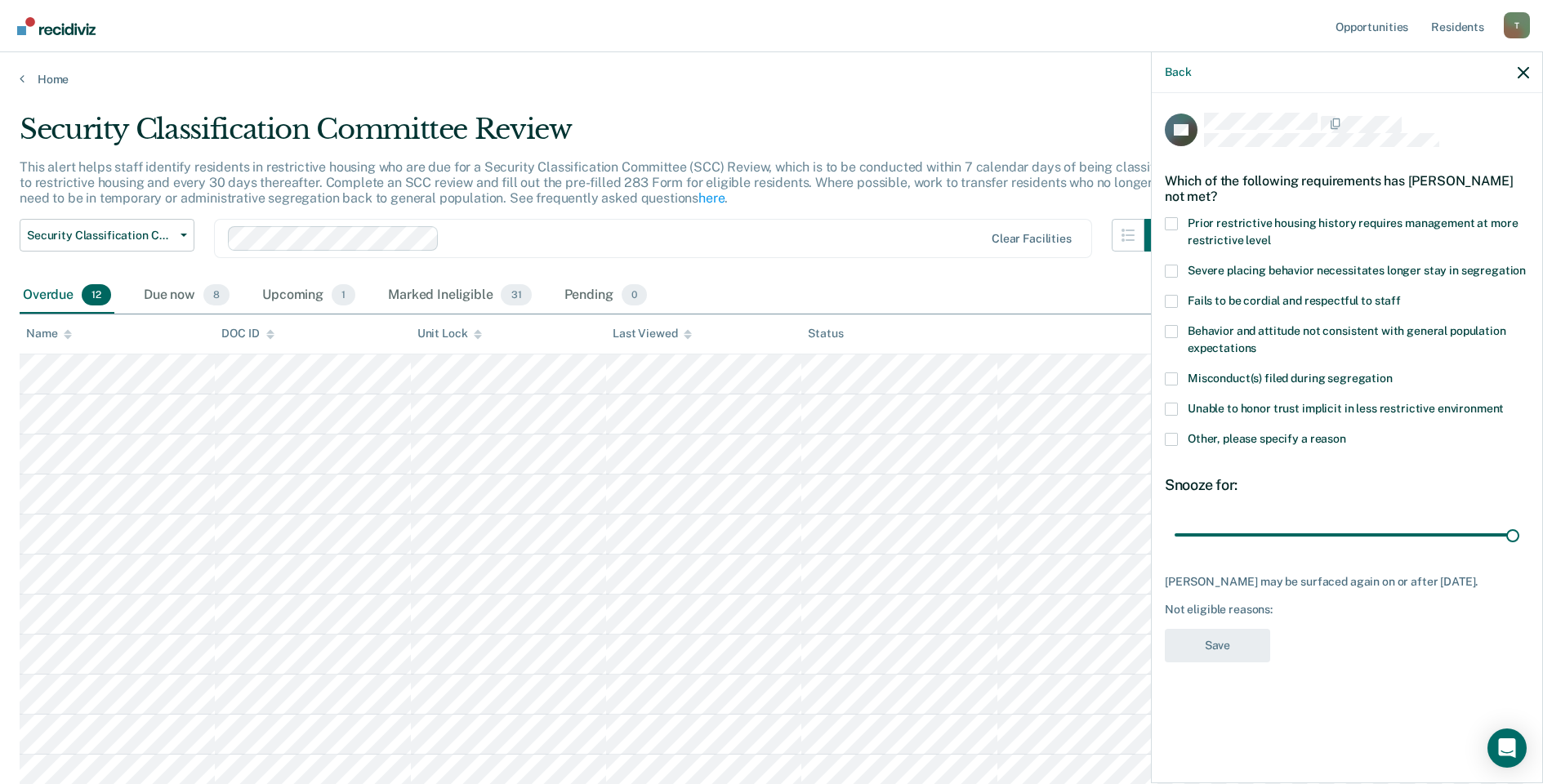
click at [1174, 438] on span at bounding box center [1171, 439] width 13 height 13
click at [1346, 433] on input "Other, please specify a reason" at bounding box center [1346, 433] width 0 height 0
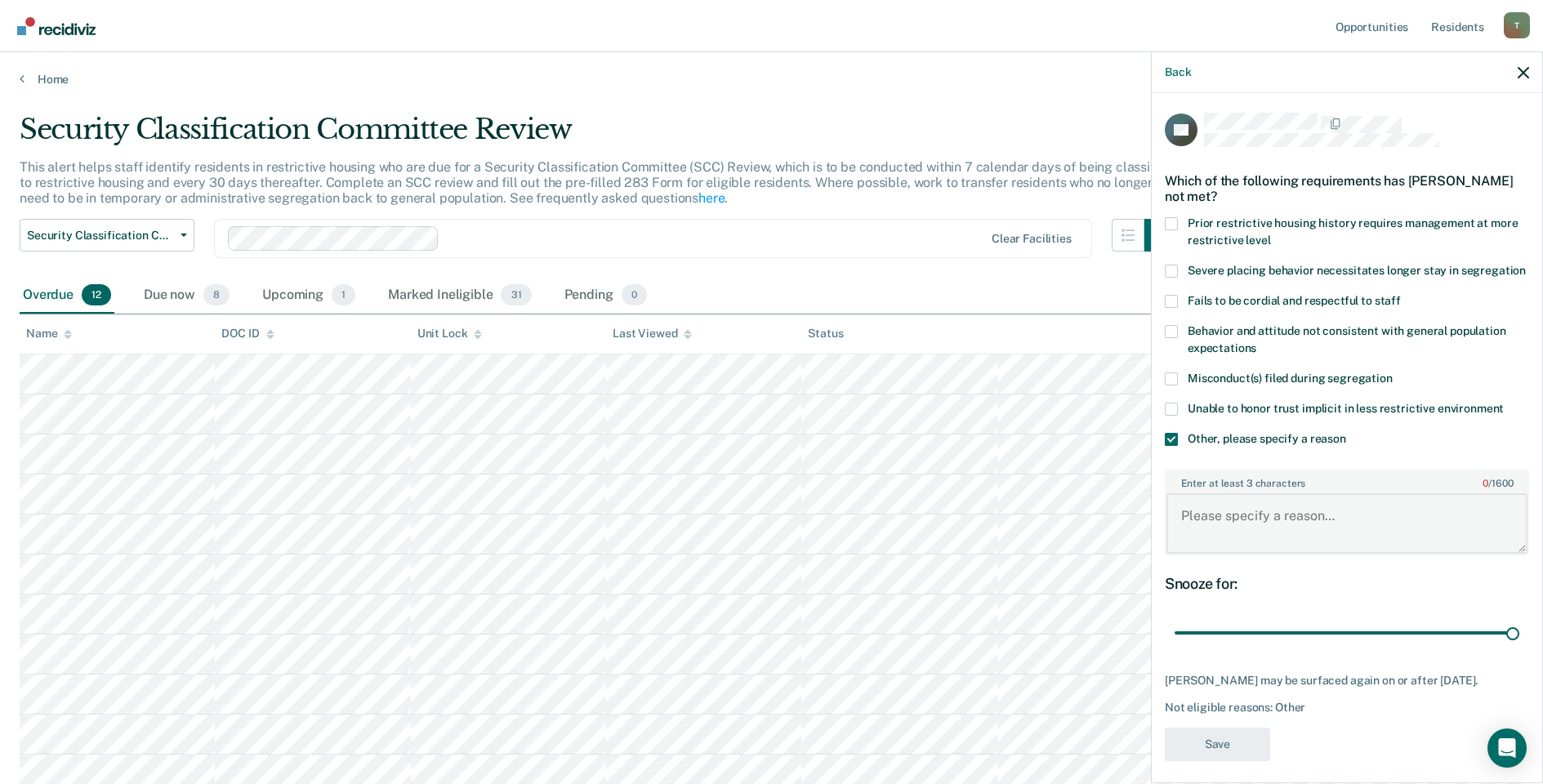
click at [1244, 537] on textarea "Enter at least 3 characters 0 / 1600" at bounding box center [1346, 523] width 361 height 61
type textarea "Serving Detention"
click at [1214, 761] on button "Save" at bounding box center [1217, 744] width 105 height 33
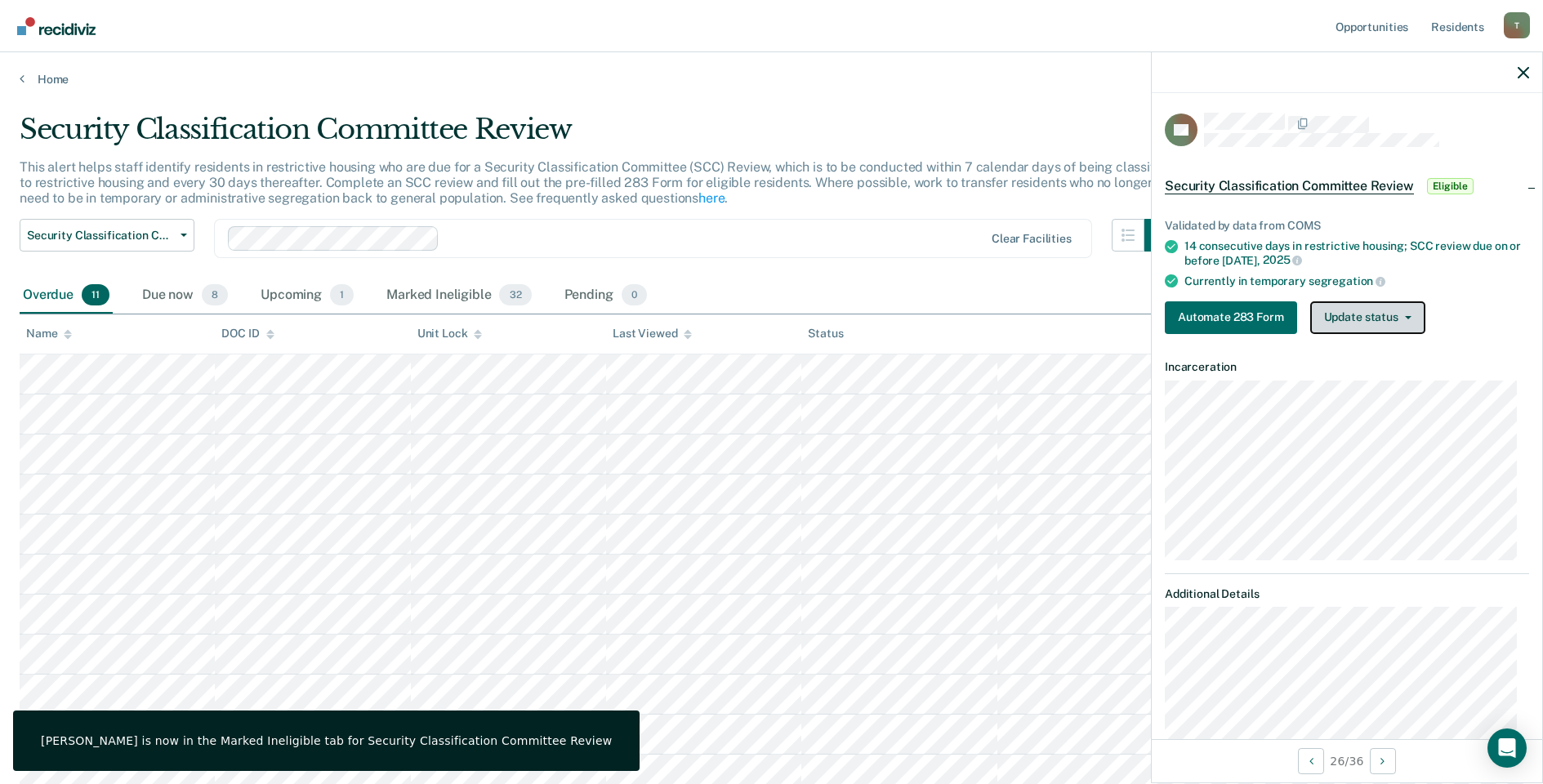
drag, startPoint x: 1335, startPoint y: 302, endPoint x: 1346, endPoint y: 310, distance: 13.6
click at [1335, 302] on button "Update status" at bounding box center [1367, 317] width 115 height 32
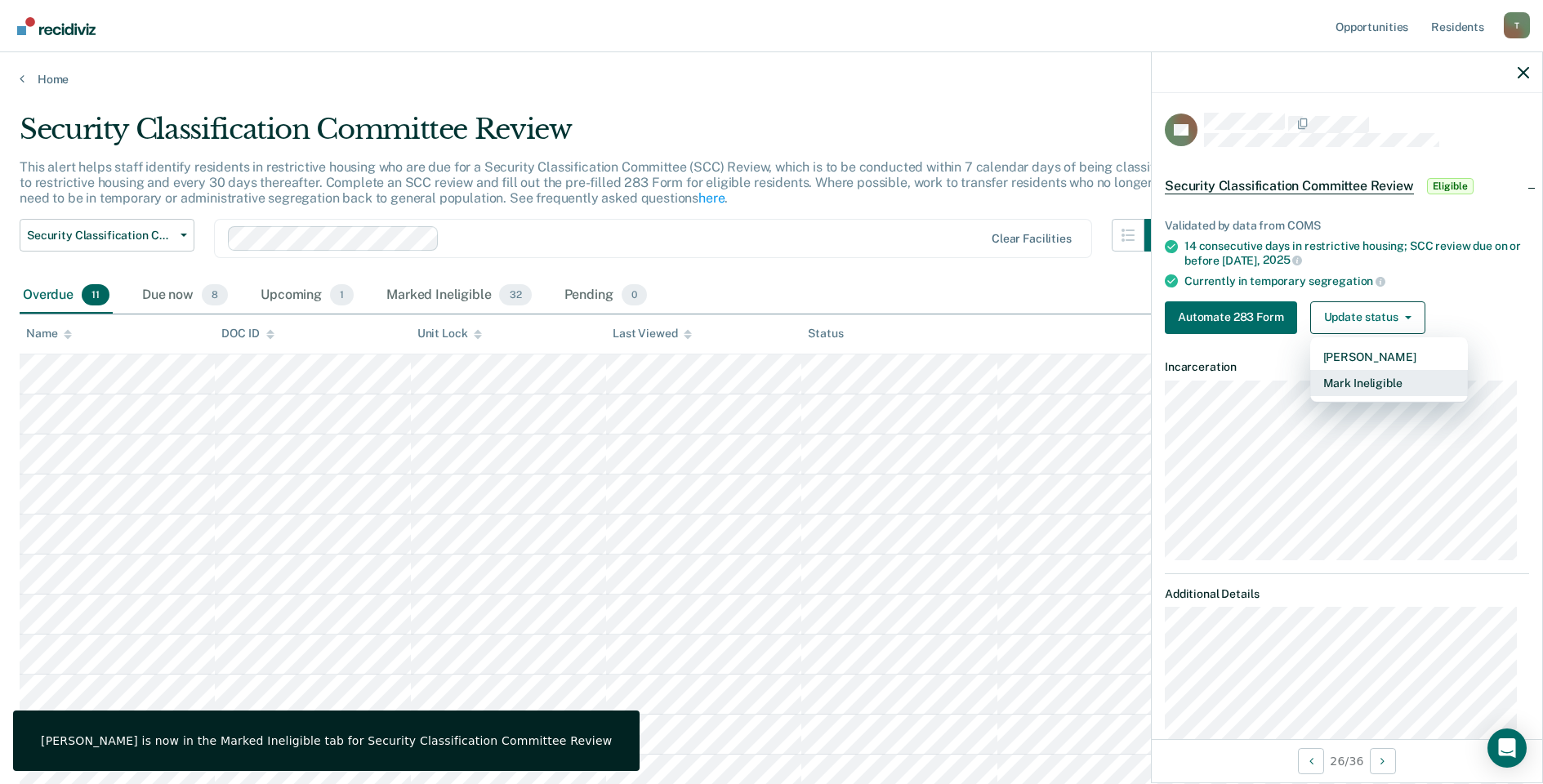
click at [1334, 380] on button "Mark Ineligible" at bounding box center [1388, 383] width 157 height 26
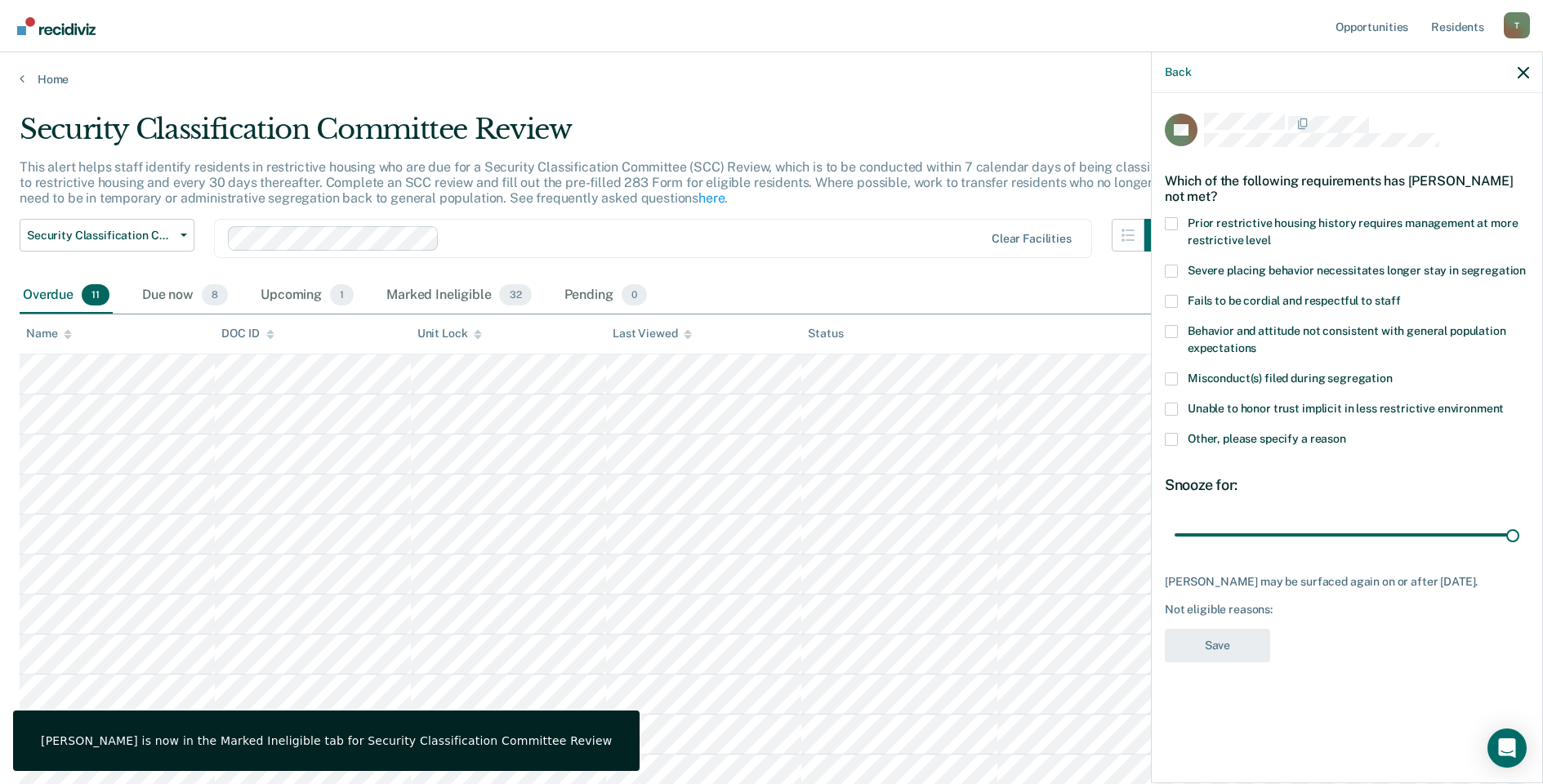
click at [1166, 438] on span at bounding box center [1171, 439] width 13 height 13
click at [1346, 433] on input "Other, please specify a reason" at bounding box center [1346, 433] width 0 height 0
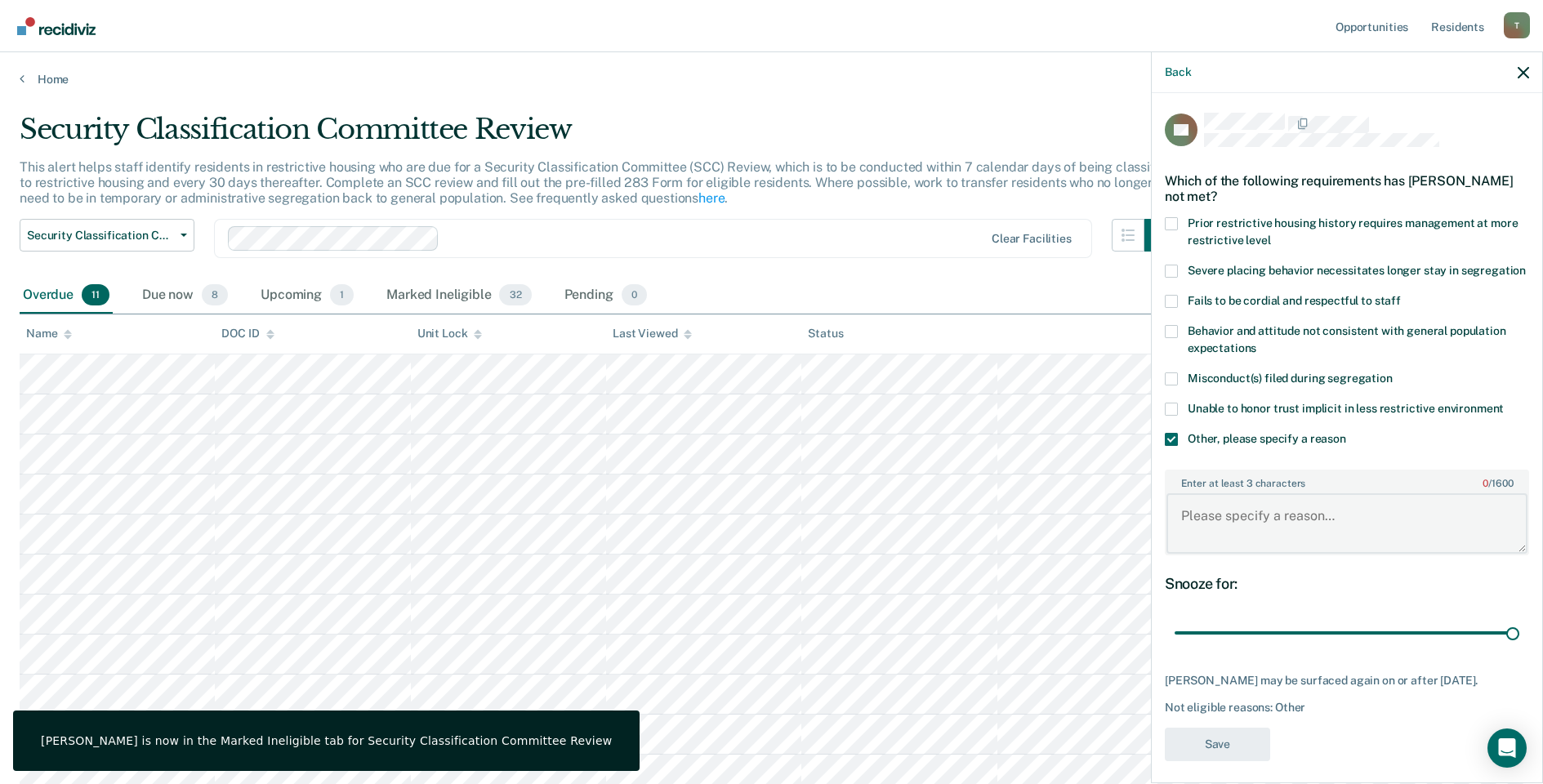
click at [1268, 543] on textarea "Enter at least 3 characters 0 / 1600" at bounding box center [1346, 523] width 361 height 61
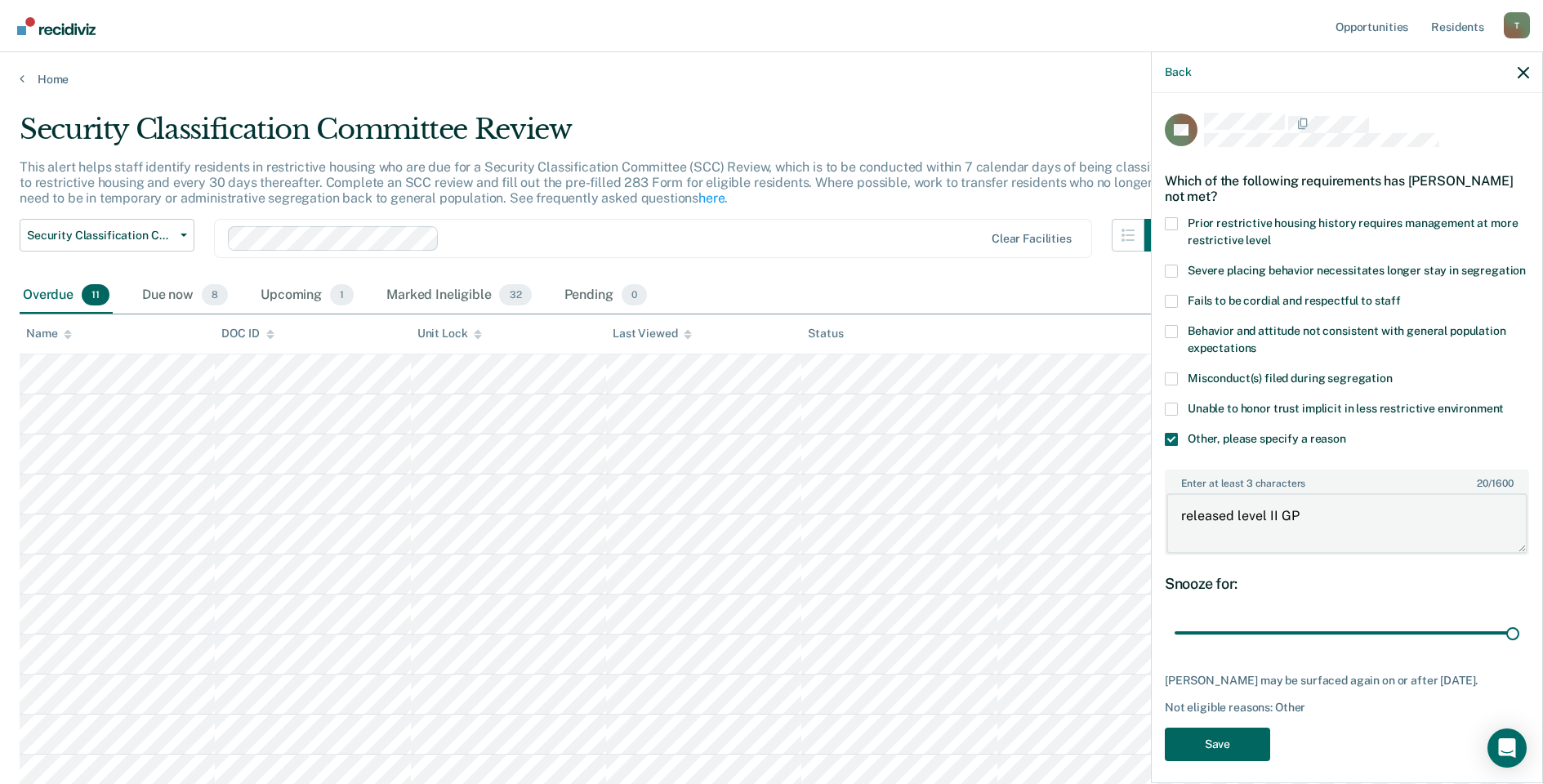
type textarea "released level II GP"
click at [1207, 761] on button "Save" at bounding box center [1217, 744] width 105 height 33
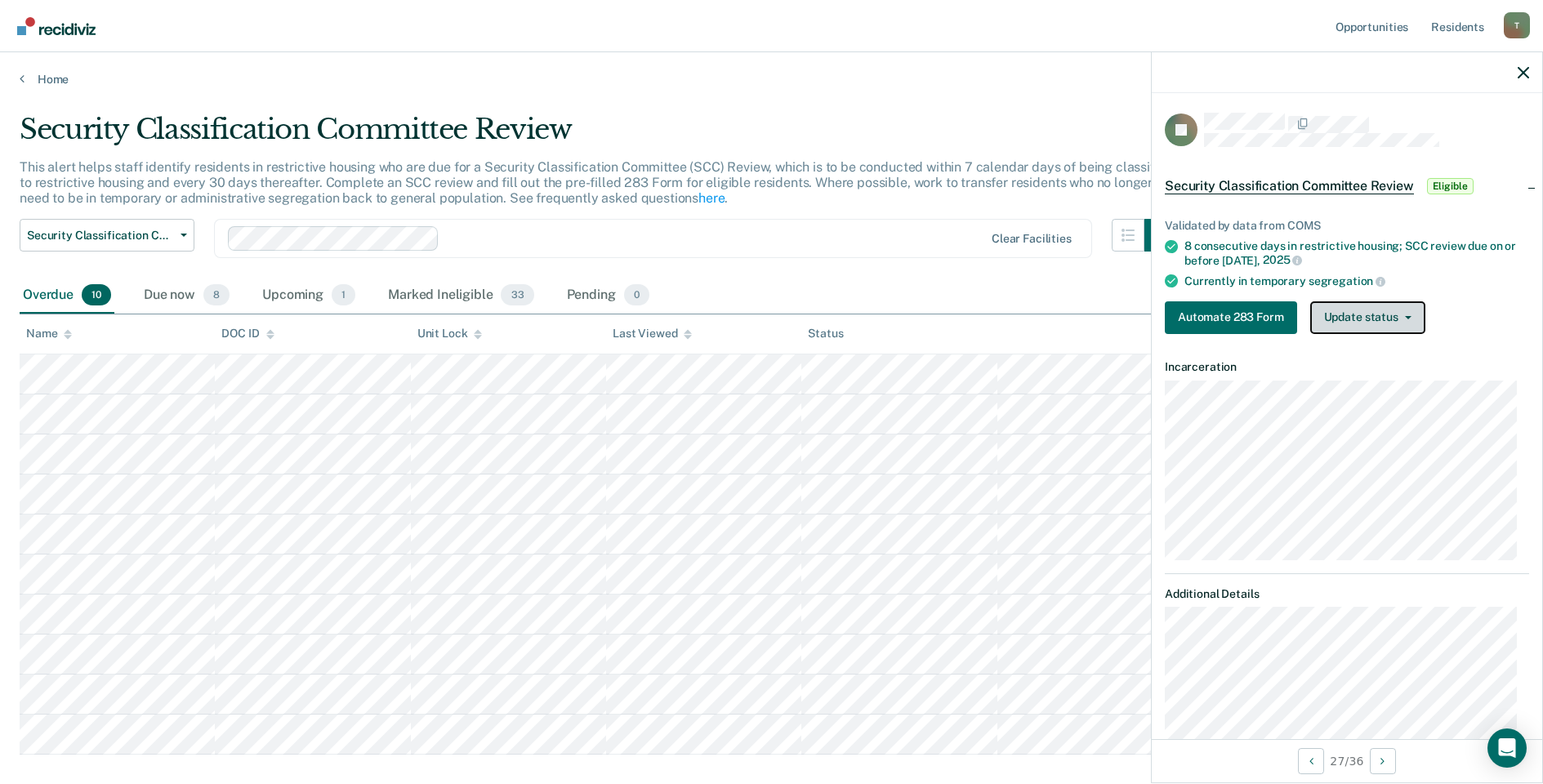
click at [1400, 309] on button "Update status" at bounding box center [1367, 317] width 115 height 32
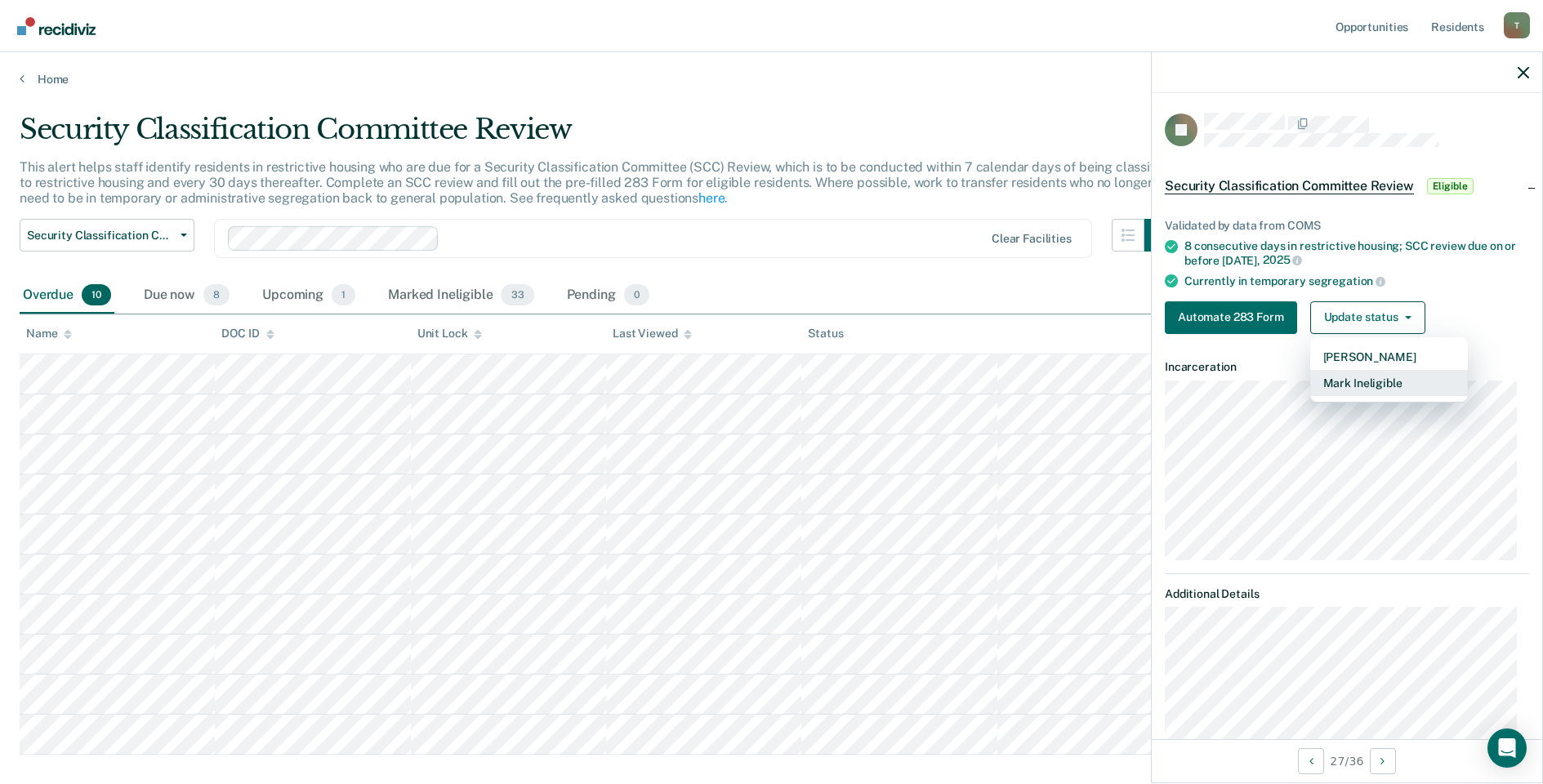
click at [1374, 383] on button "Mark Ineligible" at bounding box center [1388, 383] width 157 height 26
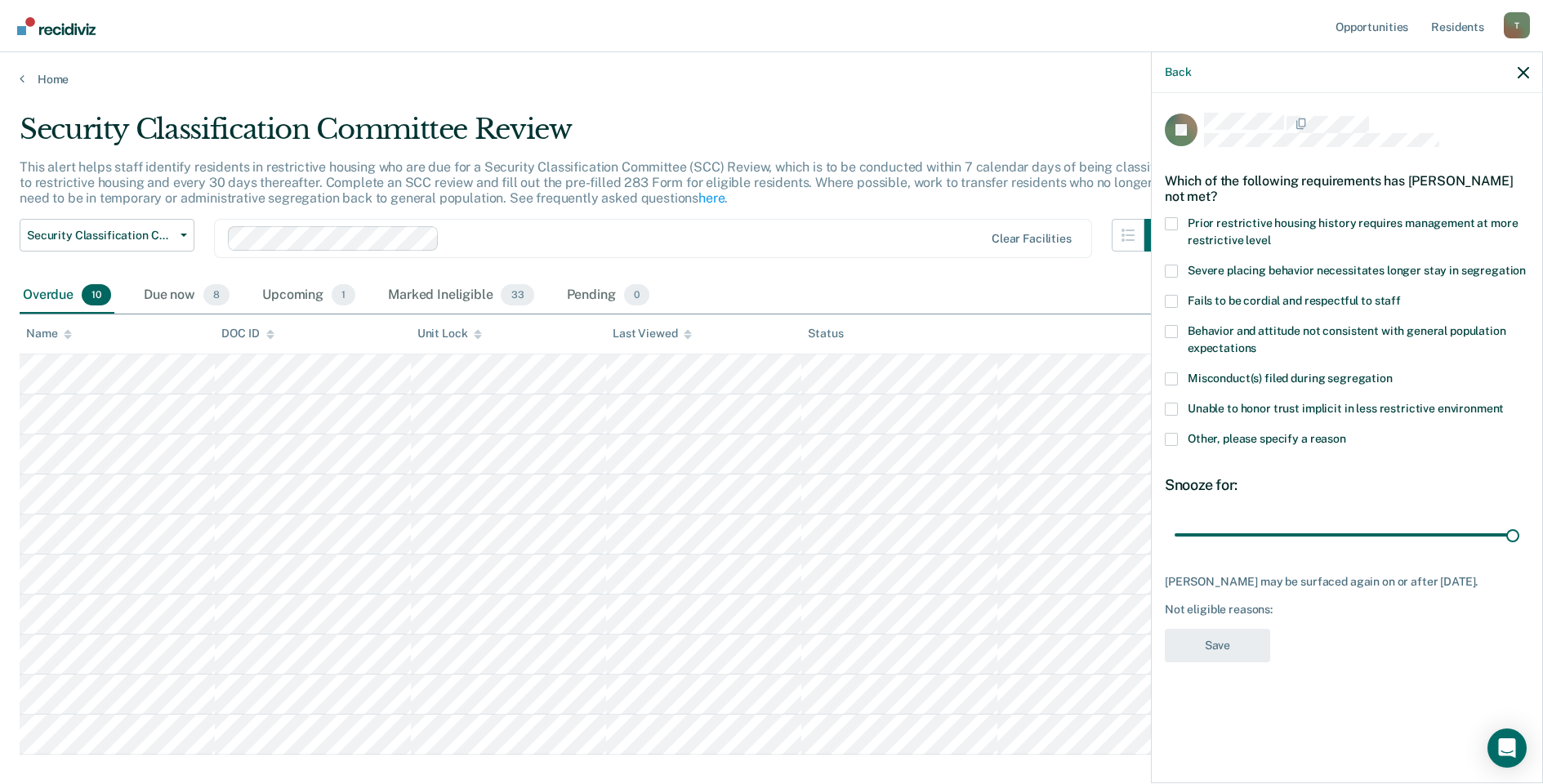
click at [1169, 436] on span at bounding box center [1171, 439] width 13 height 13
click at [1346, 433] on input "Other, please specify a reason" at bounding box center [1346, 433] width 0 height 0
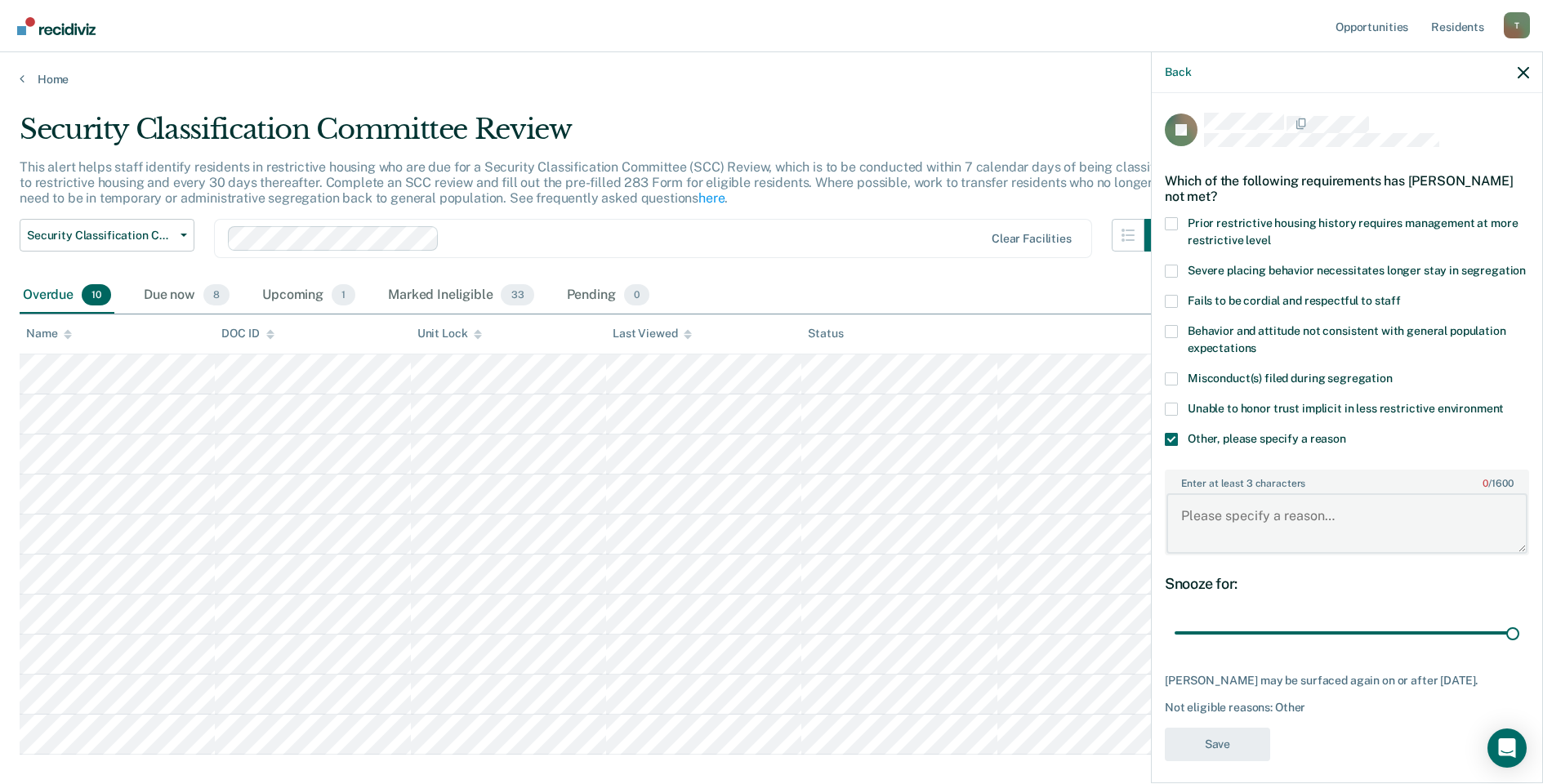
click at [1221, 530] on textarea "Enter at least 3 characters 0 / 1600" at bounding box center [1346, 523] width 361 height 61
type textarea "released level IV GP"
click at [1212, 759] on button "Save" at bounding box center [1217, 744] width 105 height 33
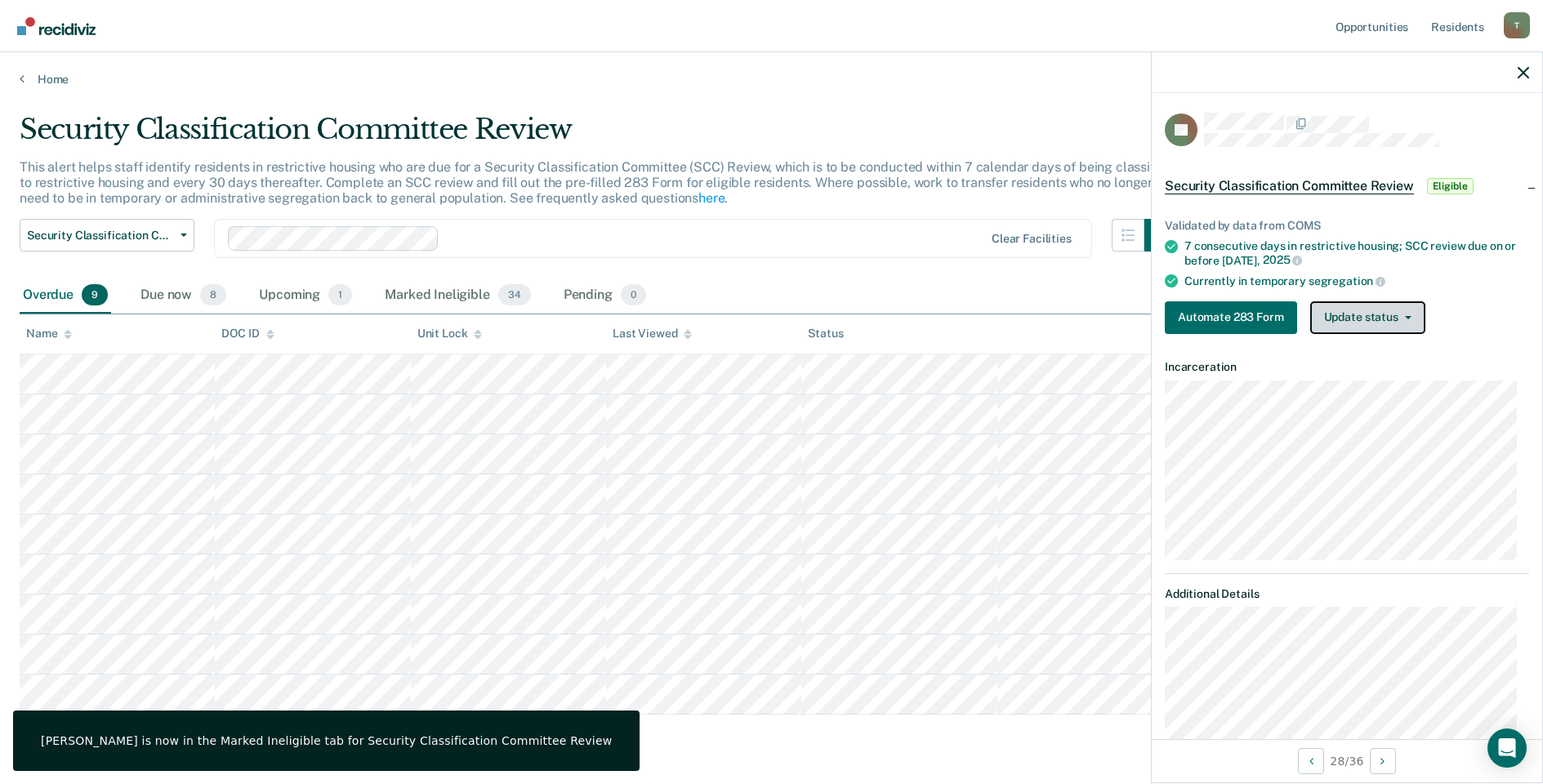
click at [1392, 314] on button "Update status" at bounding box center [1367, 317] width 115 height 32
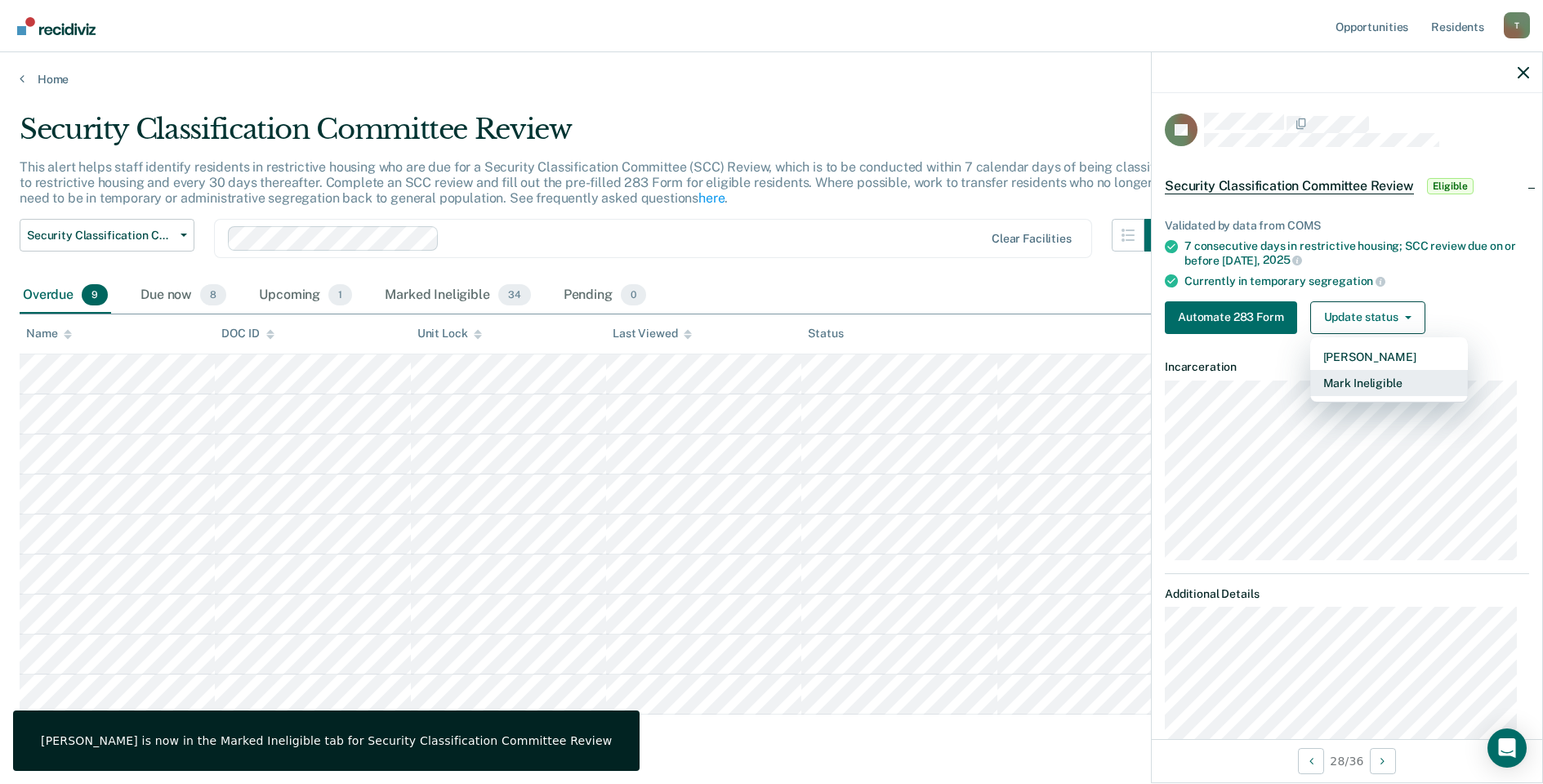
click at [1328, 381] on button "Mark Ineligible" at bounding box center [1388, 383] width 157 height 26
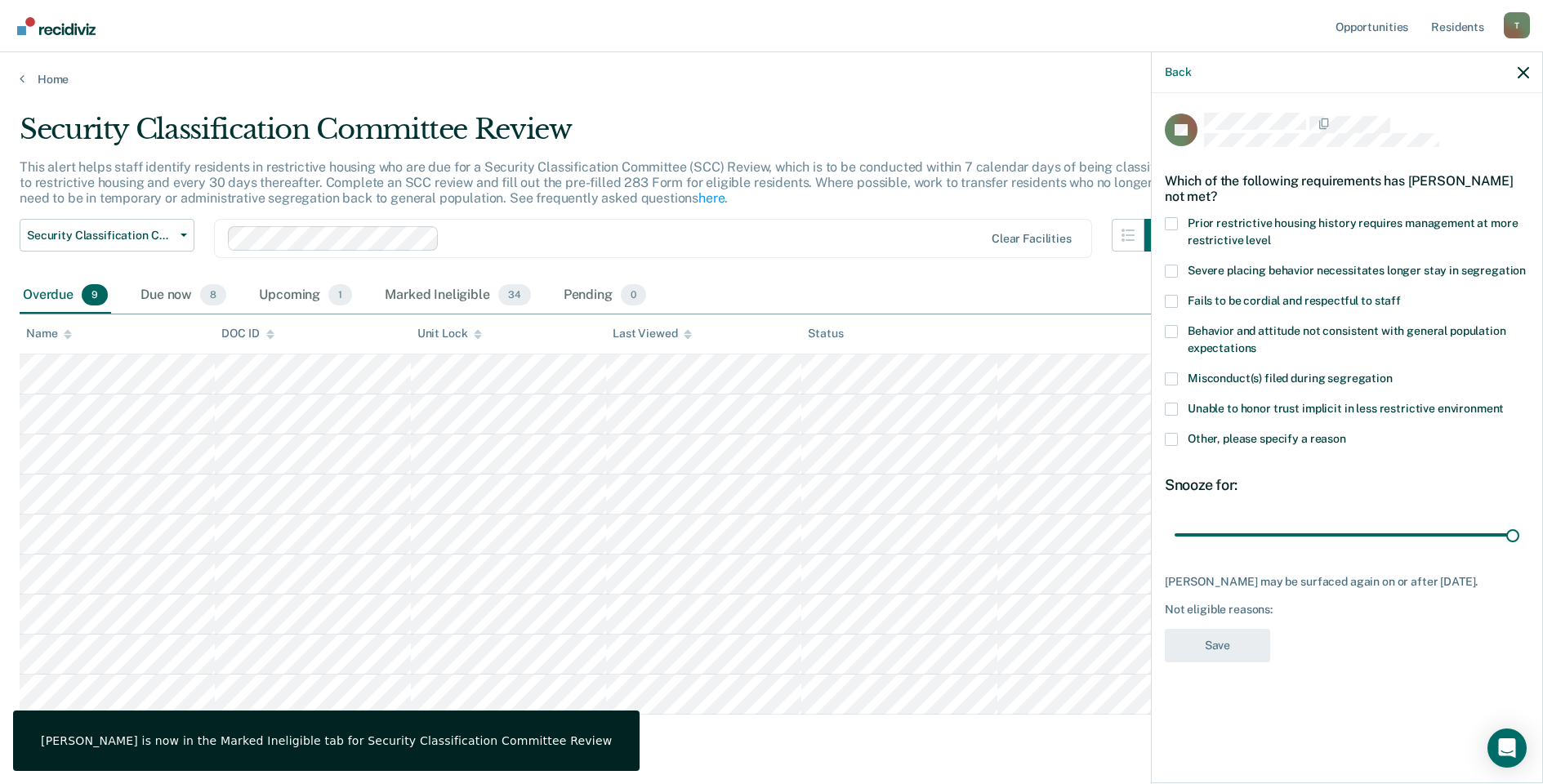
click at [1171, 437] on span at bounding box center [1171, 439] width 13 height 13
click at [1346, 433] on input "Other, please specify a reason" at bounding box center [1346, 433] width 0 height 0
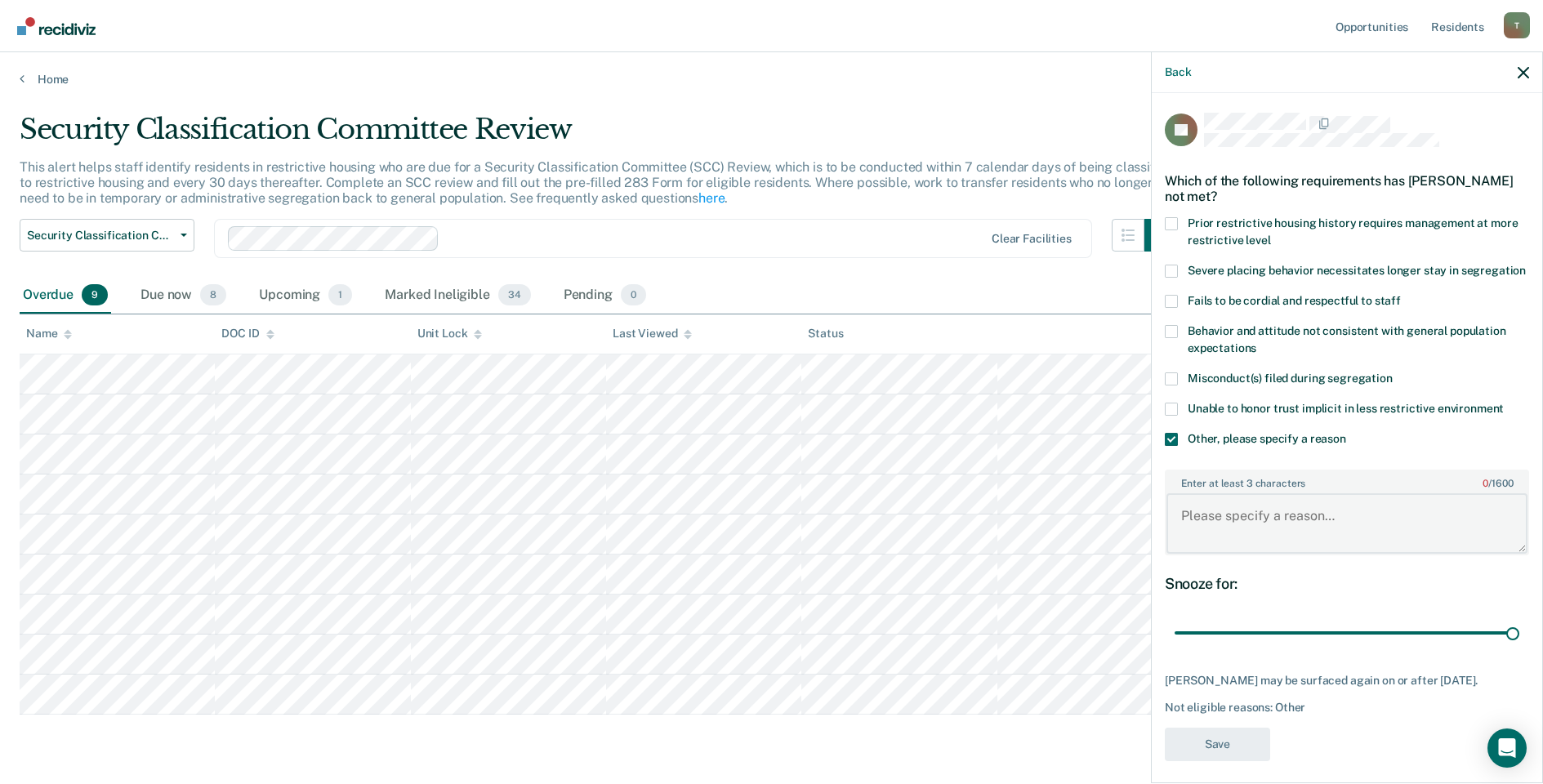
click at [1271, 540] on textarea "Enter at least 3 characters 0 / 1600" at bounding box center [1346, 523] width 361 height 61
type textarea "serving detention. will be released upon completion."
click at [1202, 761] on button "Save" at bounding box center [1217, 744] width 105 height 33
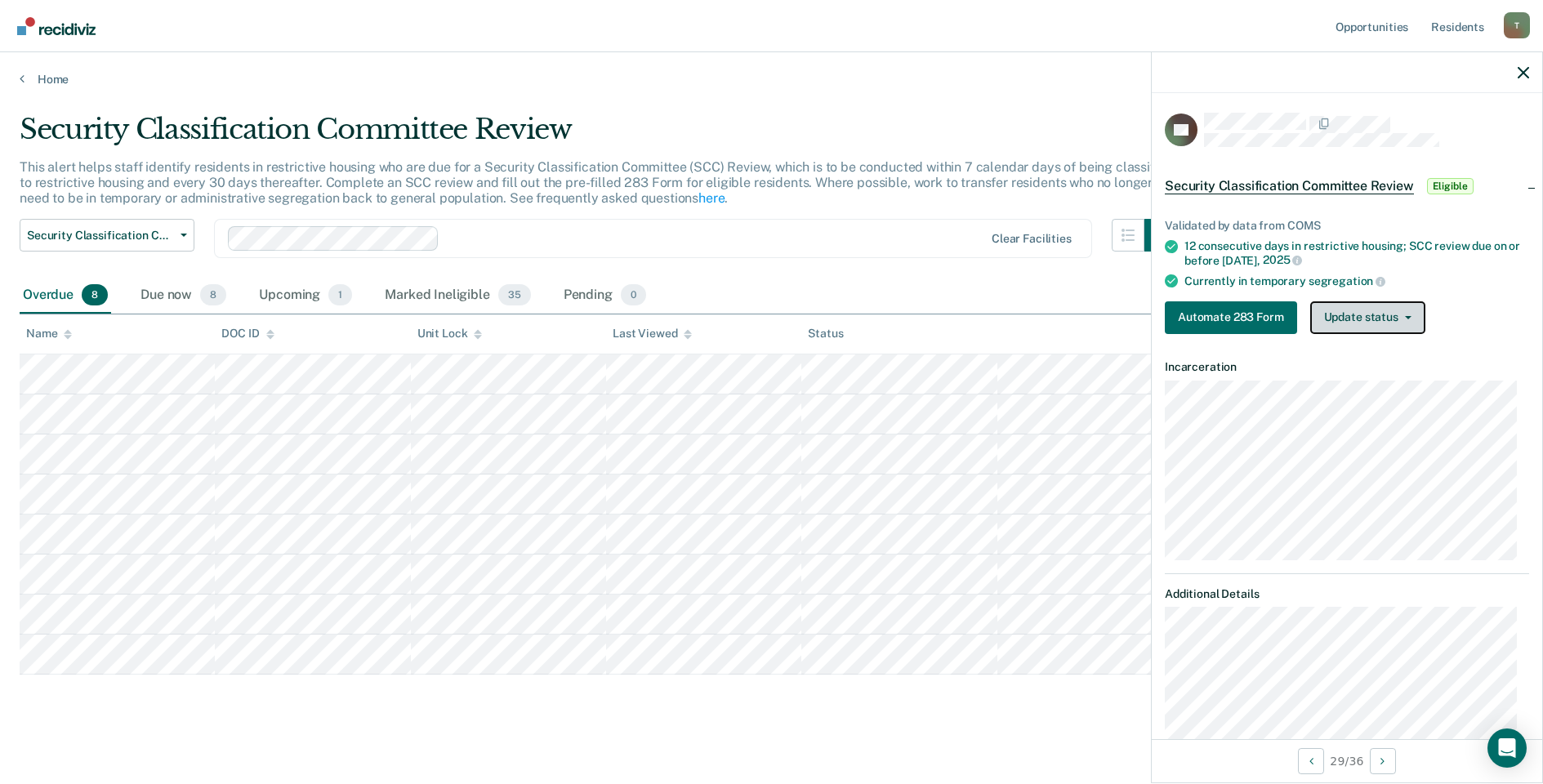
click at [1390, 320] on button "Update status" at bounding box center [1367, 317] width 115 height 32
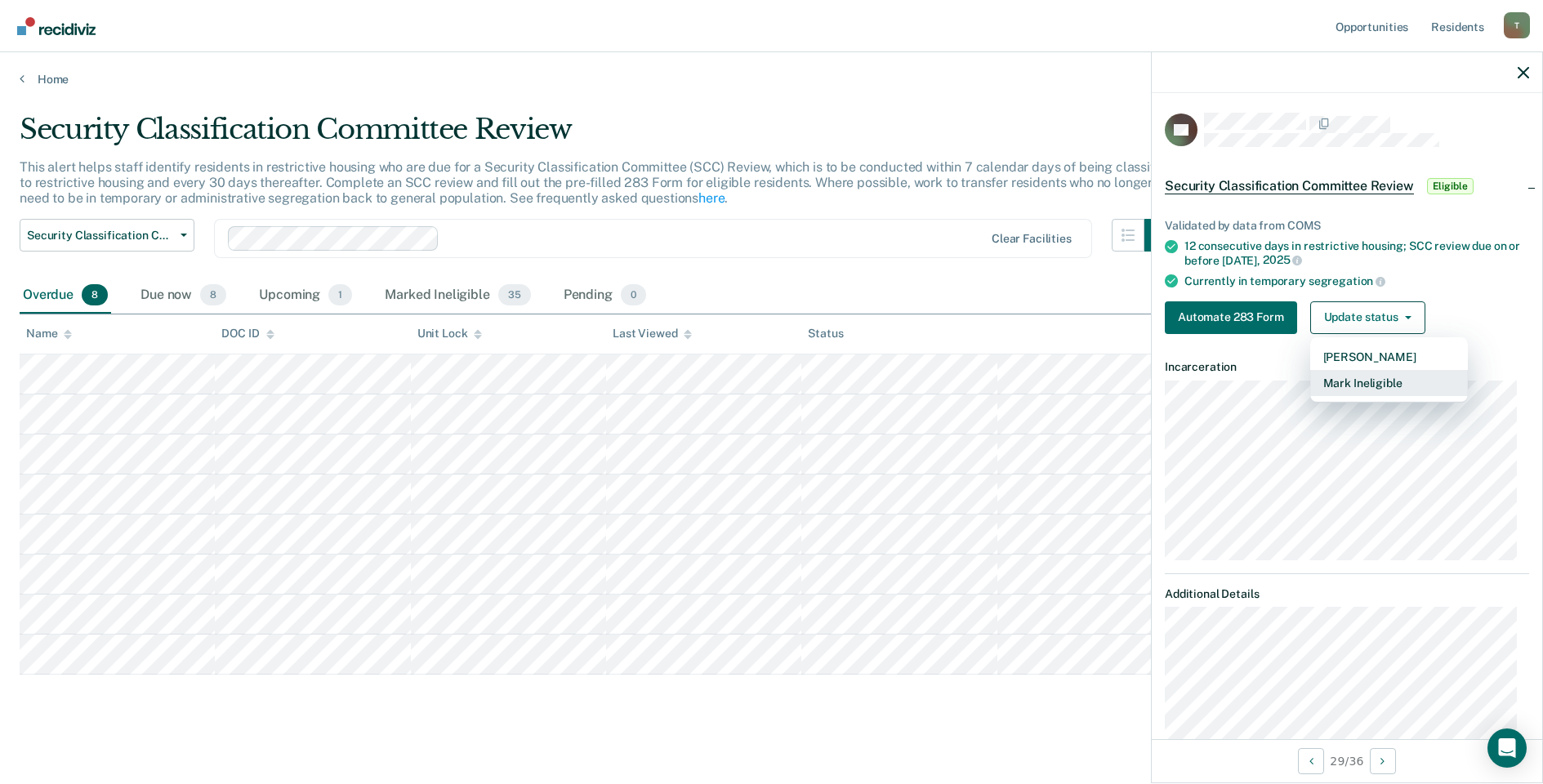
click at [1371, 376] on button "Mark Ineligible" at bounding box center [1388, 383] width 157 height 26
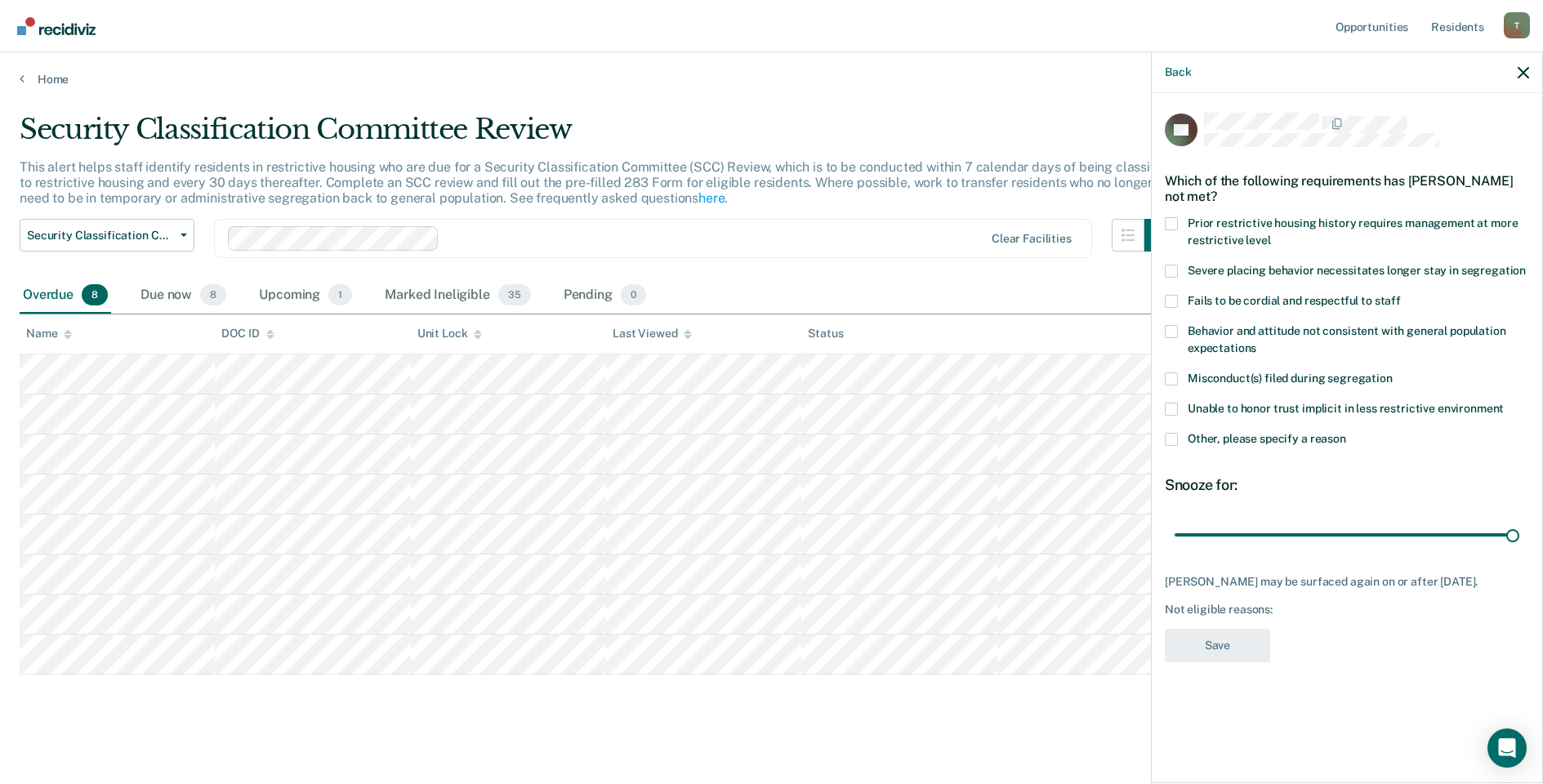
click at [1165, 434] on span at bounding box center [1171, 439] width 13 height 13
click at [1346, 433] on input "Other, please specify a reason" at bounding box center [1346, 433] width 0 height 0
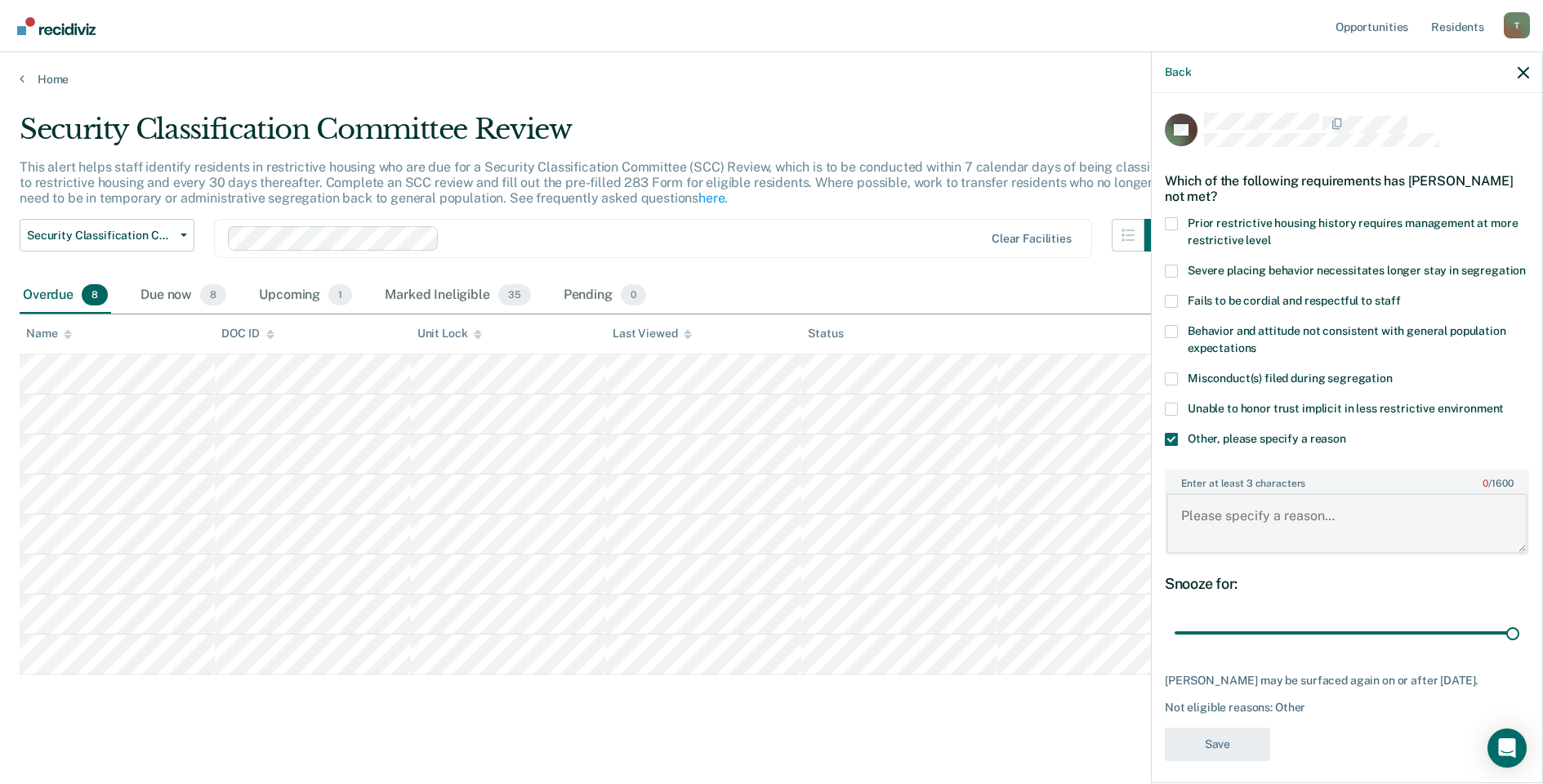
click at [1220, 529] on textarea "Enter at least 3 characters 0 / 1600" at bounding box center [1346, 523] width 361 height 61
type textarea "released level IV GP"
click at [1222, 761] on button "Save" at bounding box center [1217, 744] width 105 height 33
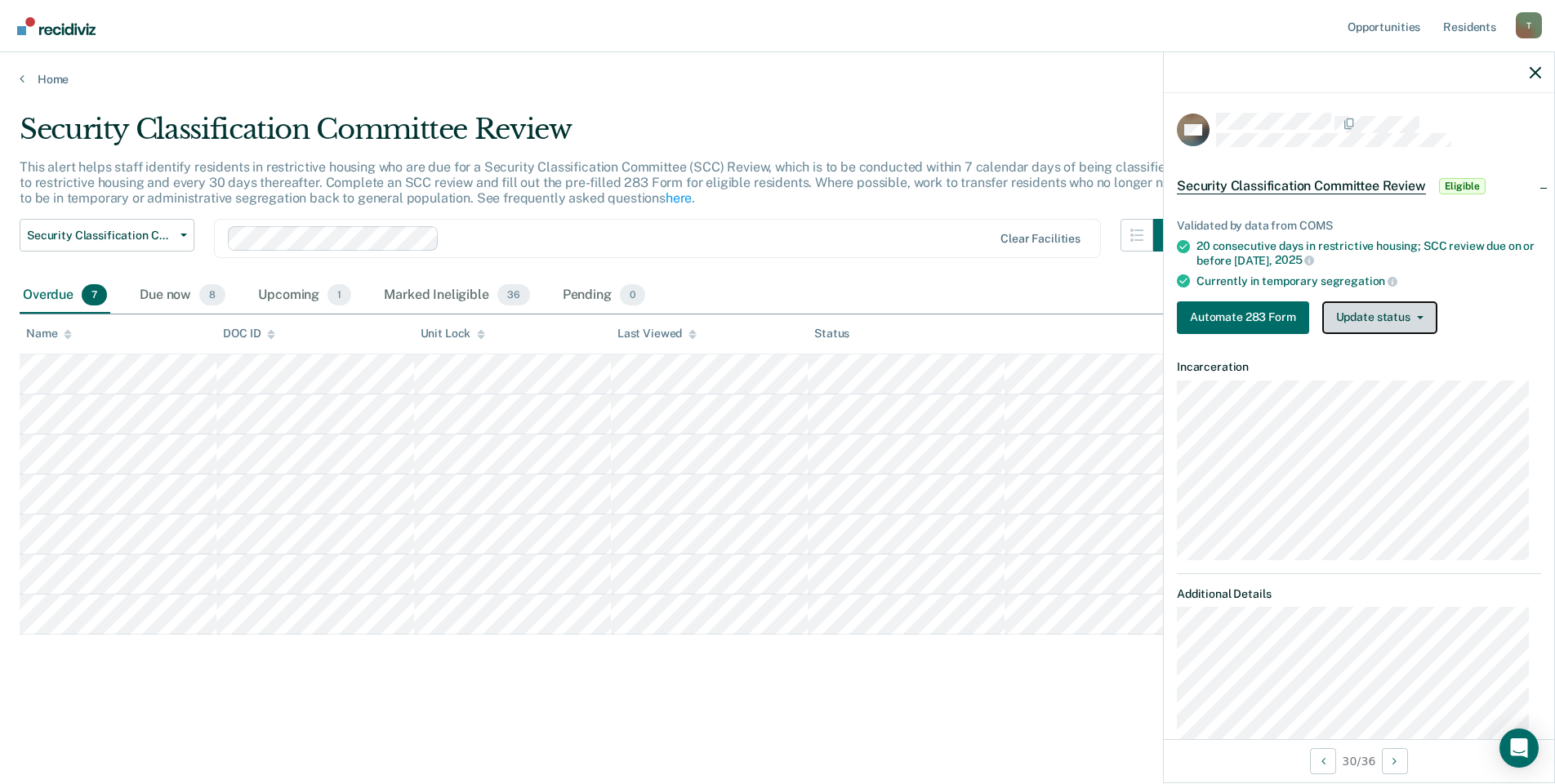
click at [1354, 320] on button "Update status" at bounding box center [1379, 317] width 115 height 32
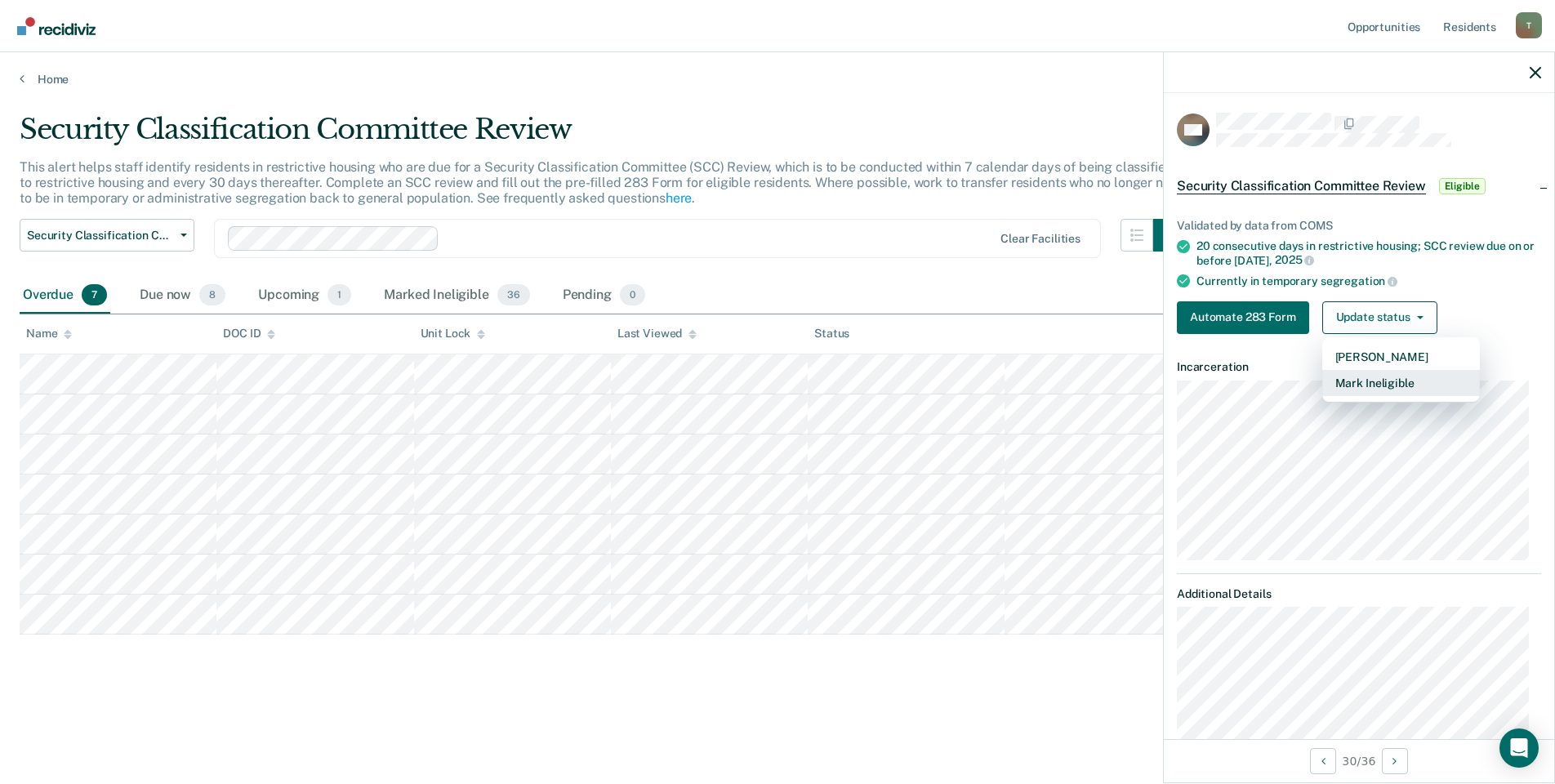
click at [1371, 390] on button "Mark Ineligible" at bounding box center [1400, 383] width 157 height 26
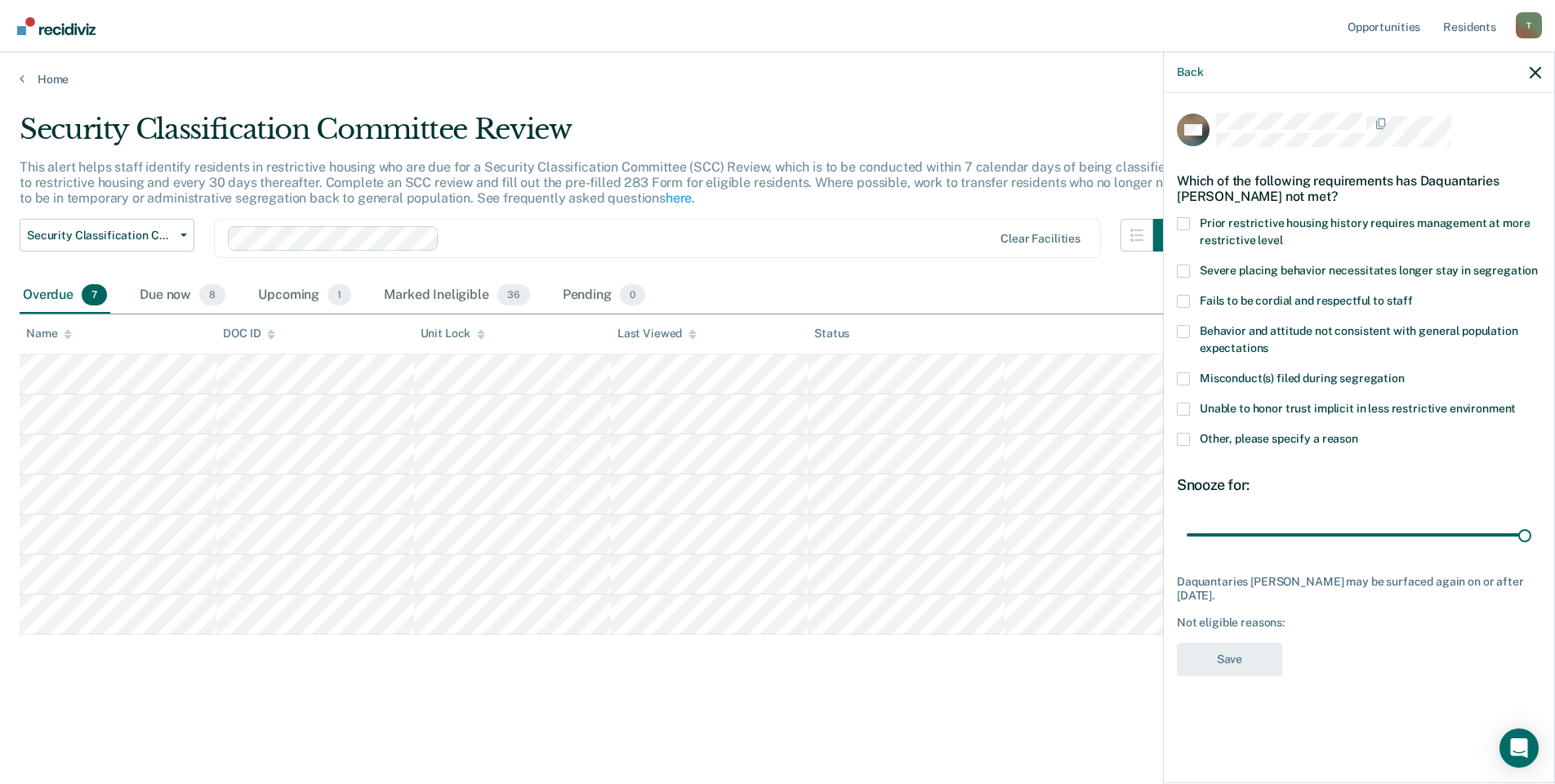
click at [1192, 441] on label "Other, please specify a reason" at bounding box center [1358, 442] width 364 height 18
click at [1357, 433] on input "Other, please specify a reason" at bounding box center [1357, 433] width 0 height 0
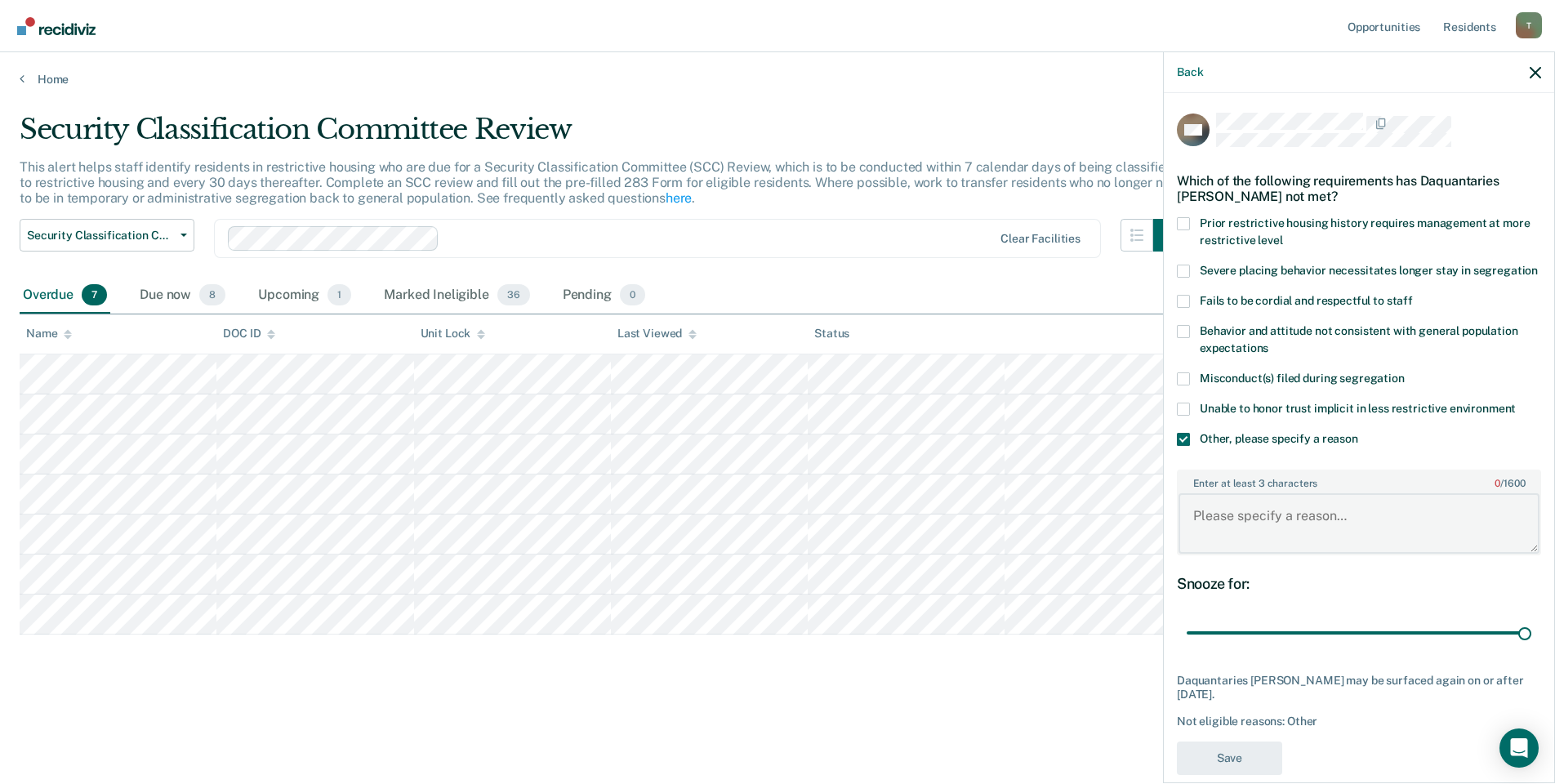
click at [1240, 540] on textarea "Enter at least 3 characters 0 / 1600" at bounding box center [1358, 523] width 361 height 61
type textarea "Pending Ad-Seg referral."
click at [1201, 763] on button "Save" at bounding box center [1229, 758] width 105 height 33
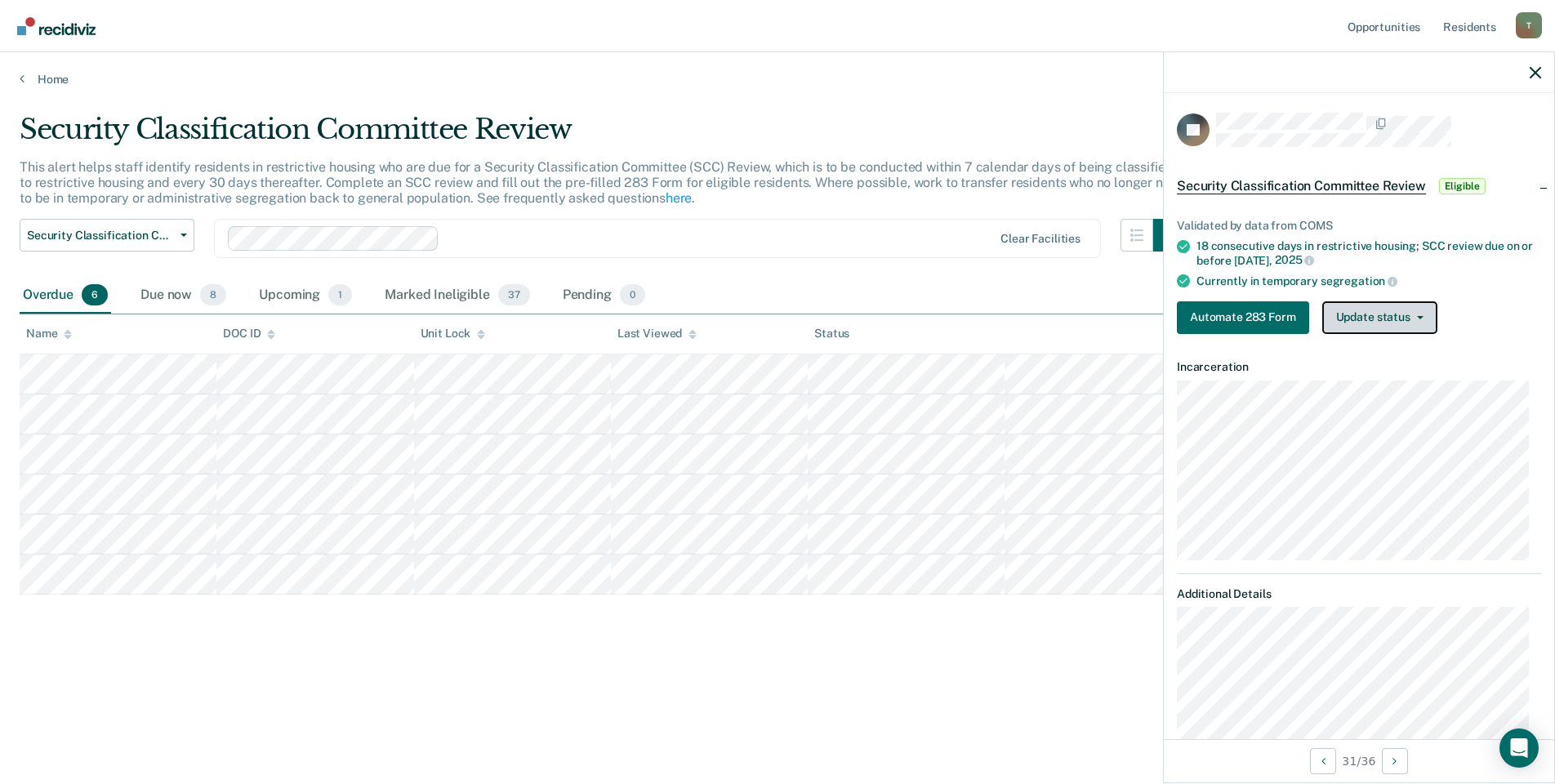
click at [1357, 314] on button "Update status" at bounding box center [1379, 317] width 115 height 32
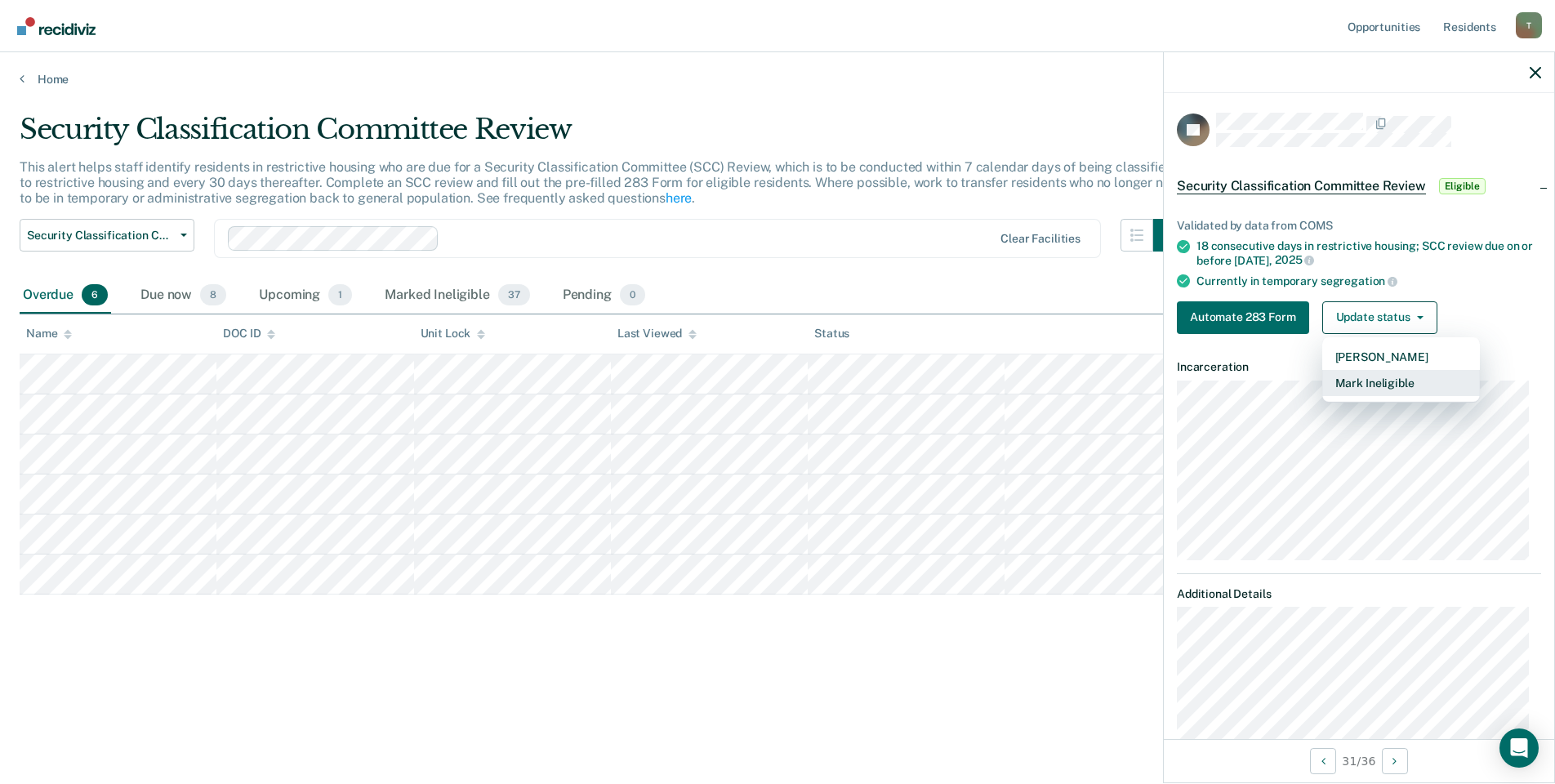
click at [1360, 378] on button "Mark Ineligible" at bounding box center [1400, 383] width 157 height 26
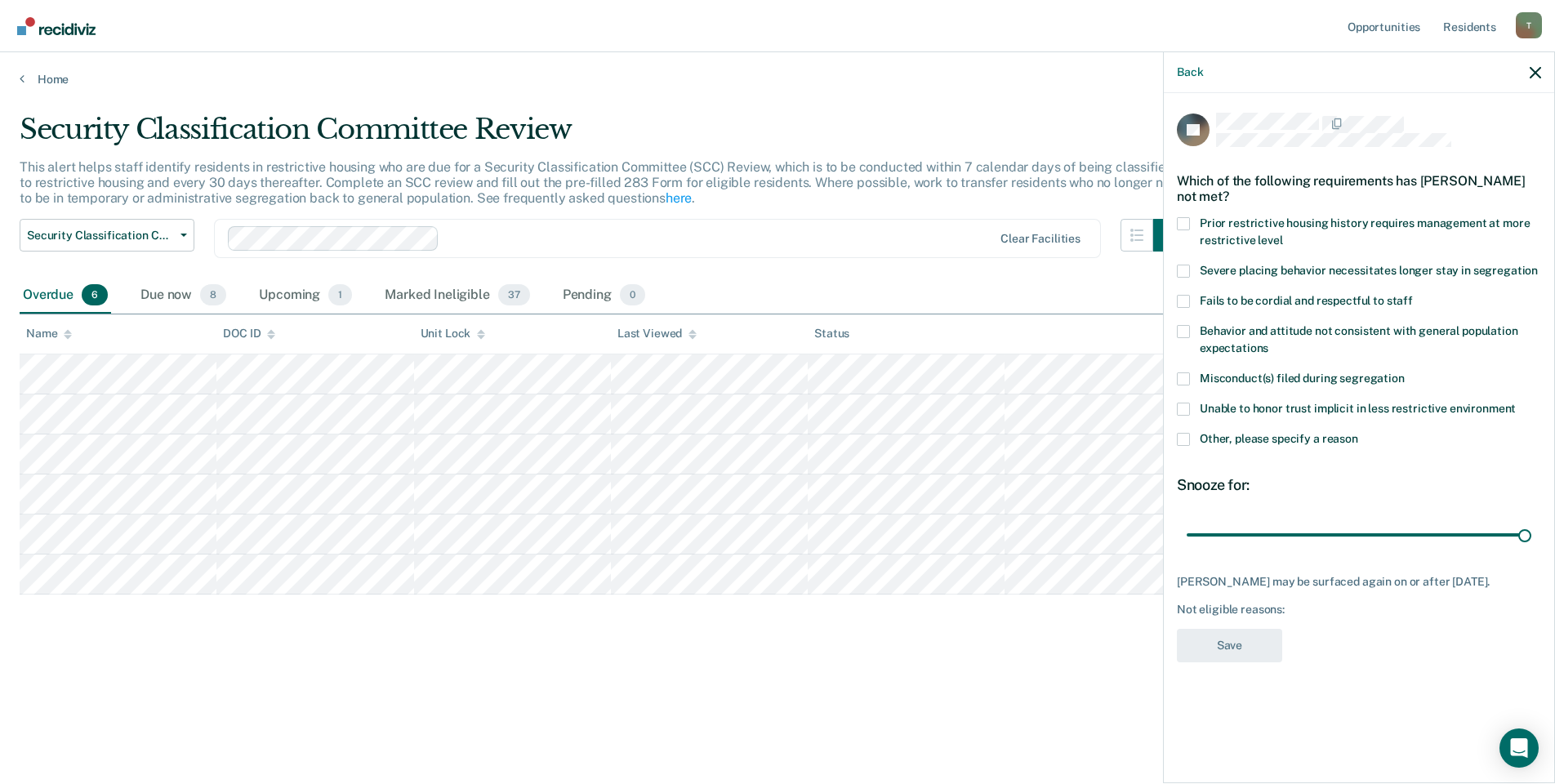
click at [1184, 434] on span at bounding box center [1183, 439] width 13 height 13
click at [1357, 433] on input "Other, please specify a reason" at bounding box center [1357, 433] width 0 height 0
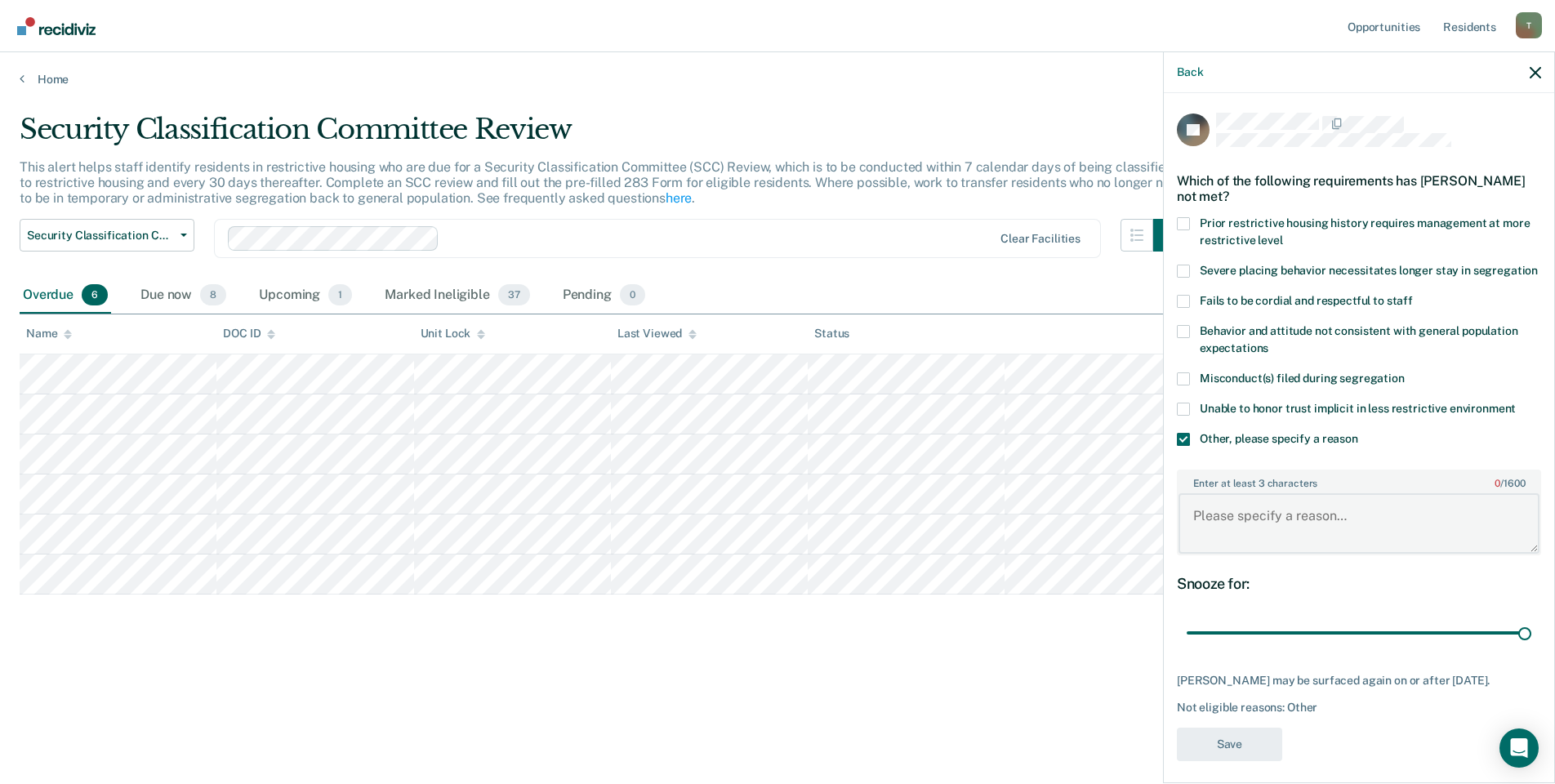
click at [1249, 536] on textarea "Enter at least 3 characters 0 / 1600" at bounding box center [1358, 523] width 361 height 61
type textarea "released level IV GP"
click at [1232, 761] on button "Save" at bounding box center [1229, 744] width 105 height 33
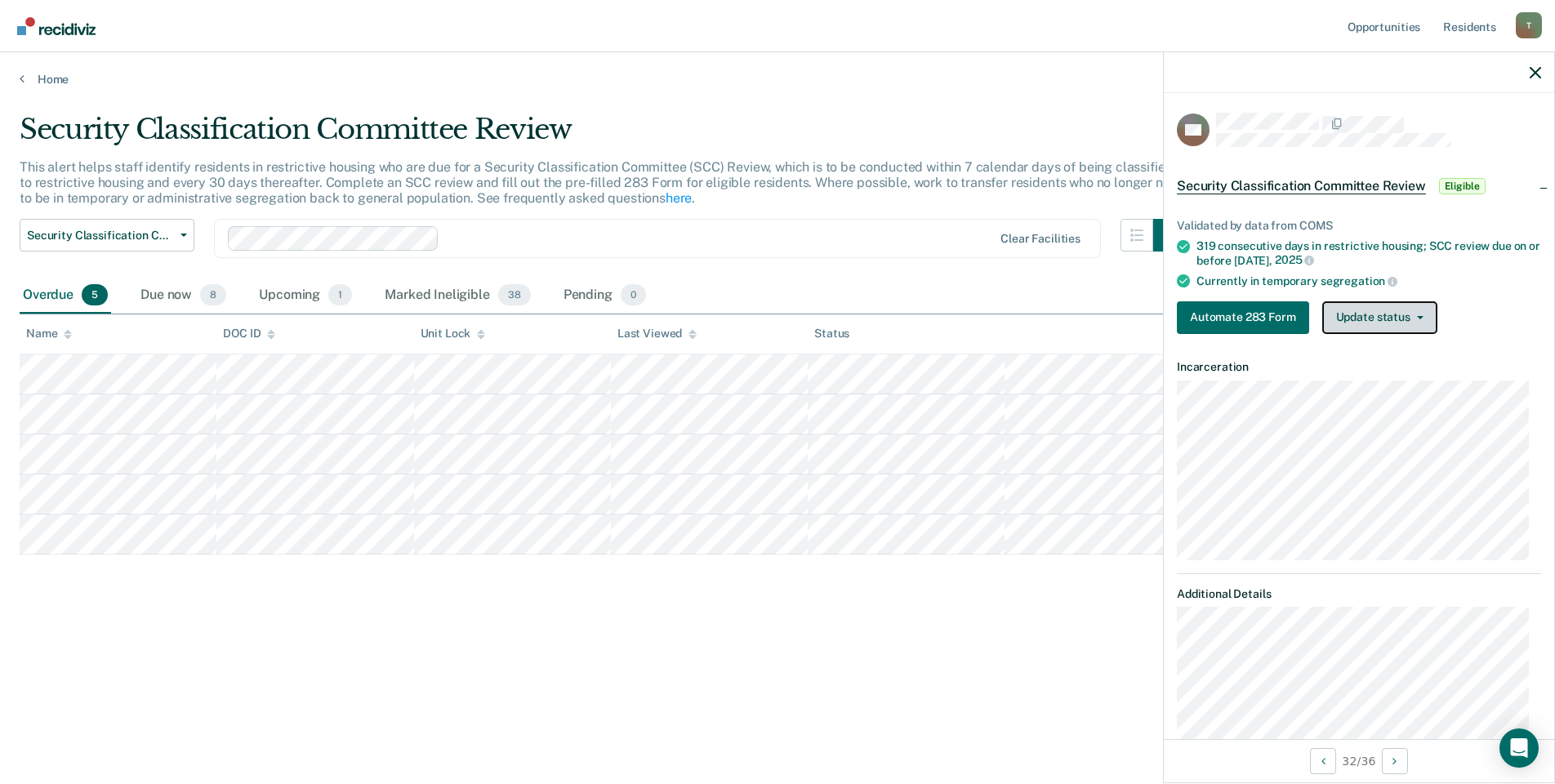
click at [1387, 319] on button "Update status" at bounding box center [1379, 317] width 115 height 32
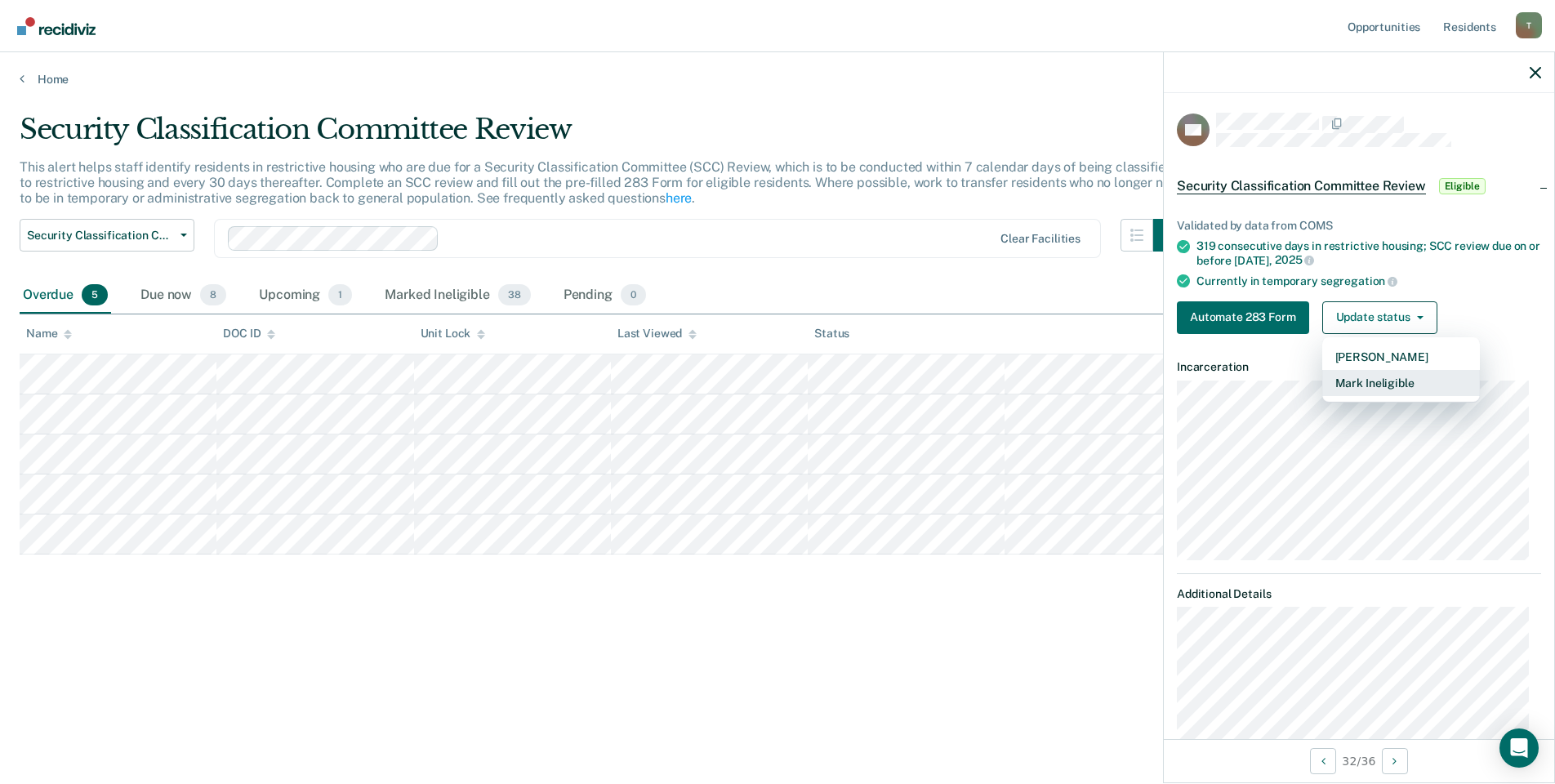
click at [1386, 384] on button "Mark Ineligible" at bounding box center [1400, 383] width 157 height 26
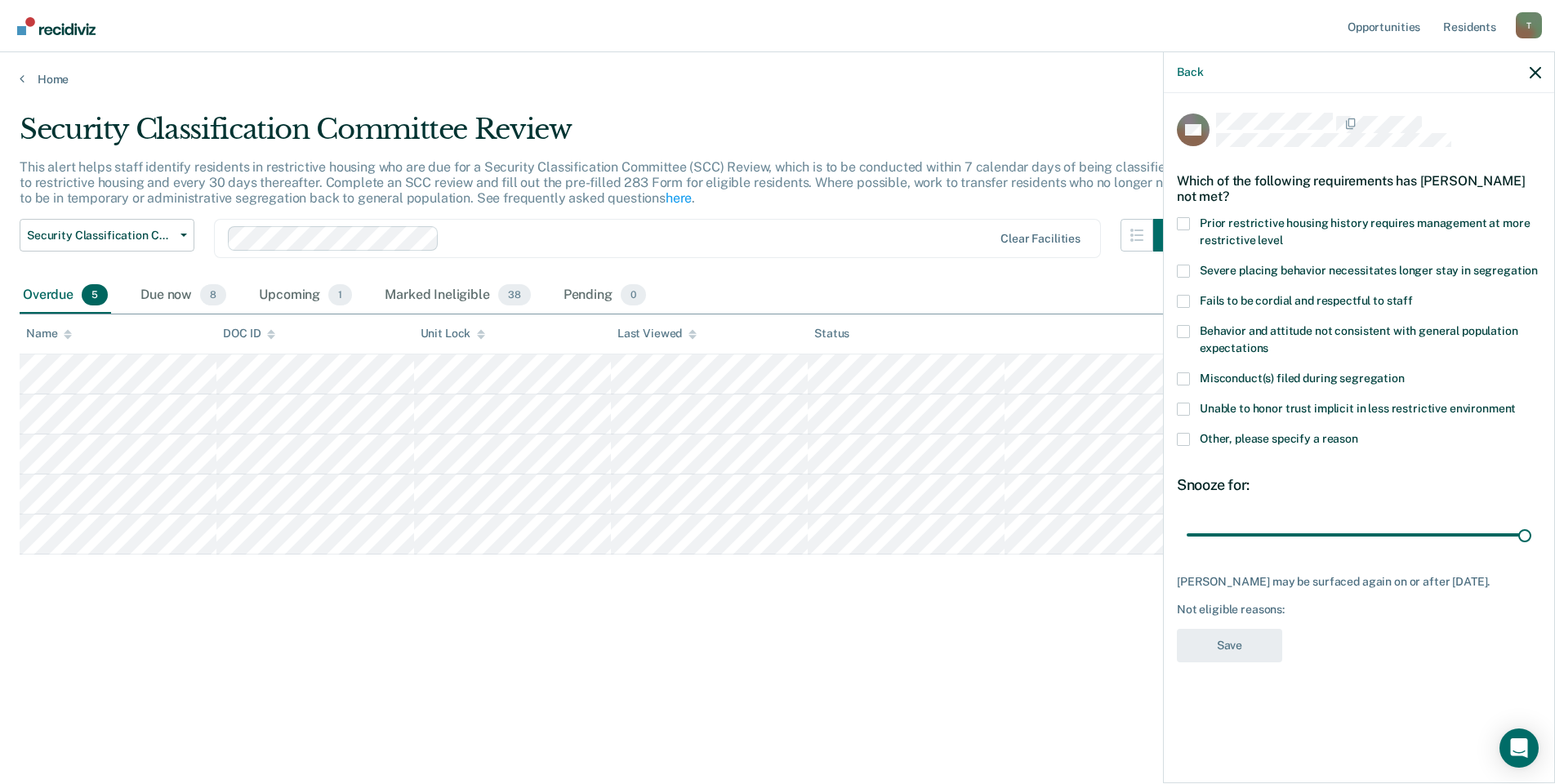
click at [1178, 434] on span at bounding box center [1183, 439] width 13 height 13
click at [1357, 433] on input "Other, please specify a reason" at bounding box center [1357, 433] width 0 height 0
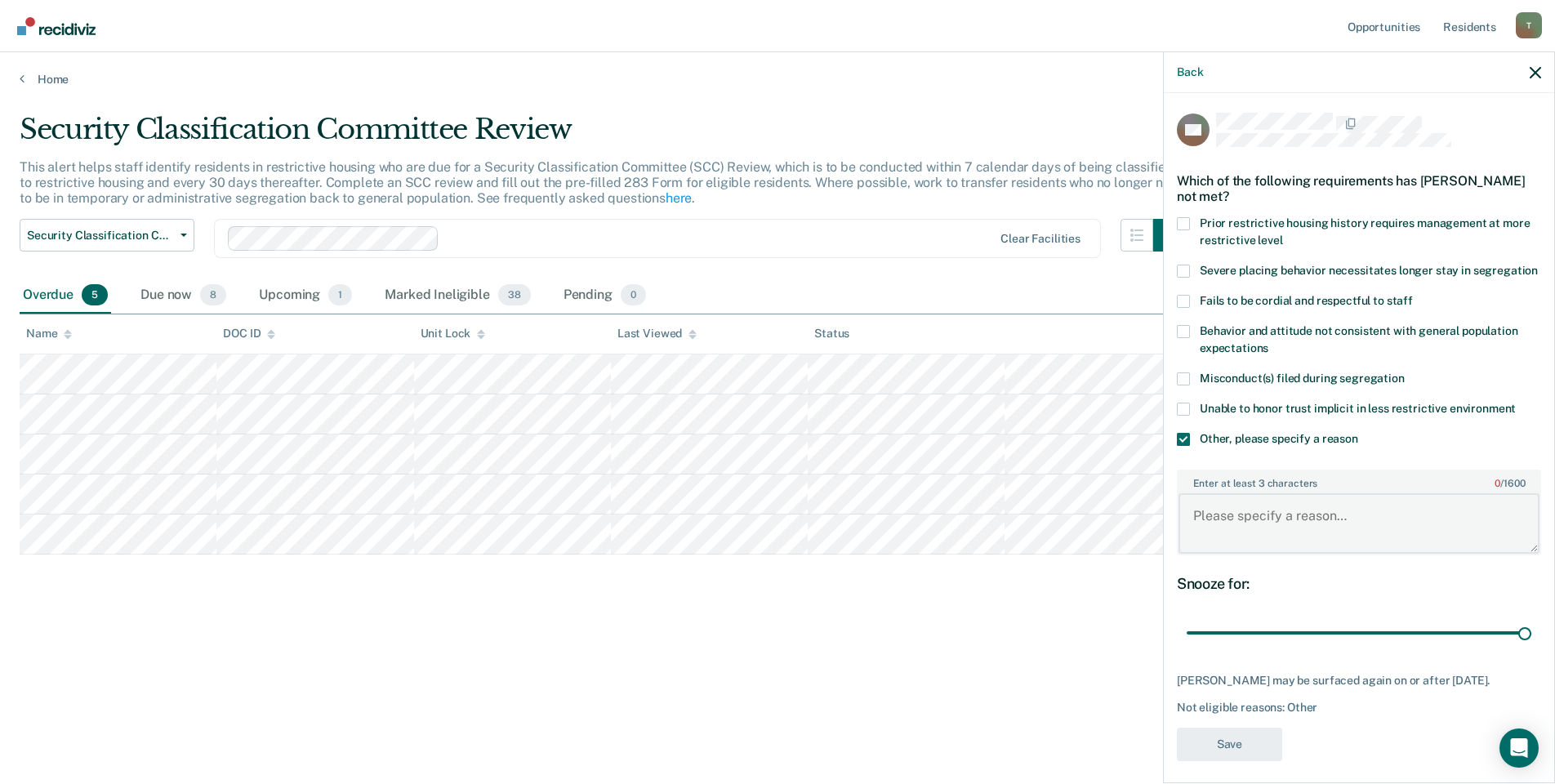
click at [1228, 536] on textarea "Enter at least 3 characters 0 / 1600" at bounding box center [1358, 523] width 361 height 61
type textarea "Releasing ECF START [DATE]."
click at [1252, 761] on button "Save" at bounding box center [1229, 744] width 105 height 33
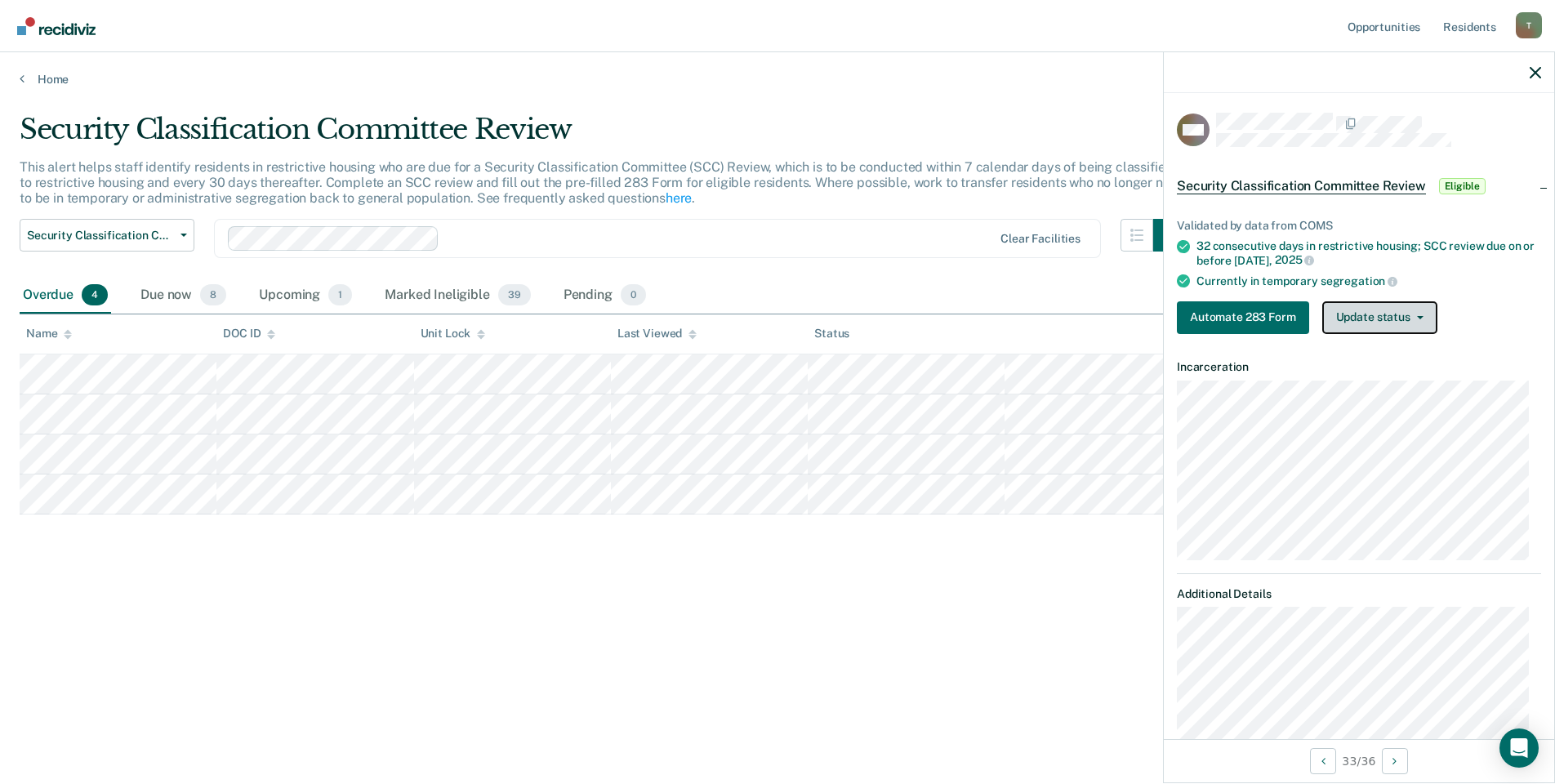
click at [1364, 327] on button "Update status" at bounding box center [1379, 317] width 115 height 32
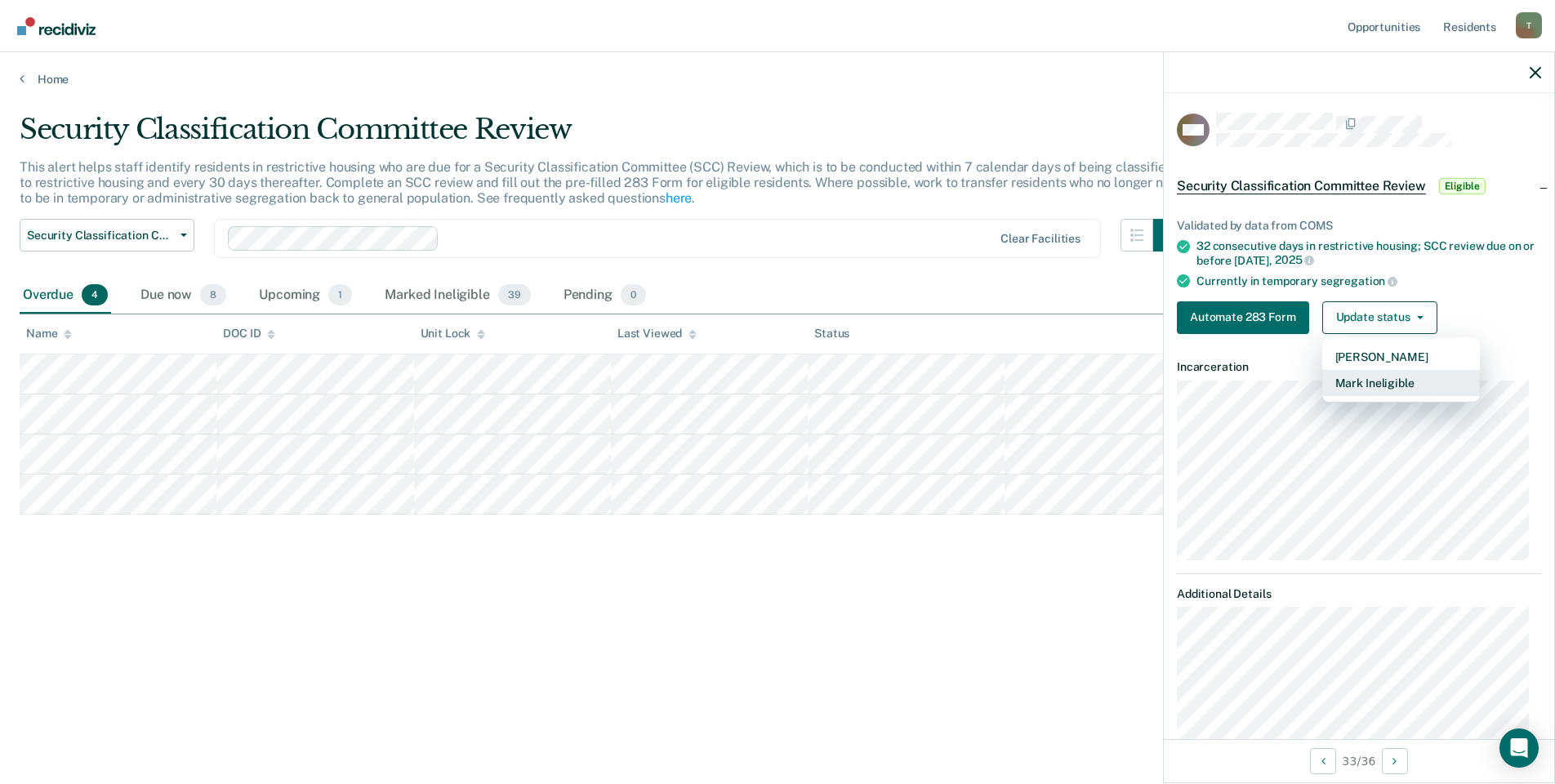
click at [1366, 384] on button "Mark Ineligible" at bounding box center [1400, 383] width 157 height 26
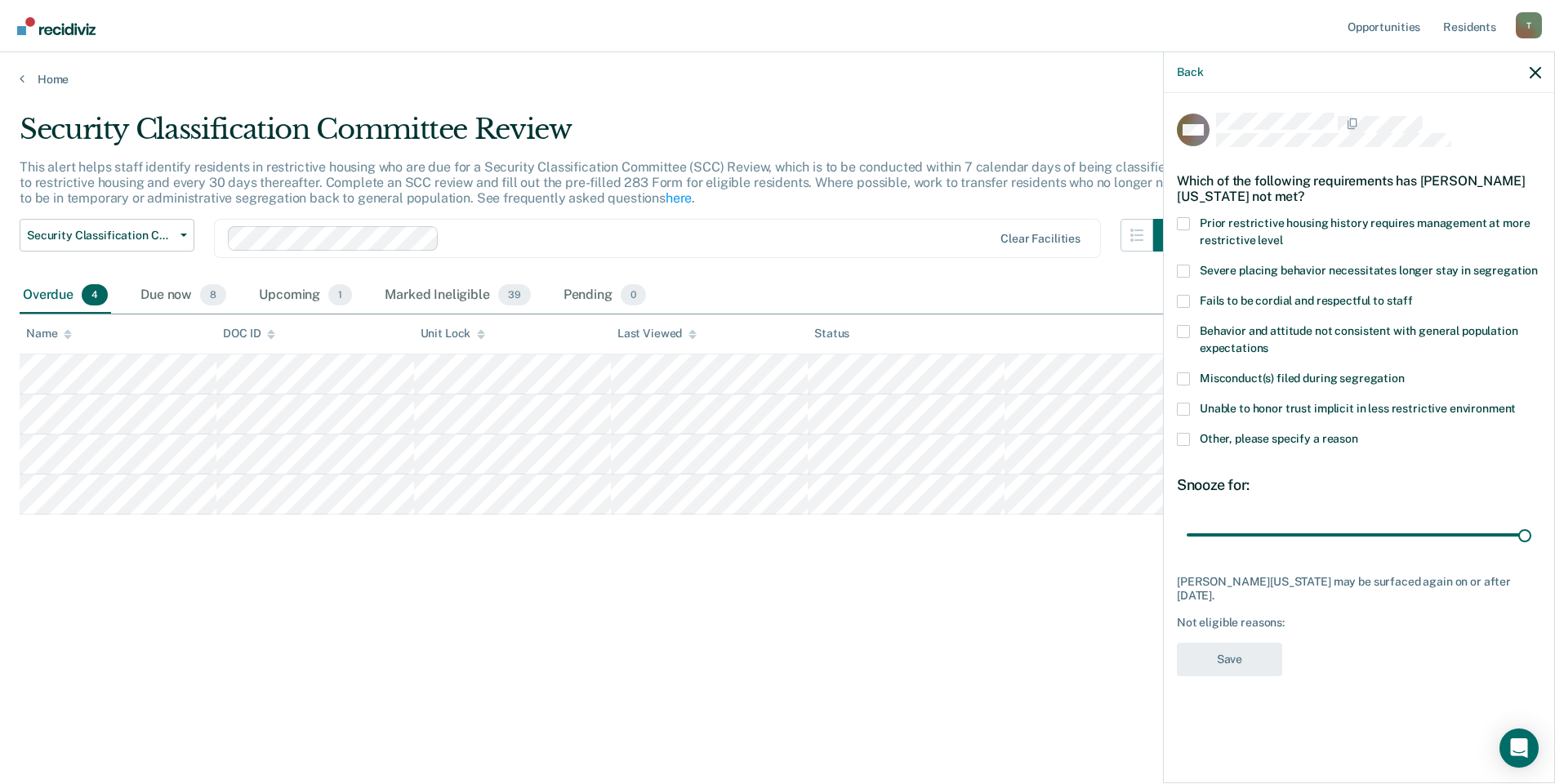
click at [1184, 442] on span at bounding box center [1183, 439] width 13 height 13
click at [1357, 433] on input "Other, please specify a reason" at bounding box center [1357, 433] width 0 height 0
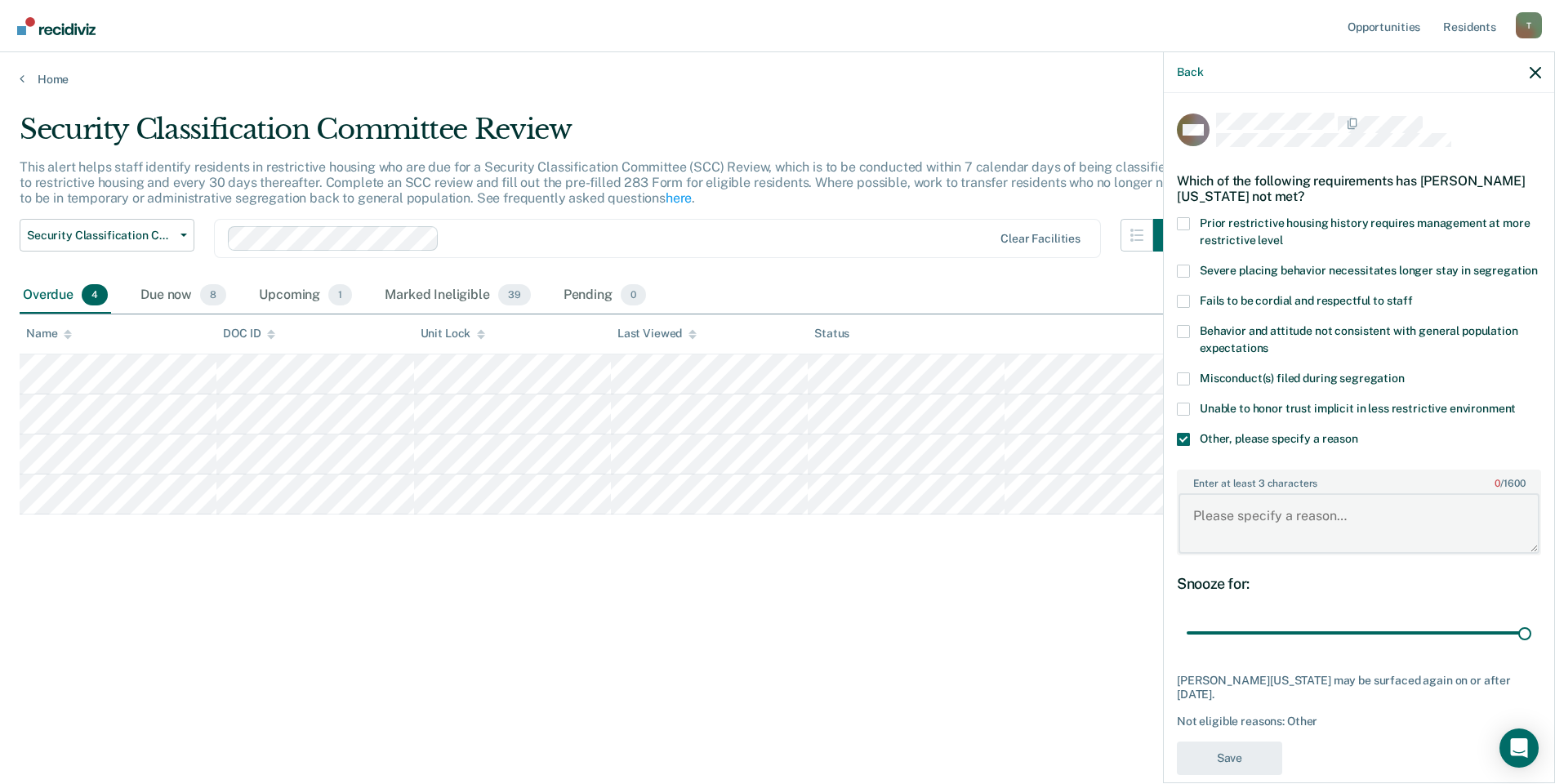
click at [1253, 552] on textarea "Enter at least 3 characters 0 / 1600" at bounding box center [1358, 523] width 361 height 61
type textarea "pending ECF START Bedspace"
click at [1257, 772] on button "Save" at bounding box center [1229, 758] width 105 height 33
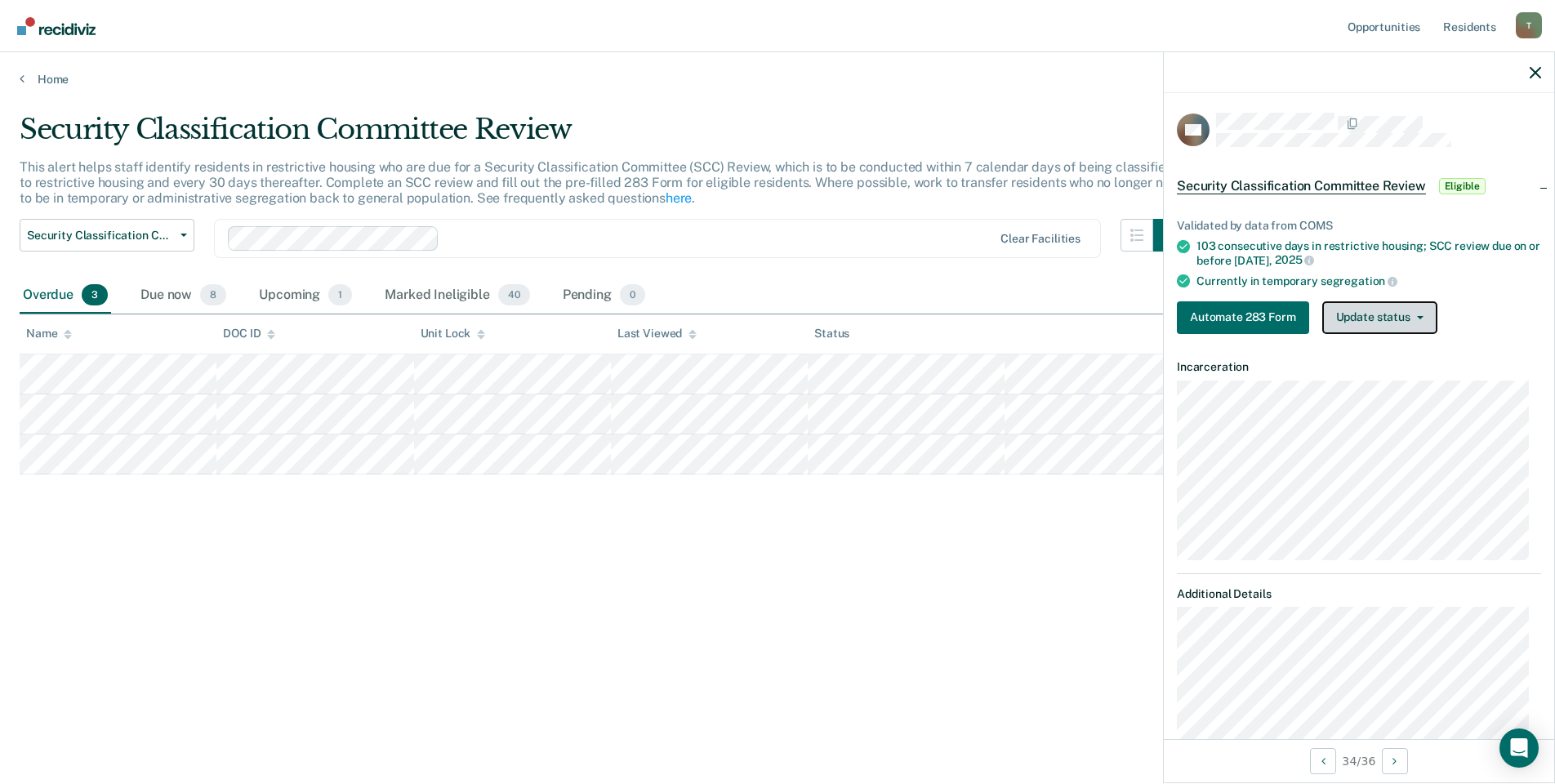
click at [1355, 316] on button "Update status" at bounding box center [1379, 317] width 115 height 32
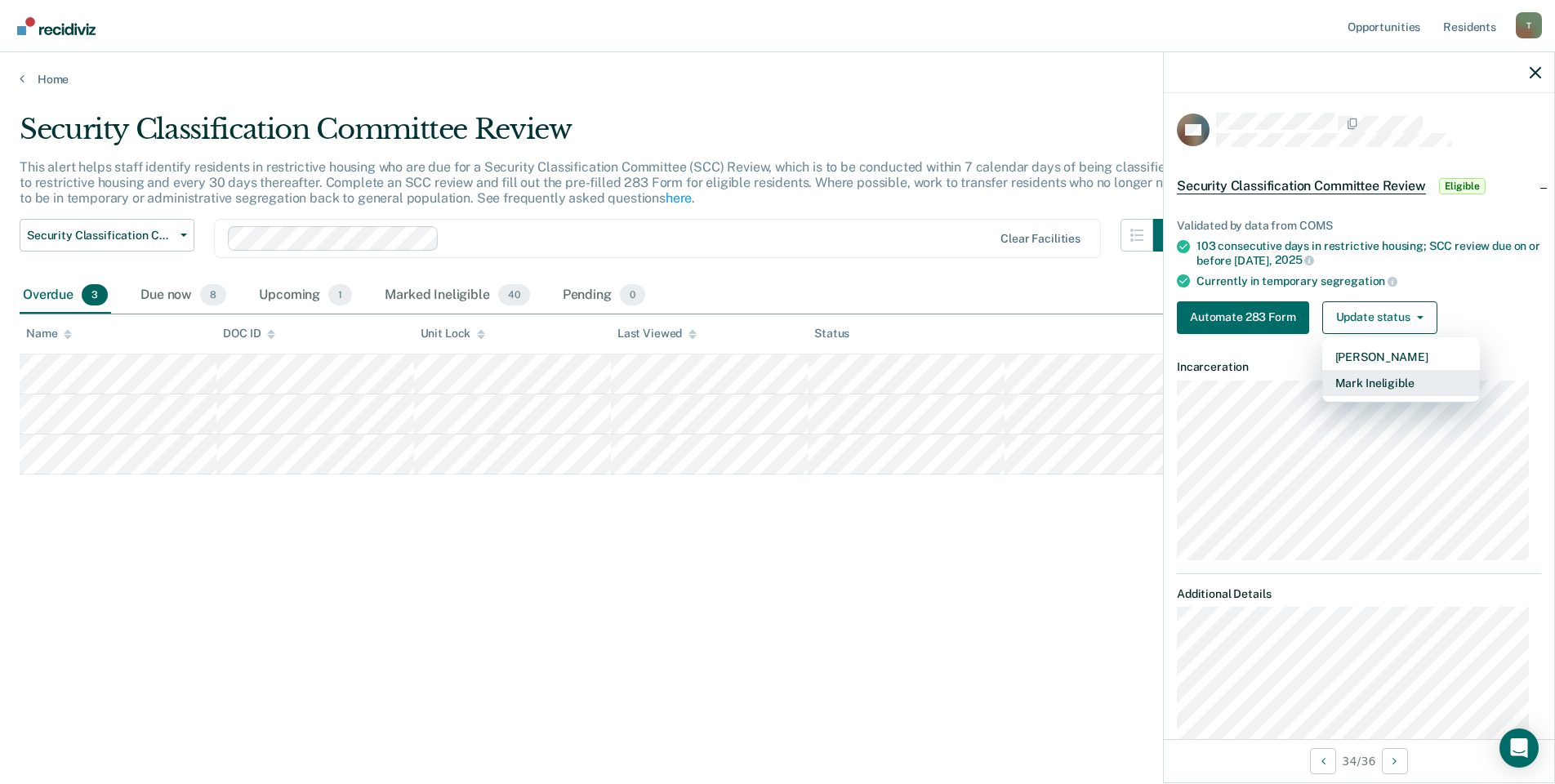
click at [1355, 377] on button "Mark Ineligible" at bounding box center [1400, 383] width 157 height 26
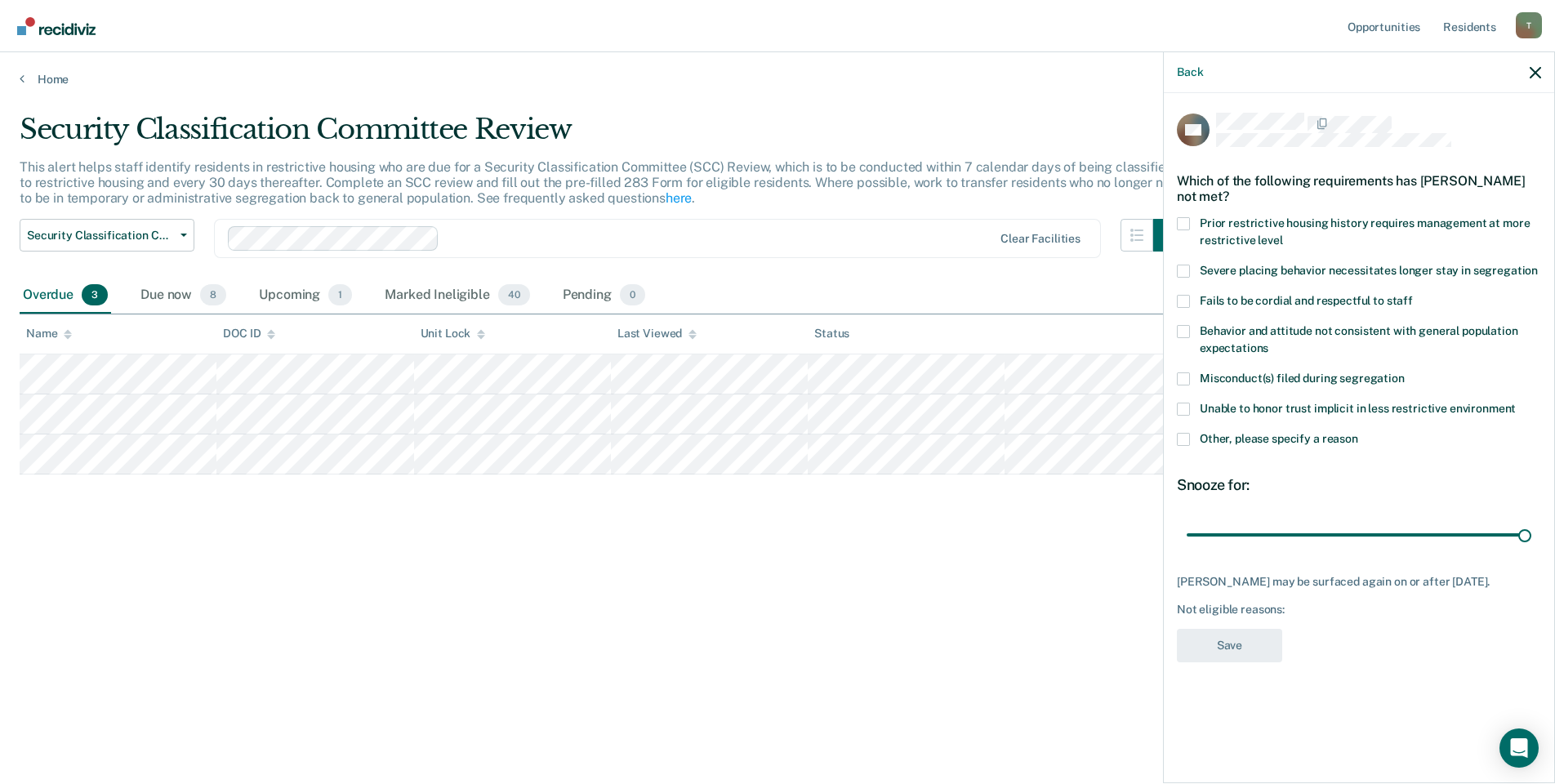
click at [1184, 439] on span at bounding box center [1183, 439] width 13 height 13
click at [1357, 433] on input "Other, please specify a reason" at bounding box center [1357, 433] width 0 height 0
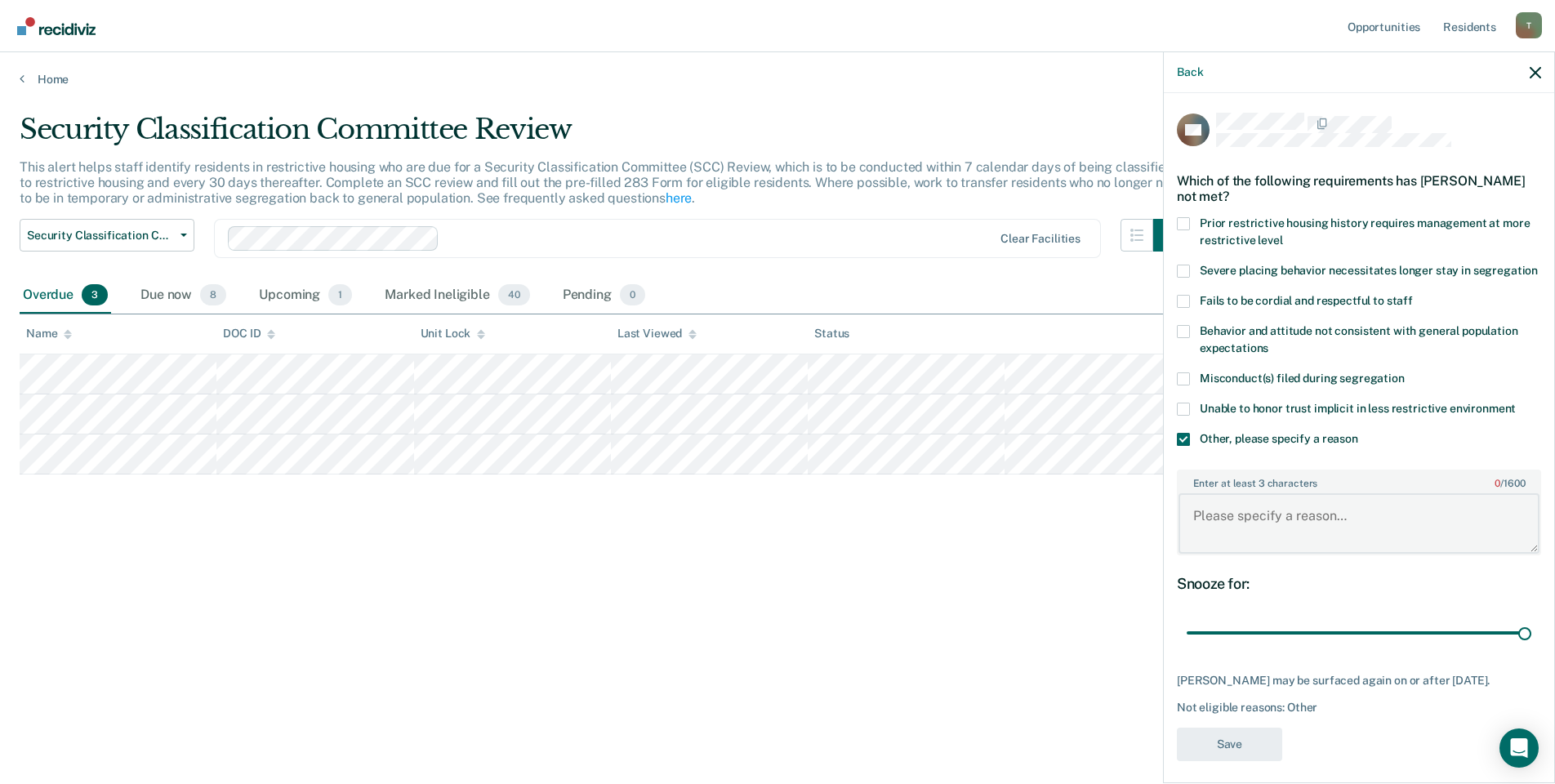
click at [1271, 530] on textarea "Enter at least 3 characters 0 / 1600" at bounding box center [1358, 523] width 361 height 61
type textarea "Pending ECF START bedspace"
click at [1217, 761] on button "Save" at bounding box center [1229, 744] width 105 height 33
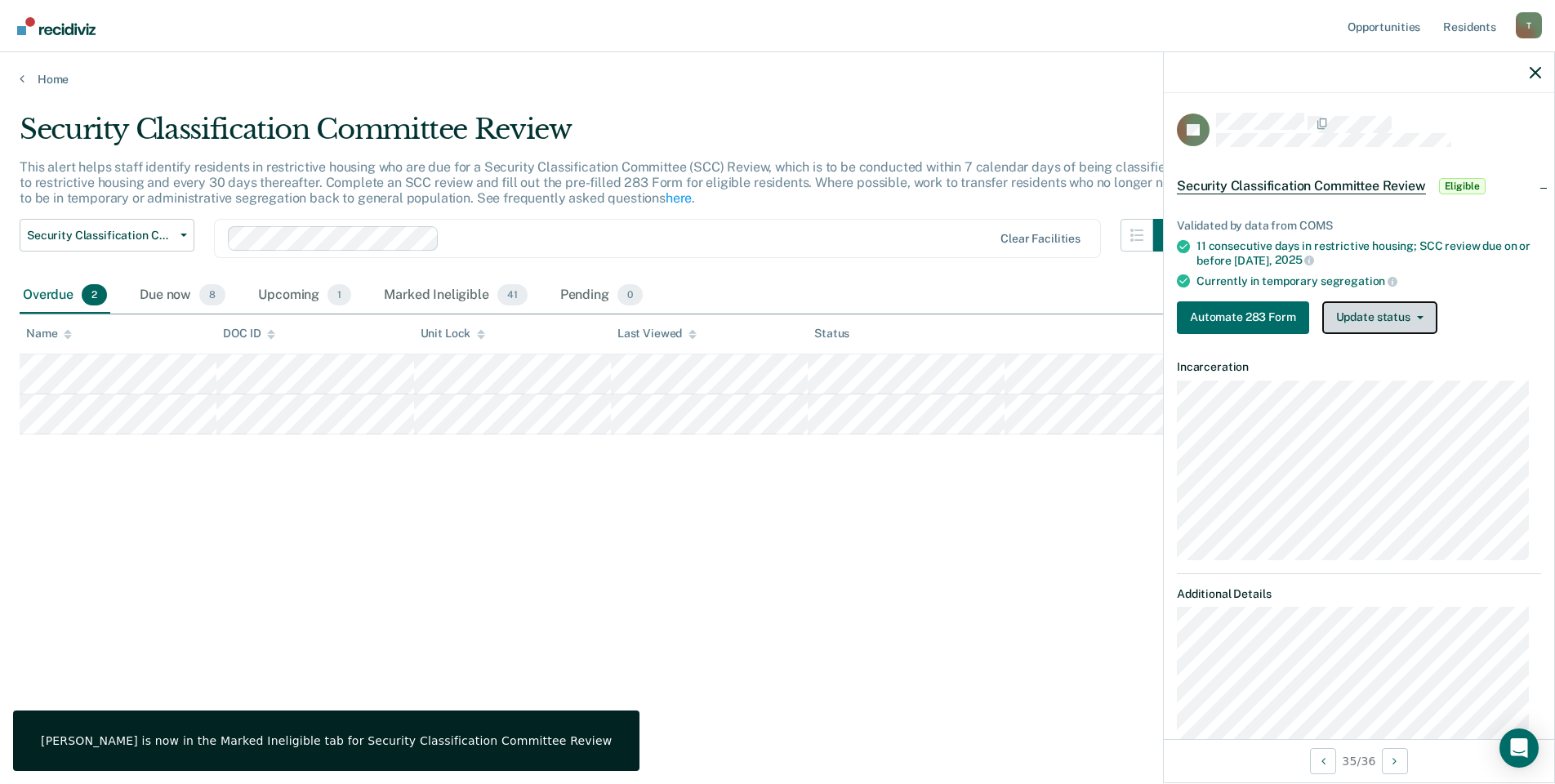
click at [1357, 317] on button "Update status" at bounding box center [1379, 317] width 115 height 32
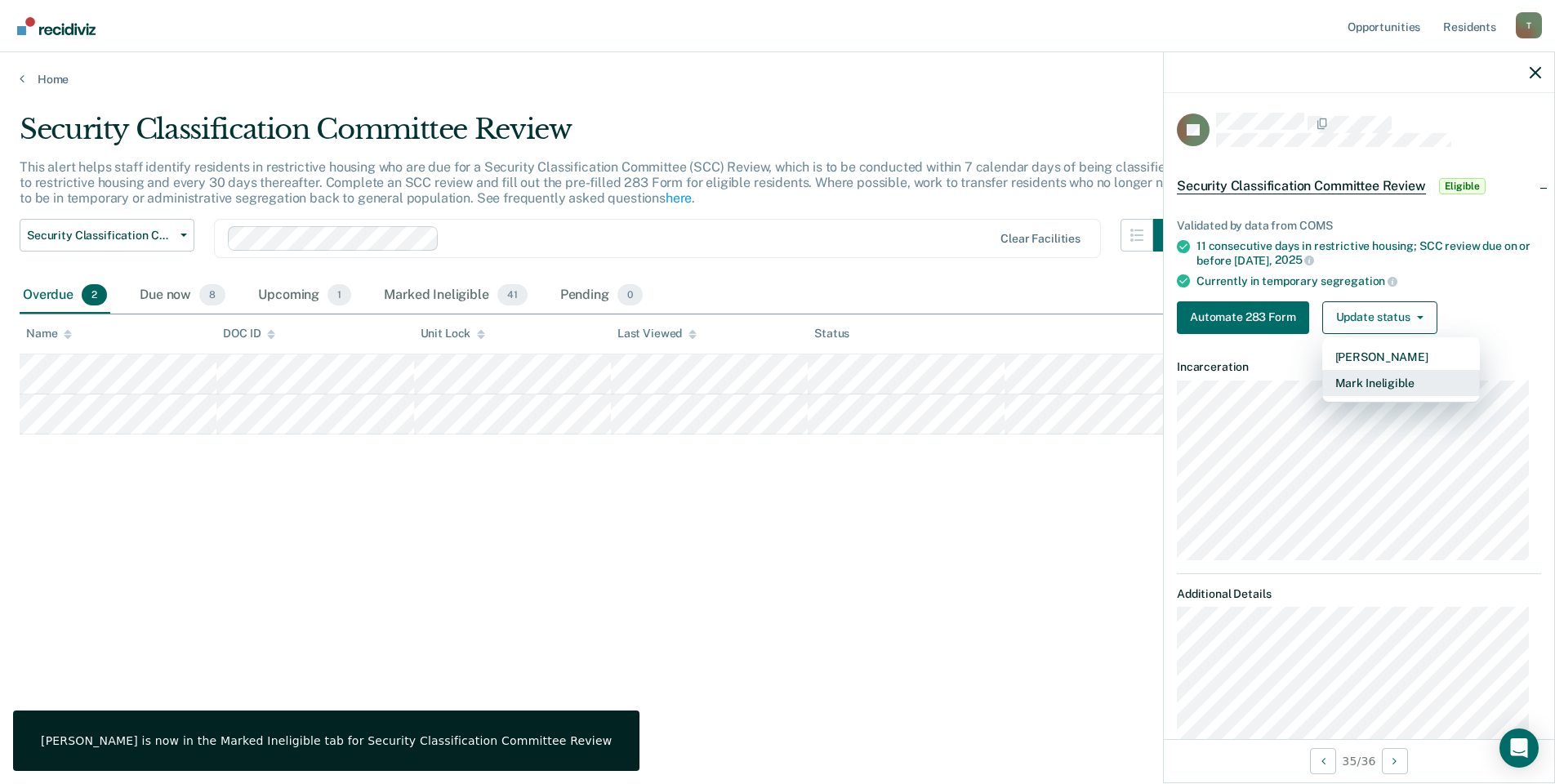
click at [1360, 379] on button "Mark Ineligible" at bounding box center [1400, 383] width 157 height 26
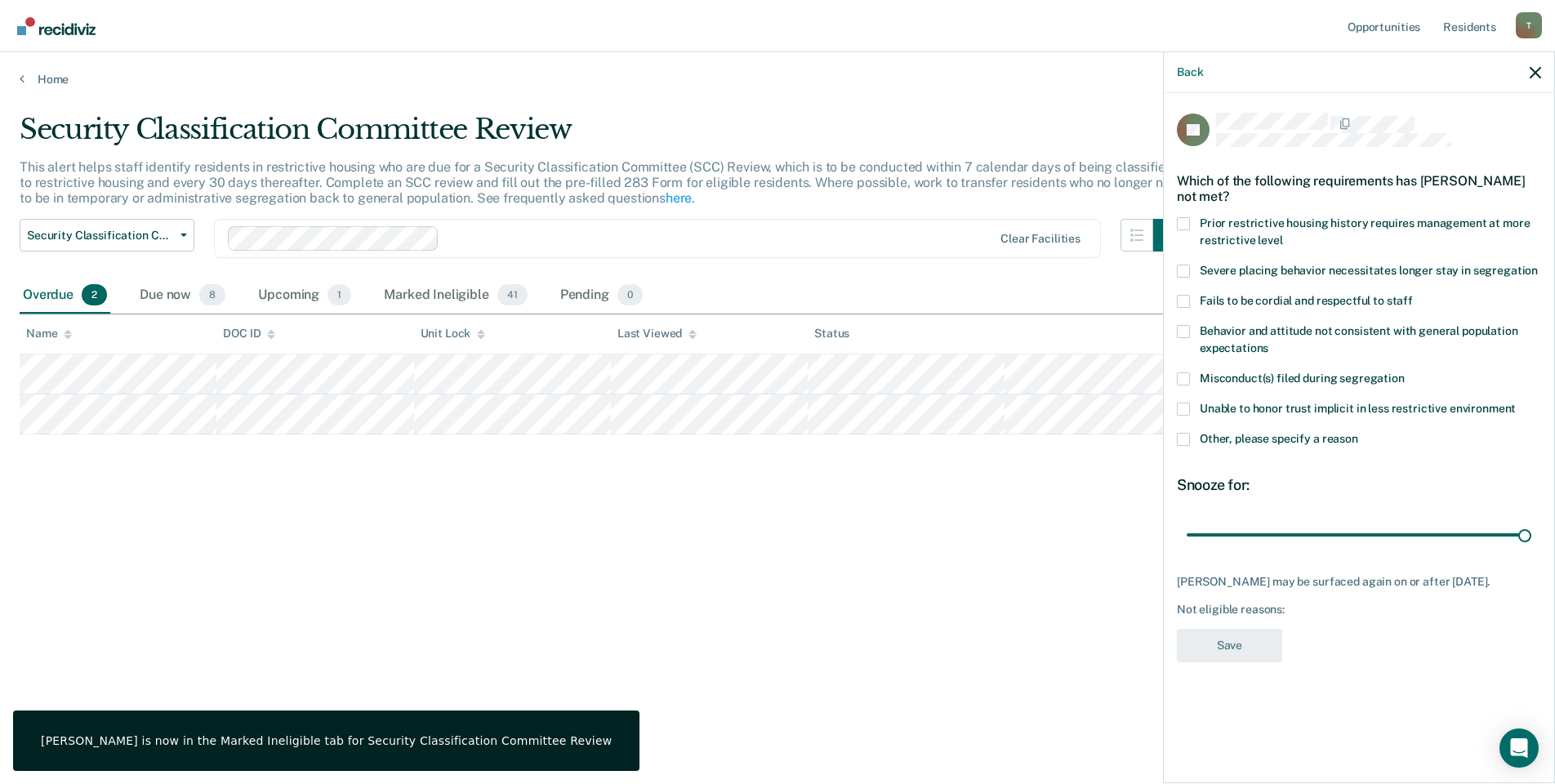
drag, startPoint x: 1177, startPoint y: 437, endPoint x: 1257, endPoint y: 467, distance: 85.4
click at [1180, 438] on span at bounding box center [1183, 439] width 13 height 13
click at [1357, 433] on input "Other, please specify a reason" at bounding box center [1357, 433] width 0 height 0
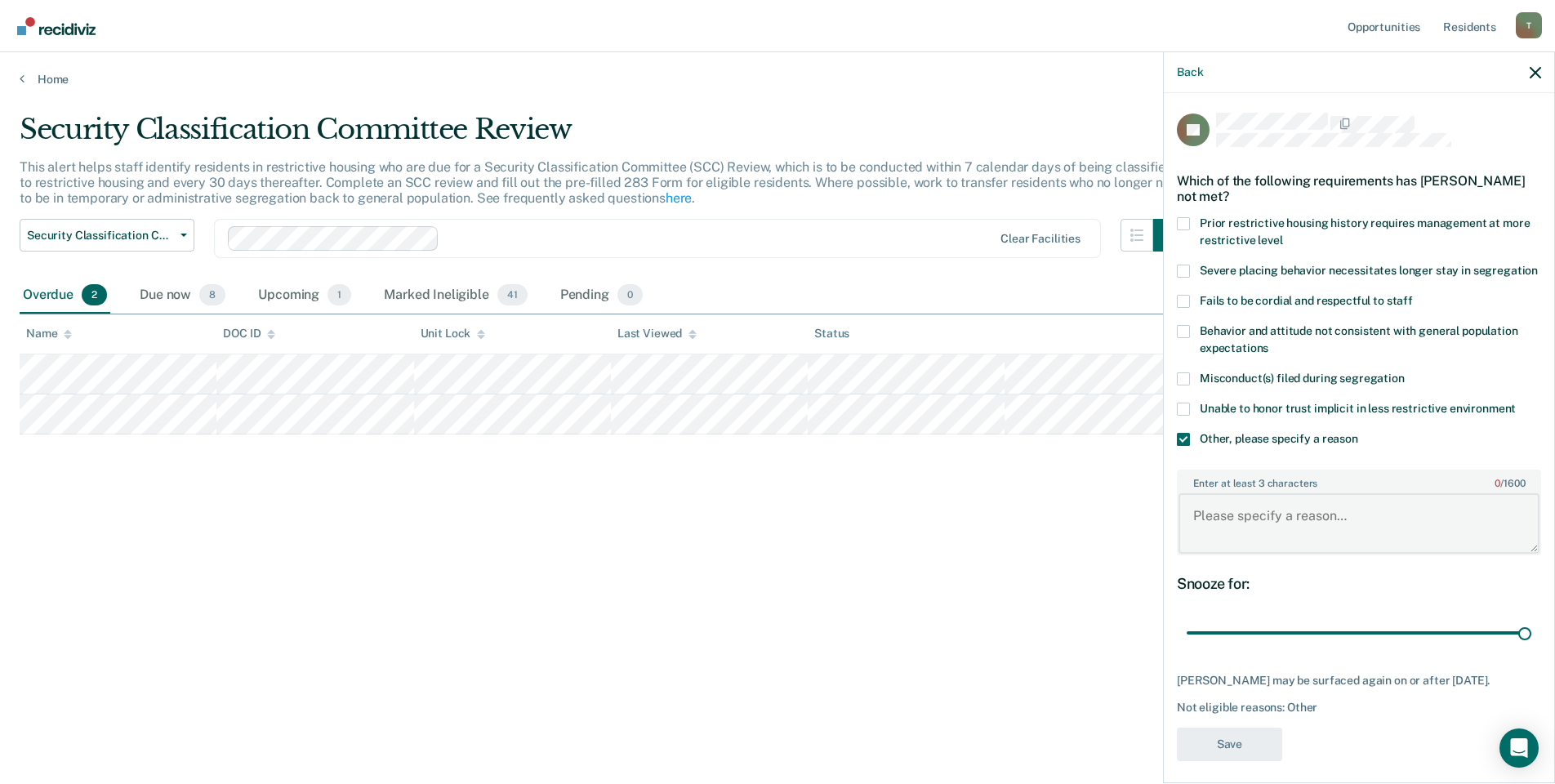
click at [1281, 546] on textarea "Enter at least 3 characters 0 / 1600" at bounding box center [1358, 523] width 361 height 61
type textarea "Xfer Alt II"
click at [1206, 761] on button "Save" at bounding box center [1229, 744] width 105 height 33
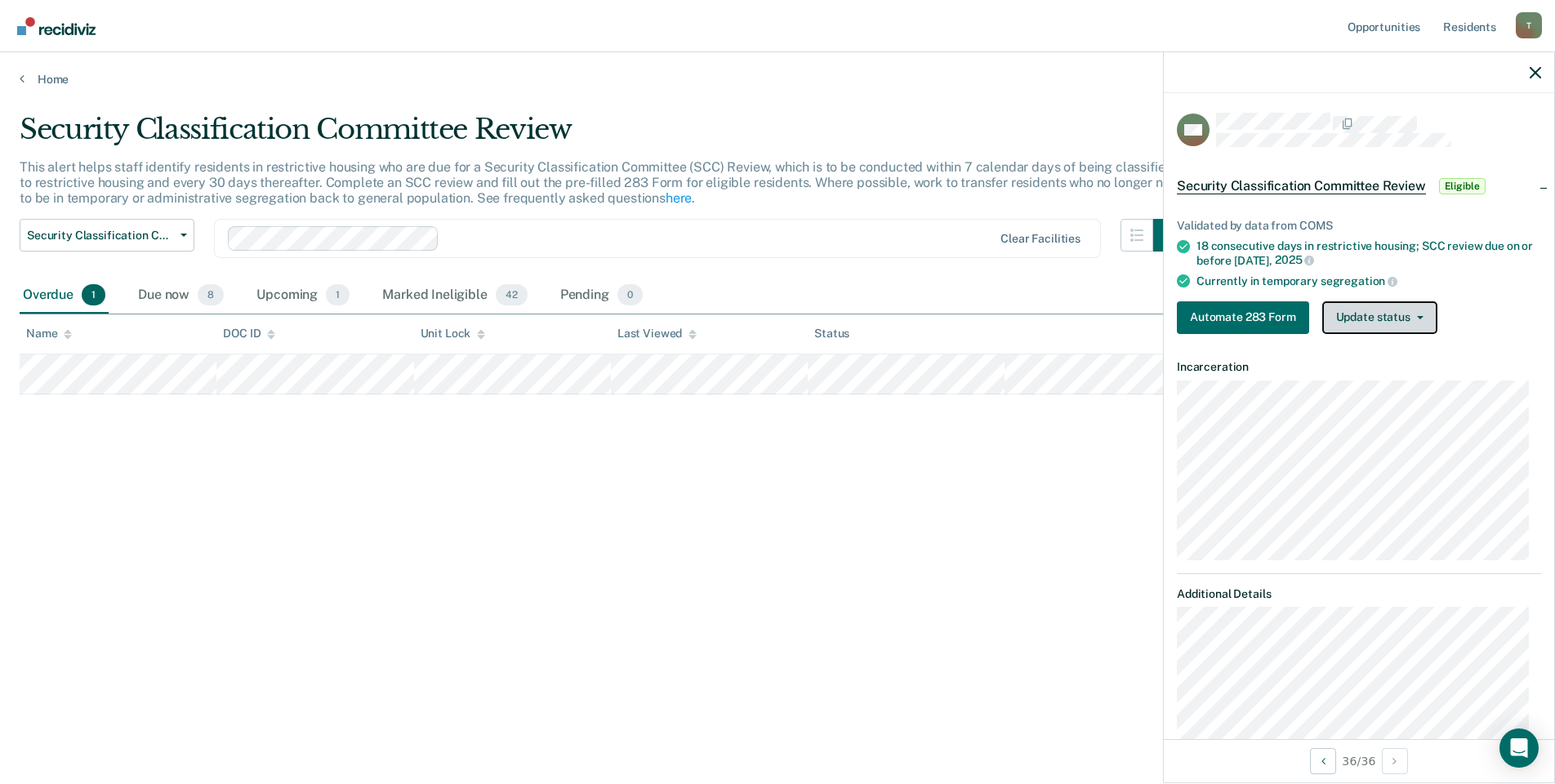
click at [1358, 320] on button "Update status" at bounding box center [1379, 317] width 115 height 32
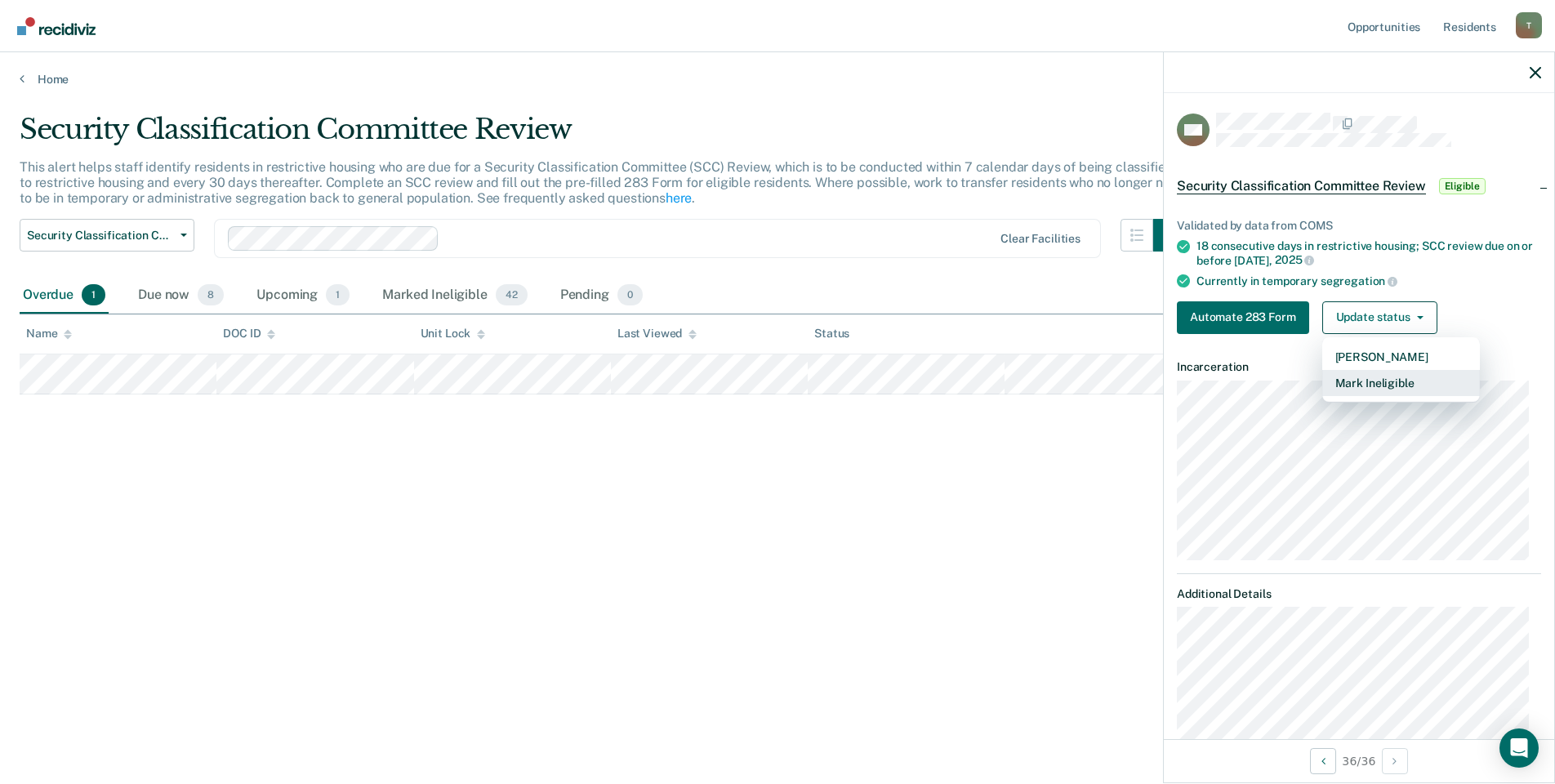
click at [1368, 385] on button "Mark Ineligible" at bounding box center [1400, 383] width 157 height 26
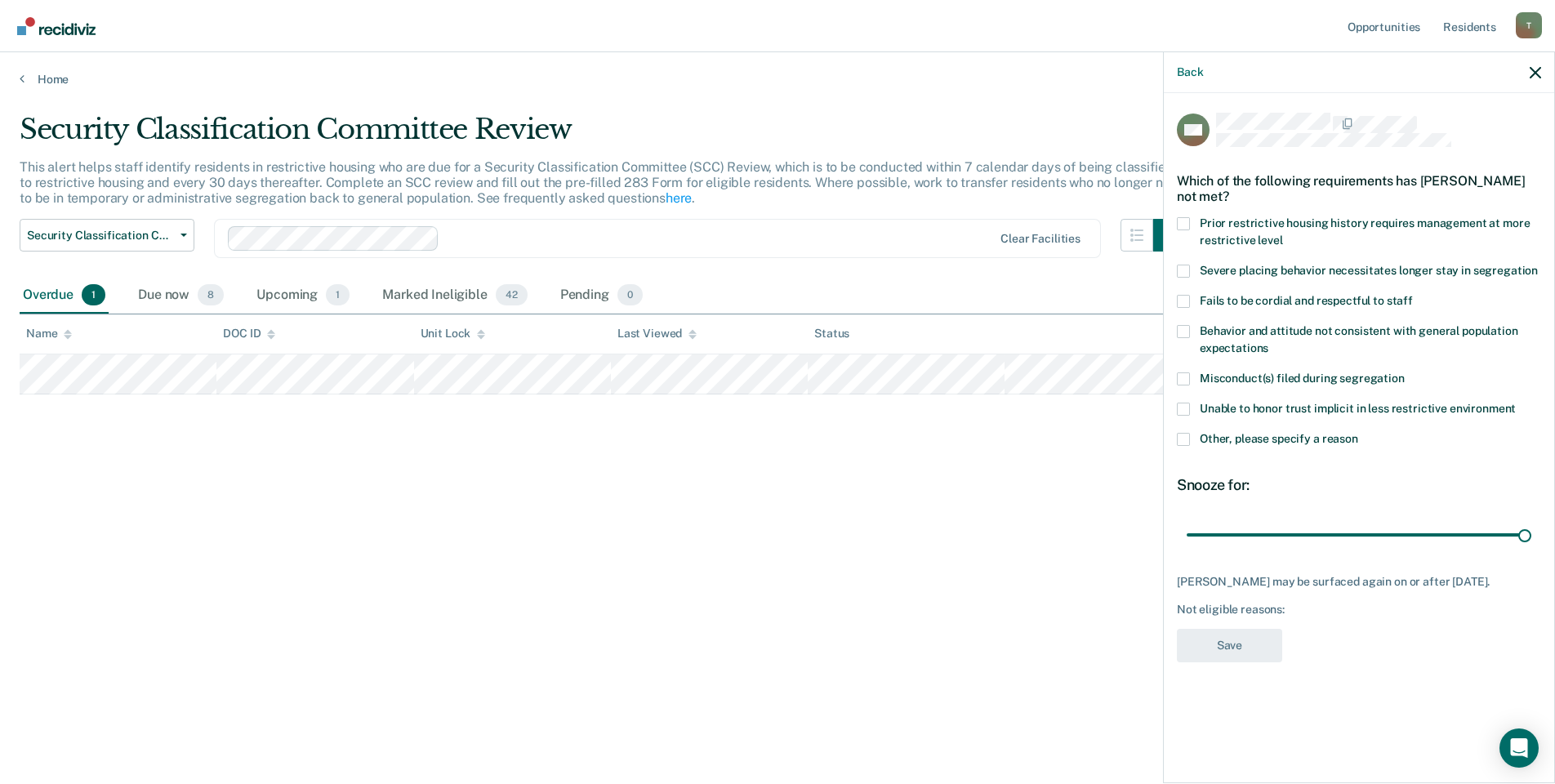
drag, startPoint x: 1184, startPoint y: 437, endPoint x: 1221, endPoint y: 464, distance: 45.8
click at [1184, 438] on span at bounding box center [1183, 439] width 13 height 13
click at [1357, 433] on input "Other, please specify a reason" at bounding box center [1357, 433] width 0 height 0
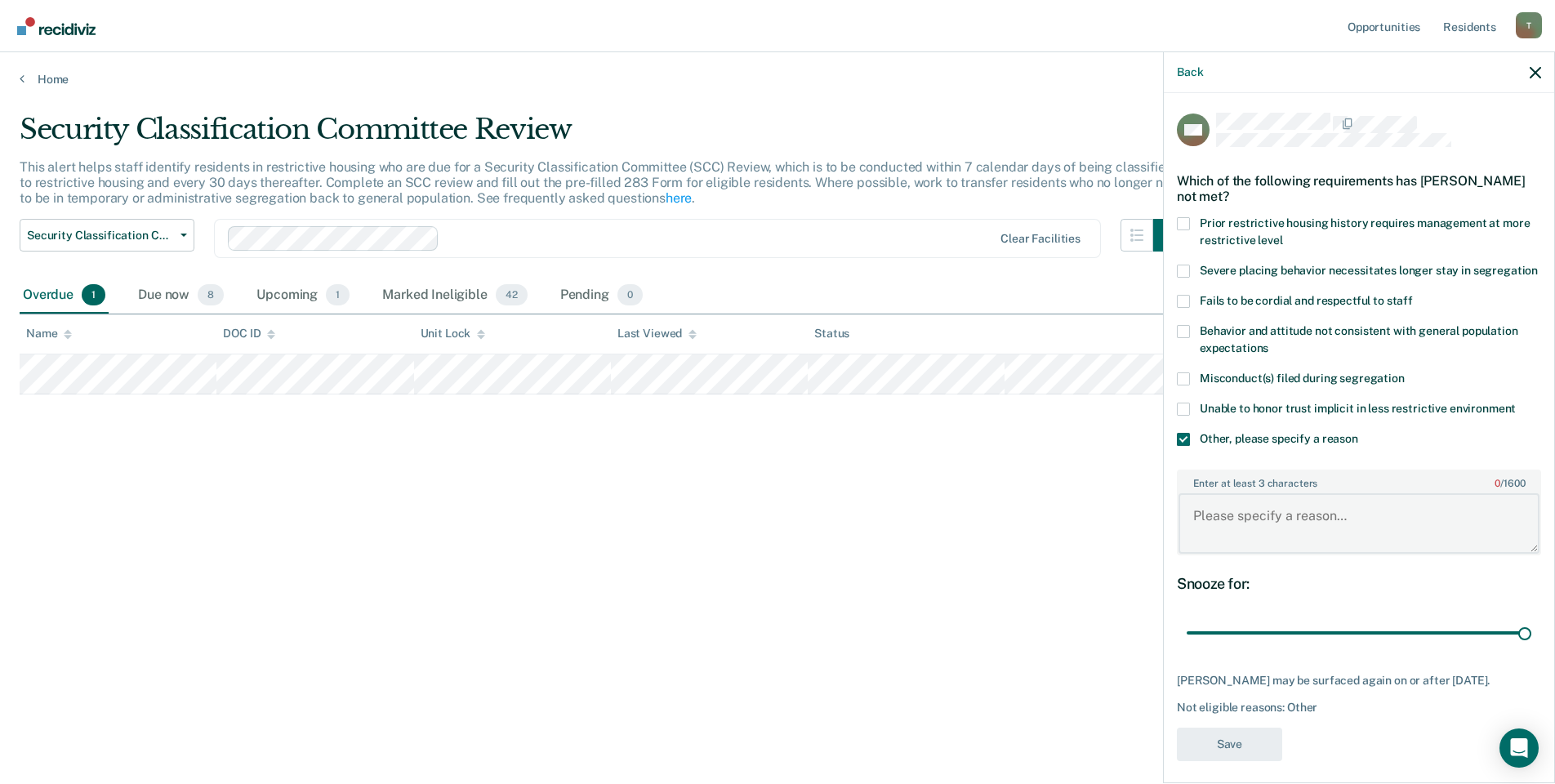
click at [1261, 545] on textarea "Enter at least 3 characters 0 / 1600" at bounding box center [1358, 523] width 361 height 61
type textarea "released level II GP"
click at [1247, 761] on button "Save" at bounding box center [1229, 744] width 105 height 33
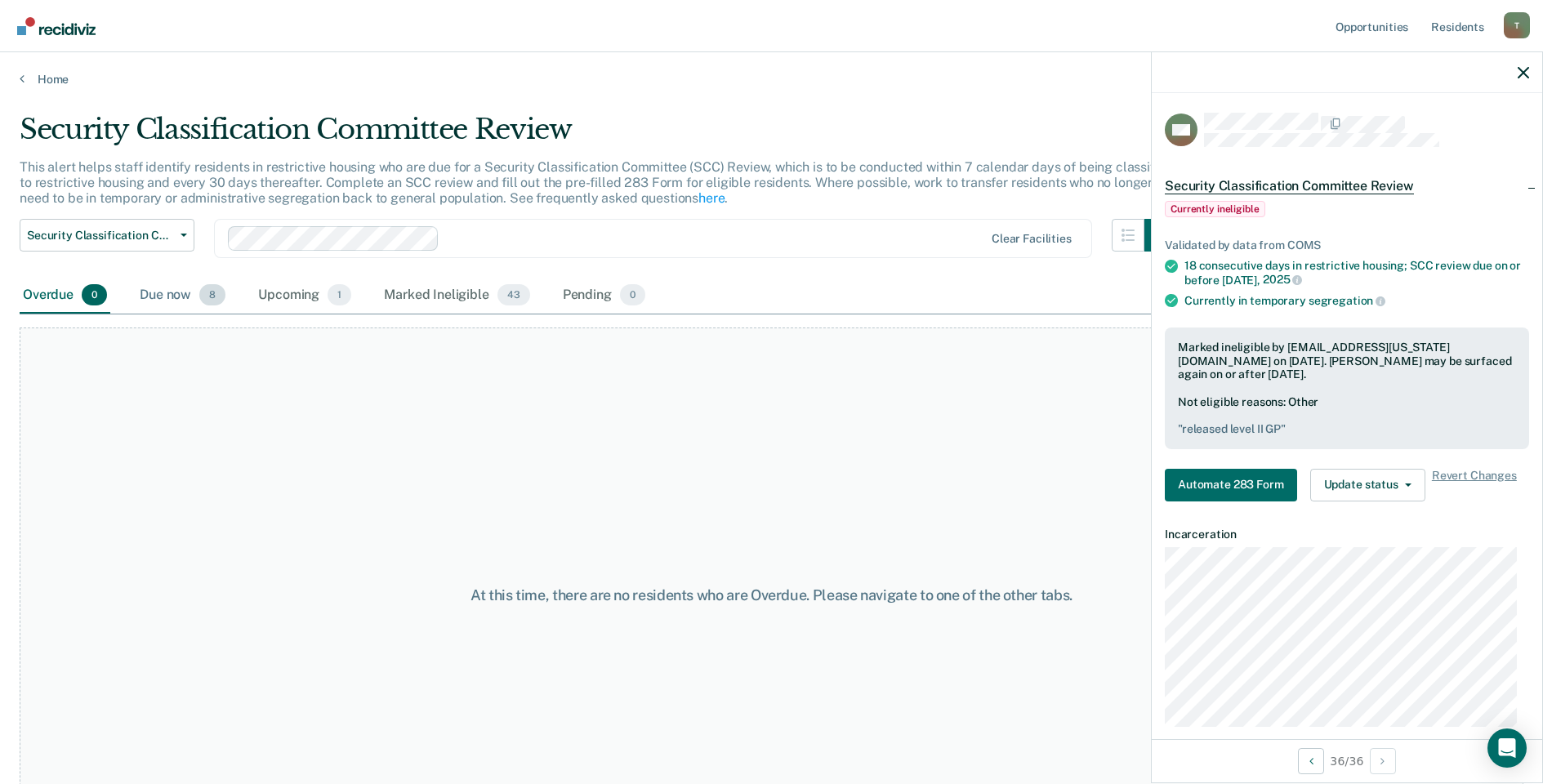
click at [183, 301] on div "Due now 8" at bounding box center [182, 295] width 92 height 36
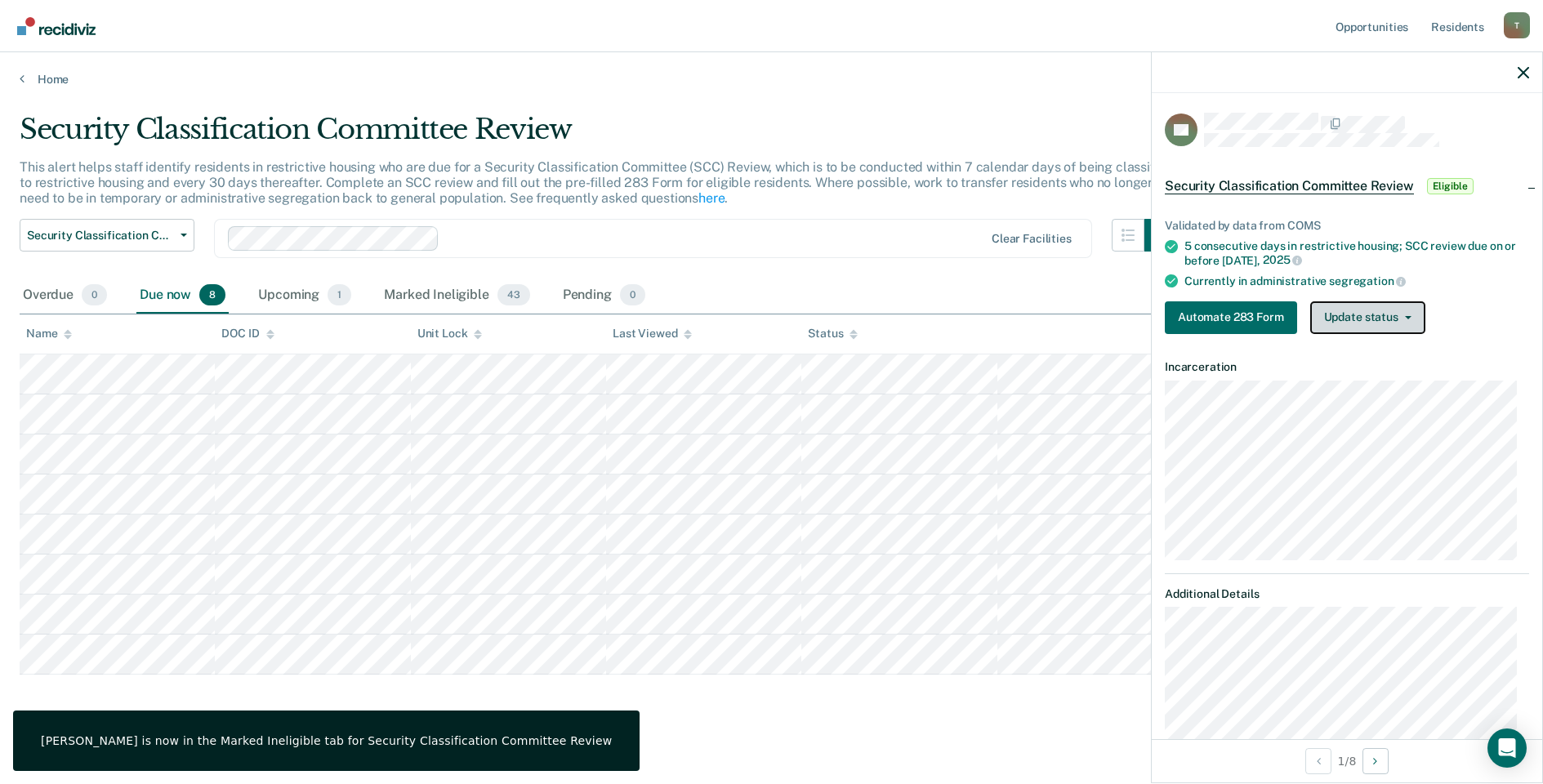
click at [1330, 314] on button "Update status" at bounding box center [1367, 317] width 115 height 32
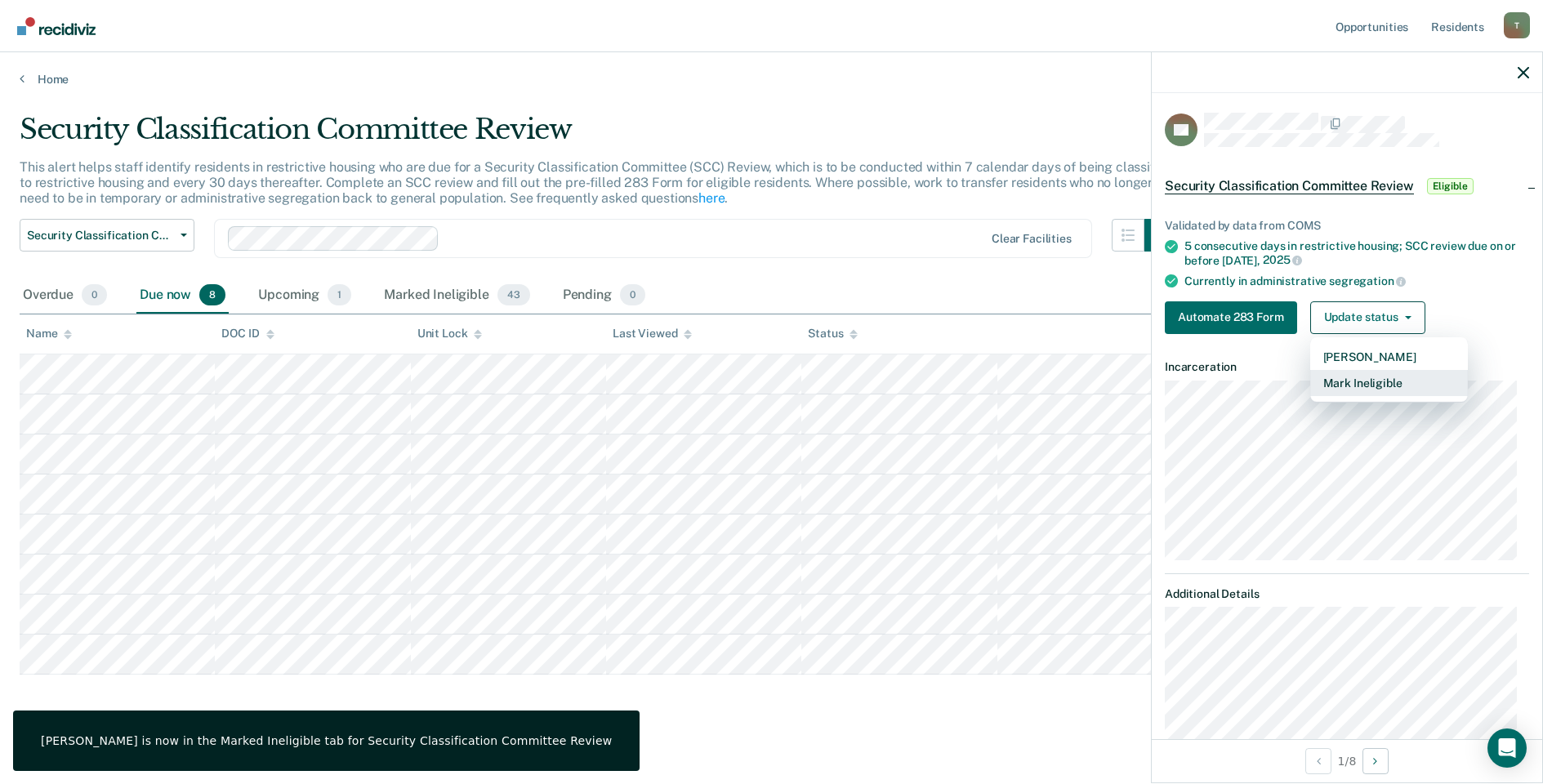
click at [1332, 382] on button "Mark Ineligible" at bounding box center [1388, 383] width 157 height 26
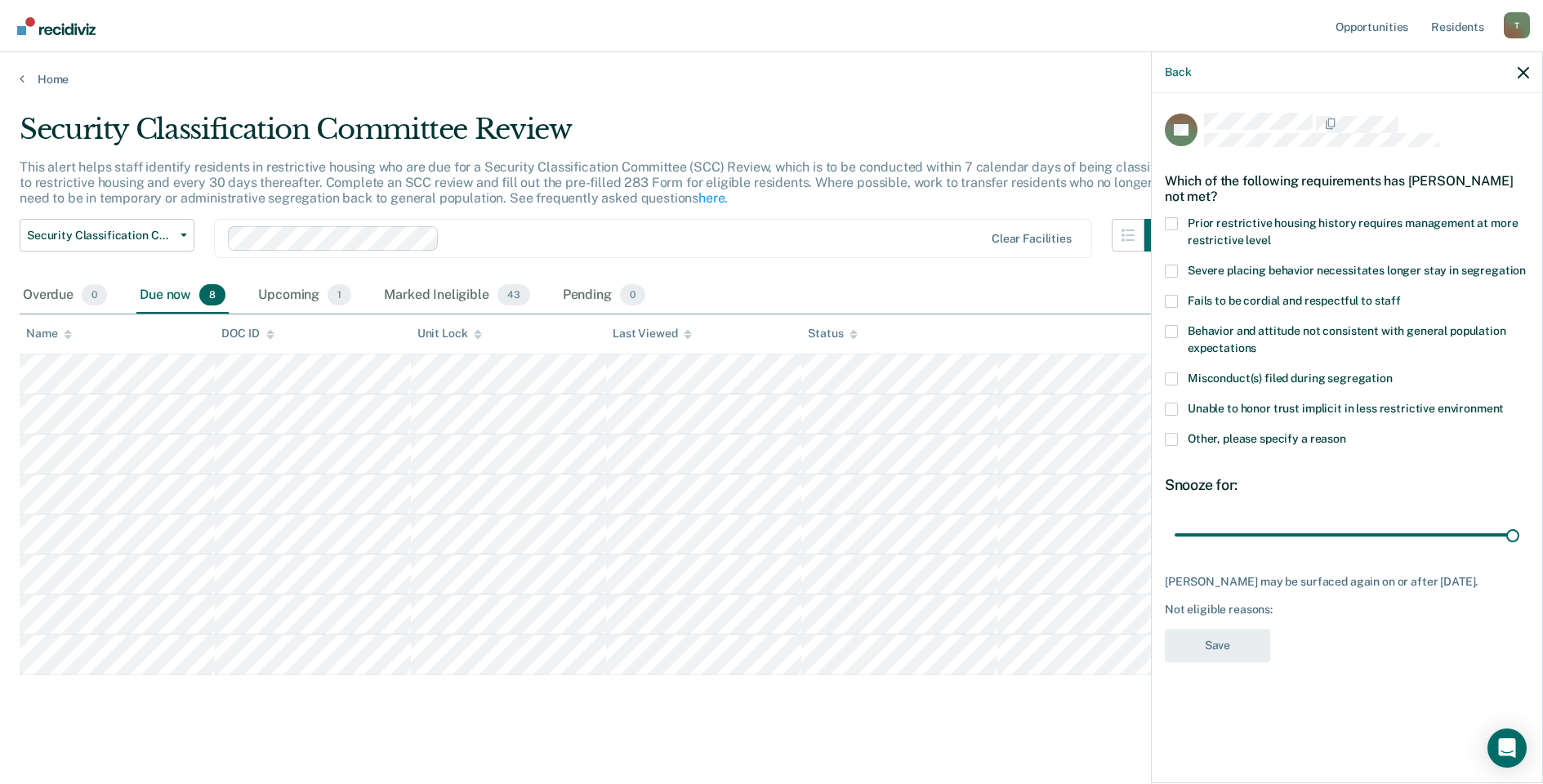
click at [1172, 439] on span at bounding box center [1171, 439] width 13 height 13
click at [1346, 433] on input "Other, please specify a reason" at bounding box center [1346, 433] width 0 height 0
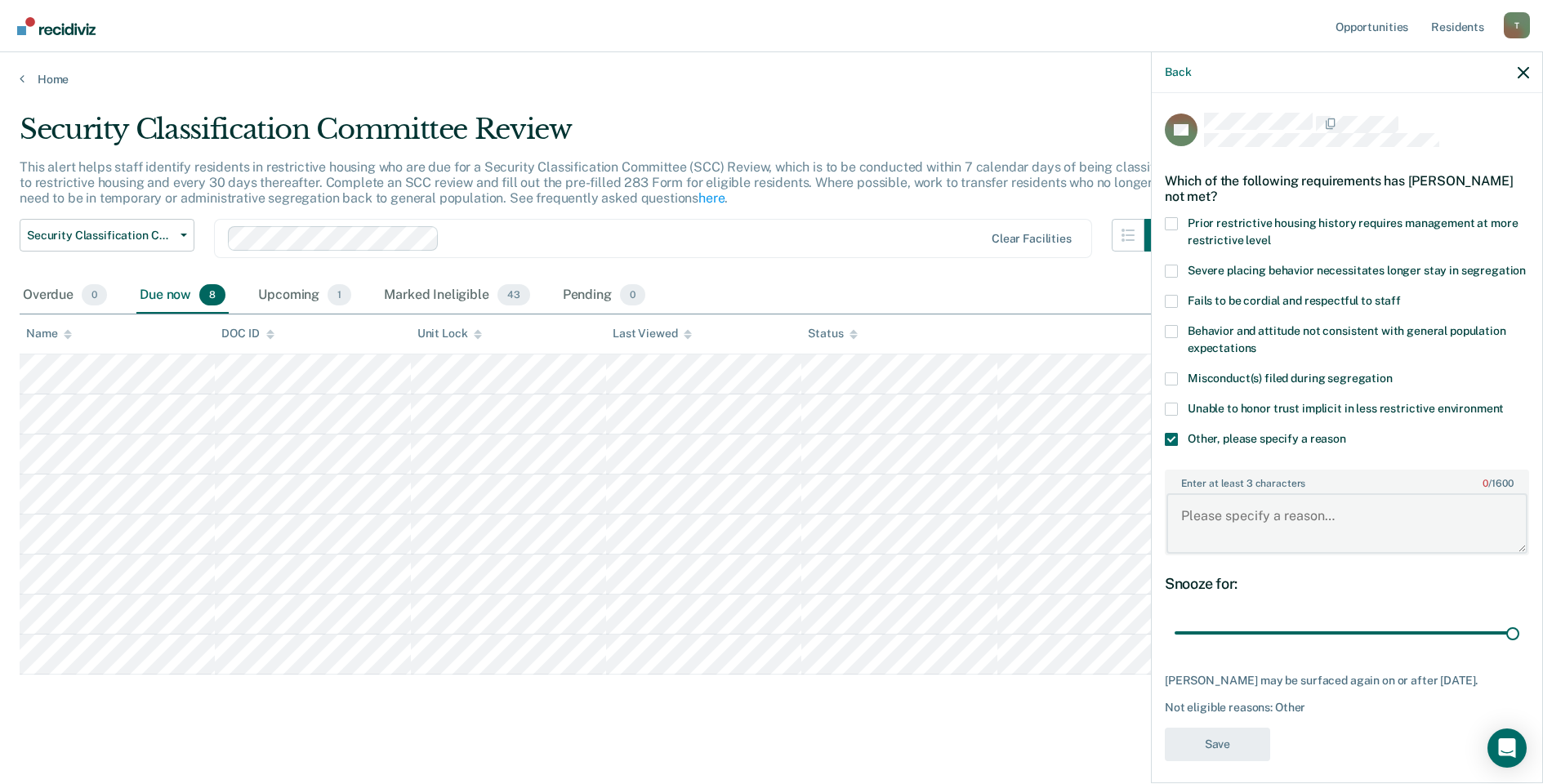
click at [1241, 540] on textarea "Enter at least 3 characters 0 / 1600" at bounding box center [1346, 523] width 361 height 61
type textarea "pending ECF START bedspace"
click at [1211, 761] on button "Save" at bounding box center [1217, 744] width 105 height 33
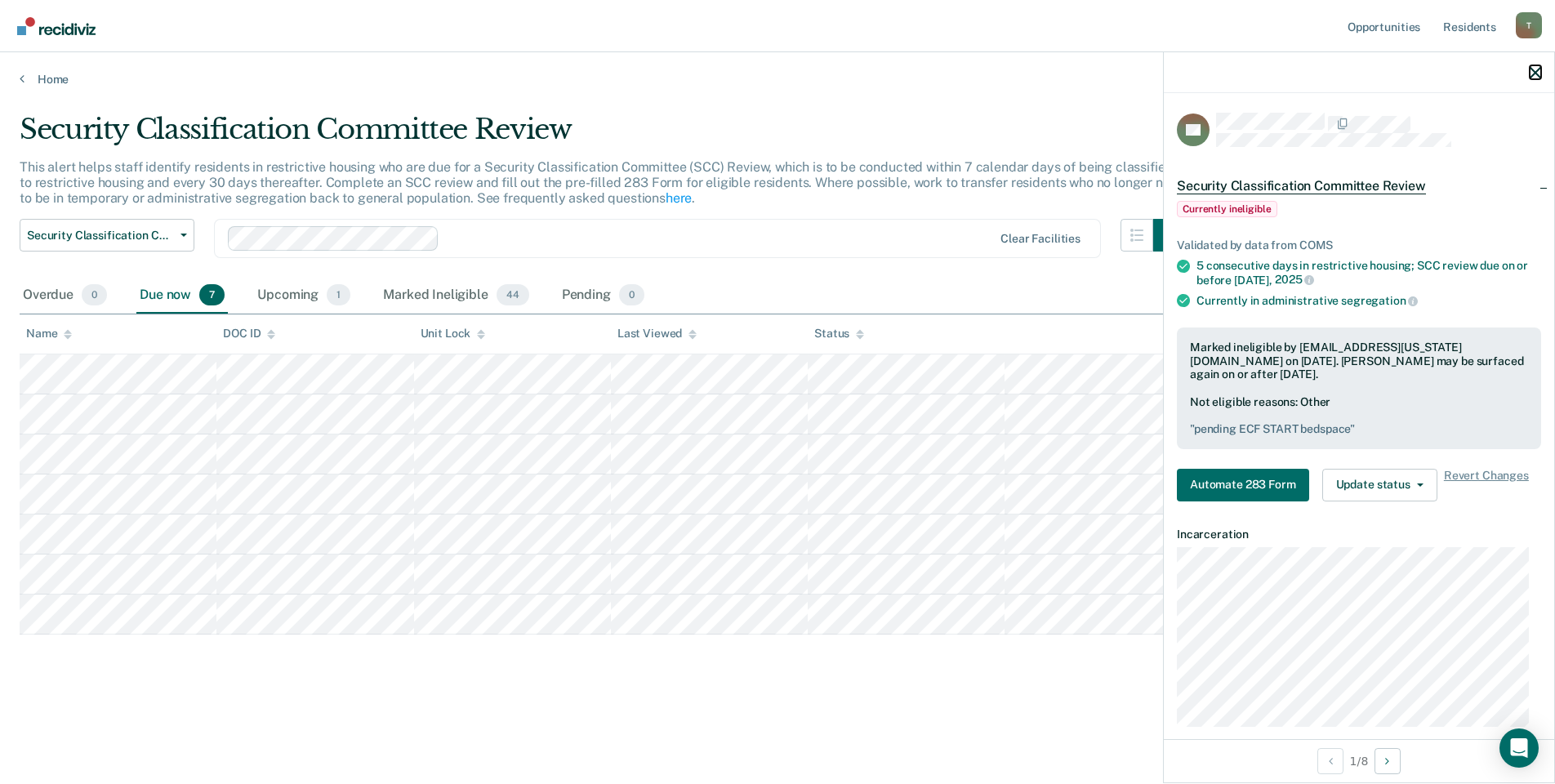
click at [1531, 73] on icon "button" at bounding box center [1535, 72] width 11 height 11
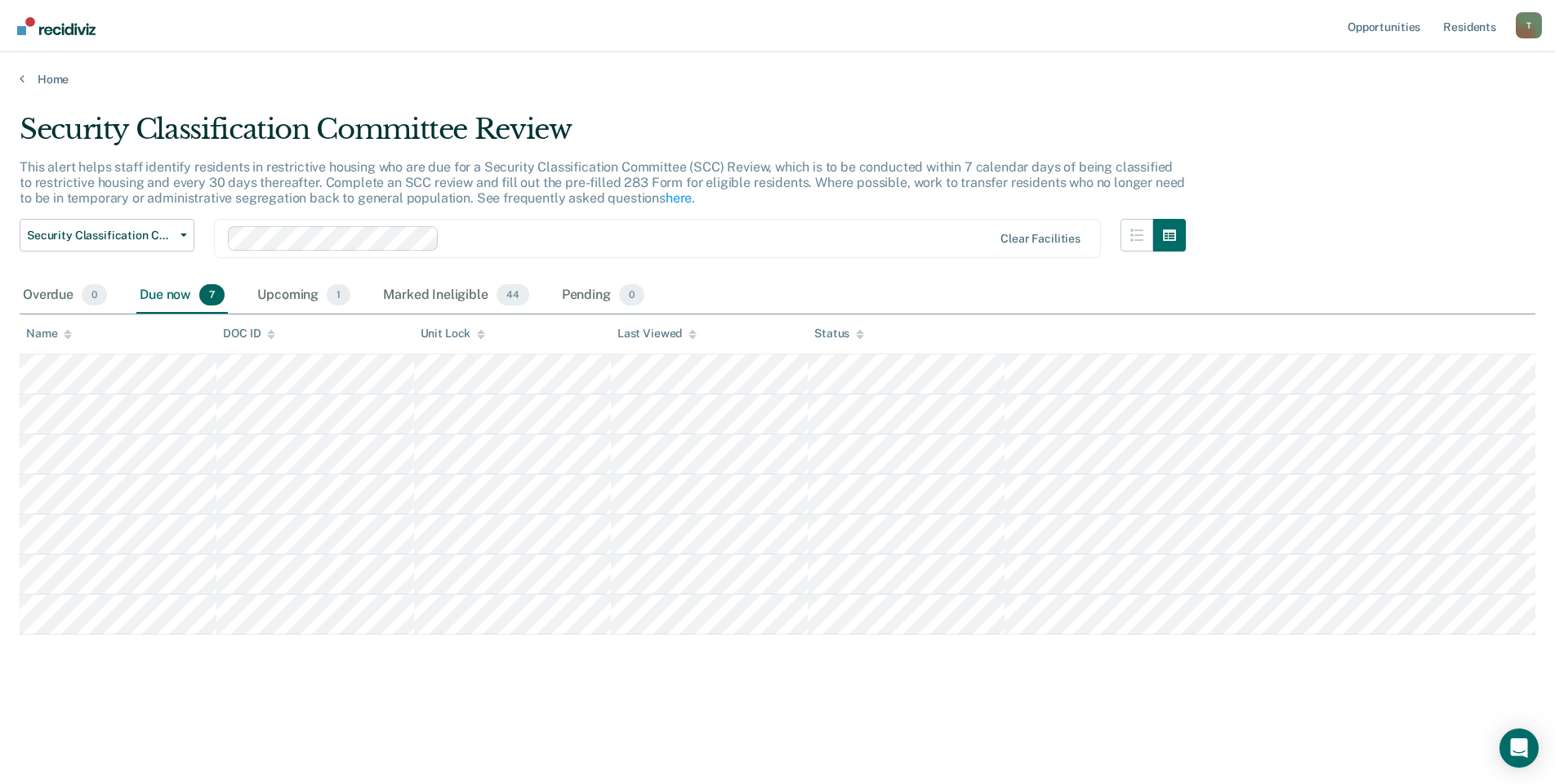
click at [16, 83] on div "Home" at bounding box center [777, 69] width 1555 height 34
click at [25, 76] on link "Home" at bounding box center [777, 79] width 1515 height 15
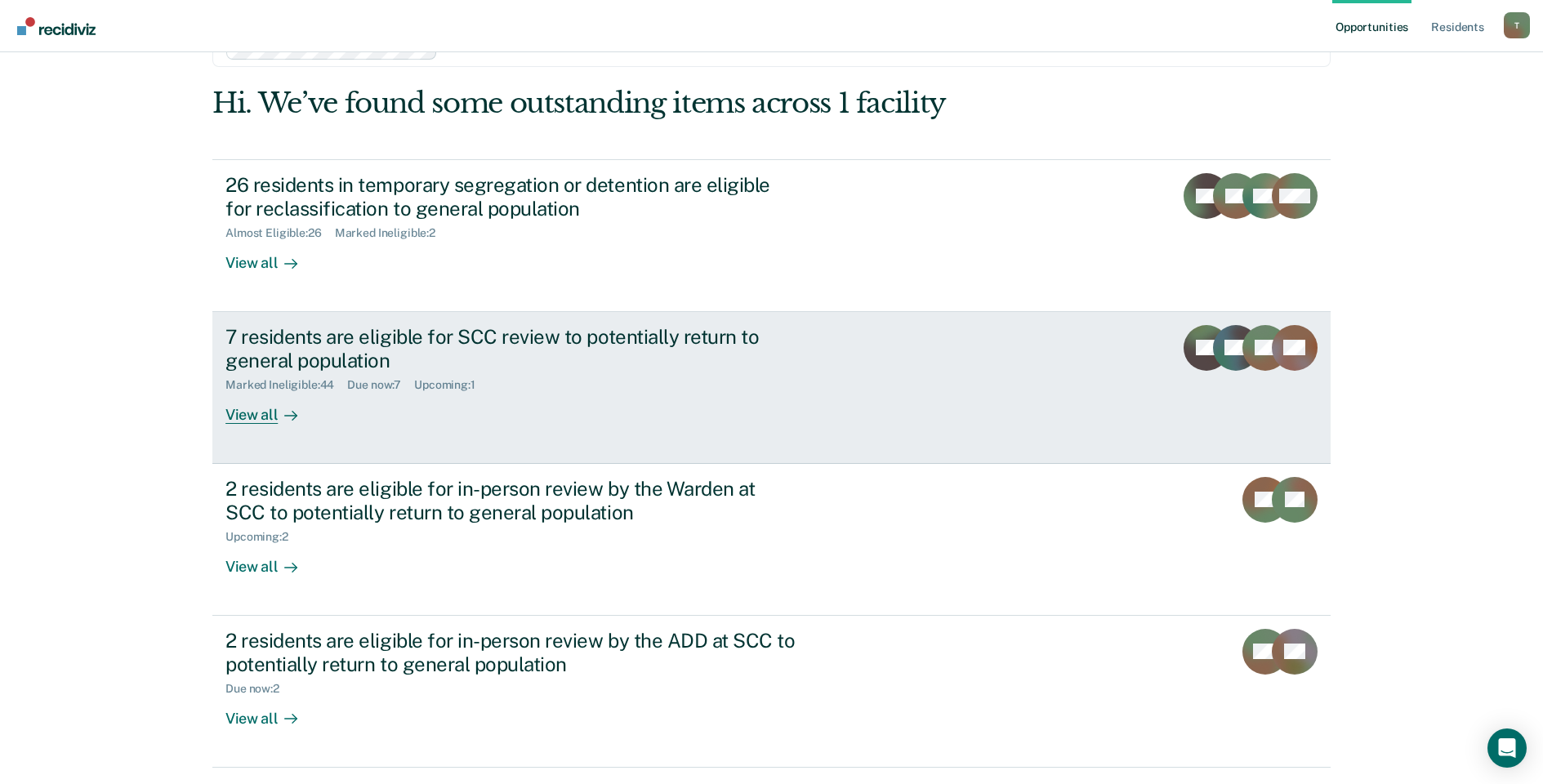
scroll to position [99, 0]
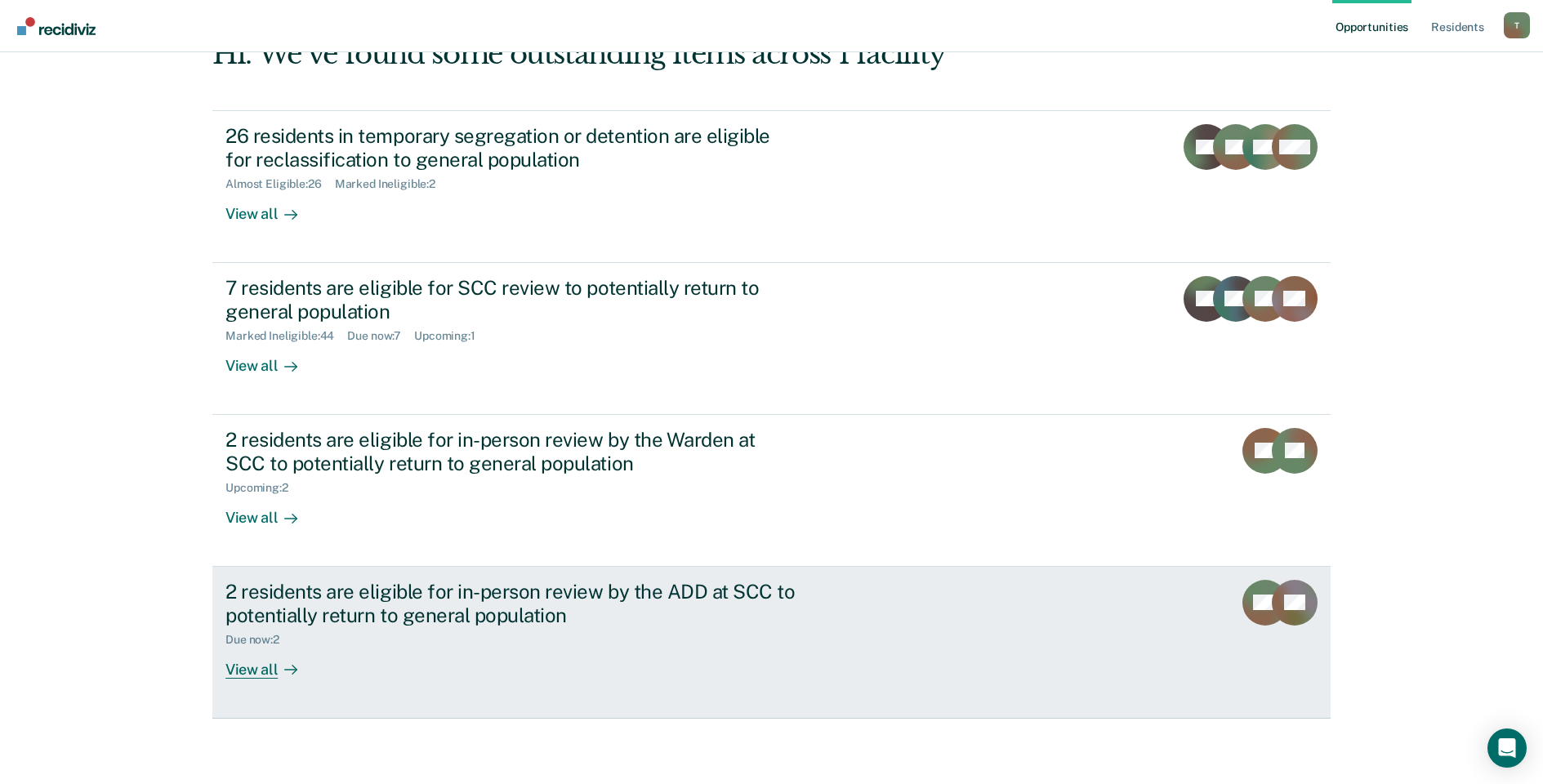
click at [270, 667] on div "View all" at bounding box center [271, 663] width 91 height 32
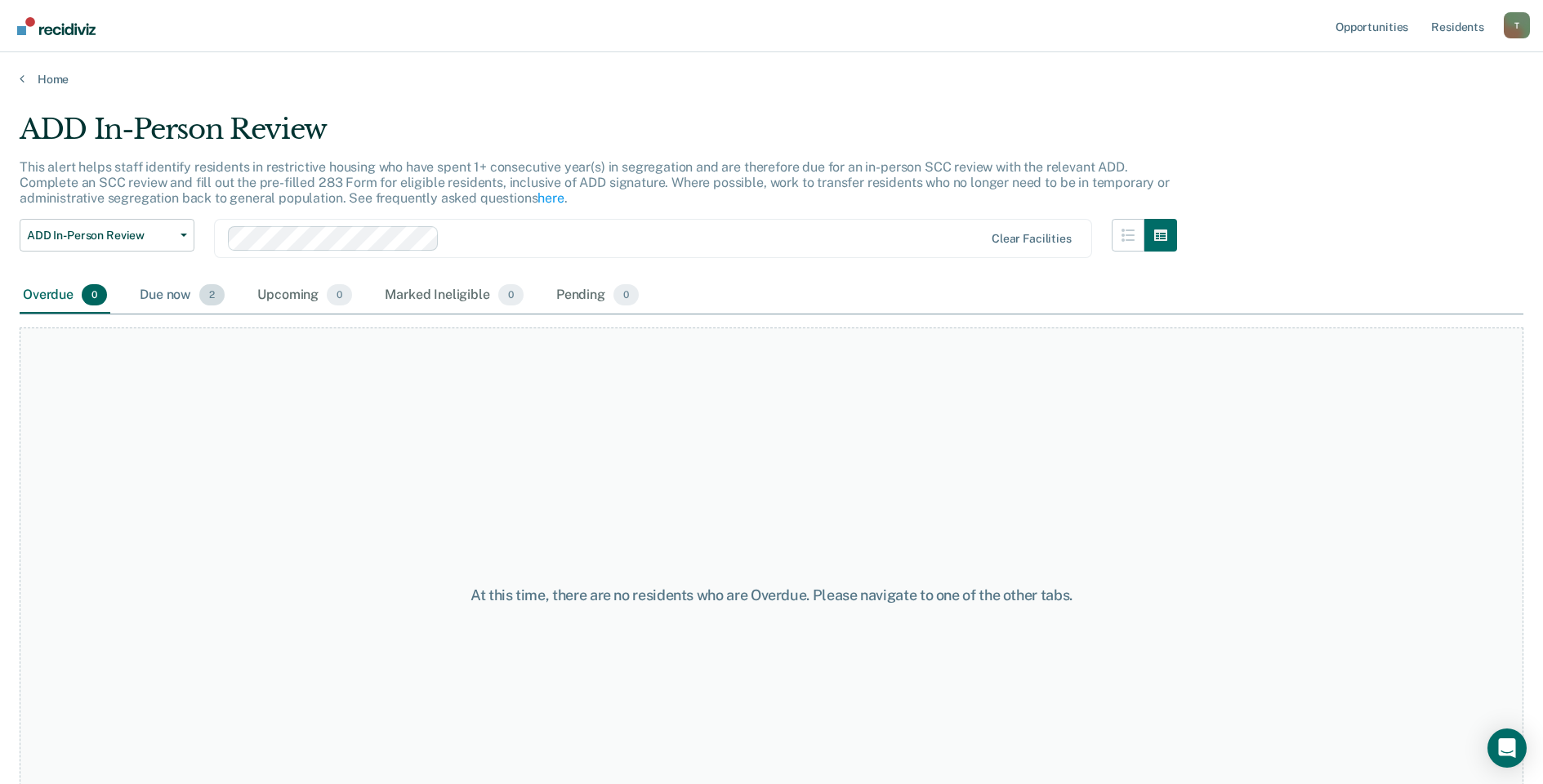
click at [179, 297] on div "Due now 2" at bounding box center [182, 295] width 91 height 36
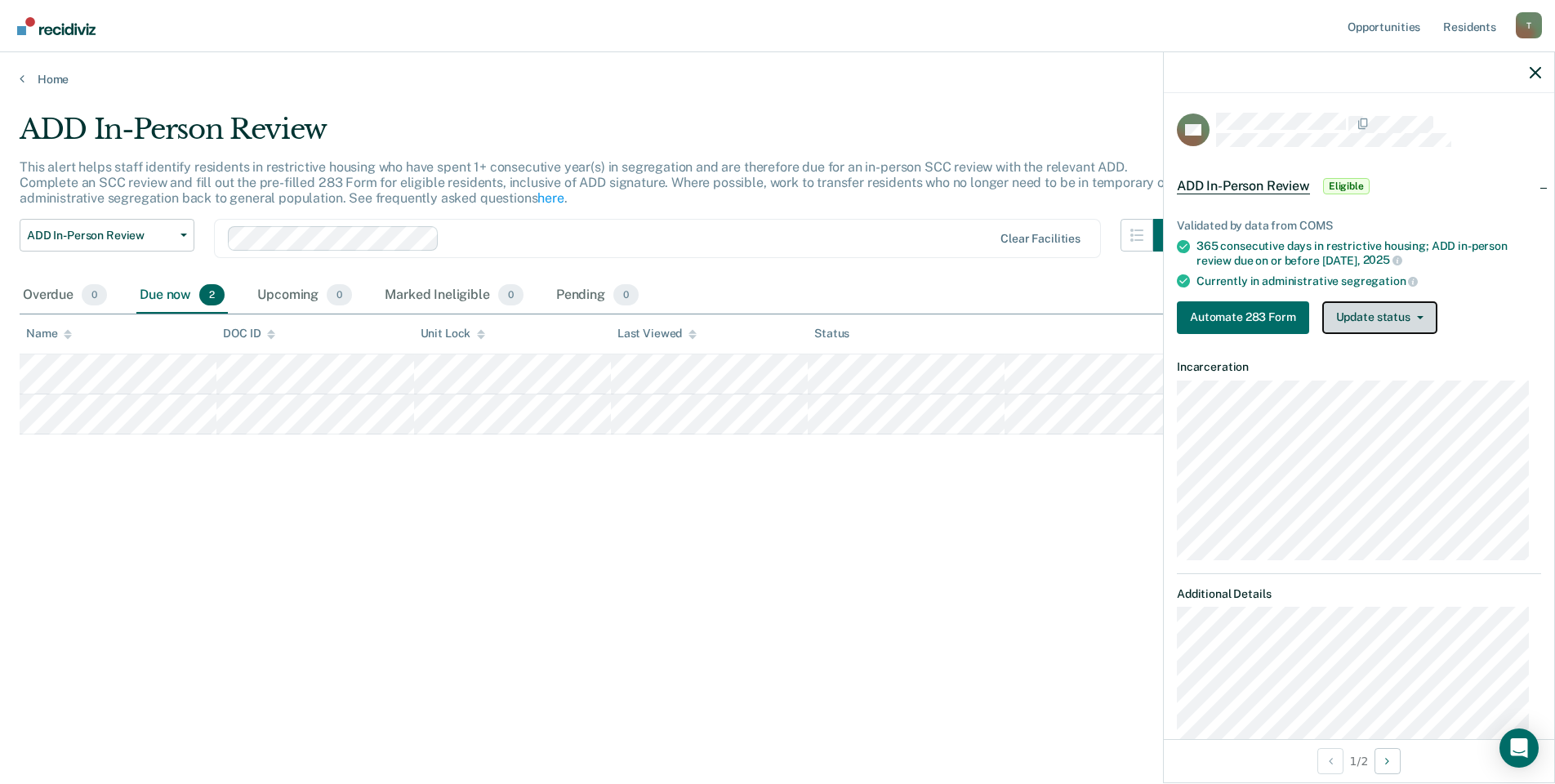
click at [1410, 317] on span "button" at bounding box center [1416, 318] width 13 height 4
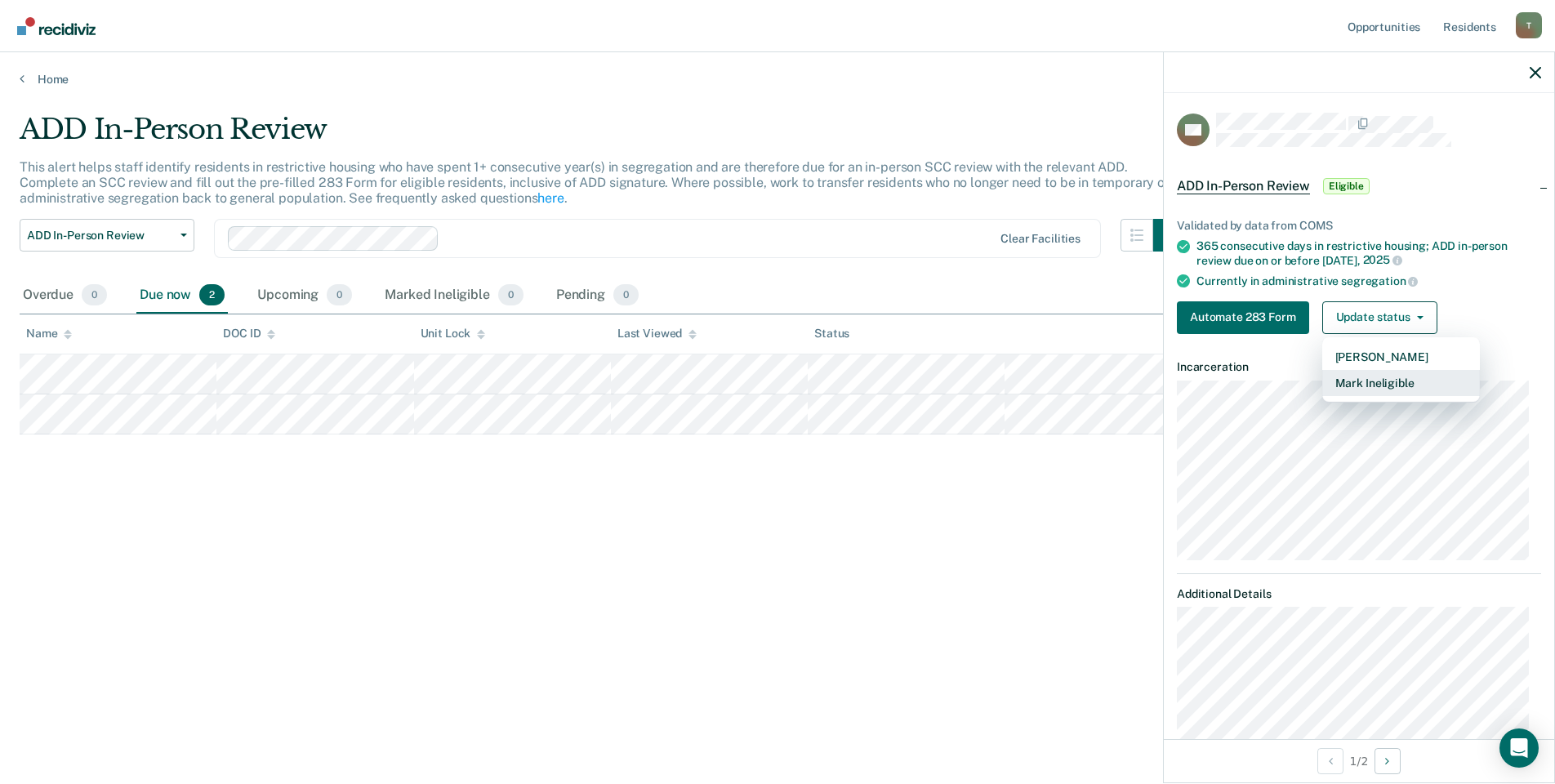
click at [1400, 378] on button "Mark Ineligible" at bounding box center [1400, 383] width 157 height 26
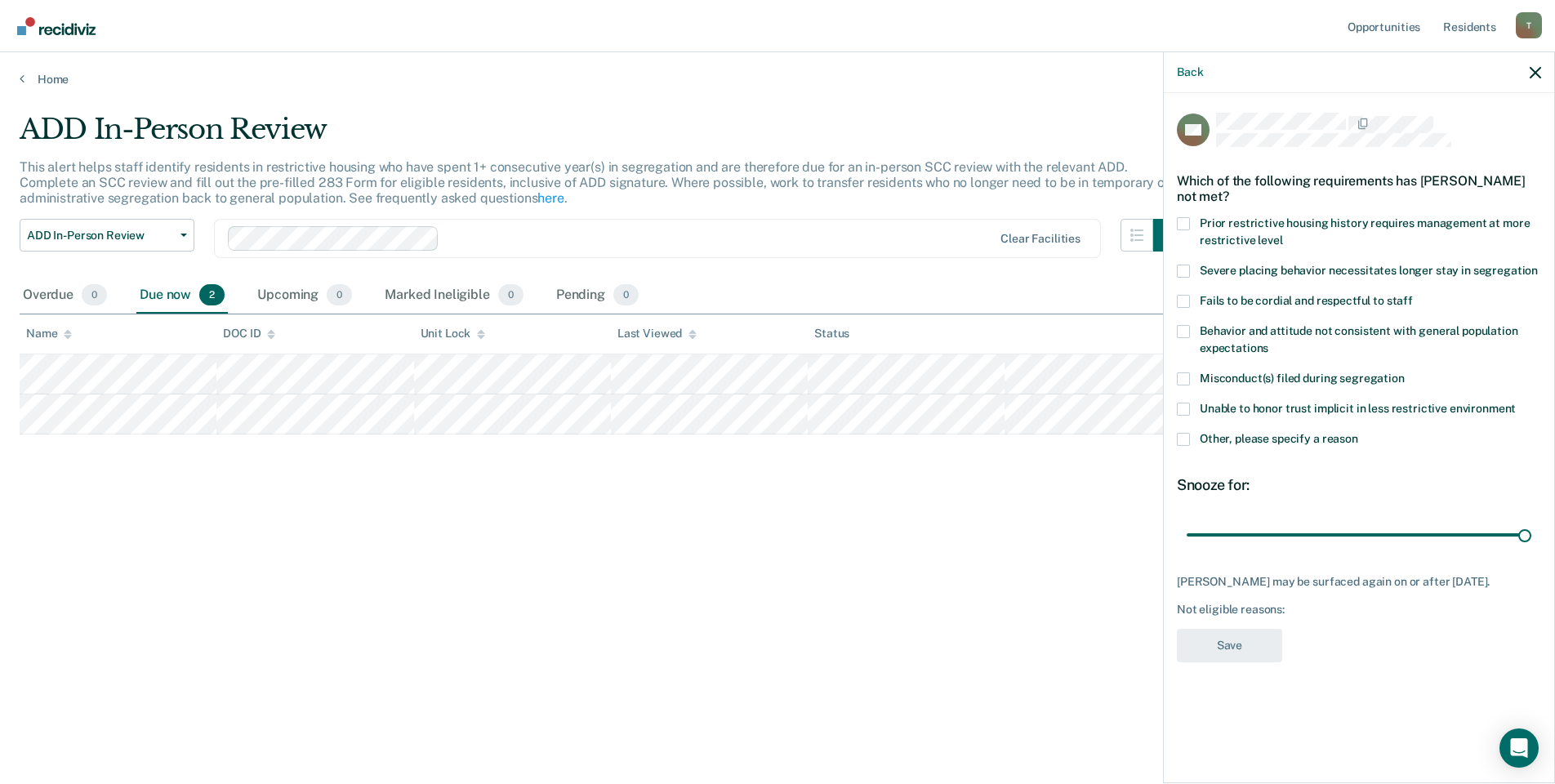
click at [1184, 434] on span at bounding box center [1183, 439] width 13 height 13
click at [1357, 433] on input "Other, please specify a reason" at bounding box center [1357, 433] width 0 height 0
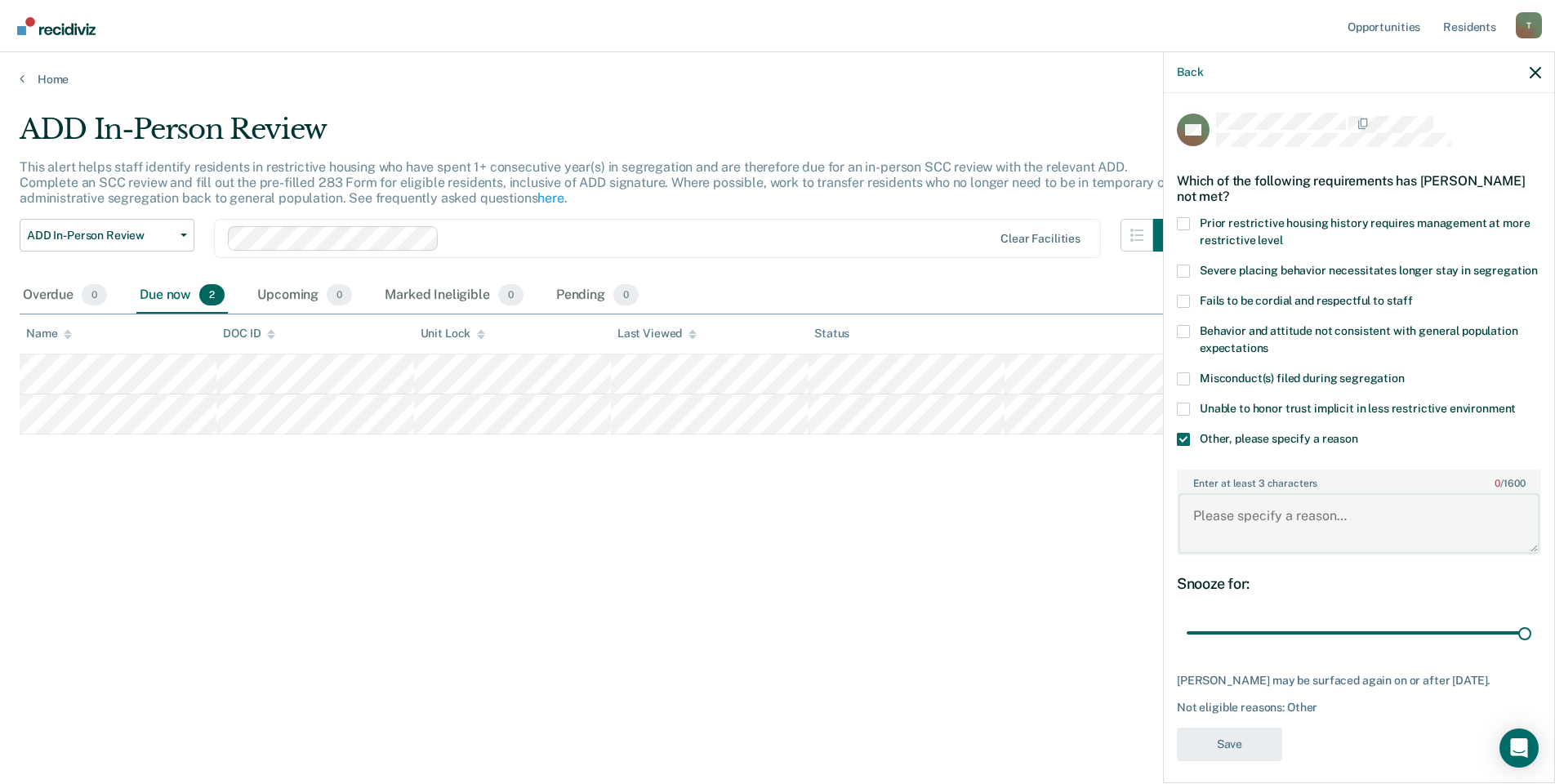
click at [1259, 529] on textarea "Enter at least 3 characters 0 / 1600" at bounding box center [1358, 523] width 361 height 61
type textarea "ADD review [DATE]. ICF level V START recommended by ADD"
click at [1232, 761] on button "Save" at bounding box center [1229, 744] width 105 height 33
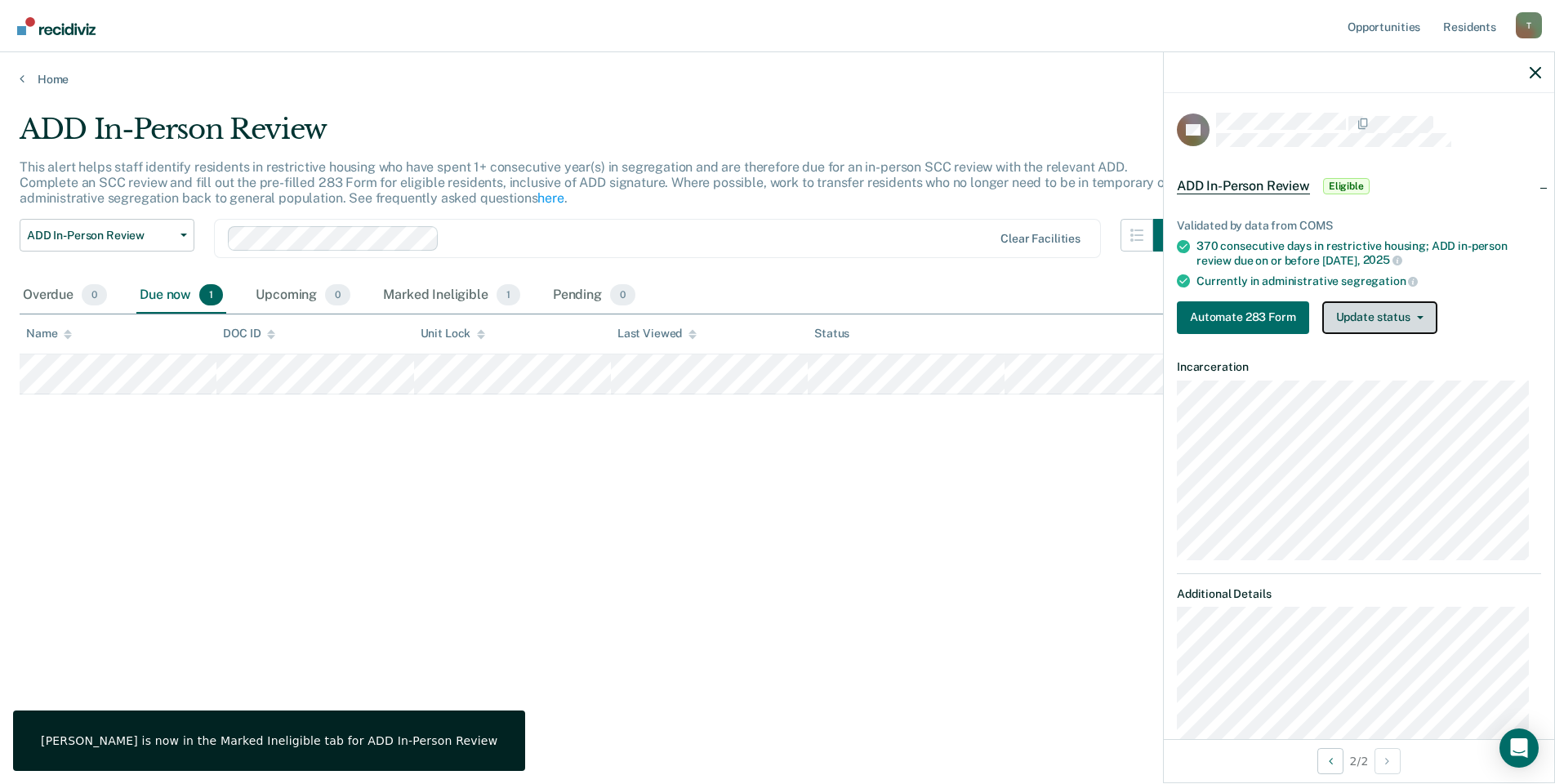
click at [1402, 316] on button "Update status" at bounding box center [1379, 317] width 115 height 32
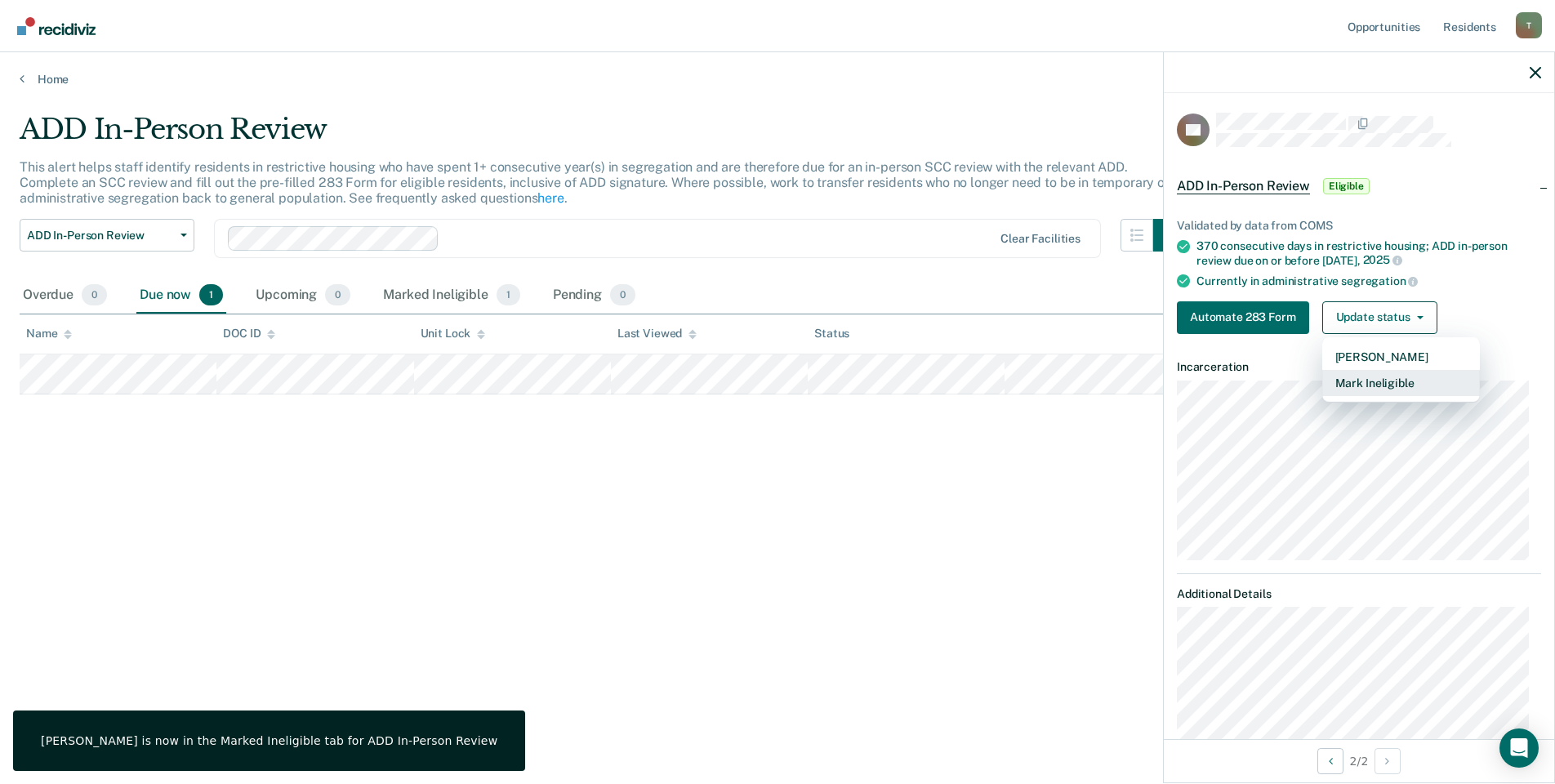
click at [1363, 381] on button "Mark Ineligible" at bounding box center [1400, 383] width 157 height 26
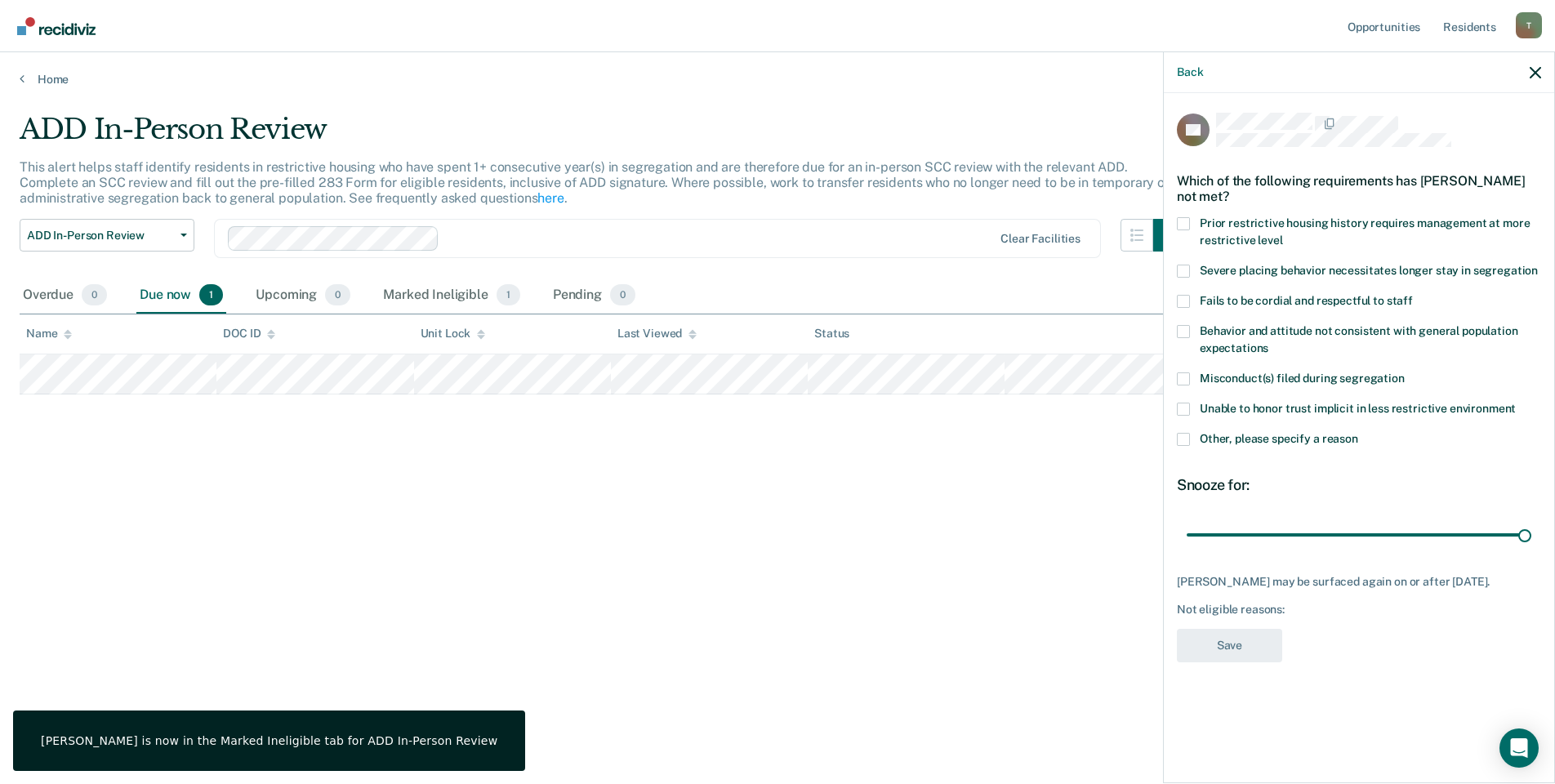
click at [1181, 439] on span at bounding box center [1183, 439] width 13 height 13
click at [1357, 433] on input "Other, please specify a reason" at bounding box center [1357, 433] width 0 height 0
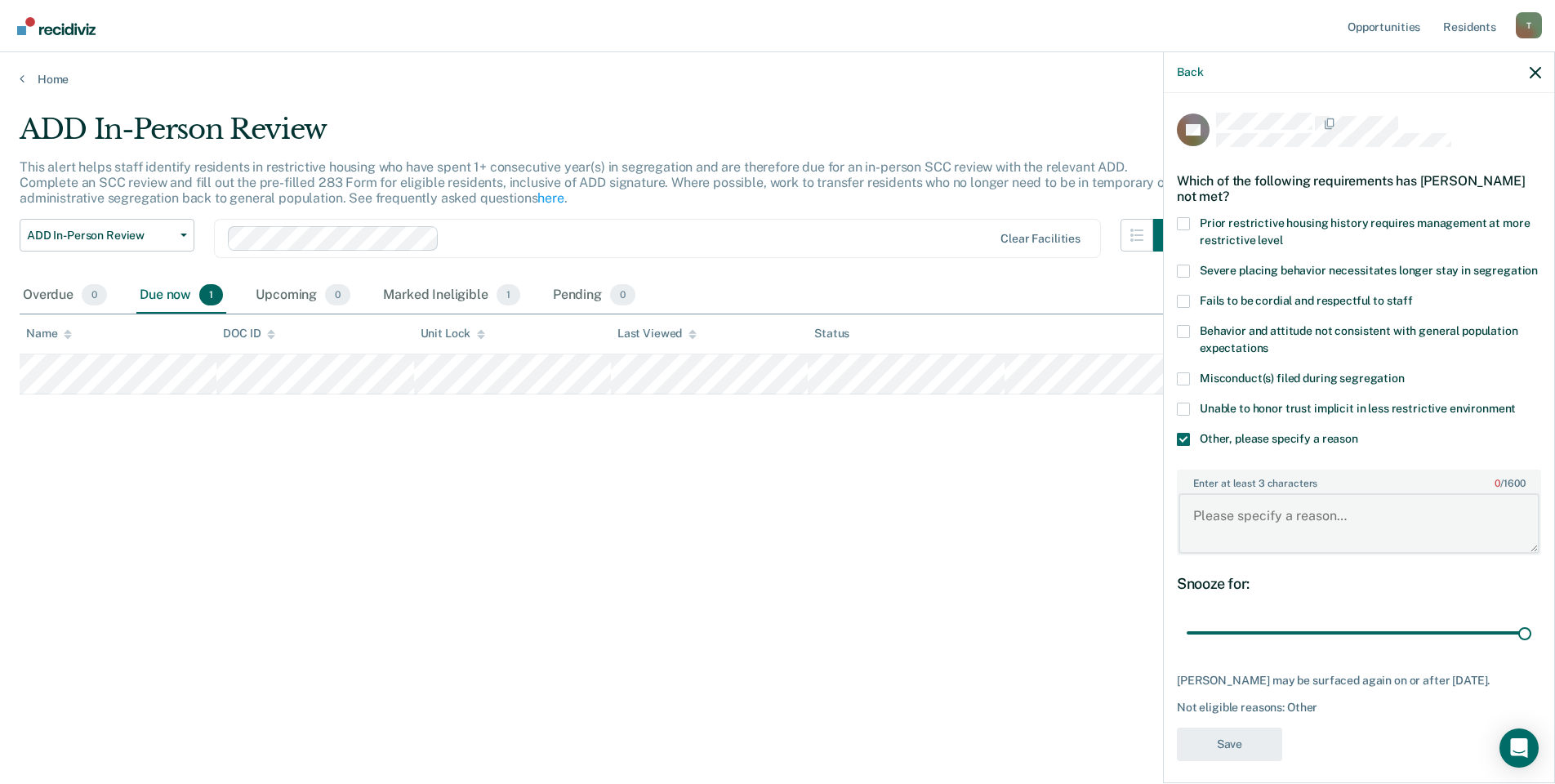
click at [1244, 532] on textarea "Enter at least 3 characters 0 / 1600" at bounding box center [1358, 523] width 361 height 61
type textarea "Transferred Alt IV prior to 1 year in ad-seg"
click at [1245, 761] on button "Save" at bounding box center [1229, 744] width 105 height 33
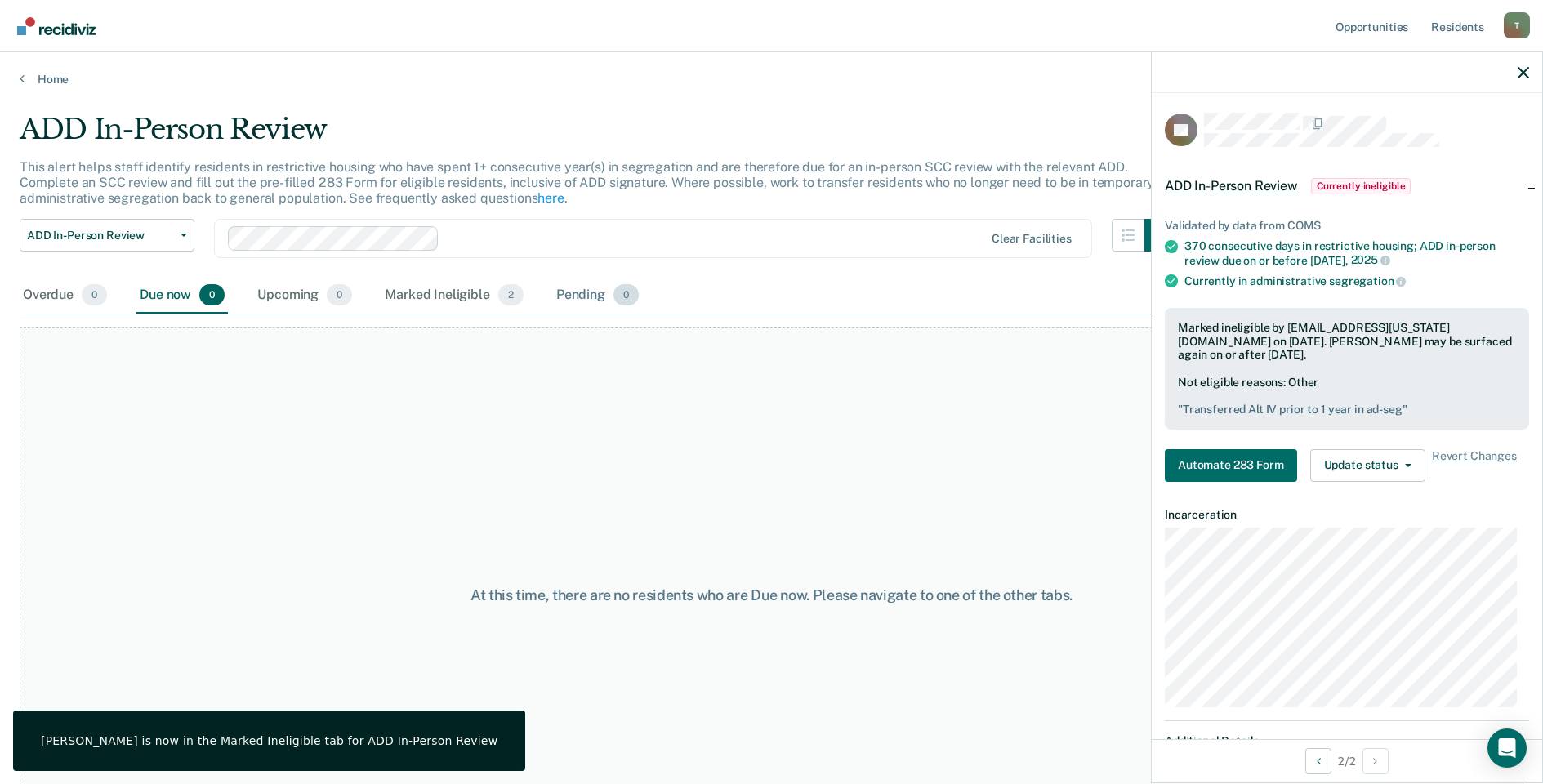
click at [597, 294] on div "Pending 0" at bounding box center [597, 295] width 89 height 36
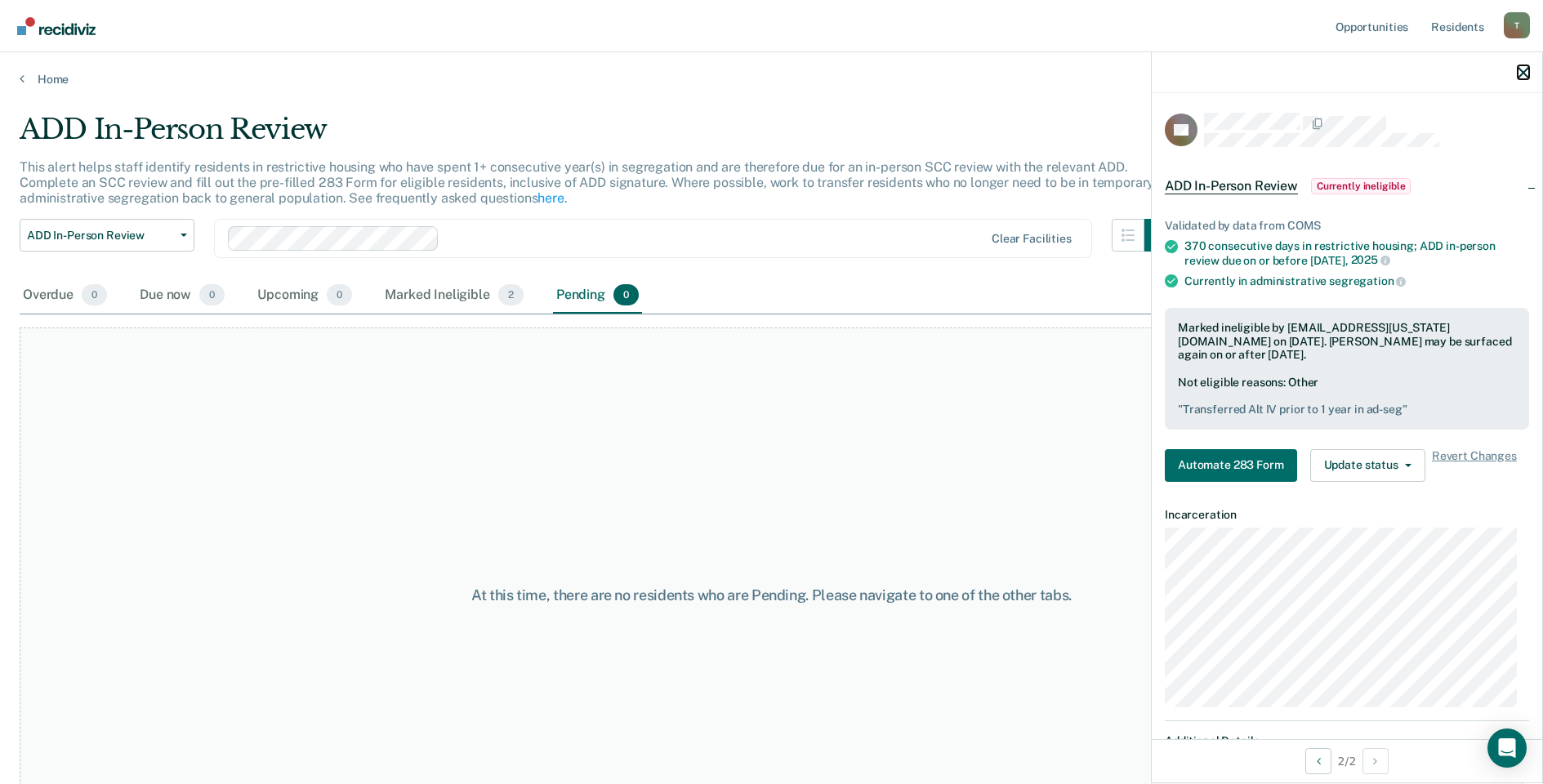
click at [1521, 76] on icon "button" at bounding box center [1523, 72] width 11 height 11
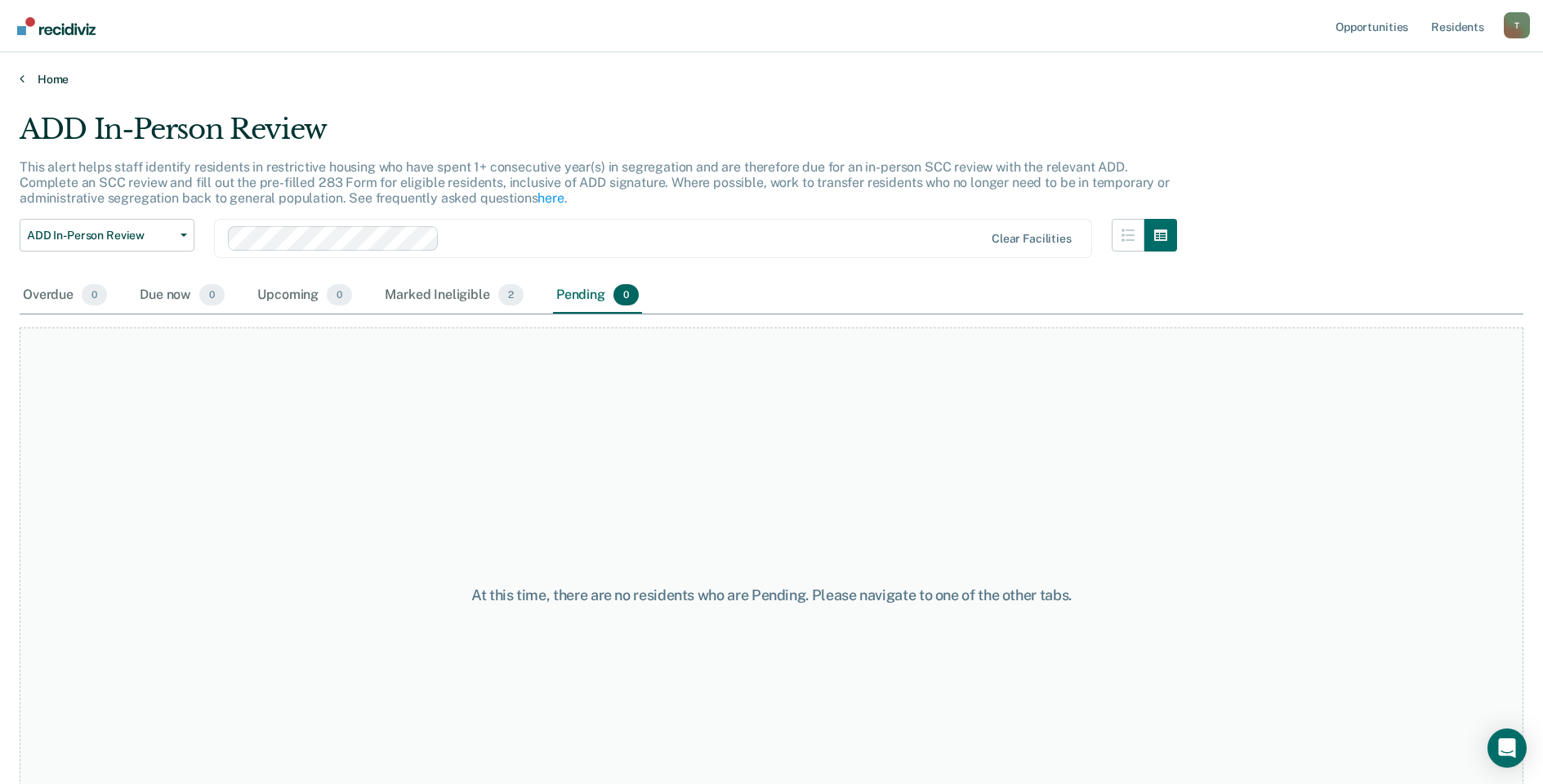
click at [20, 85] on link "Home" at bounding box center [771, 79] width 1503 height 15
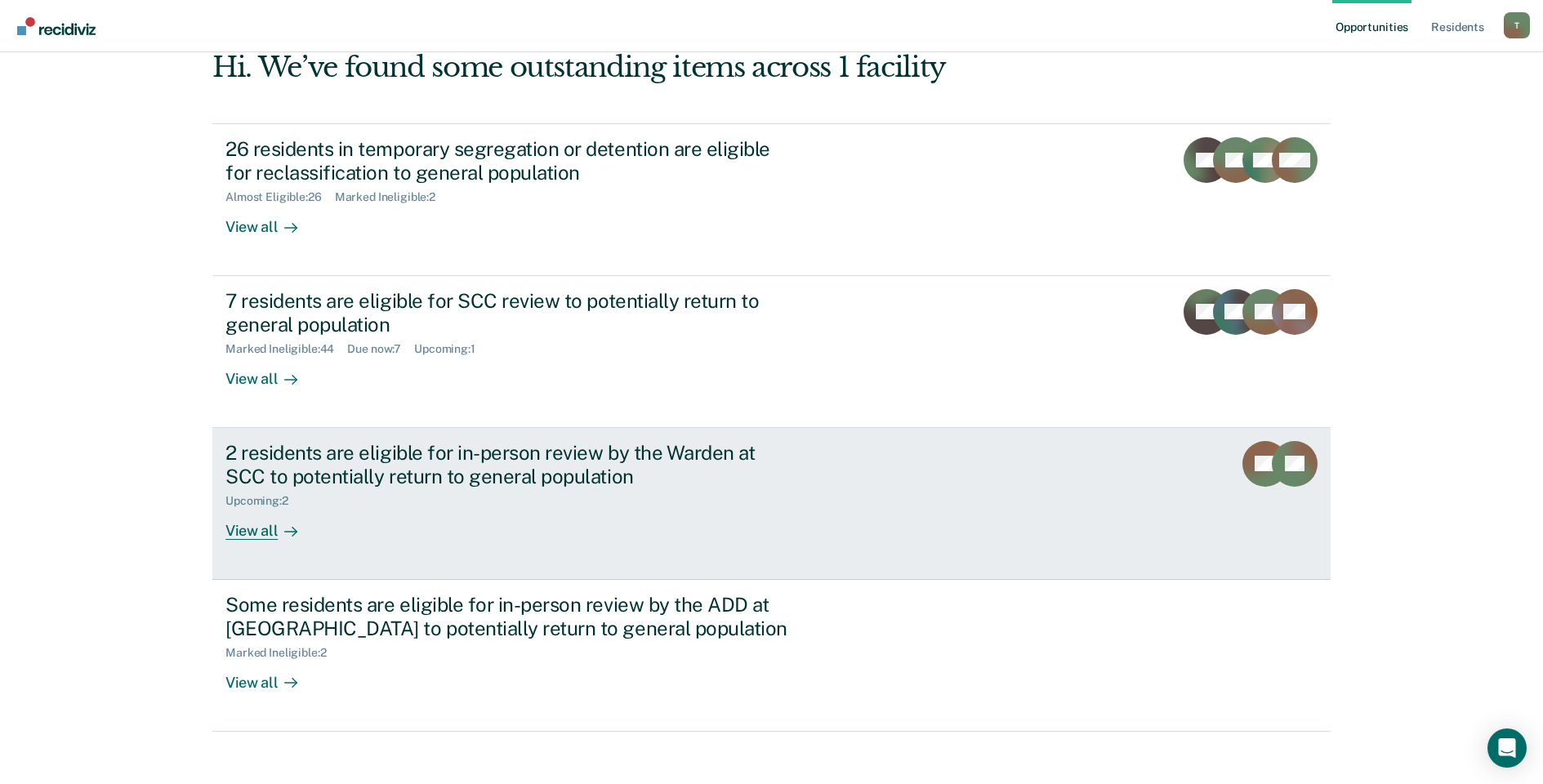
scroll to position [99, 0]
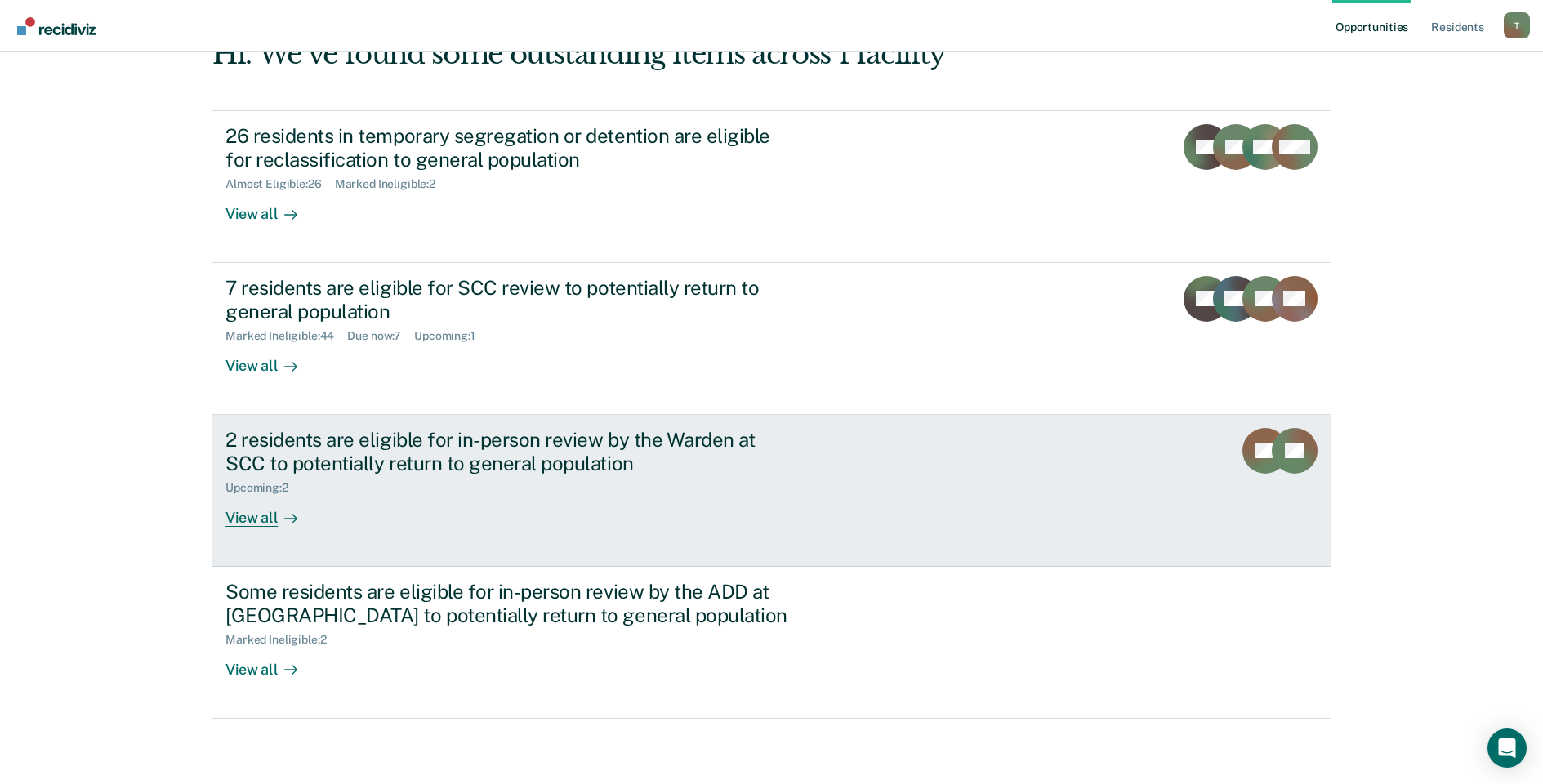
click at [254, 515] on div "View all" at bounding box center [271, 511] width 91 height 32
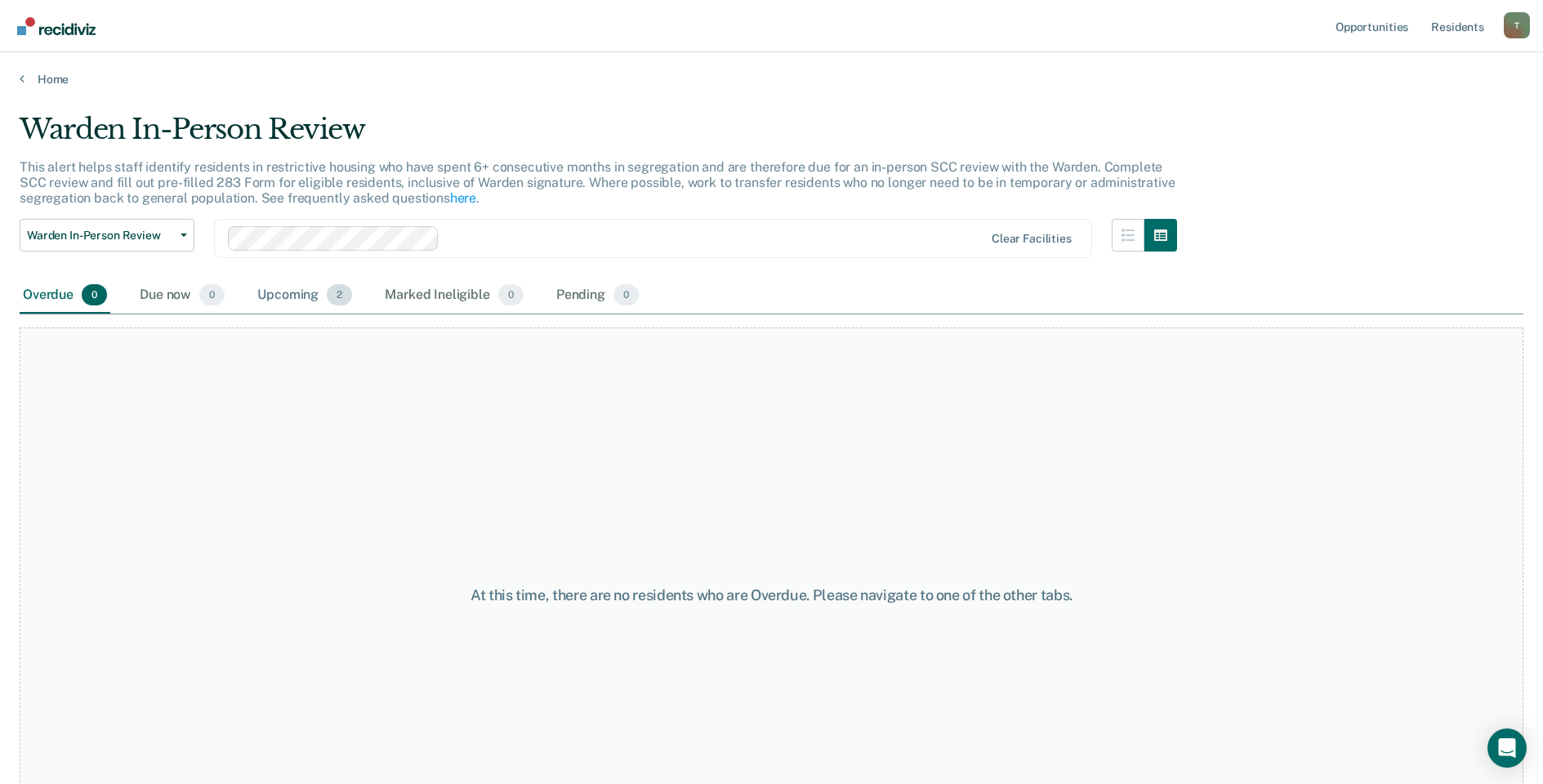
click at [284, 304] on div "Upcoming 2" at bounding box center [304, 295] width 101 height 36
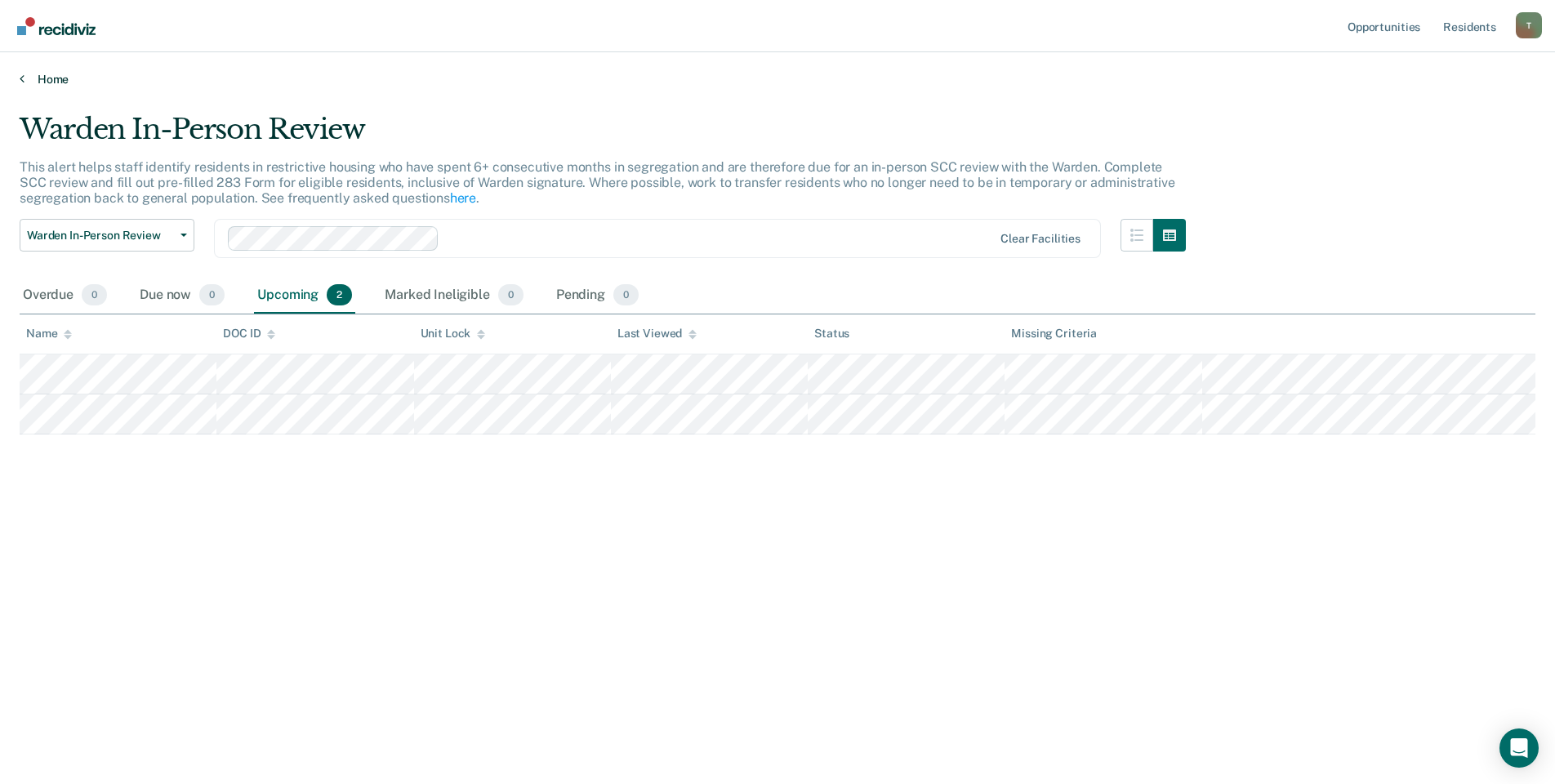
click at [22, 76] on icon at bounding box center [22, 78] width 5 height 13
